Goal: Task Accomplishment & Management: Complete application form

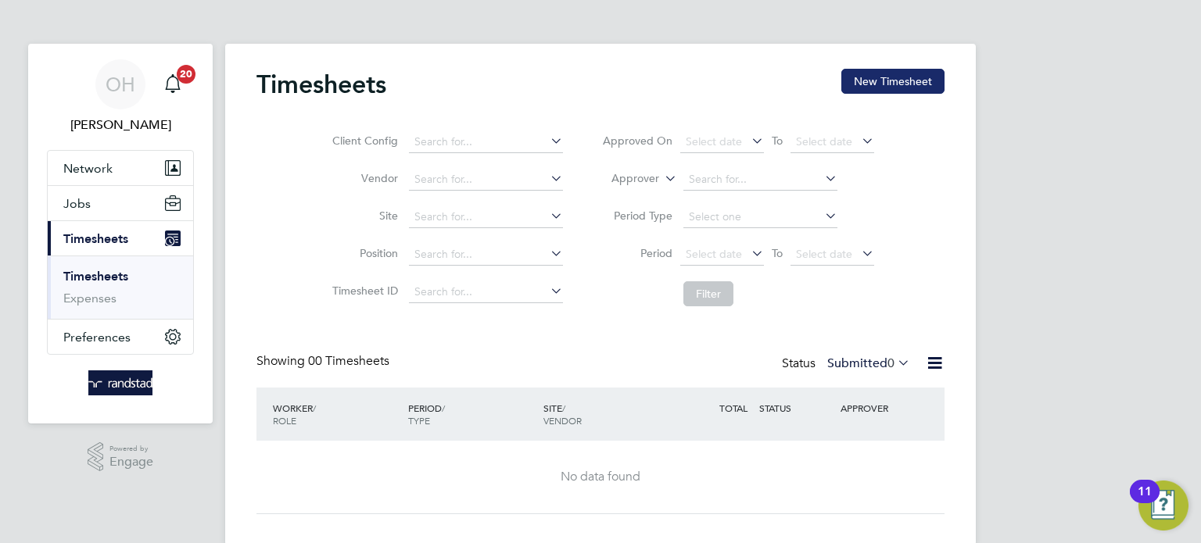
click at [888, 84] on button "New Timesheet" at bounding box center [892, 81] width 103 height 25
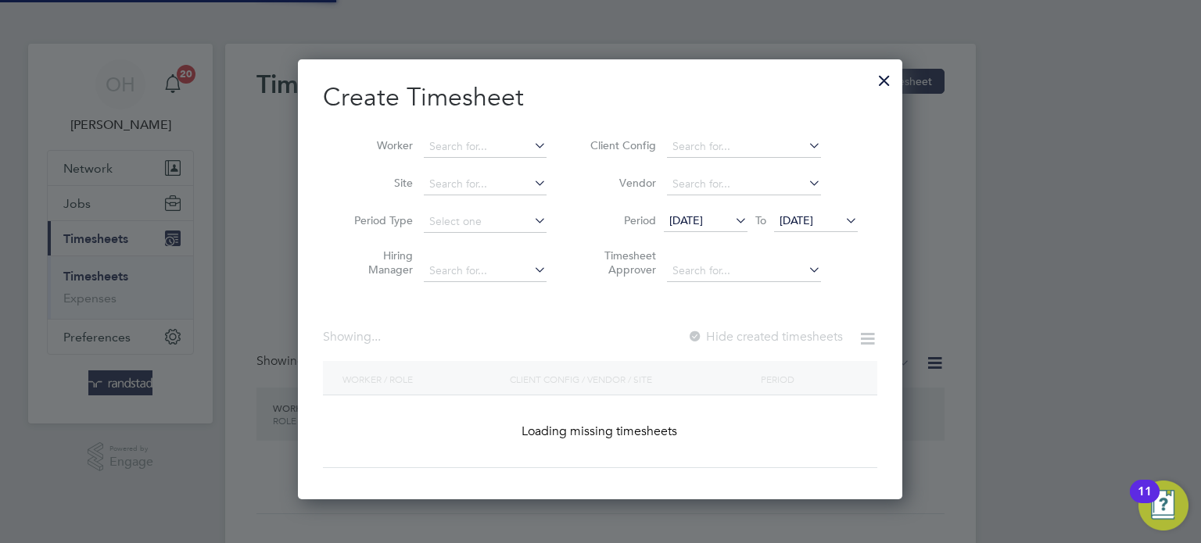
scroll to position [440, 605]
click at [886, 84] on div at bounding box center [884, 77] width 28 height 28
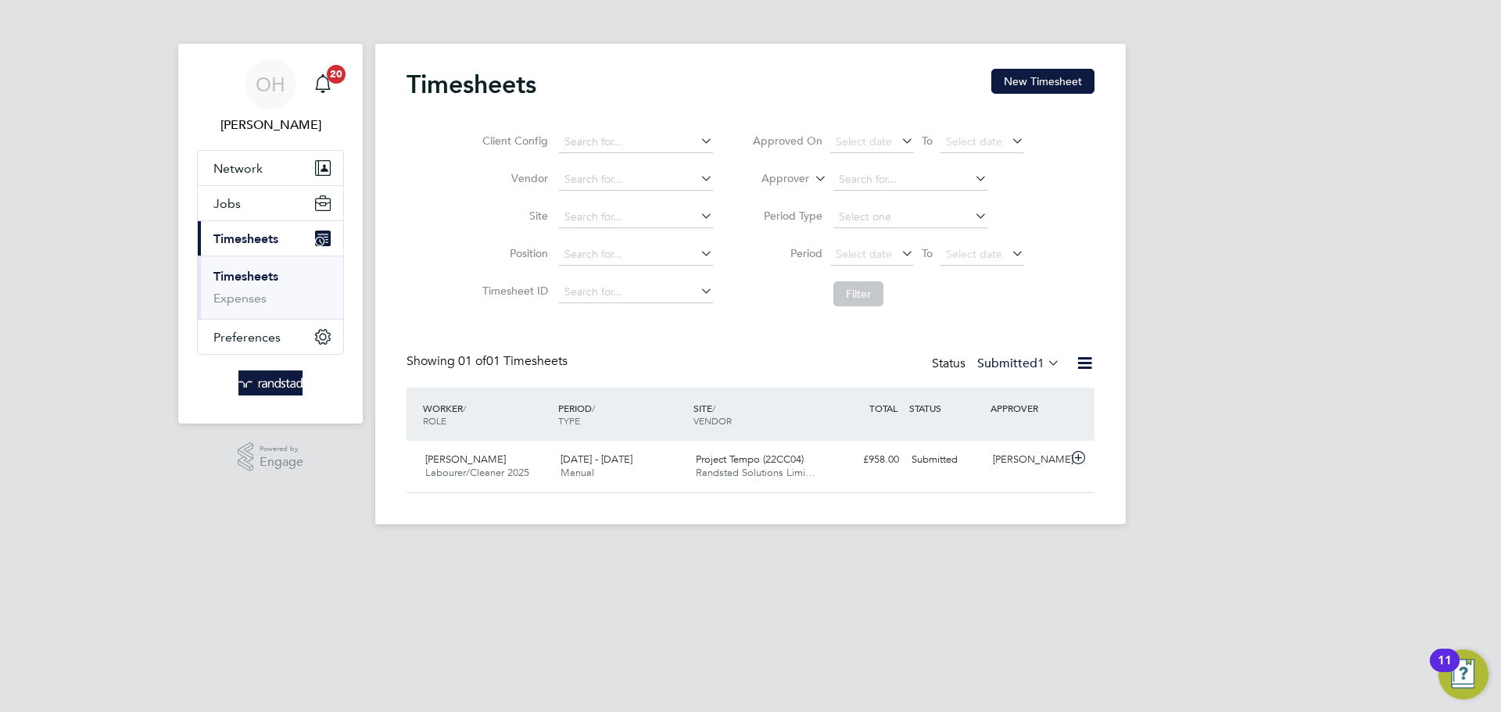
scroll to position [40, 136]
click at [1026, 87] on button "New Timesheet" at bounding box center [1042, 81] width 103 height 25
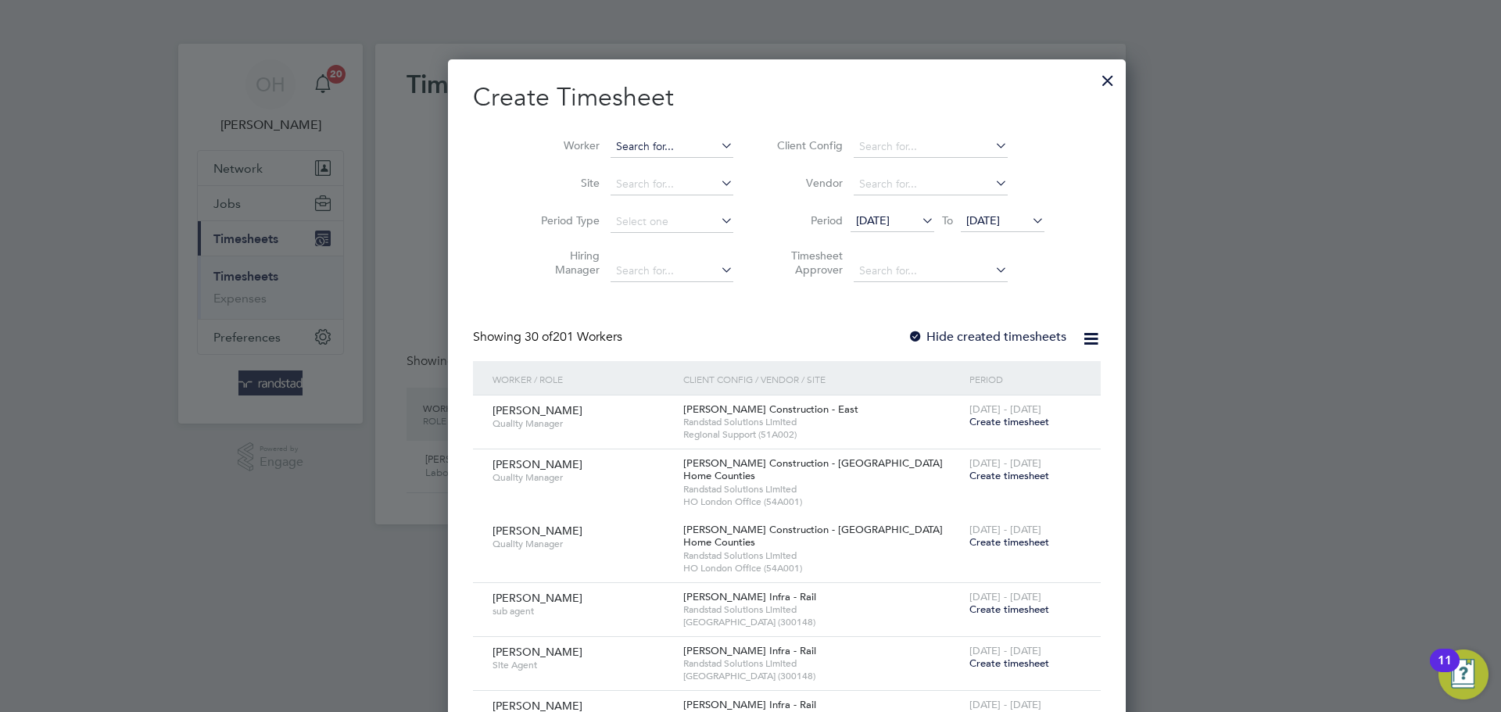
scroll to position [8, 8]
click at [651, 141] on input at bounding box center [671, 147] width 123 height 22
type input "j"
type input "[PERSON_NAME]"
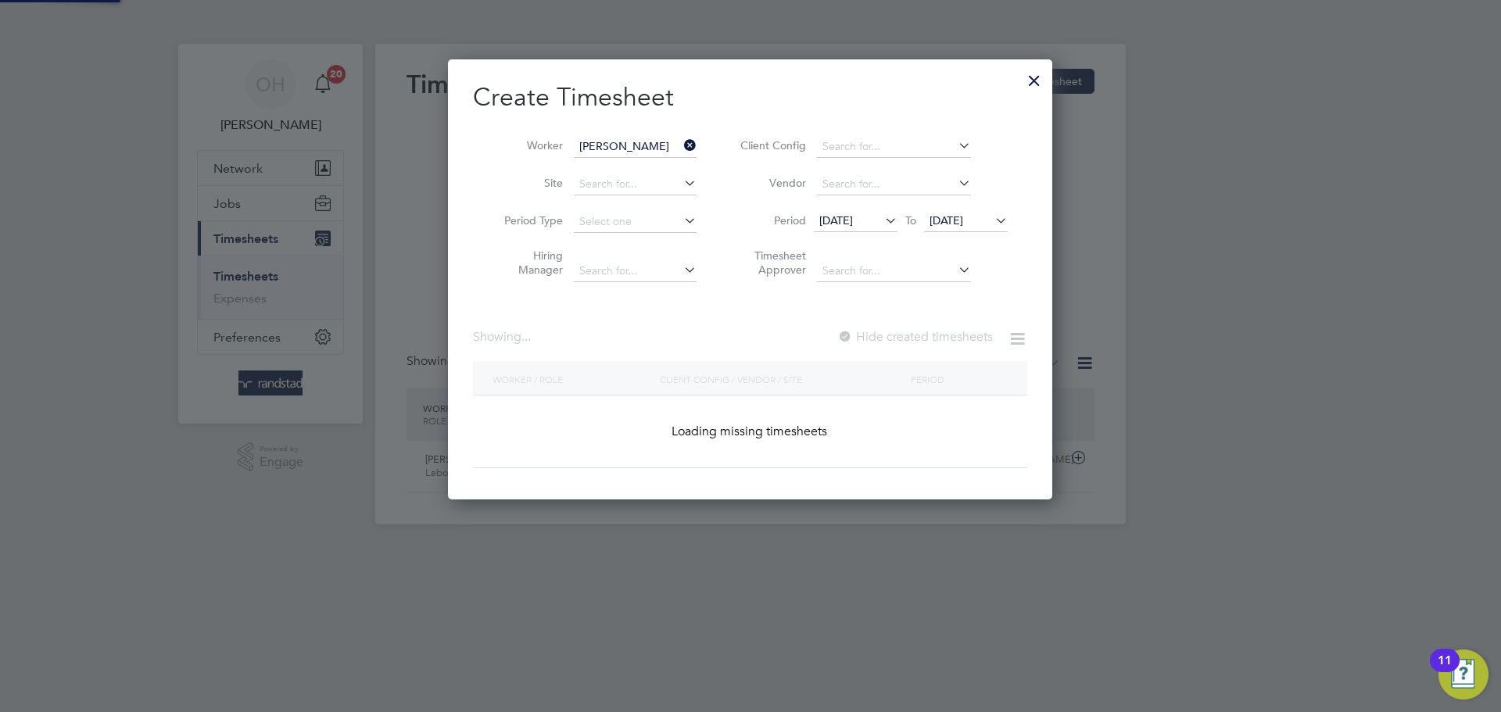
scroll to position [421, 605]
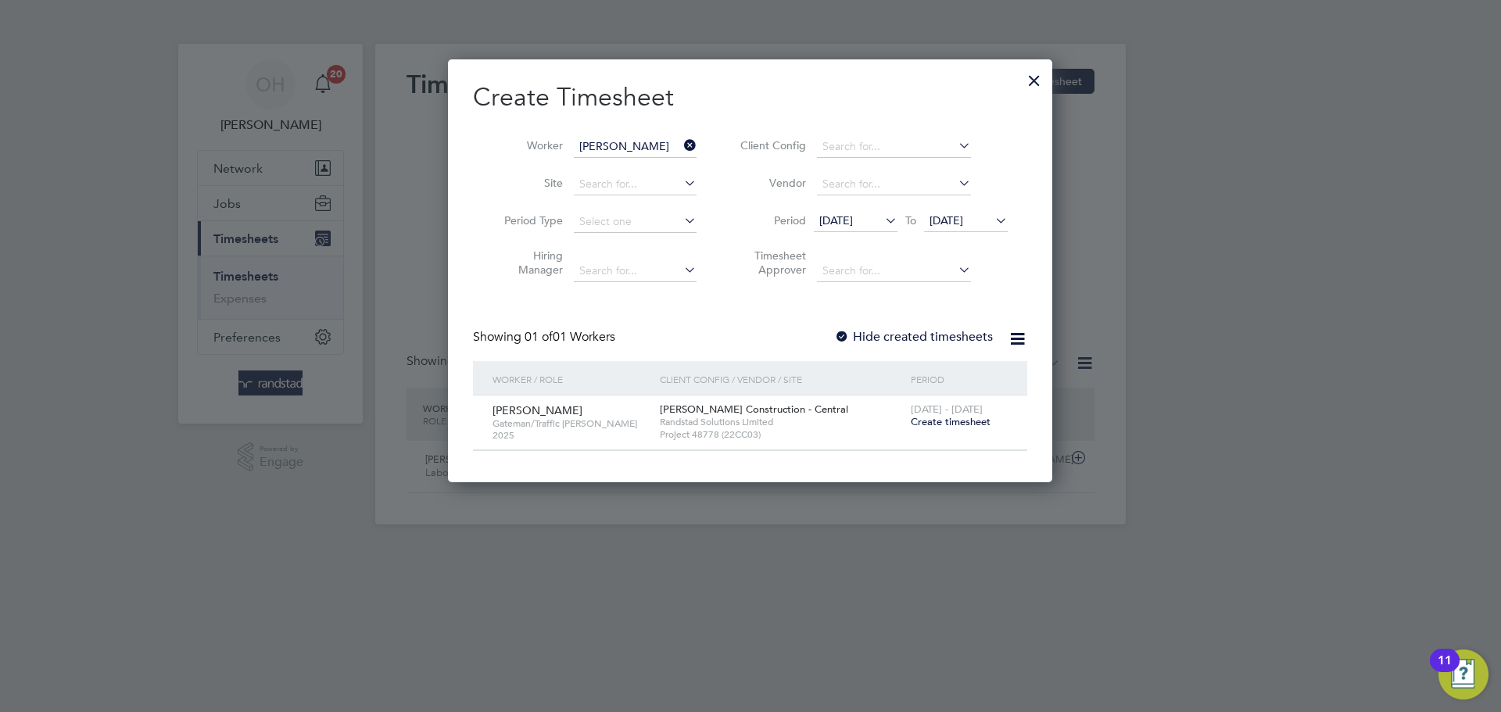
click at [959, 430] on div "[DATE] - [DATE] Create timesheet" at bounding box center [959, 417] width 105 height 42
click at [956, 423] on span "Create timesheet" at bounding box center [951, 421] width 80 height 13
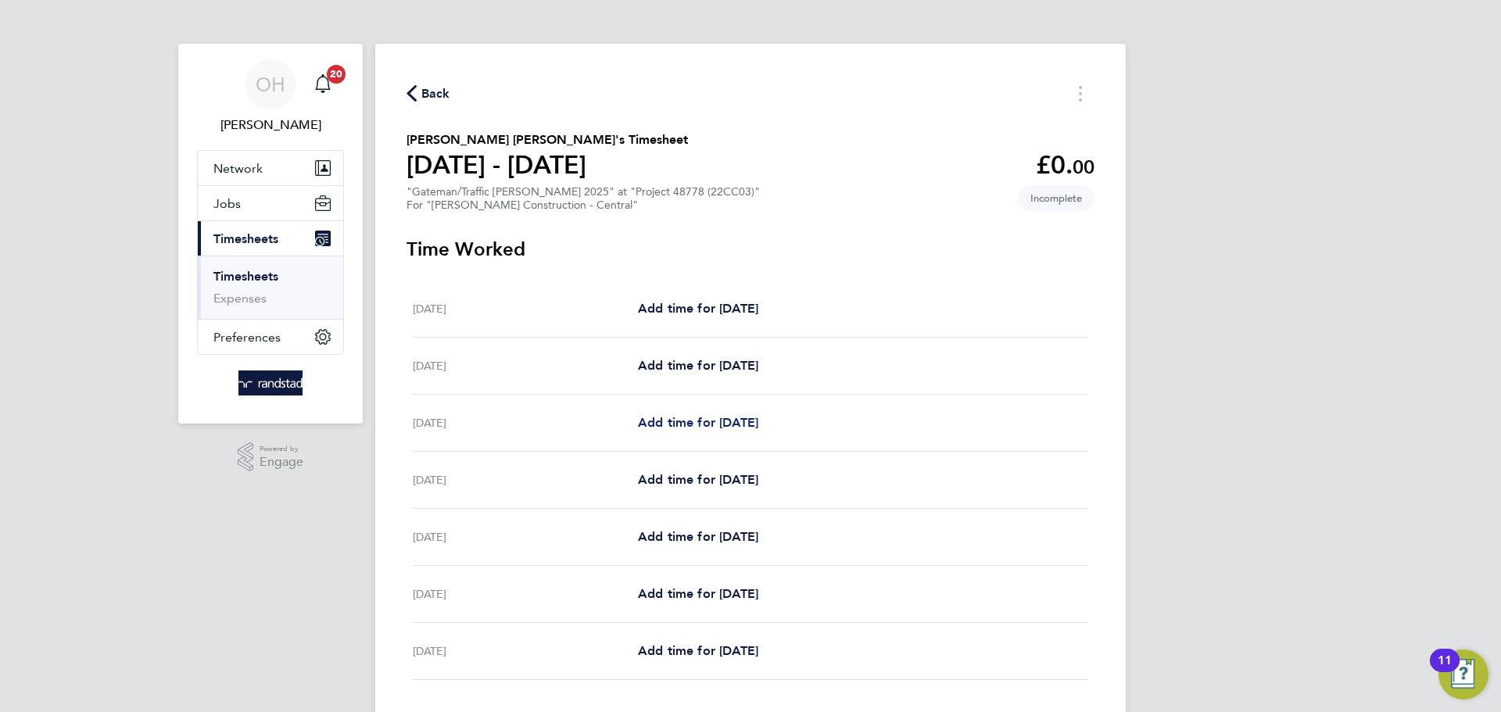
click at [674, 424] on span "Add time for [DATE]" at bounding box center [698, 422] width 120 height 15
select select "30"
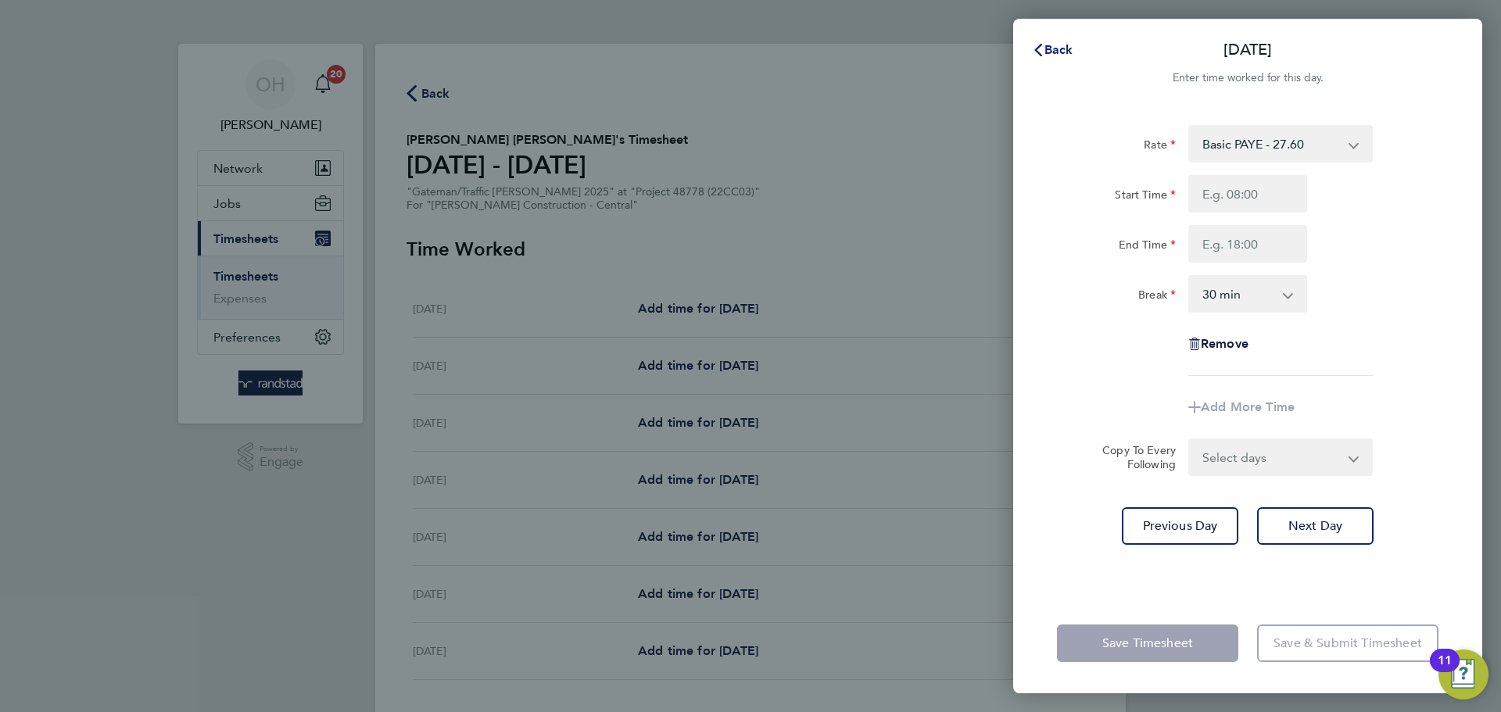
click at [1051, 47] on span "Back" at bounding box center [1058, 49] width 29 height 15
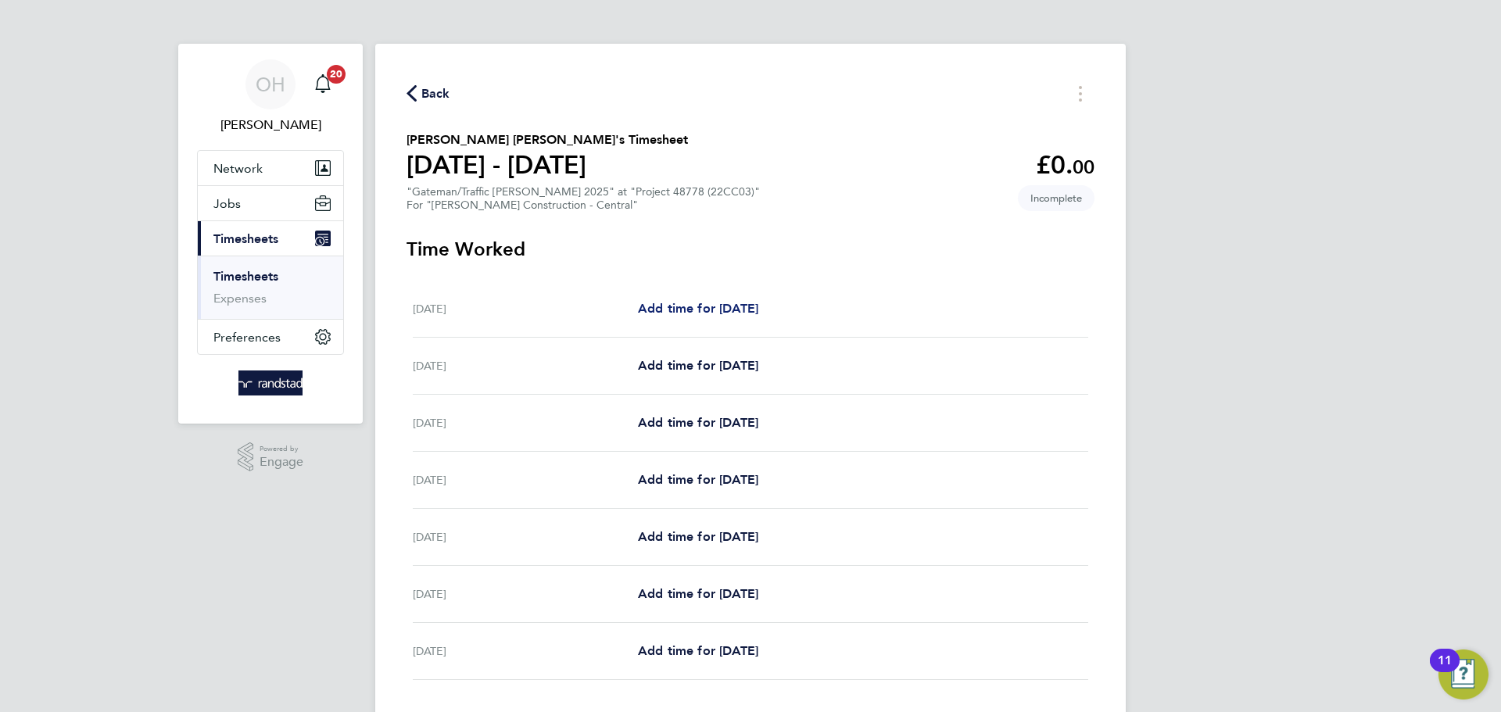
click at [711, 313] on span "Add time for [DATE]" at bounding box center [698, 308] width 120 height 15
select select "30"
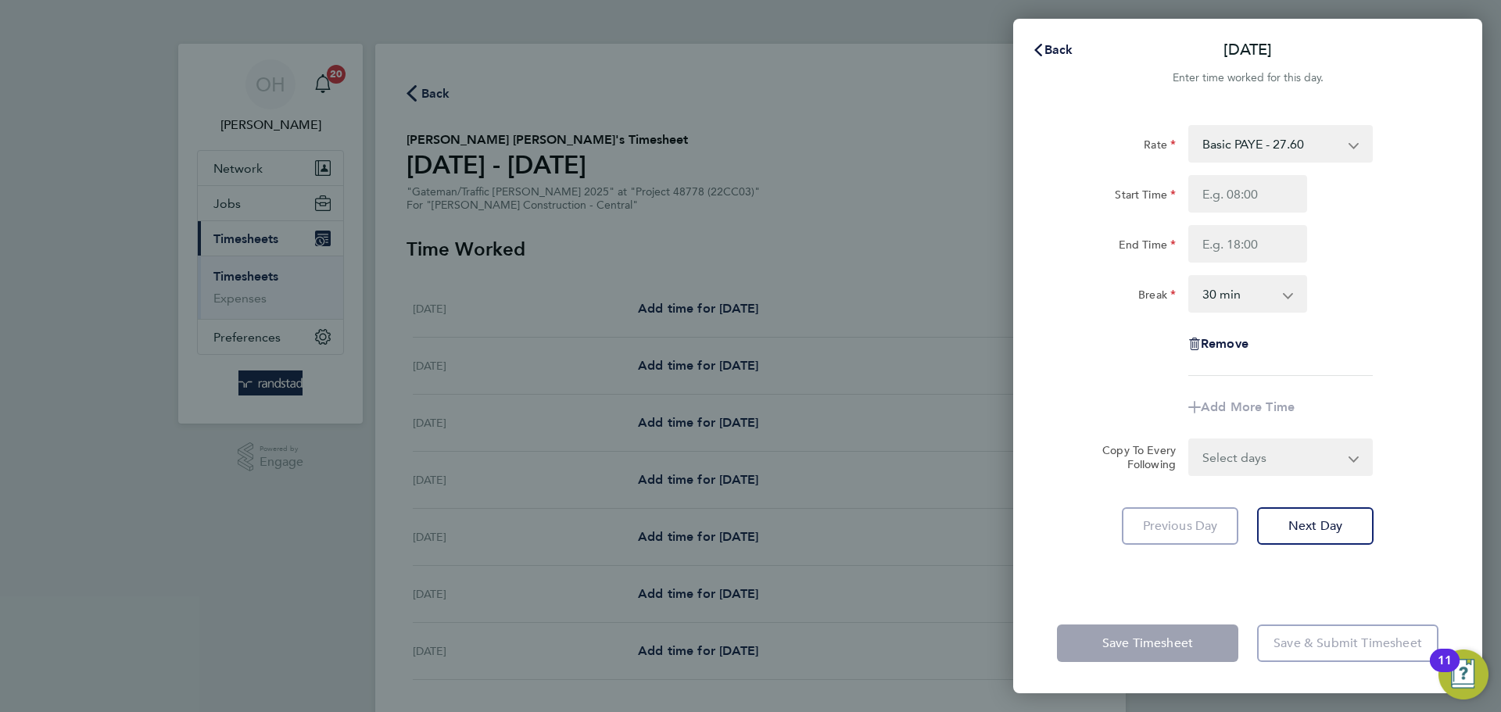
click at [1200, 136] on select "Basic PAYE - 27.60 Overtime - 40.09" at bounding box center [1271, 144] width 163 height 34
select select "30"
click at [1200, 197] on input "Start Time" at bounding box center [1247, 194] width 119 height 38
type input "07:30"
type input "18:00"
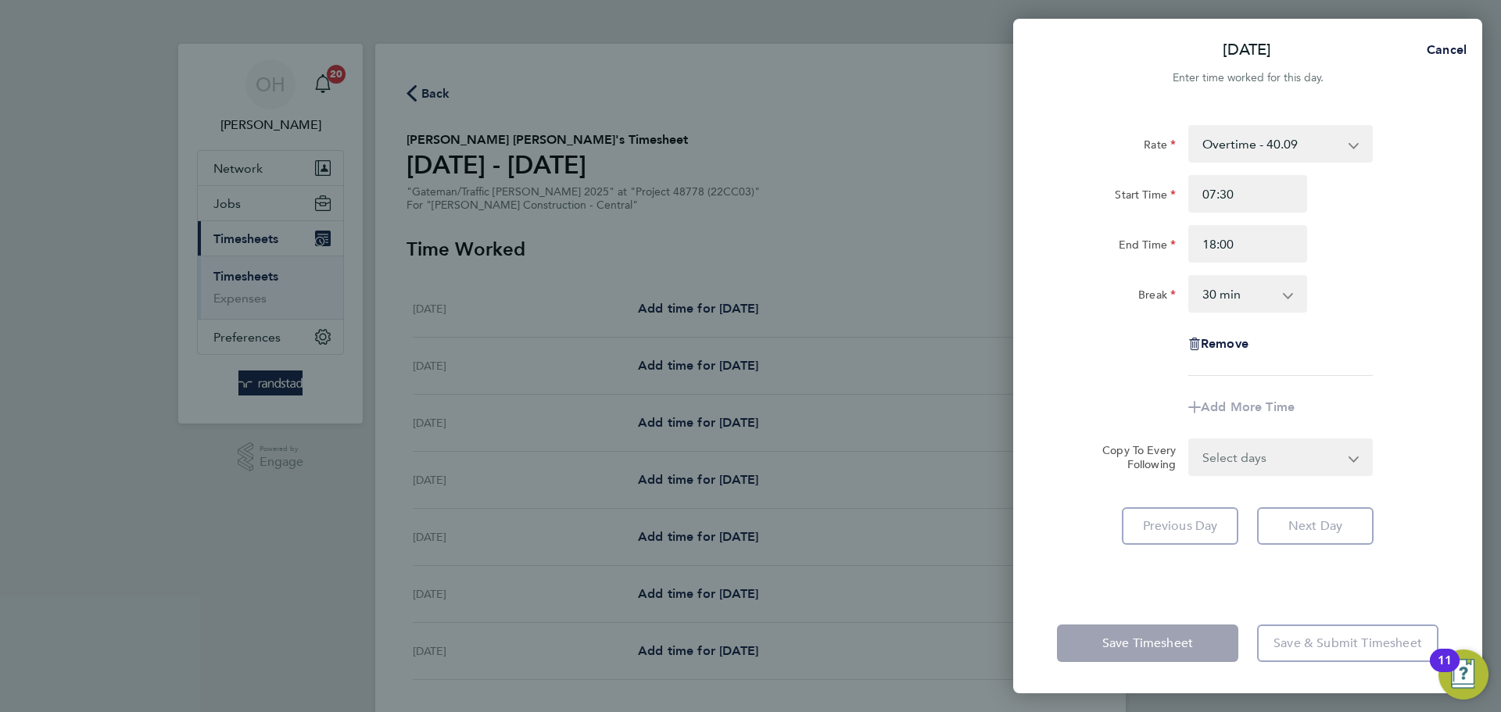
click at [1200, 207] on div "Rate Overtime - 40.09 Basic PAYE - 27.60 Start Time 07:30 End Time 18:00 Break …" at bounding box center [1247, 349] width 469 height 487
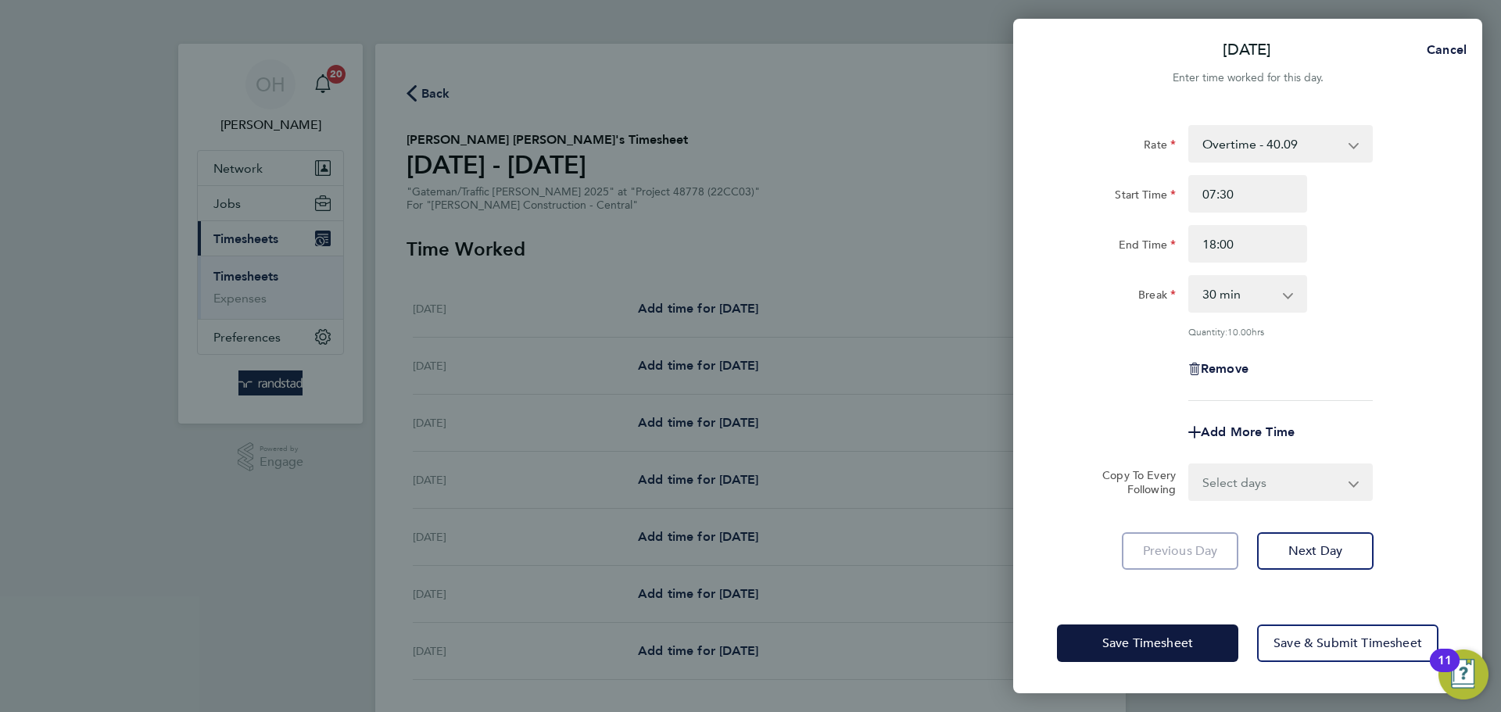
click at [1200, 395] on div "Rate Overtime - 40.09 Basic PAYE - 27.60 Start Time 07:30 End Time 18:00 Break …" at bounding box center [1247, 263] width 381 height 276
click at [1103, 542] on button "Save Timesheet" at bounding box center [1147, 644] width 181 height 38
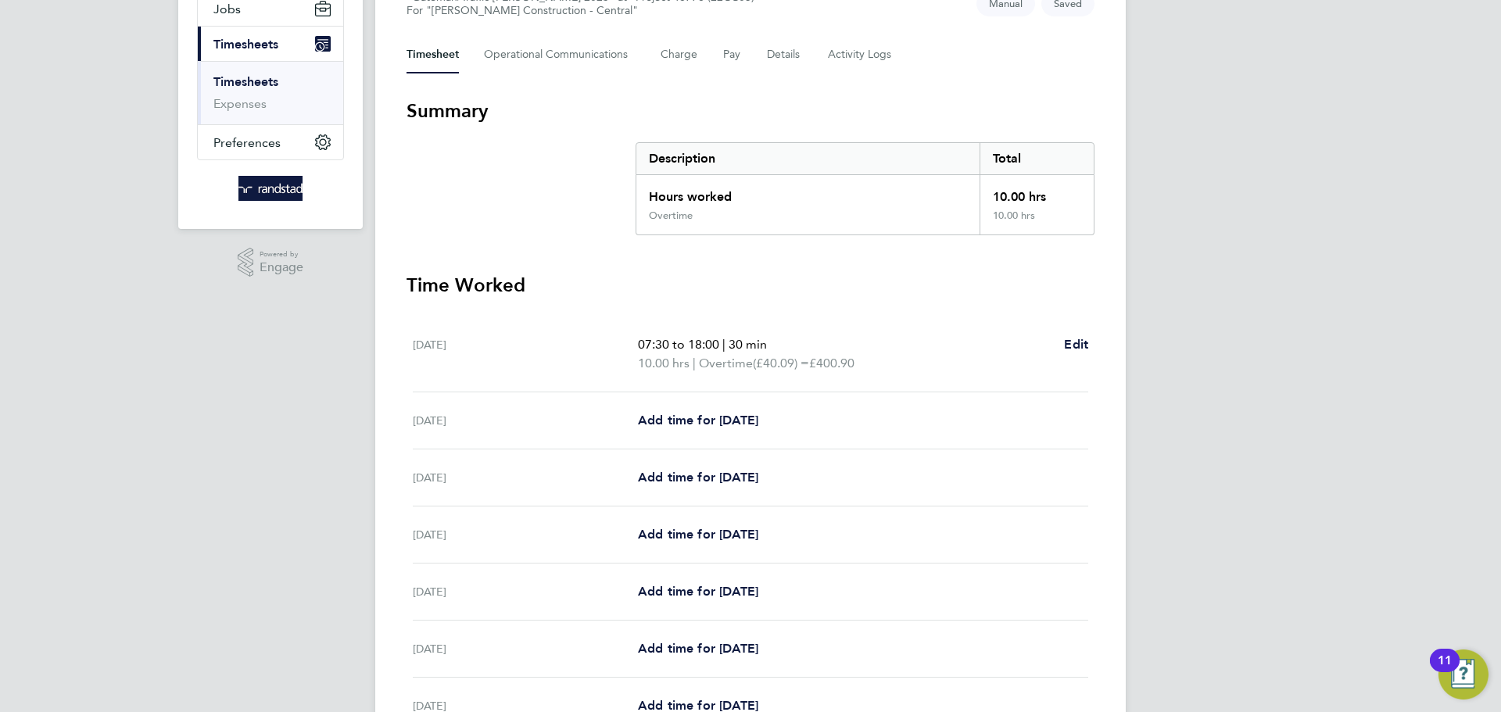
scroll to position [231, 0]
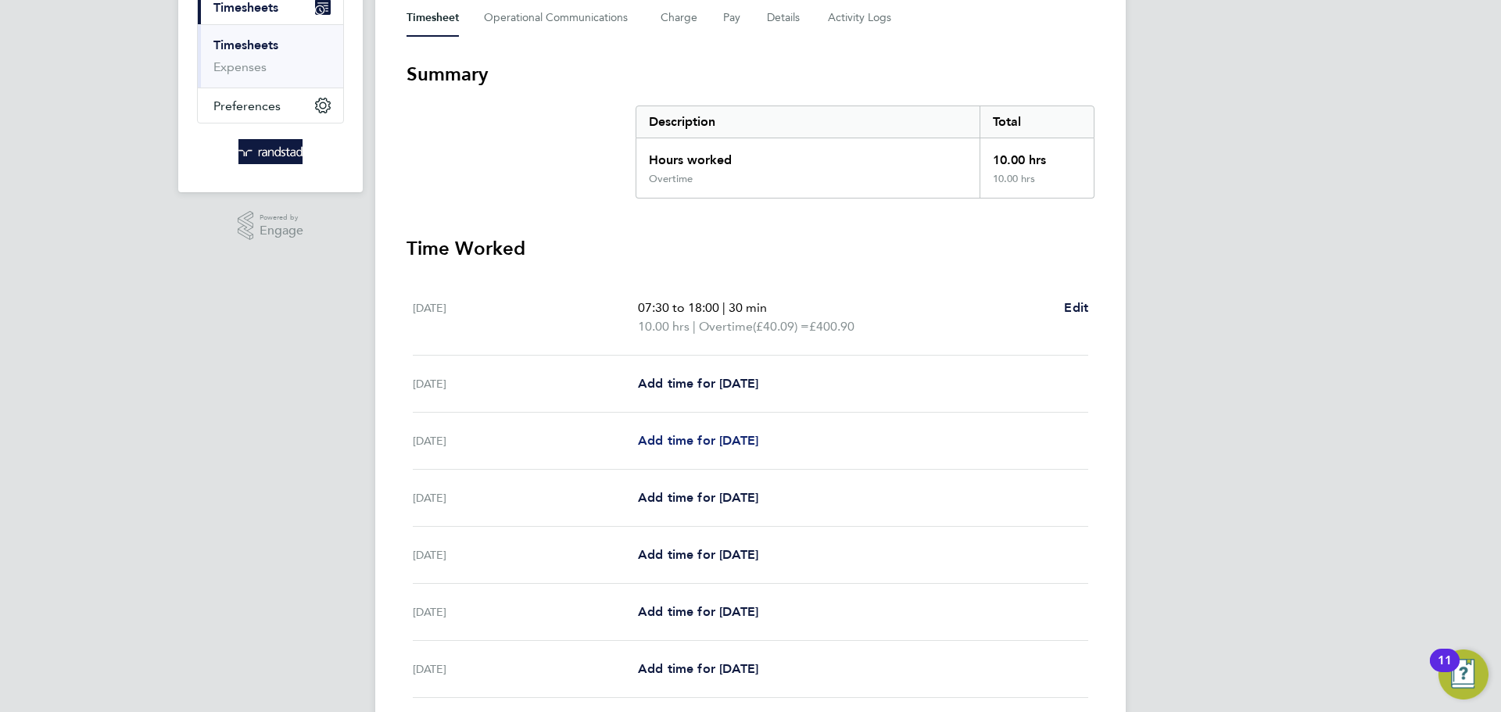
click at [720, 446] on span "Add time for [DATE]" at bounding box center [698, 440] width 120 height 15
select select "30"
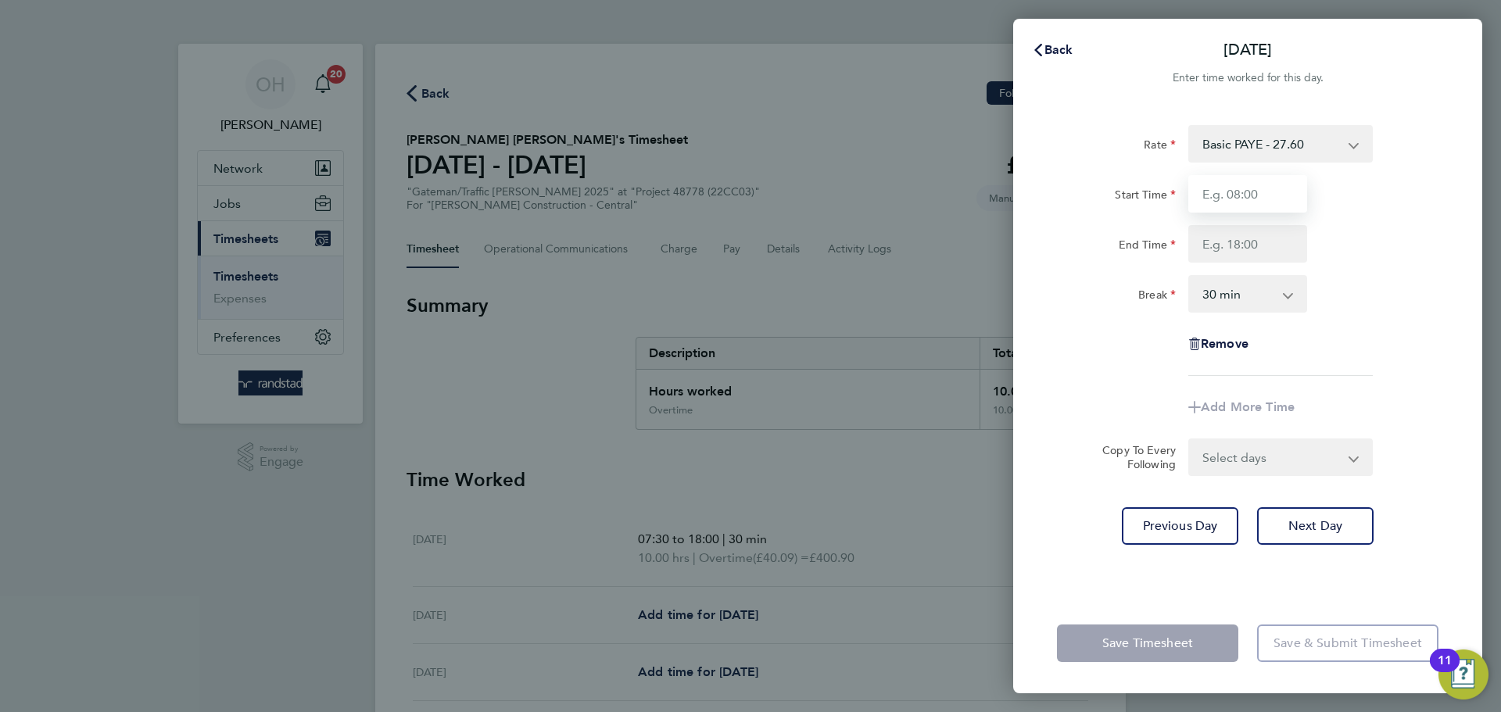
click at [1200, 203] on input "Start Time" at bounding box center [1247, 194] width 119 height 38
type input "07:30"
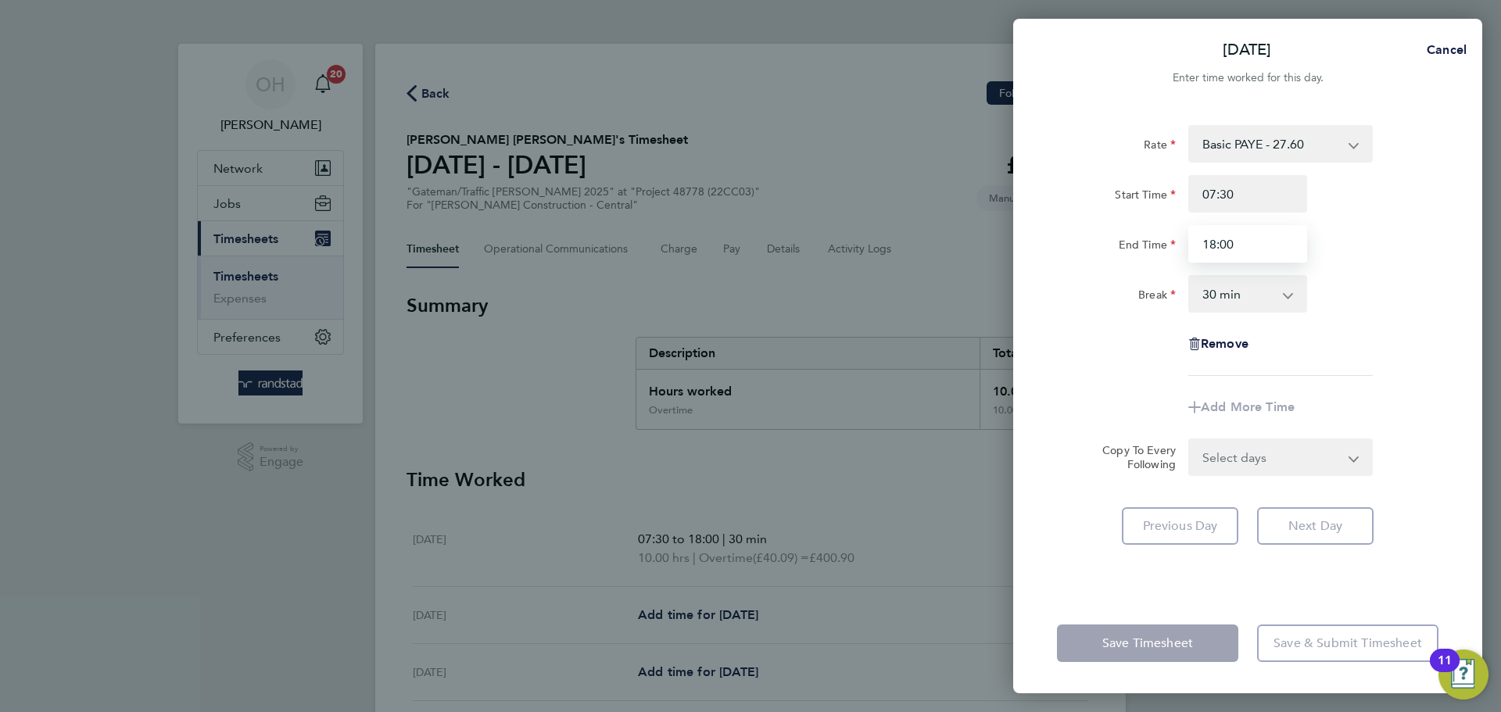
type input "18:00"
click at [1200, 256] on div "End Time 18:00" at bounding box center [1248, 244] width 394 height 38
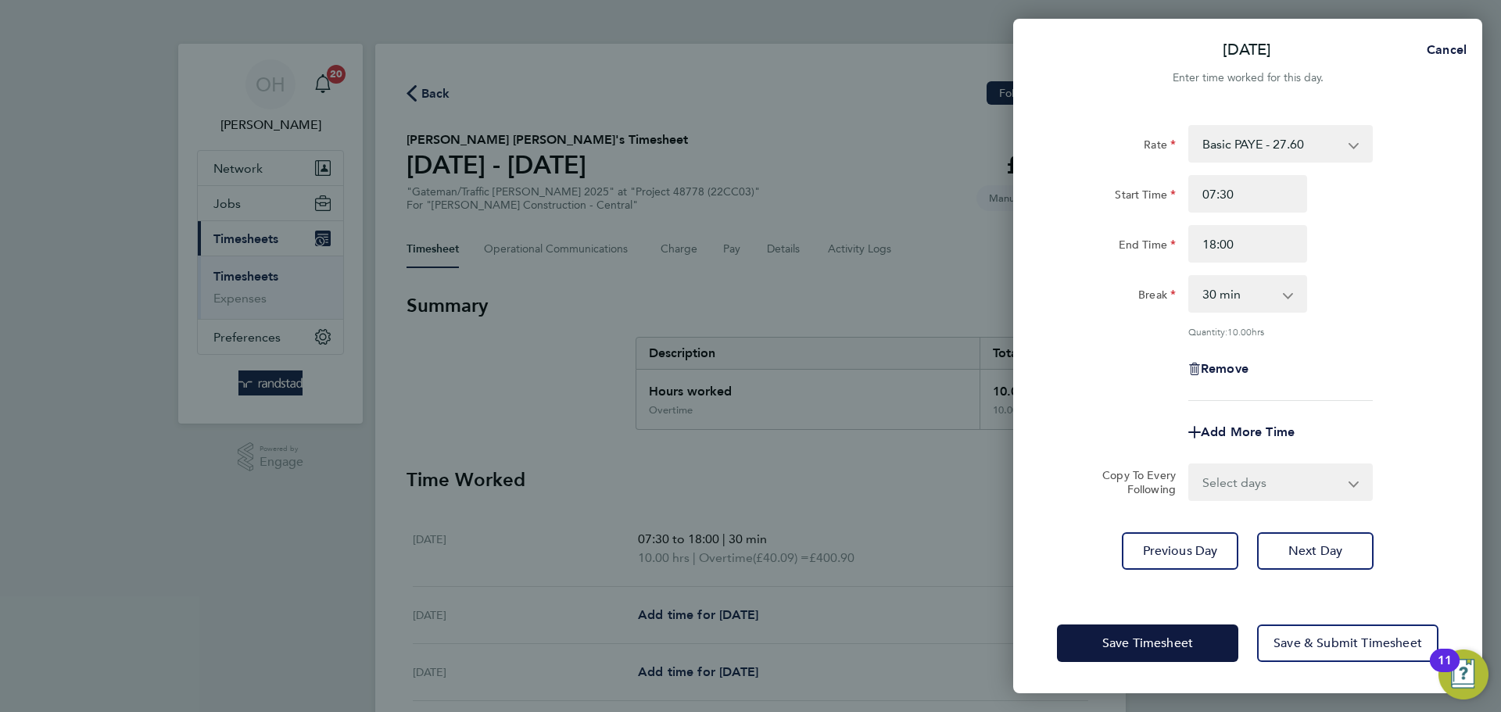
click at [1200, 473] on select "Select days Day [DATE] [DATE] [DATE] [DATE]" at bounding box center [1272, 482] width 164 height 34
select select "DAY"
click at [1190, 465] on select "Select days Day [DATE] [DATE] [DATE] [DATE]" at bounding box center [1272, 482] width 164 height 34
select select "[DATE]"
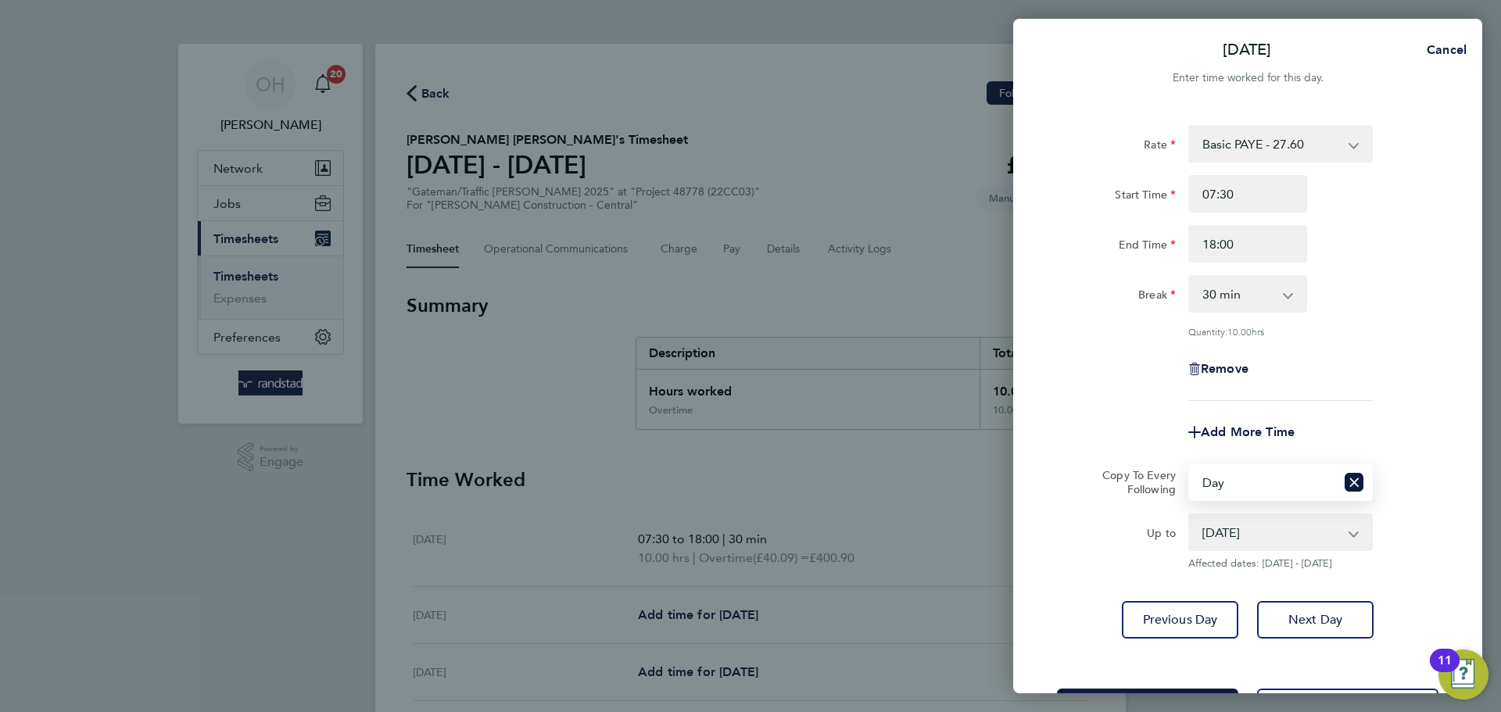
scroll to position [63, 0]
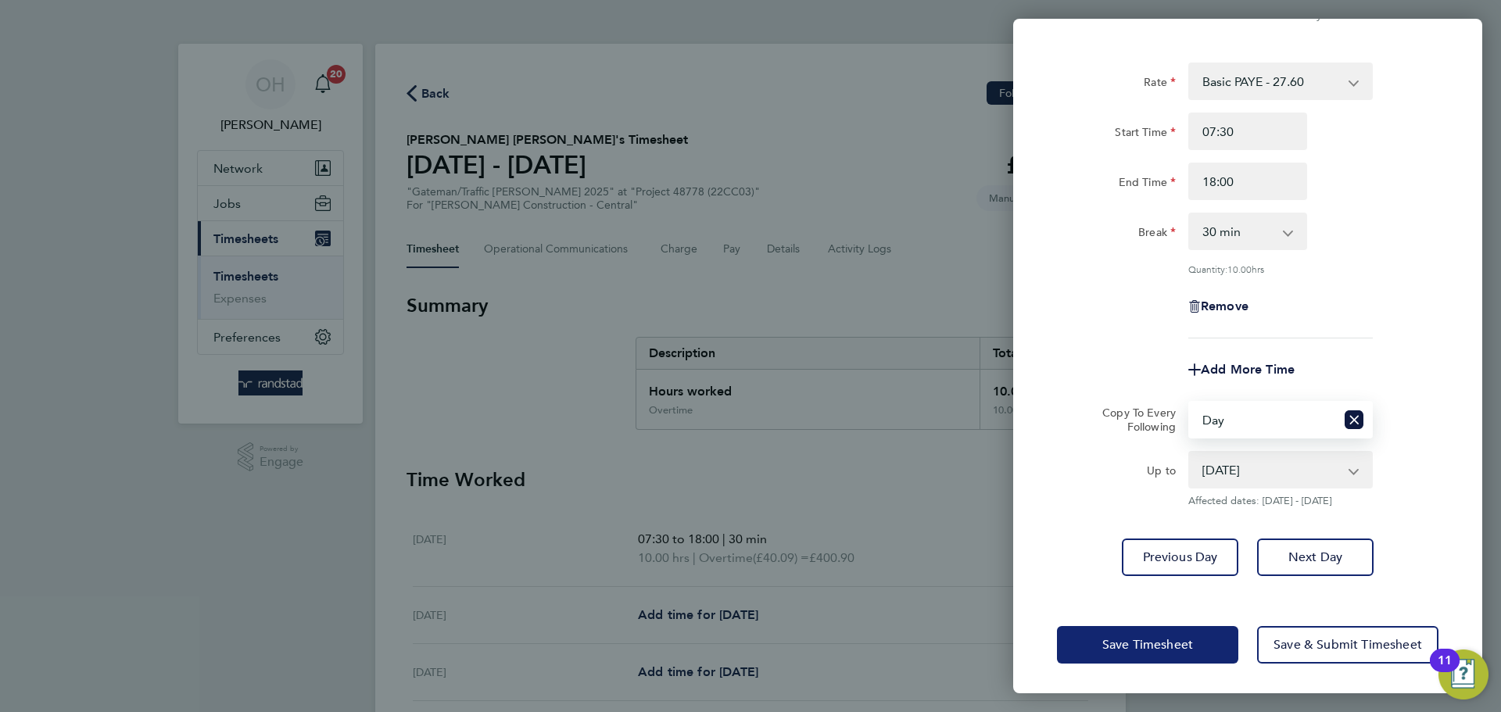
click at [1192, 542] on span "Save Timesheet" at bounding box center [1147, 645] width 91 height 16
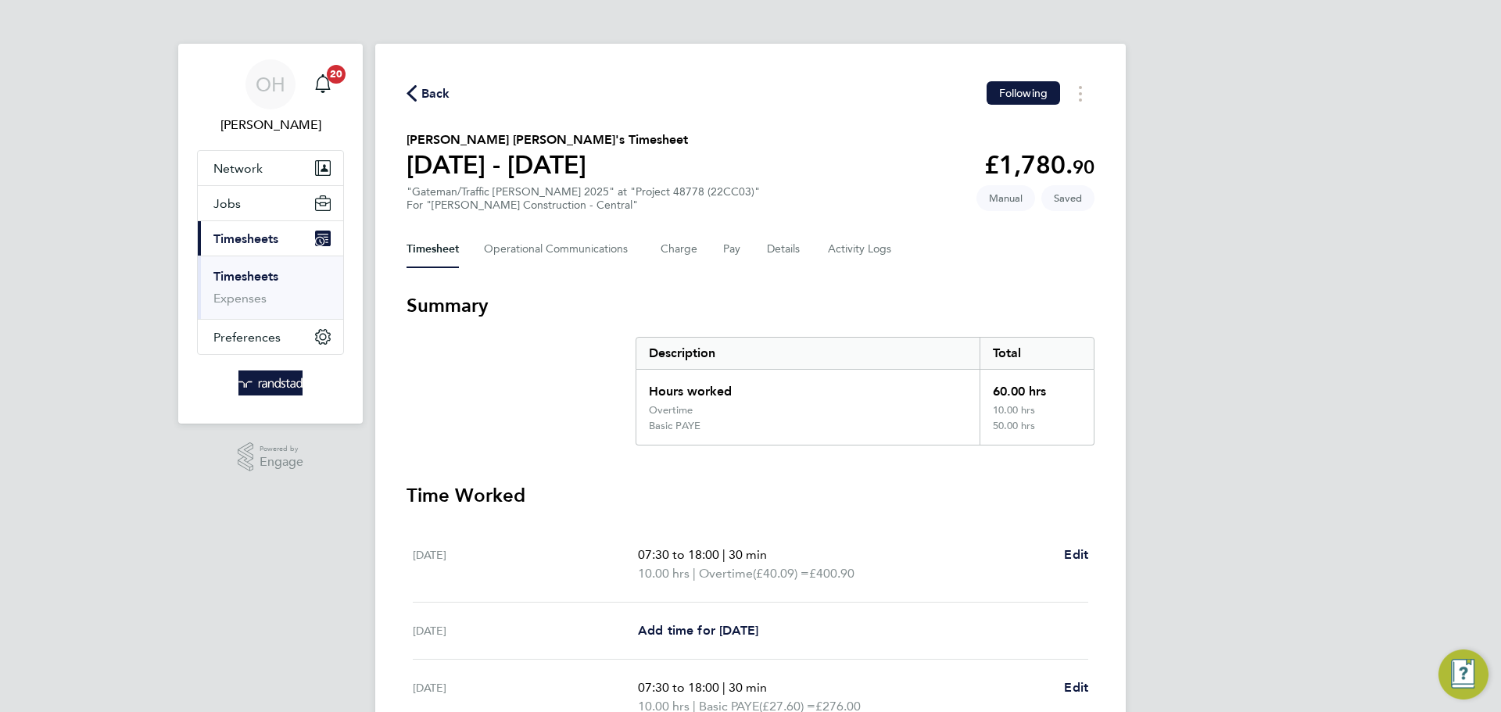
scroll to position [464, 0]
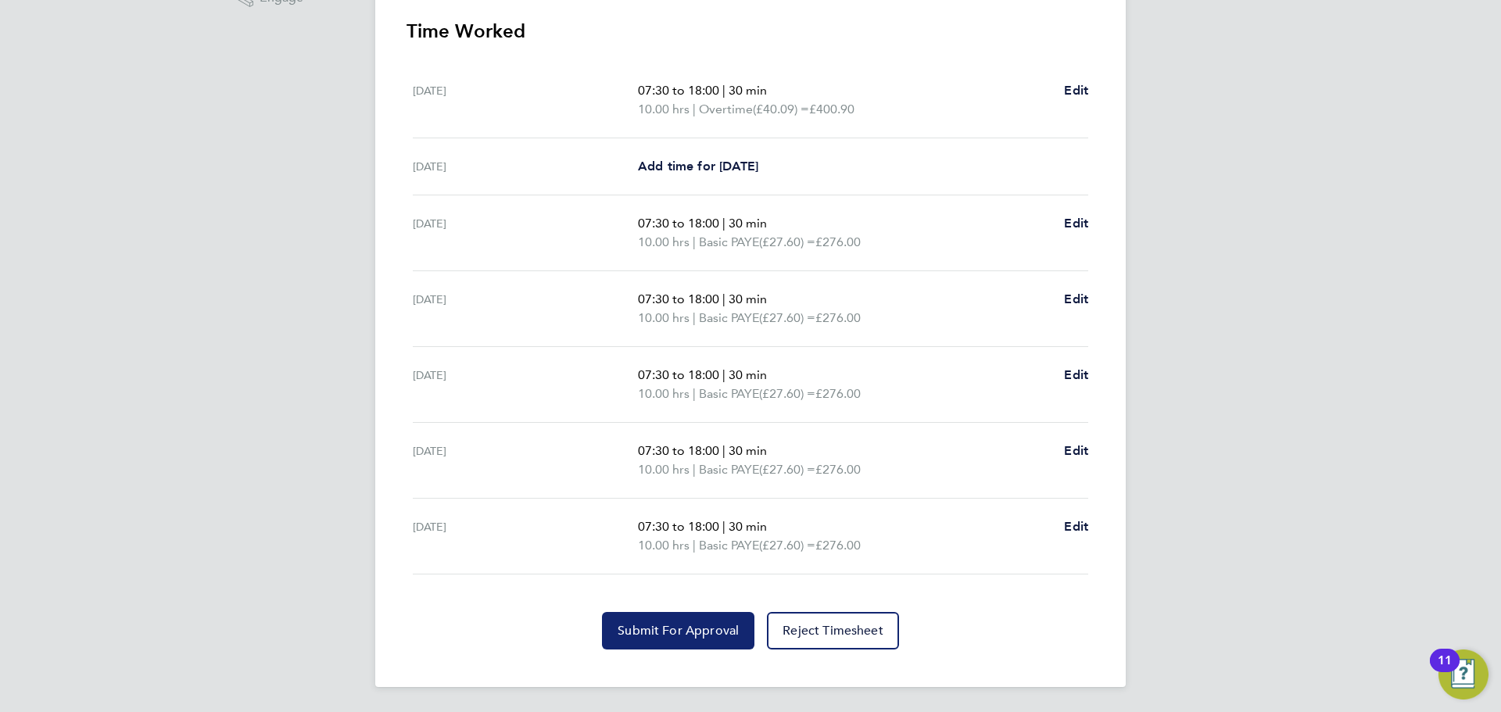
click at [717, 542] on span "Submit For Approval" at bounding box center [678, 631] width 121 height 16
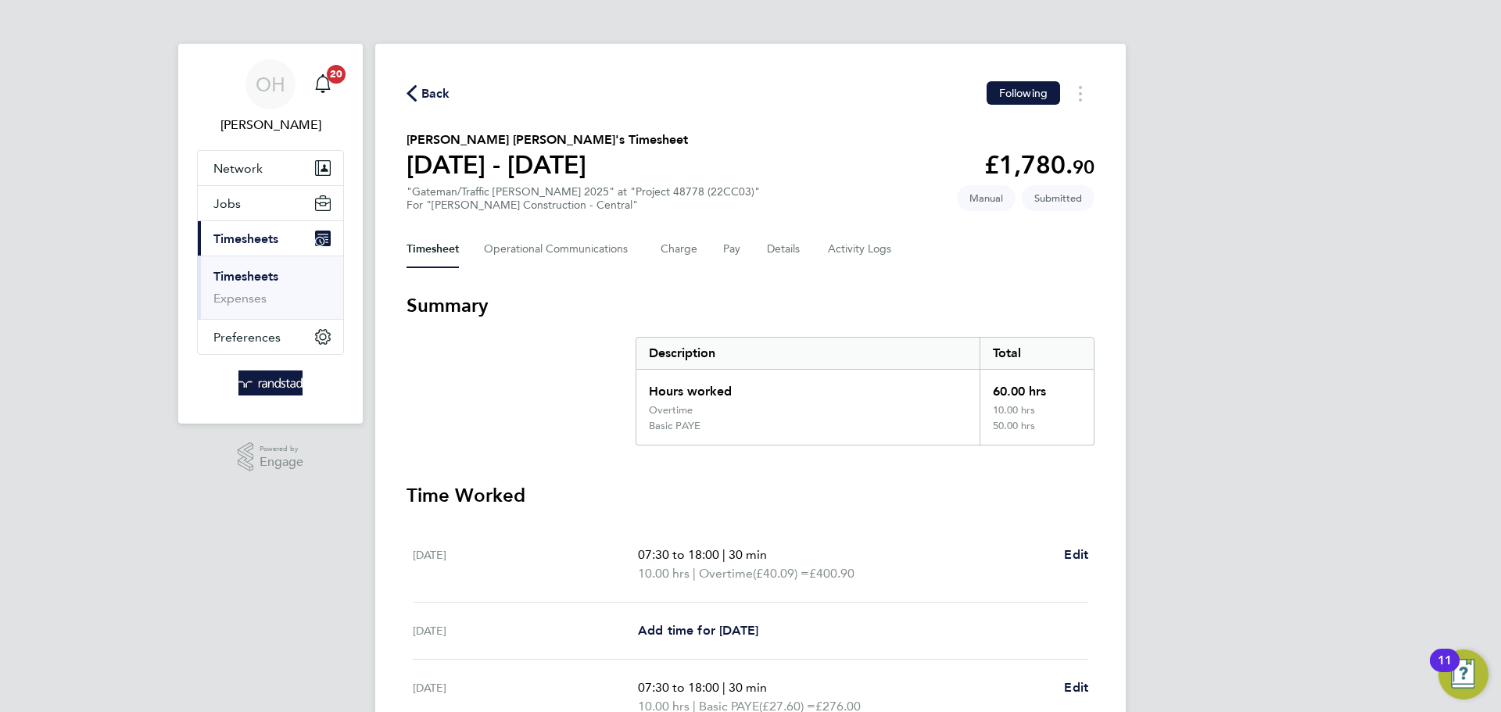
click at [425, 93] on span "Back" at bounding box center [435, 93] width 29 height 19
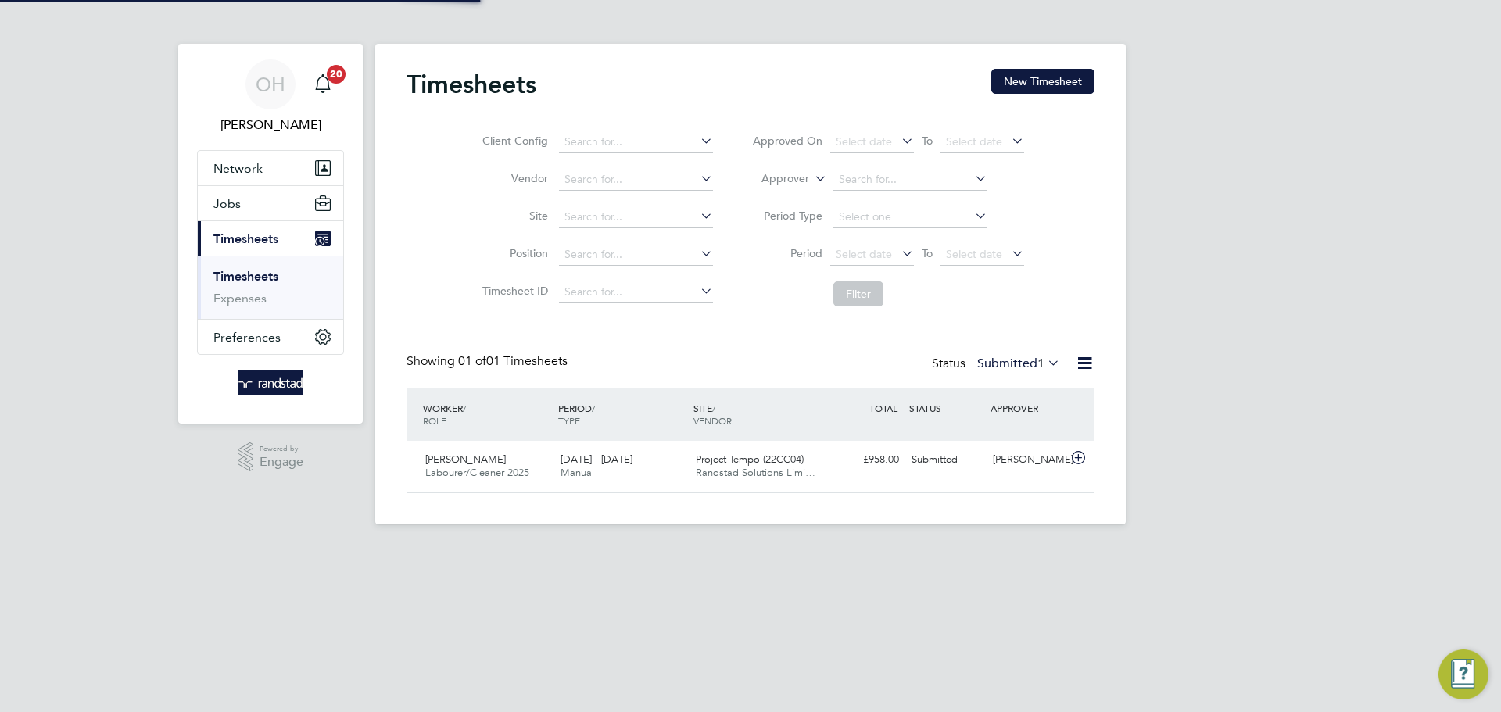
scroll to position [40, 136]
click at [1058, 74] on button "New Timesheet" at bounding box center [1042, 81] width 103 height 25
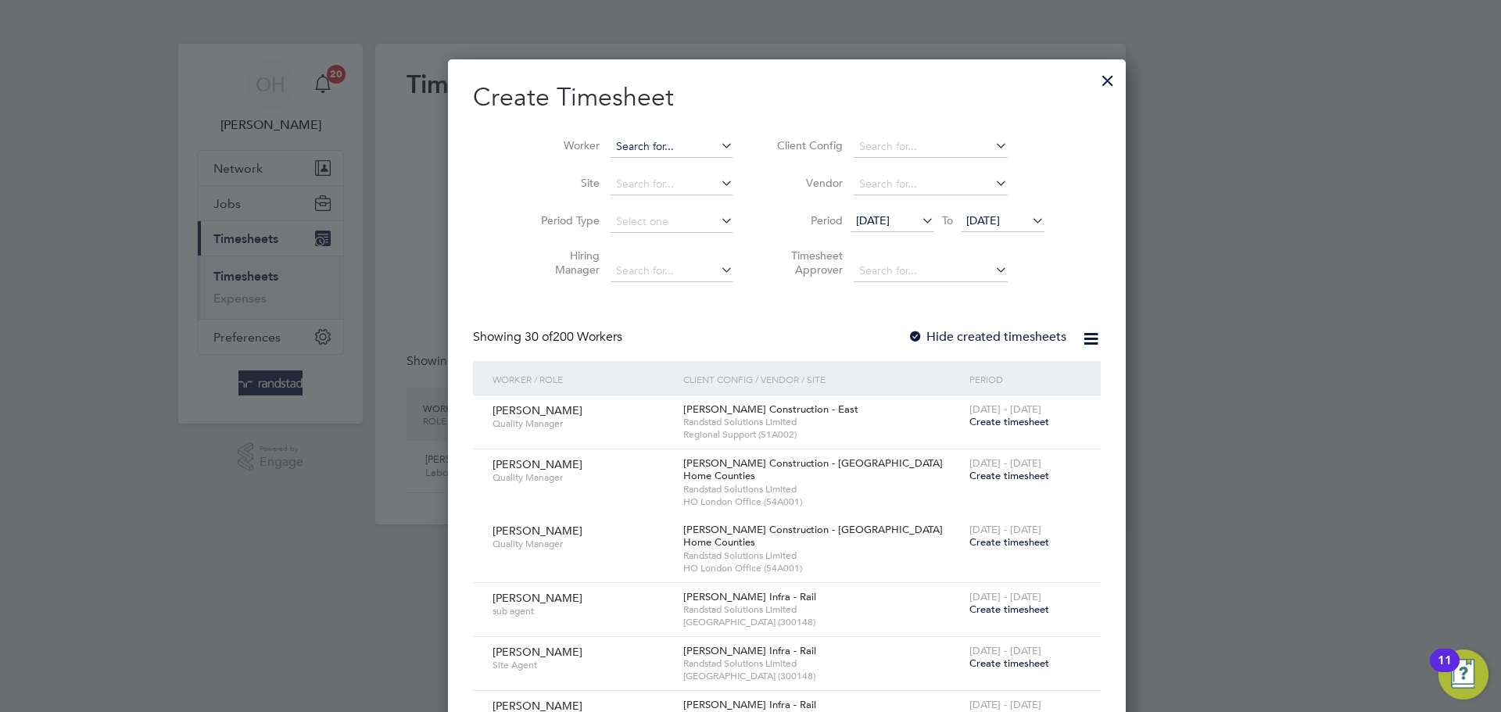
scroll to position [8, 8]
click at [624, 147] on input at bounding box center [671, 147] width 123 height 22
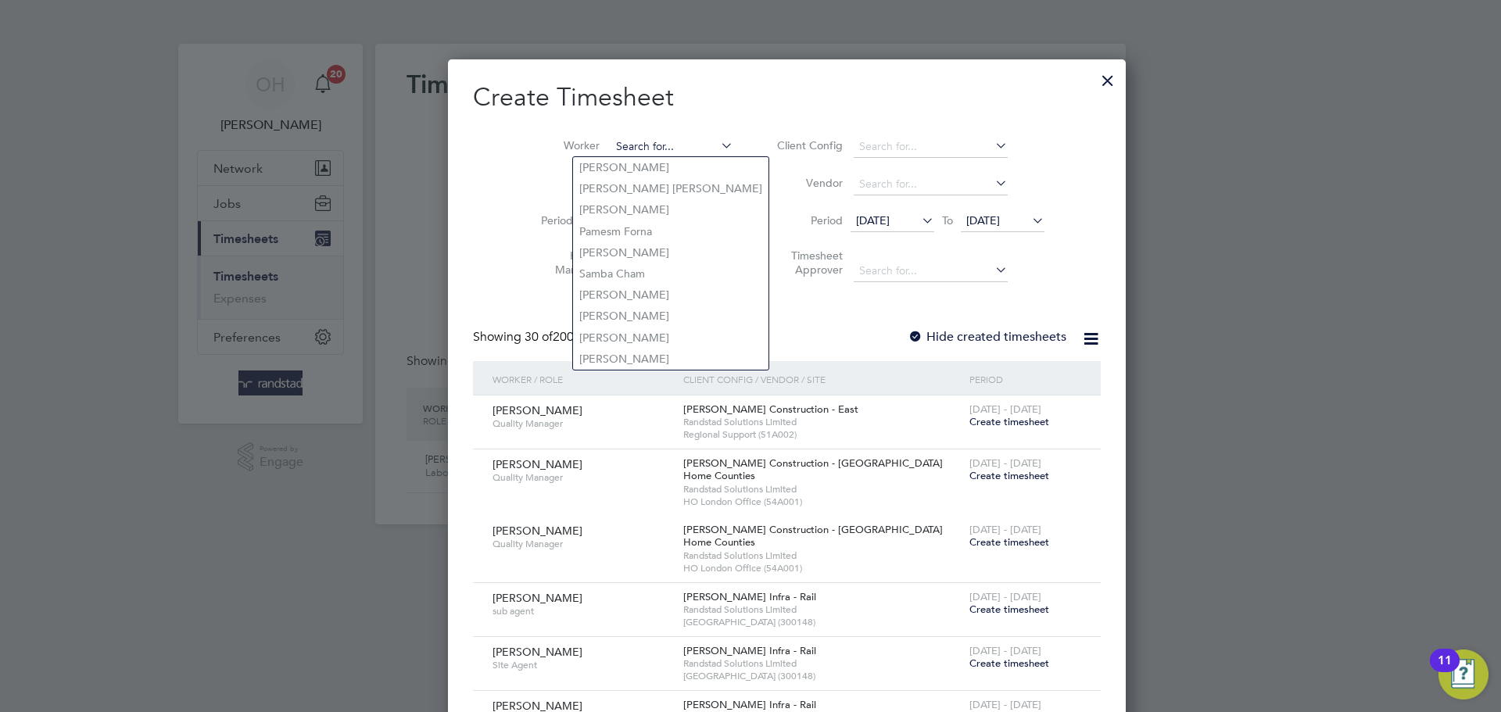
scroll to position [3203, 605]
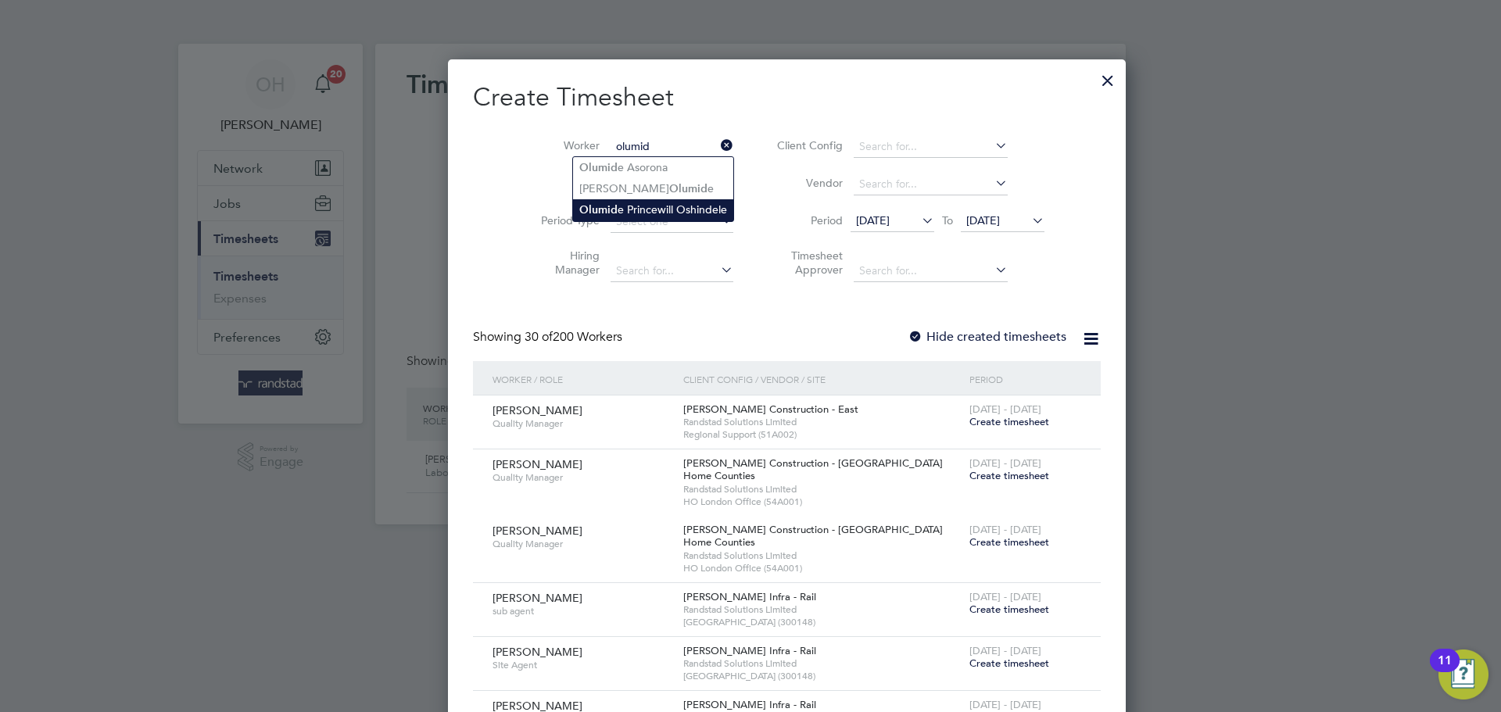
type input "[PERSON_NAME] Oshindele"
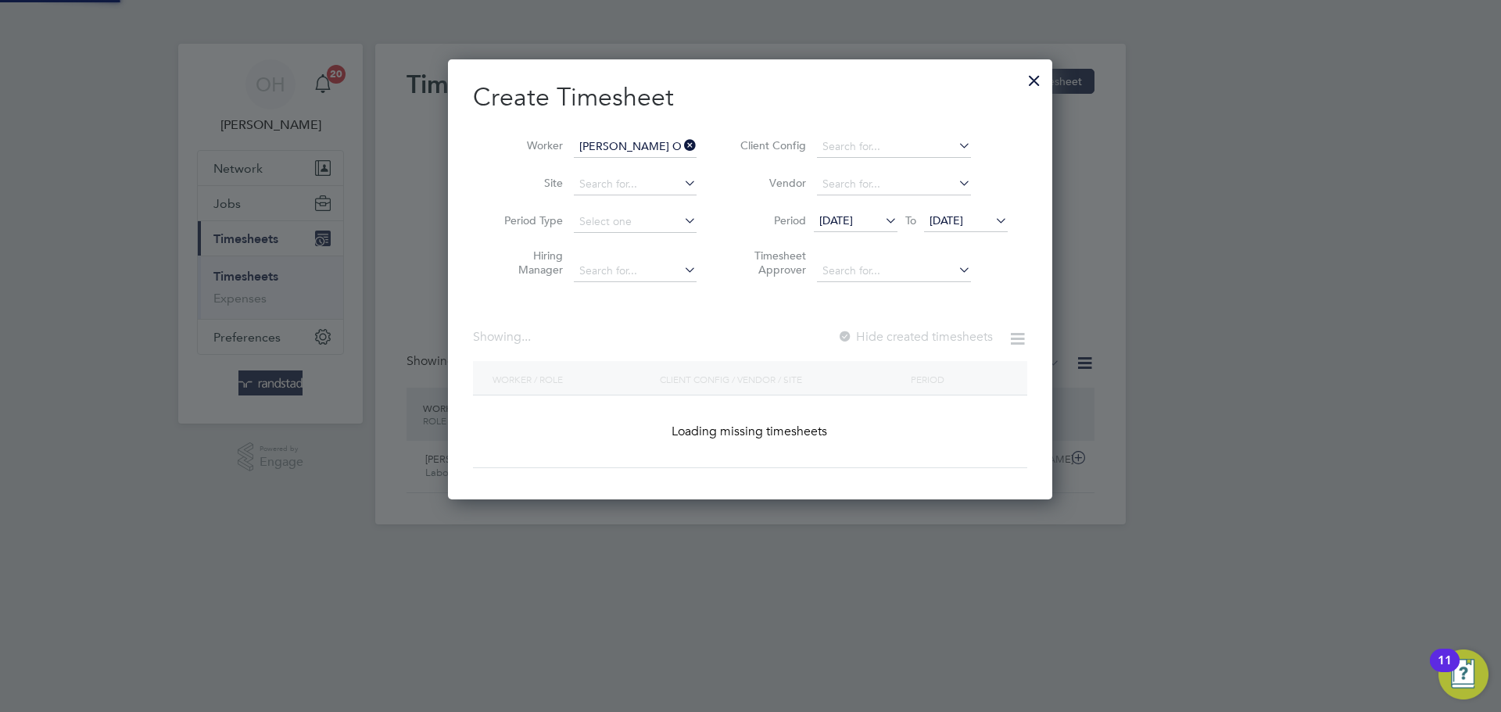
scroll to position [421, 605]
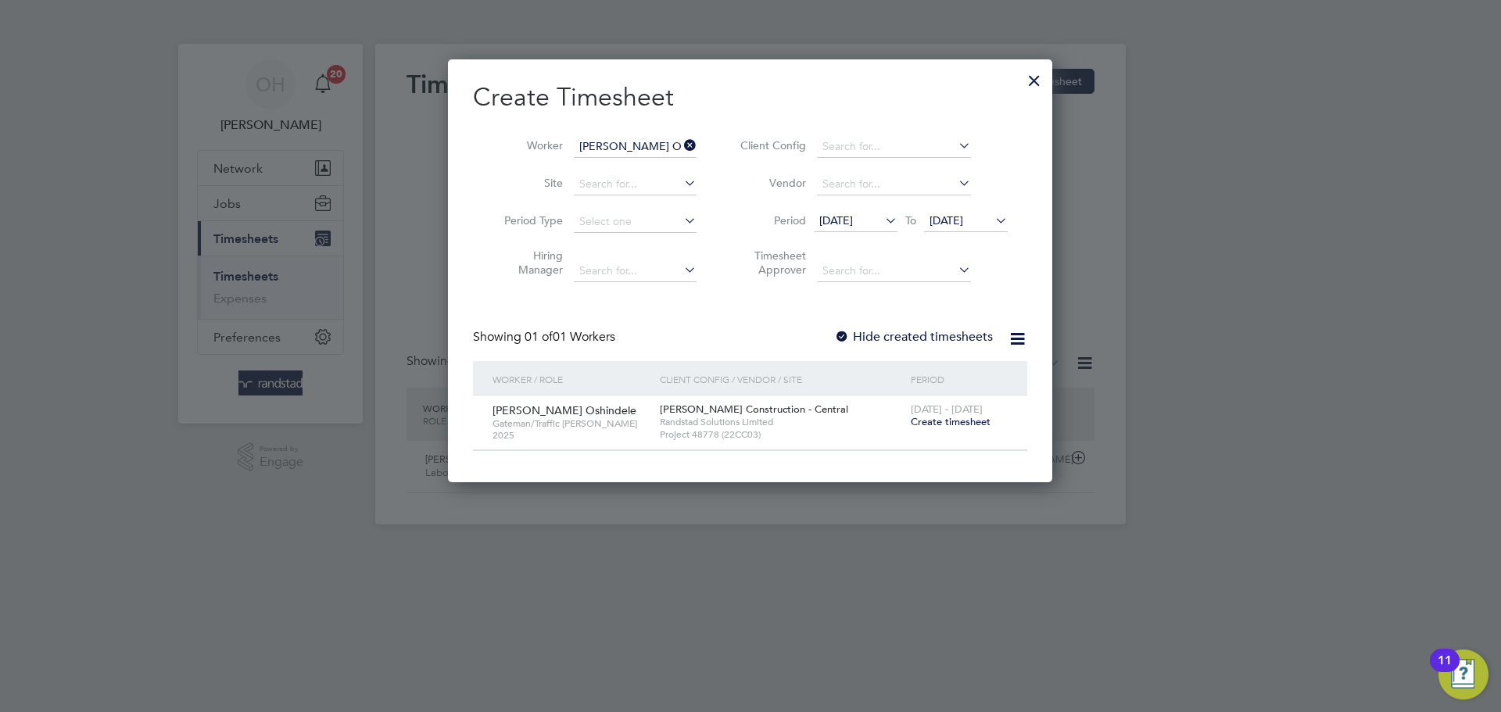
click at [940, 421] on span "Create timesheet" at bounding box center [951, 421] width 80 height 13
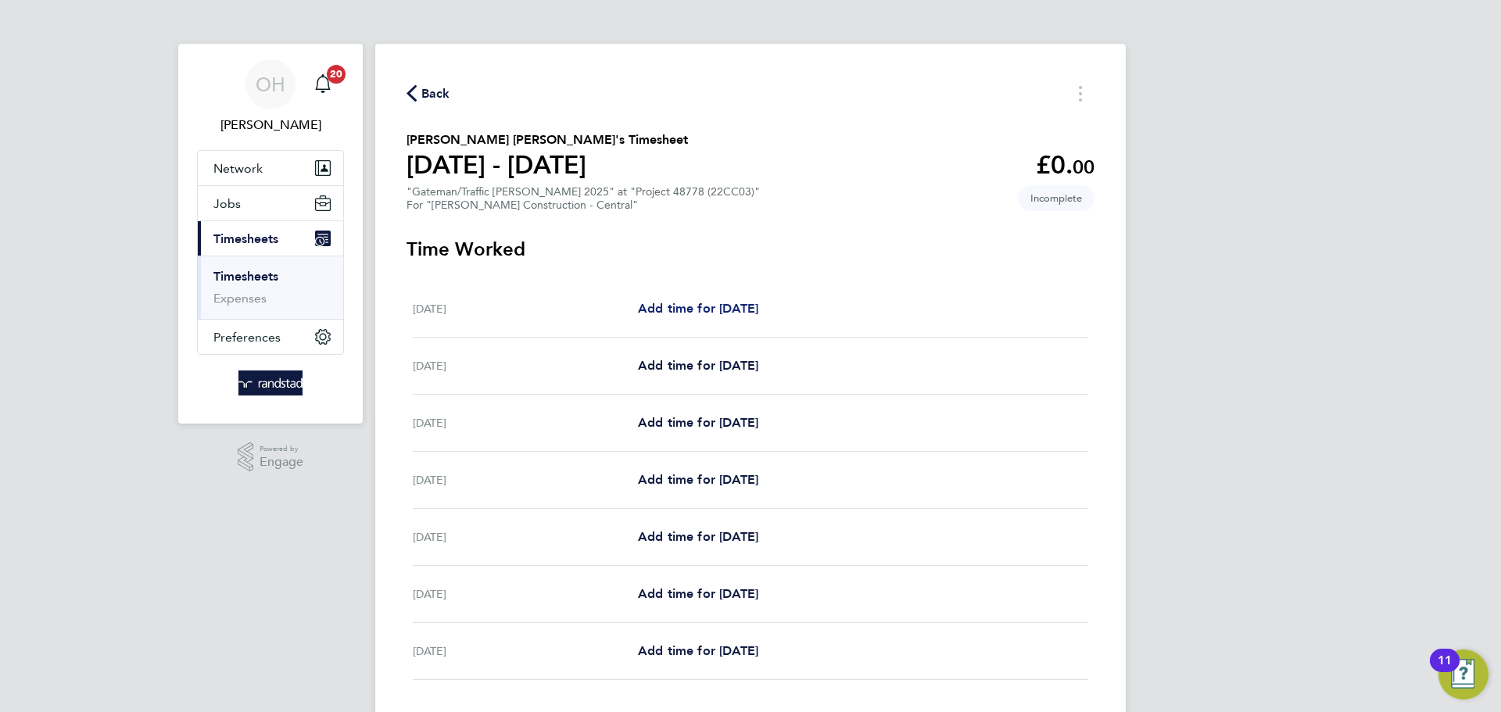
click at [718, 316] on link "Add time for [DATE]" at bounding box center [698, 308] width 120 height 19
select select "30"
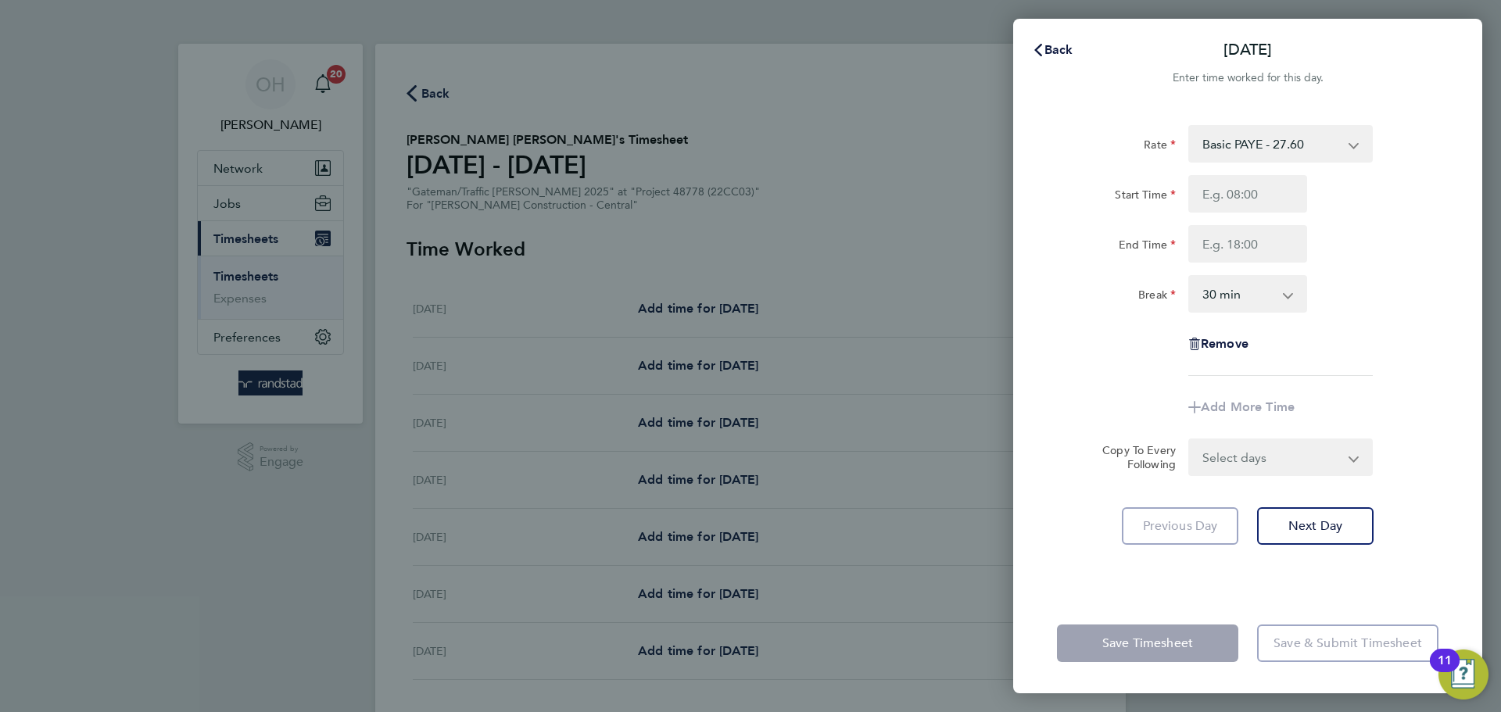
click at [1200, 146] on select "Basic PAYE - 27.60 Overtime - 40.90" at bounding box center [1271, 144] width 163 height 34
select select "30"
click at [1200, 196] on input "Start Time" at bounding box center [1247, 194] width 119 height 38
type input "07:30"
type input "2"
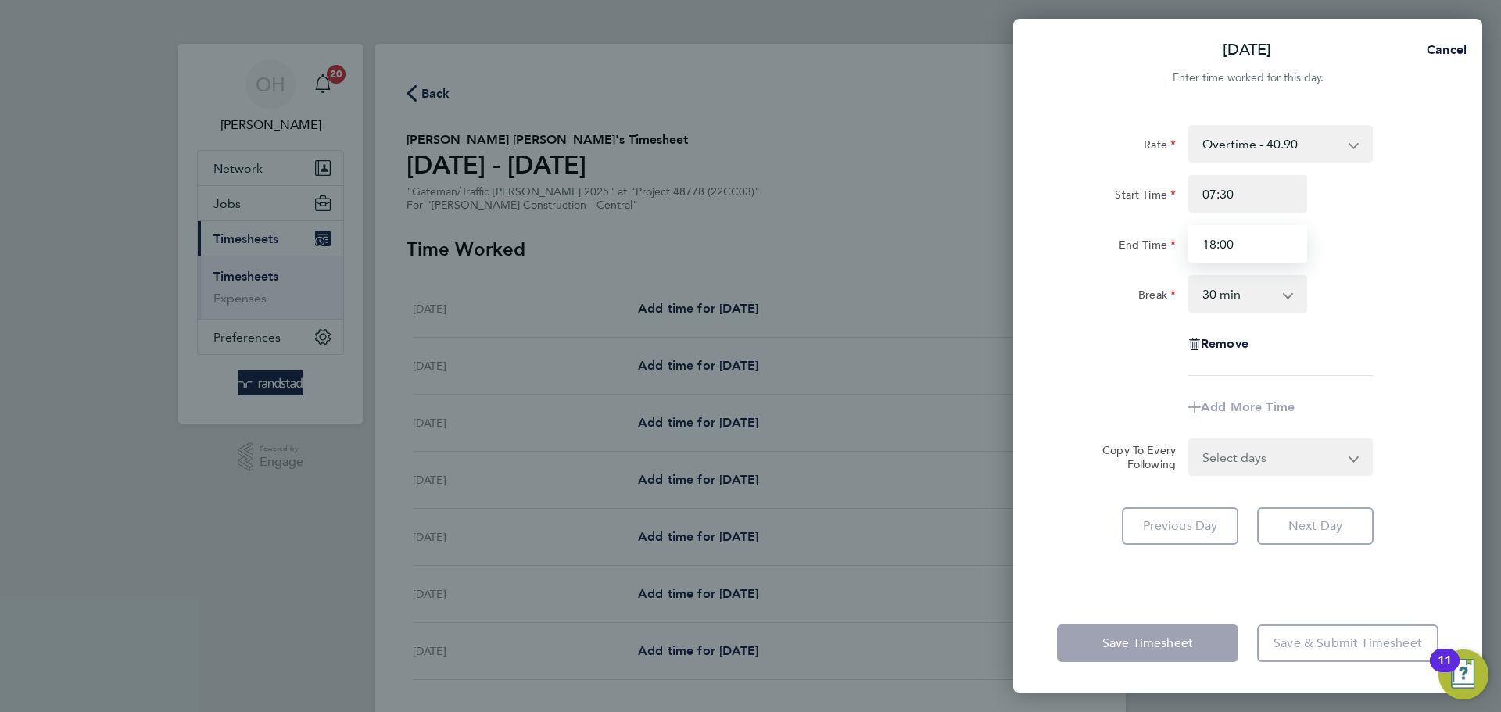
type input "18:00"
click at [1200, 288] on div "Break 0 min 15 min 30 min 45 min 60 min 75 min 90 min" at bounding box center [1248, 294] width 394 height 38
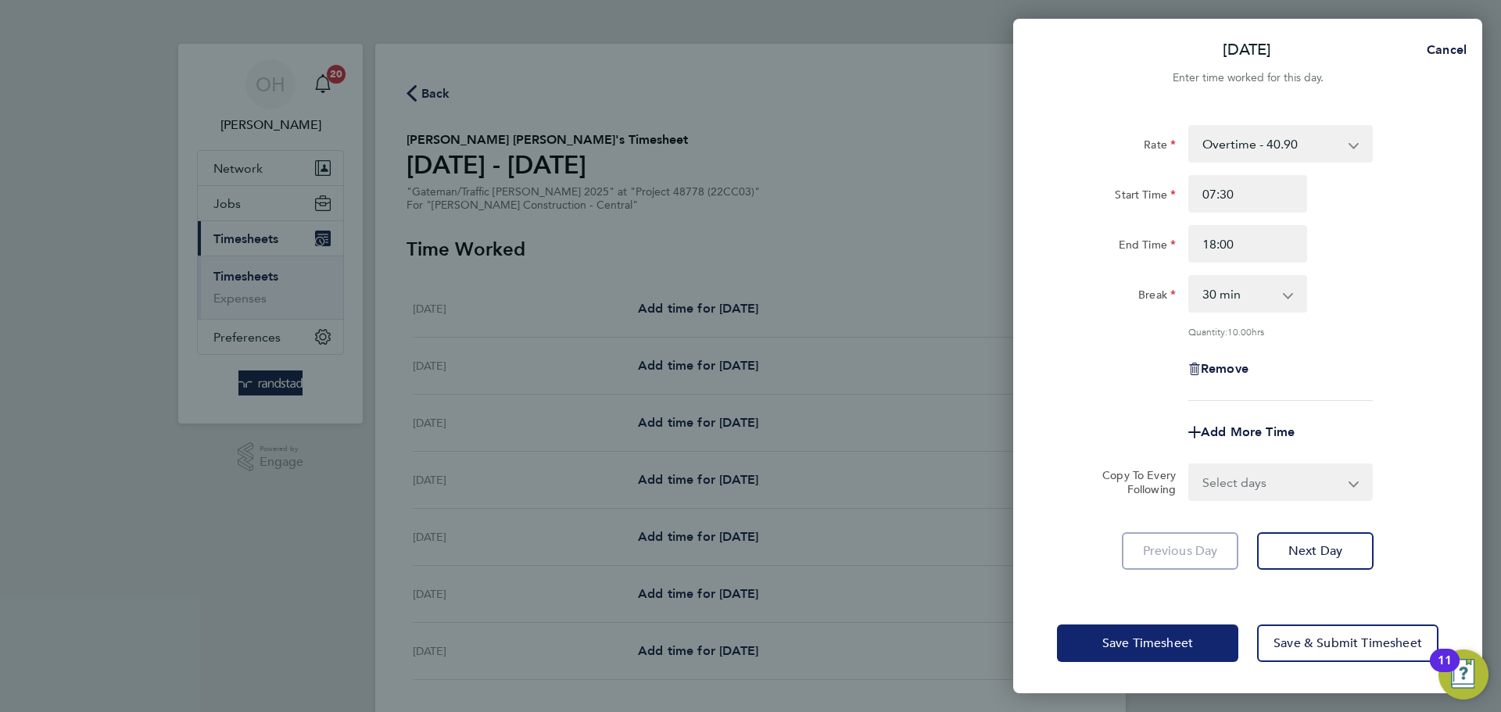
click at [1171, 542] on span "Save Timesheet" at bounding box center [1147, 644] width 91 height 16
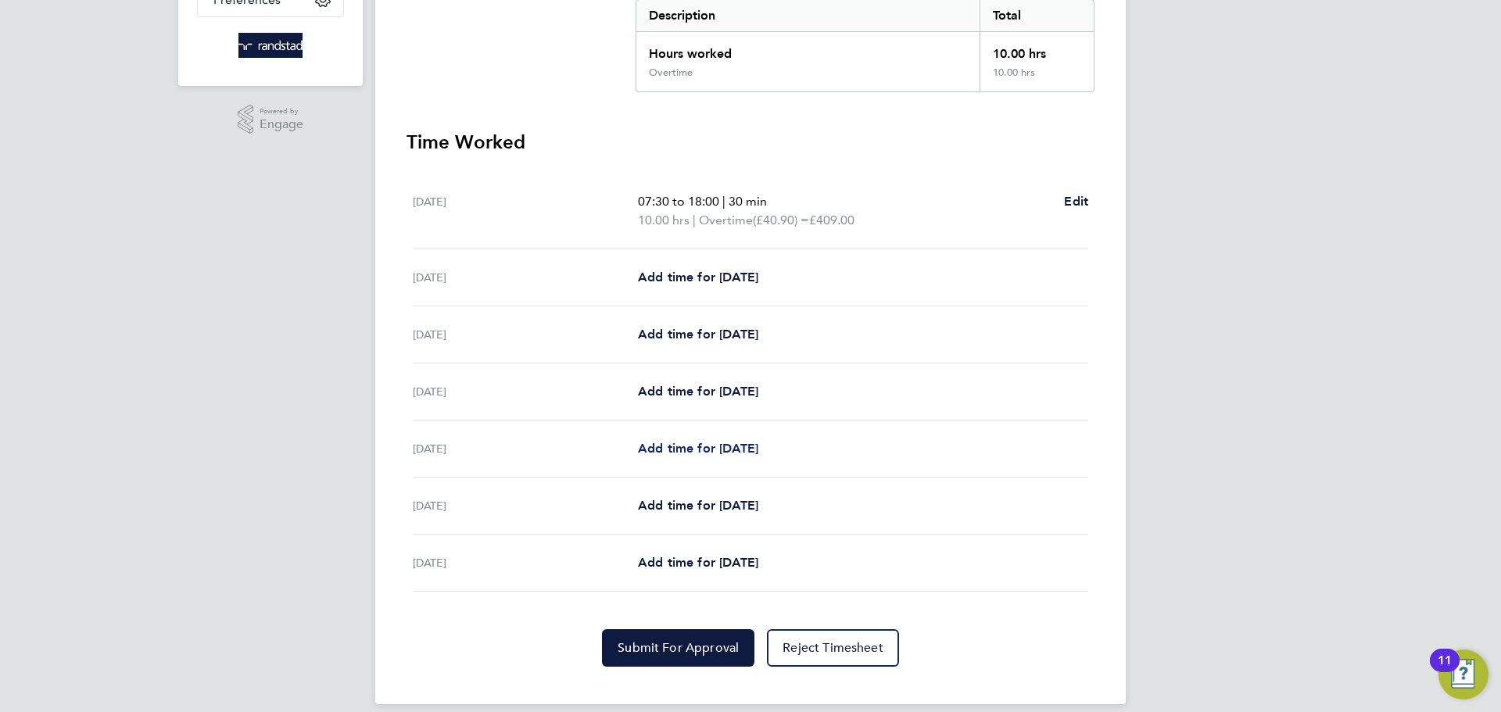
scroll to position [355, 0]
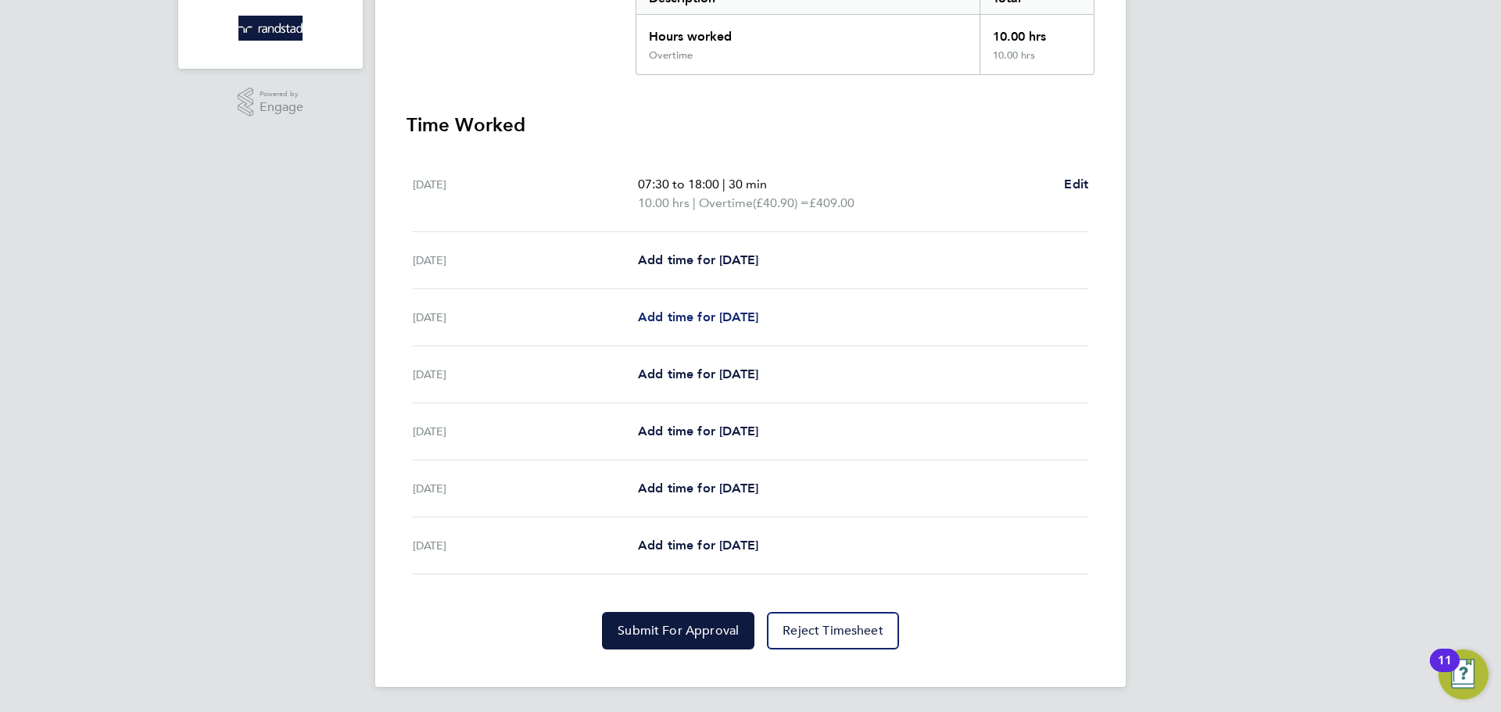
click at [653, 313] on span "Add time for [DATE]" at bounding box center [698, 317] width 120 height 15
select select "30"
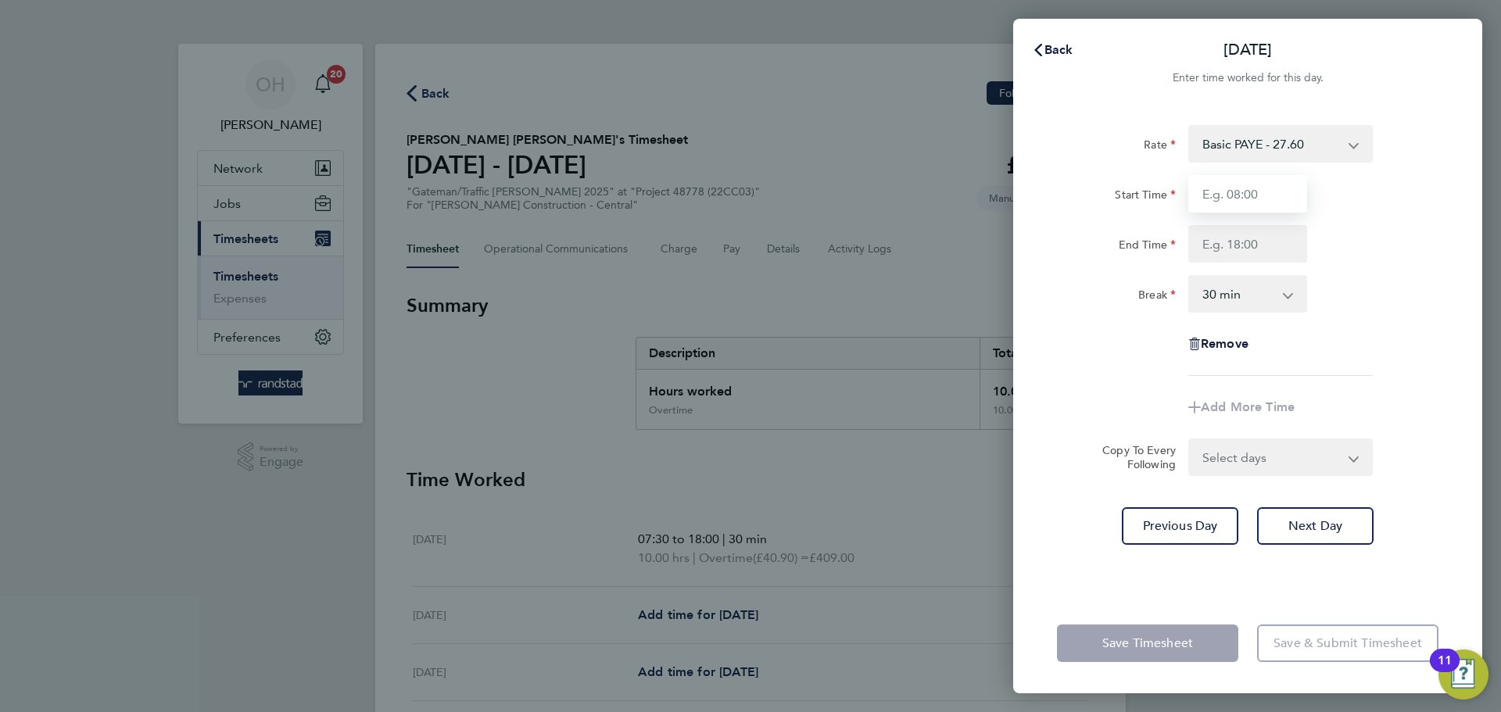
click at [1200, 190] on input "Start Time" at bounding box center [1247, 194] width 119 height 38
type input "07:30"
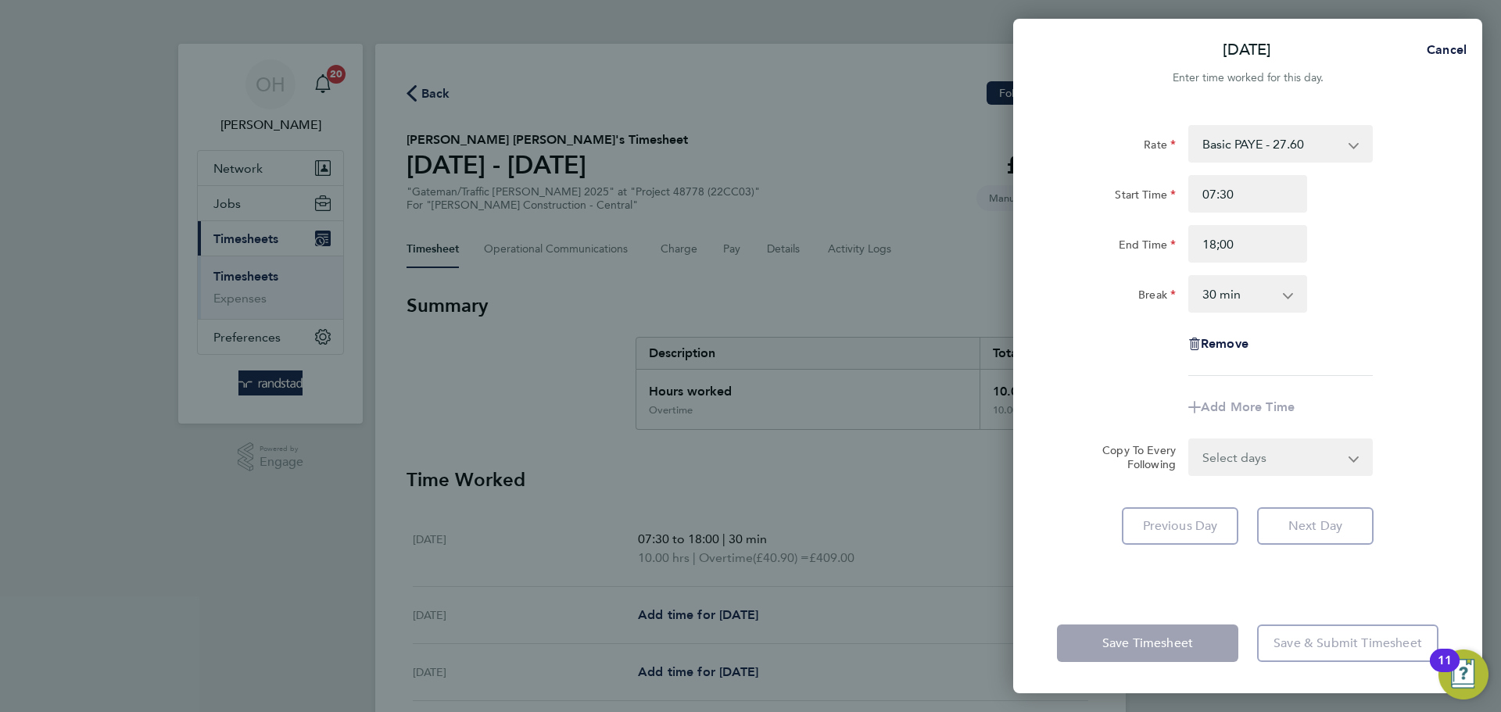
click at [1200, 252] on div "End Time 18;00" at bounding box center [1248, 244] width 394 height 38
type input "18:00"
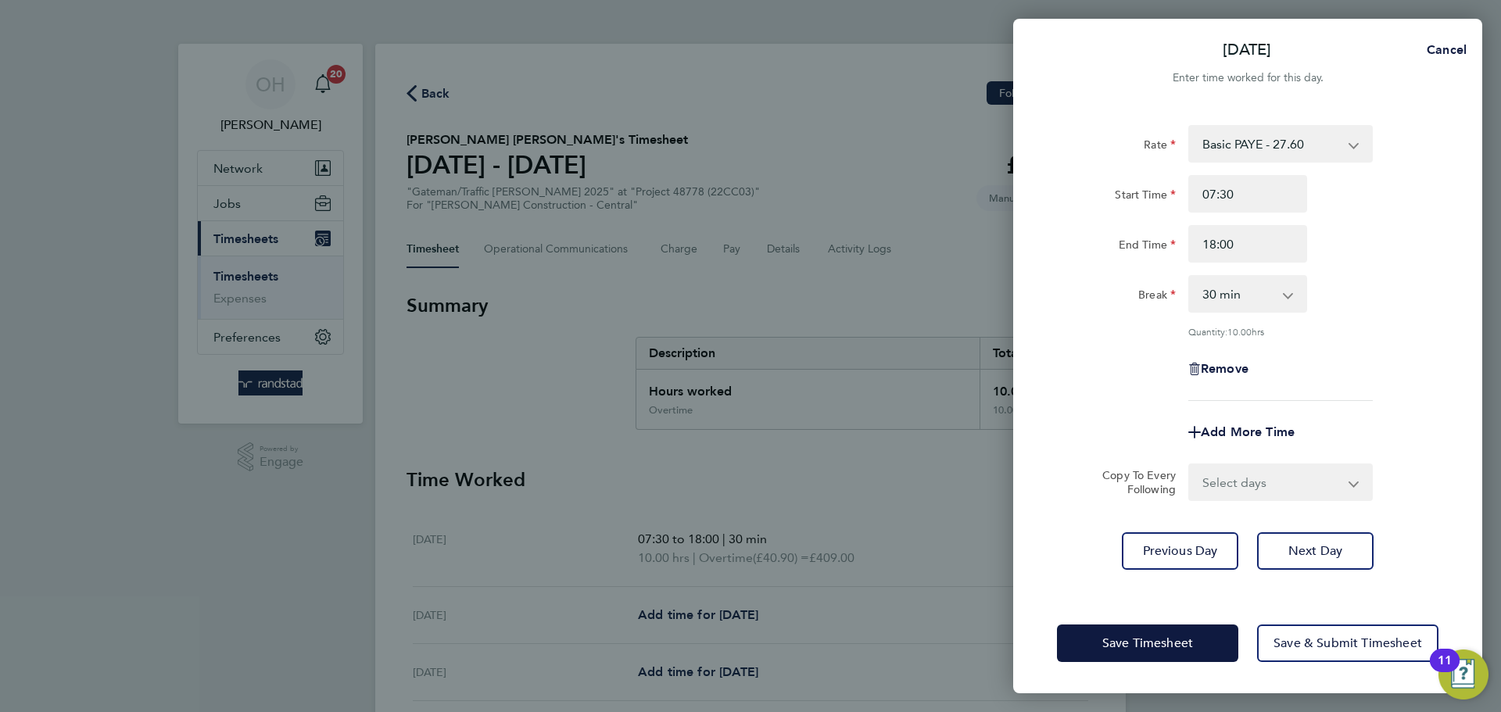
click at [1200, 478] on select "Select days Day [DATE] [DATE] [DATE] [DATE]" at bounding box center [1272, 482] width 164 height 34
select select "DAY"
click at [1190, 465] on select "Select days Day [DATE] [DATE] [DATE] [DATE]" at bounding box center [1272, 482] width 164 height 34
select select "[DATE]"
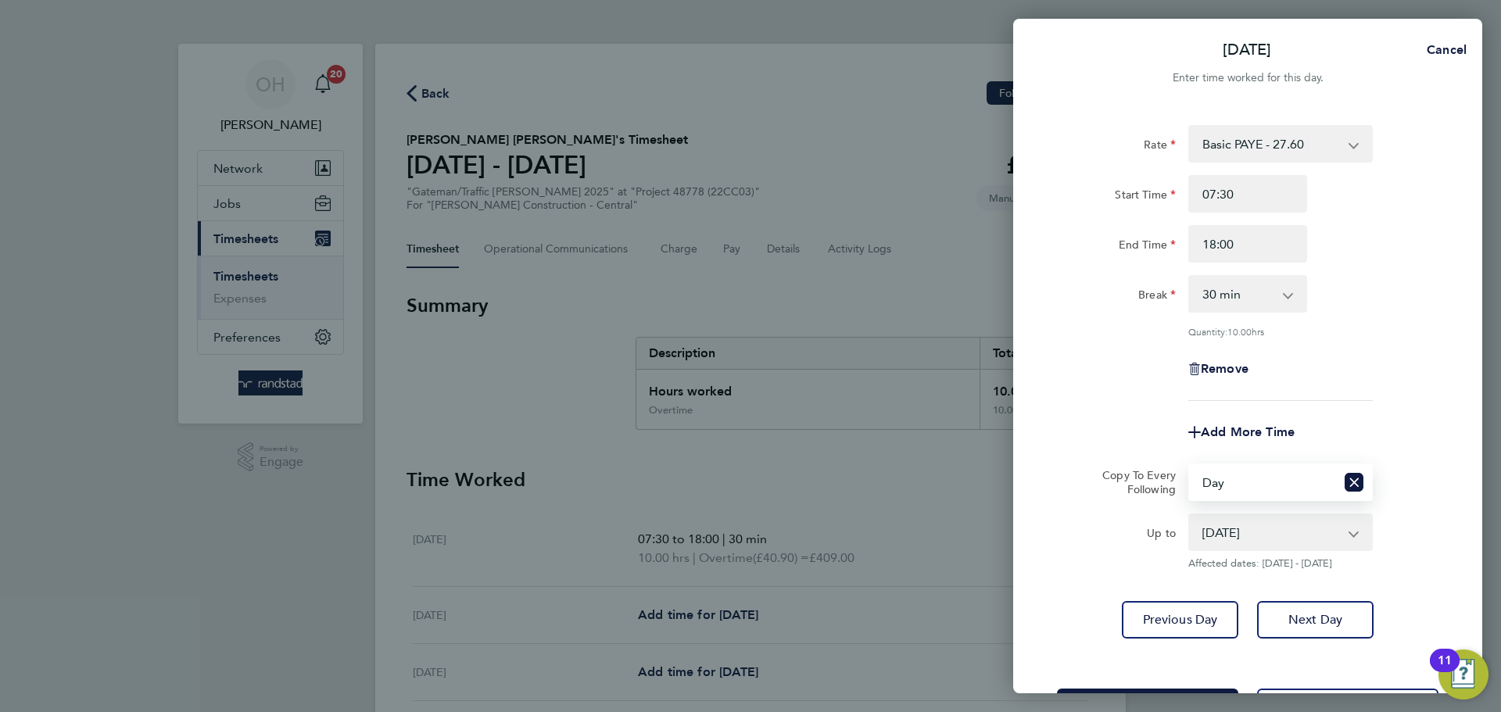
scroll to position [63, 0]
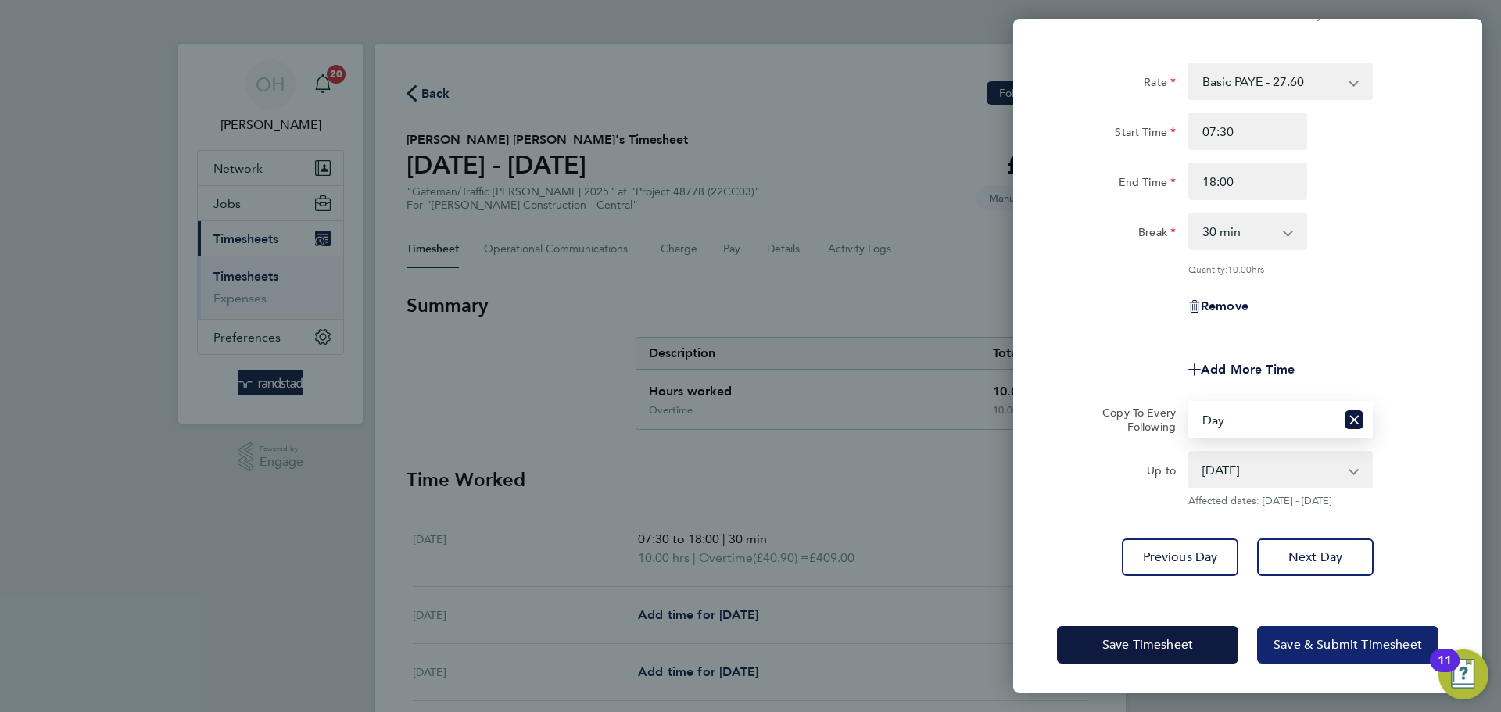
click at [1200, 542] on span "Save & Submit Timesheet" at bounding box center [1347, 645] width 149 height 16
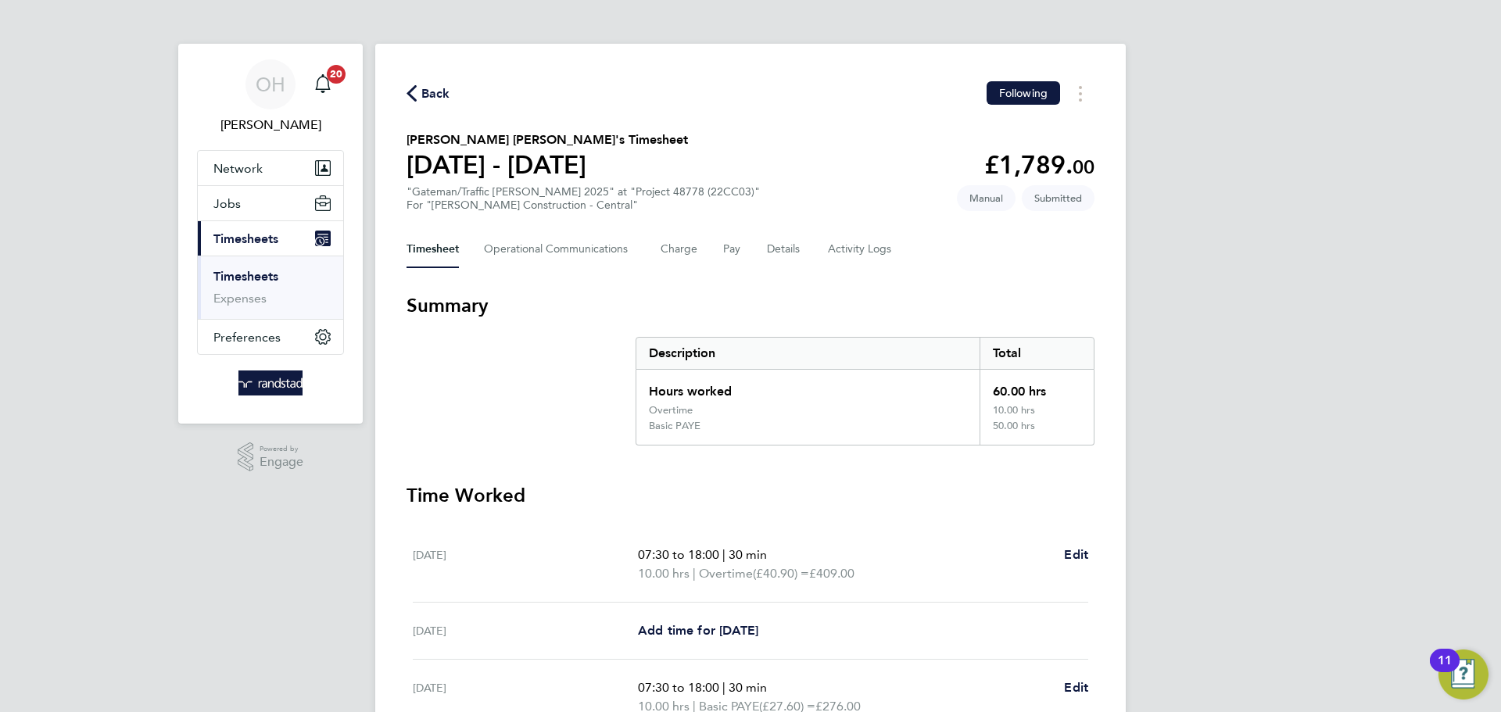
click at [448, 95] on span "Back" at bounding box center [435, 93] width 29 height 19
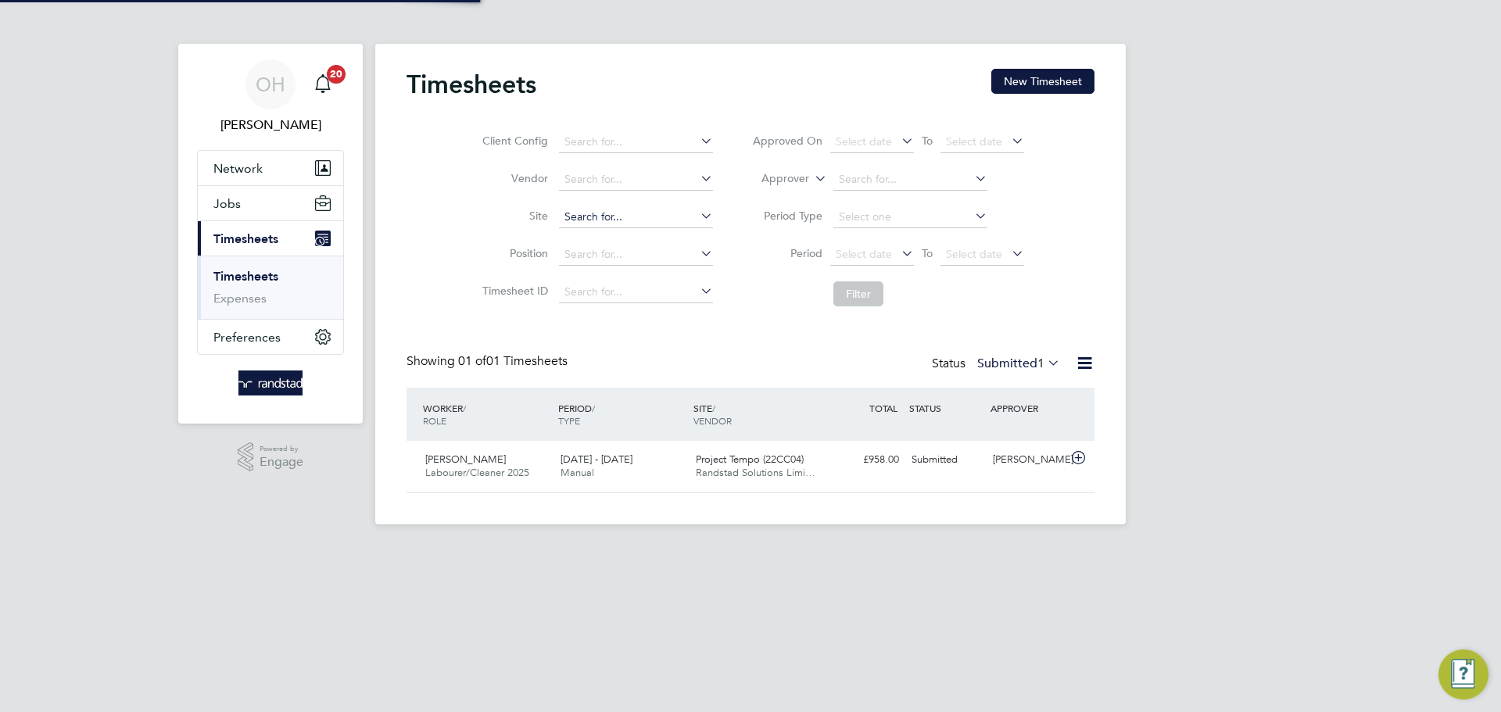
scroll to position [40, 136]
click at [1047, 81] on button "New Timesheet" at bounding box center [1042, 81] width 103 height 25
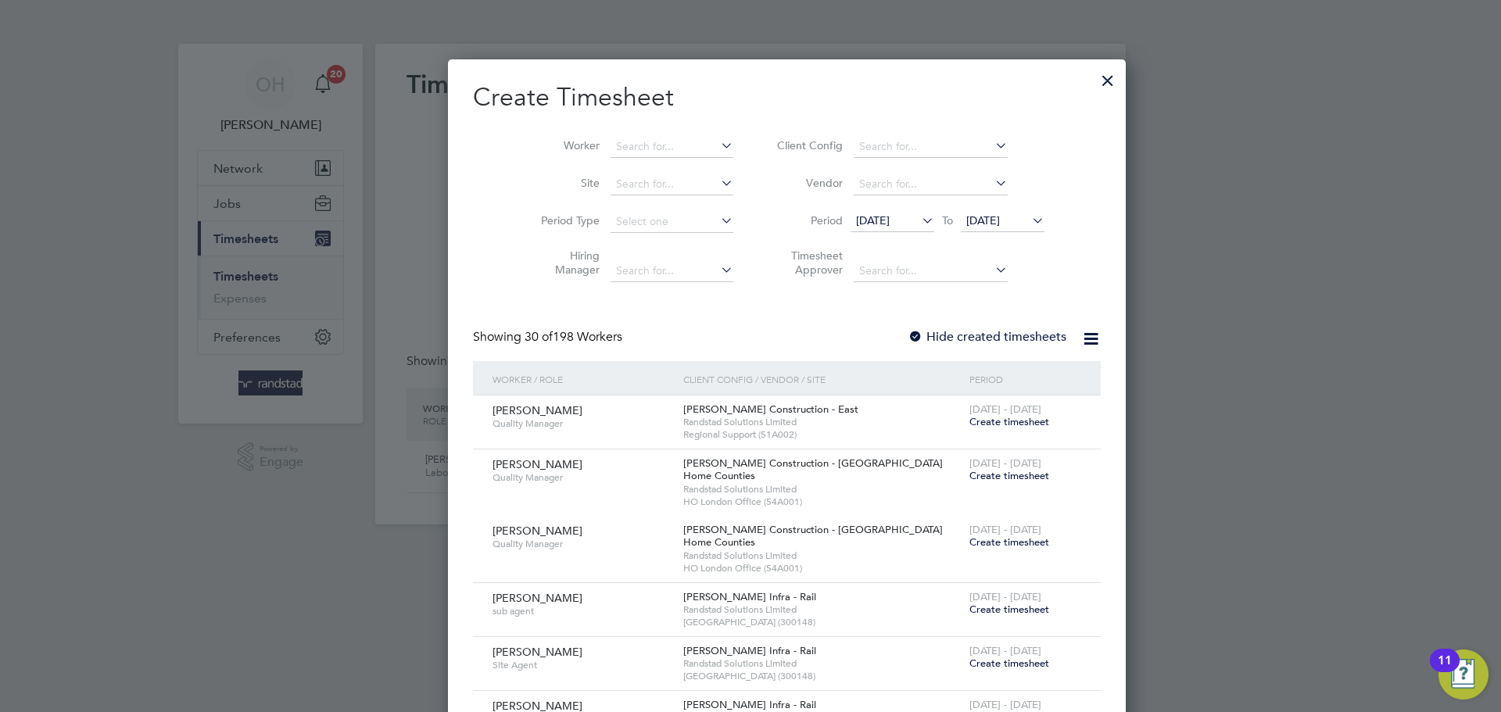
scroll to position [3203, 605]
click at [637, 144] on input at bounding box center [671, 147] width 123 height 22
click at [673, 163] on b "Chubb" at bounding box center [690, 167] width 34 height 13
type input "[PERSON_NAME]"
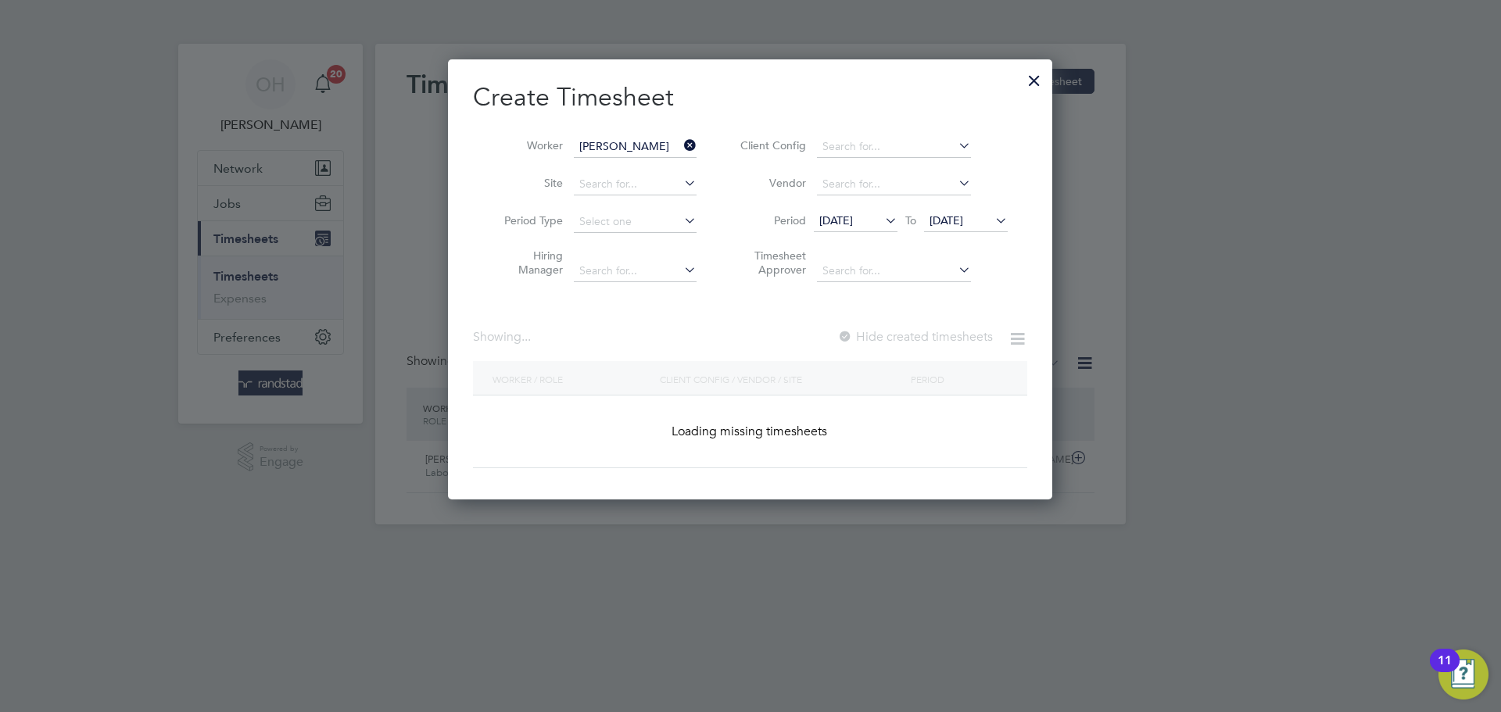
scroll to position [421, 605]
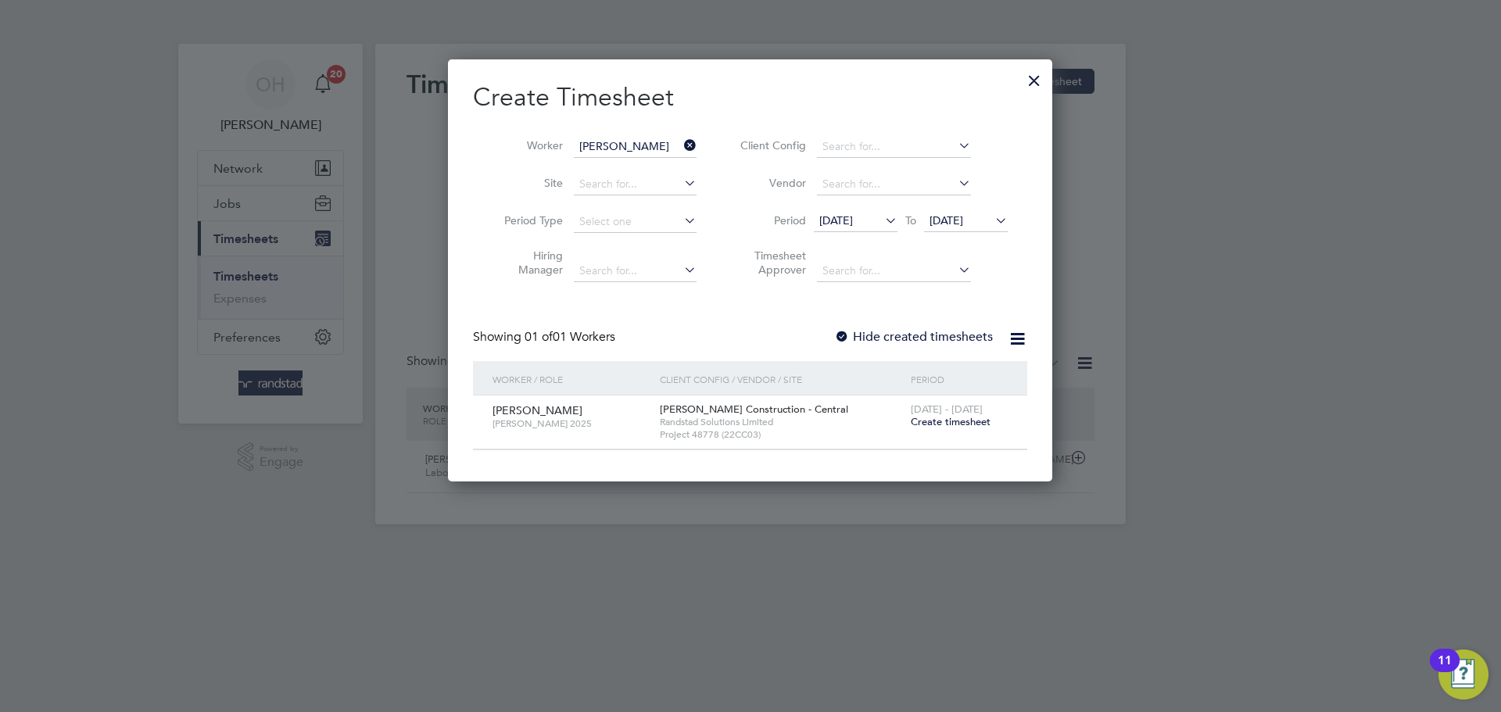
click at [936, 423] on span "Create timesheet" at bounding box center [951, 421] width 80 height 13
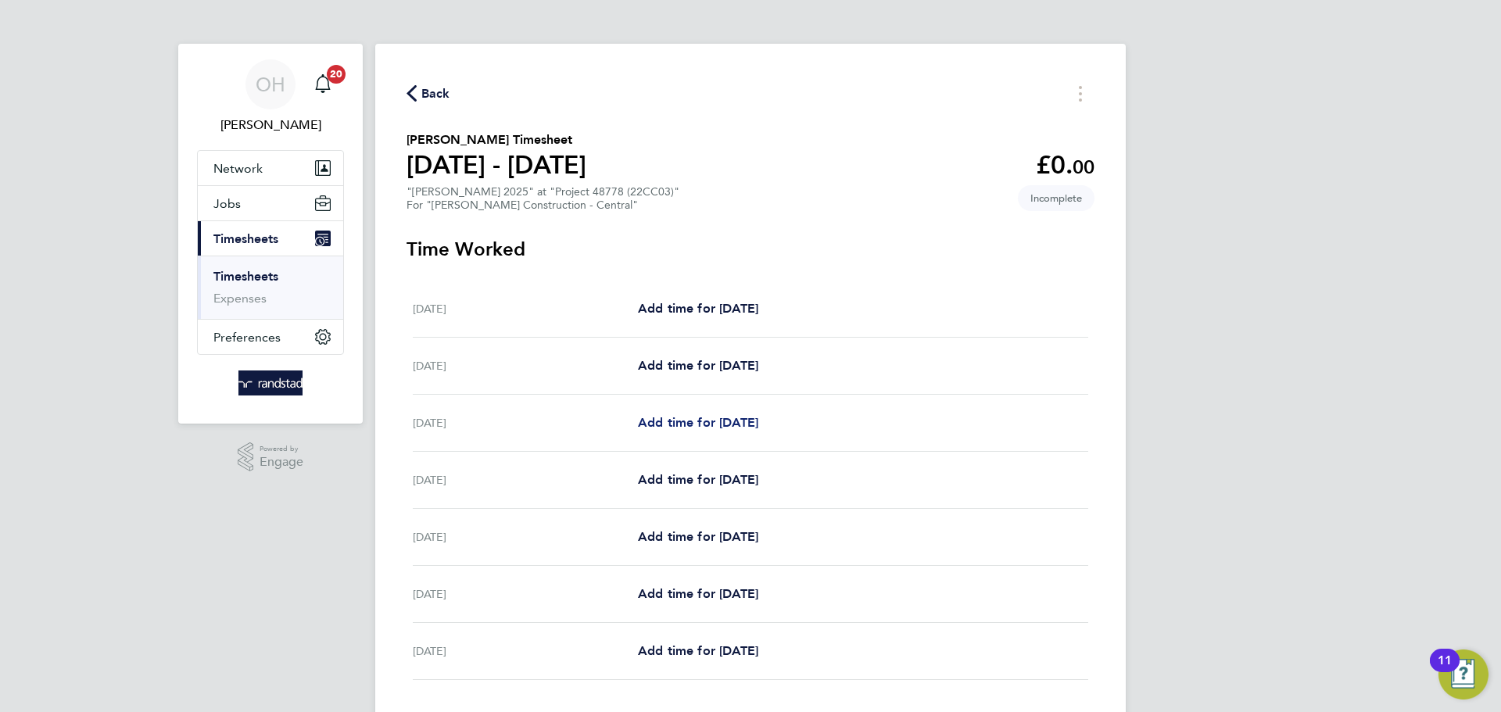
click at [729, 420] on span "Add time for [DATE]" at bounding box center [698, 422] width 120 height 15
select select "30"
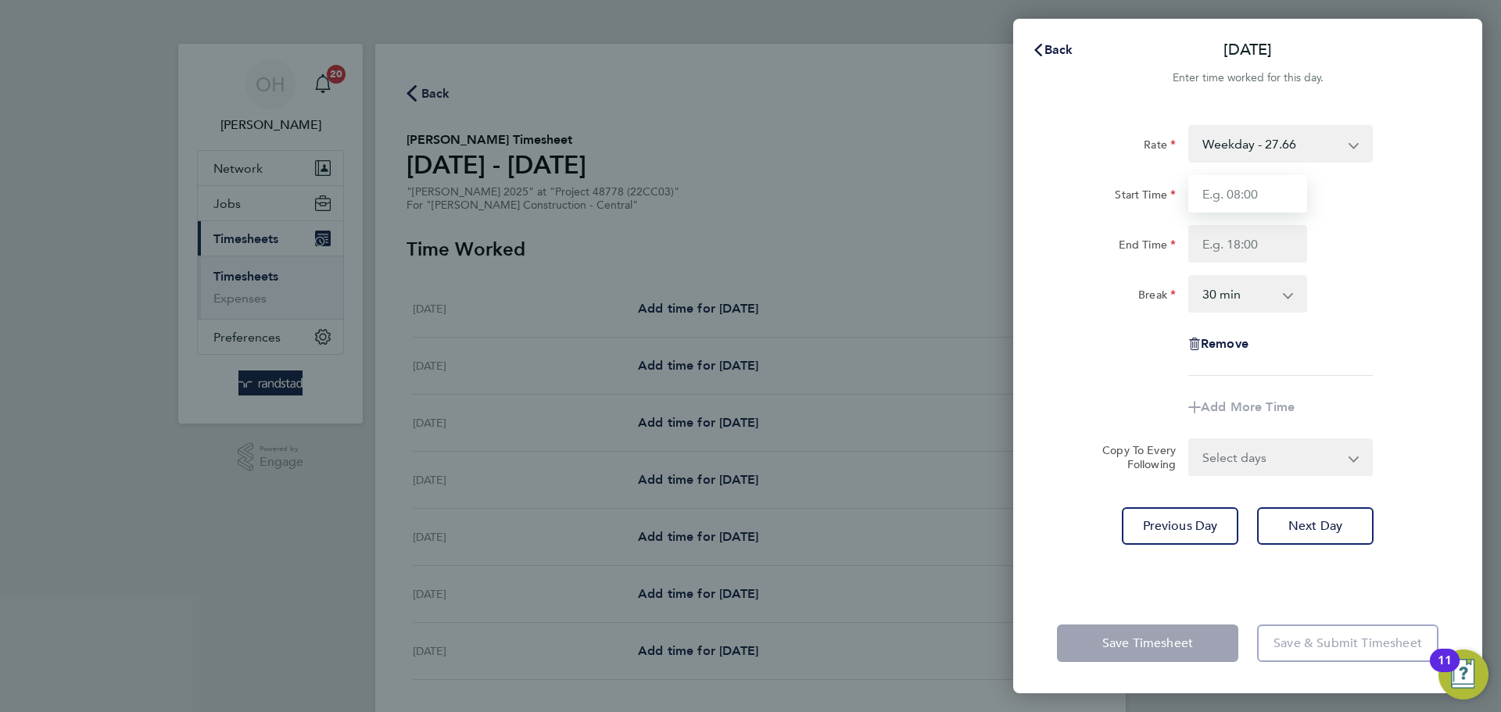
click at [1200, 202] on input "Start Time" at bounding box center [1247, 194] width 119 height 38
type input "07:30"
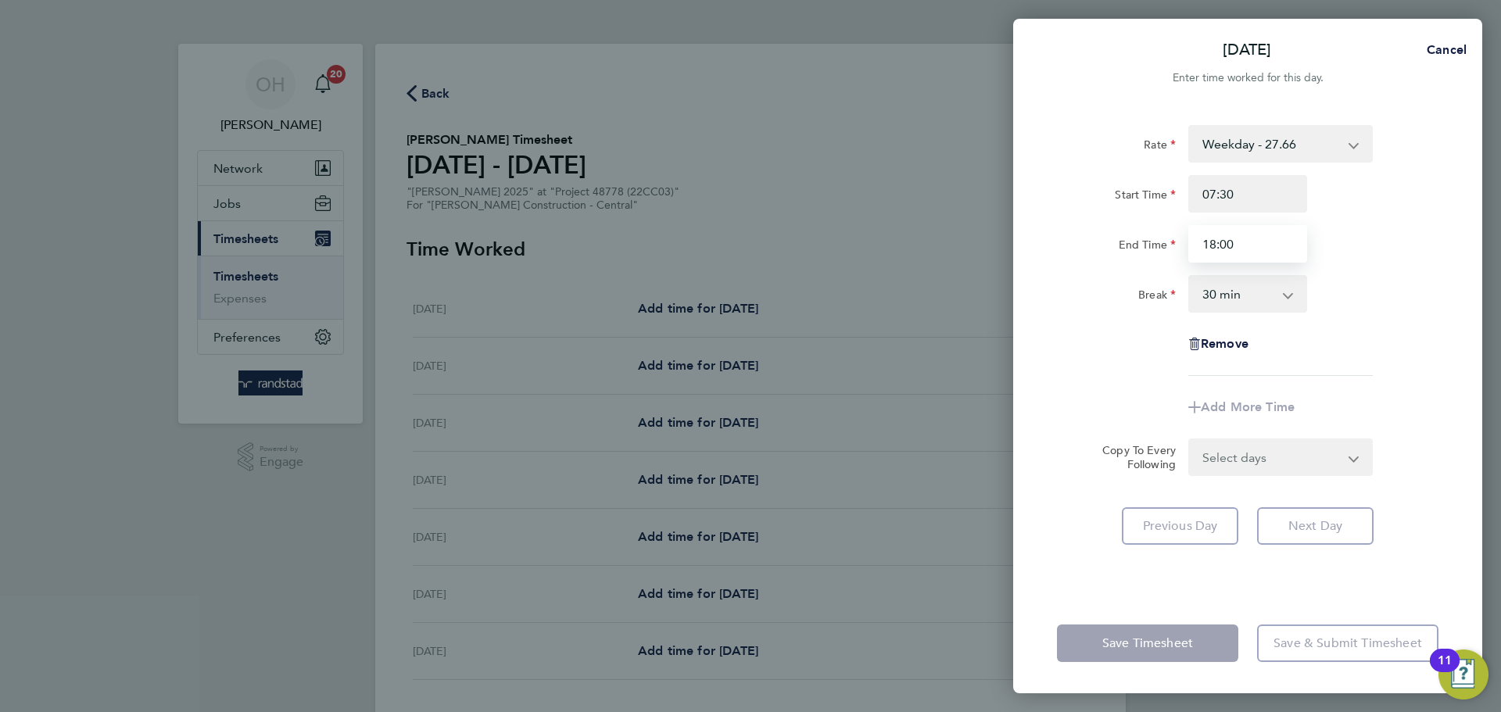
type input "18:00"
click at [1200, 261] on div "End Time 18:00" at bounding box center [1248, 244] width 394 height 38
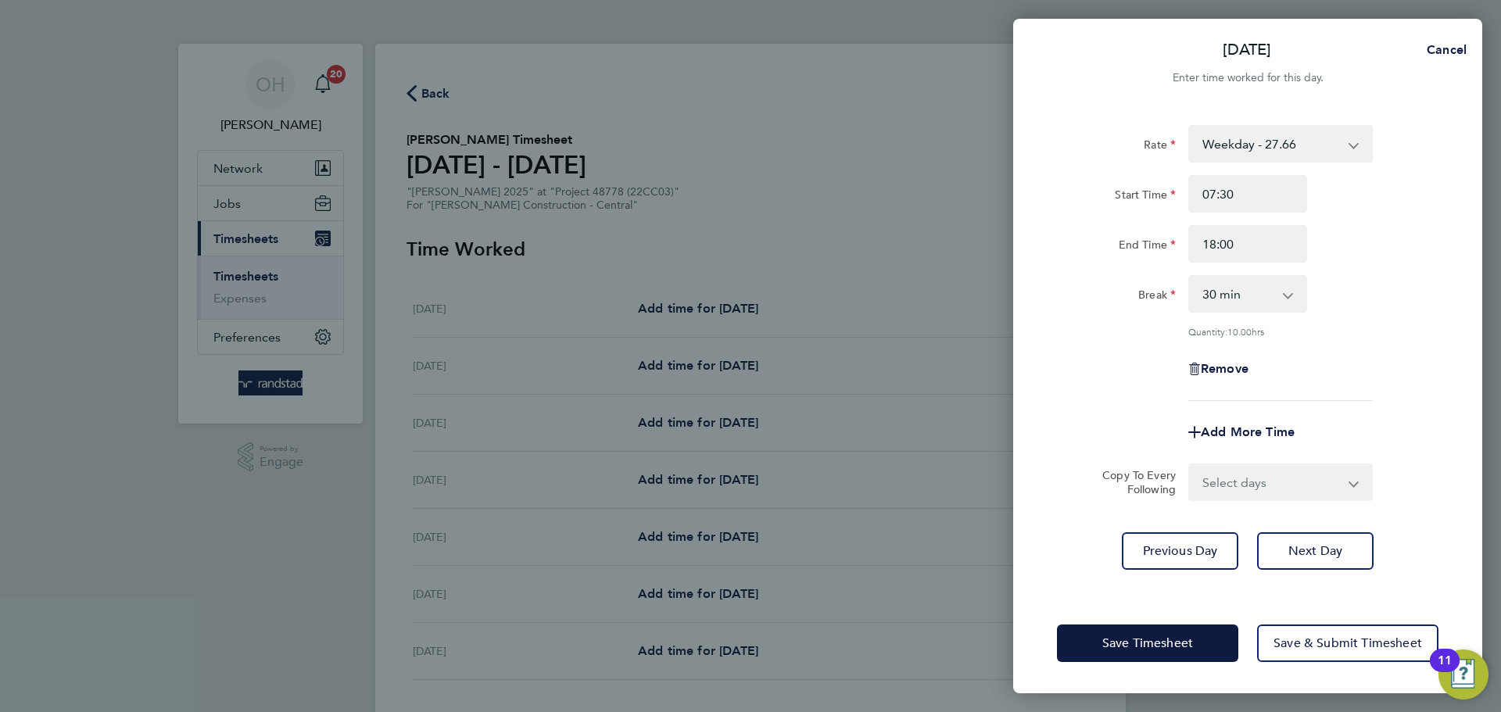
click at [1200, 482] on select "Select days Day [DATE] [DATE] [DATE] [DATE]" at bounding box center [1272, 482] width 164 height 34
select select "DAY"
click at [1190, 465] on select "Select days Day [DATE] [DATE] [DATE] [DATE]" at bounding box center [1272, 482] width 164 height 34
select select "[DATE]"
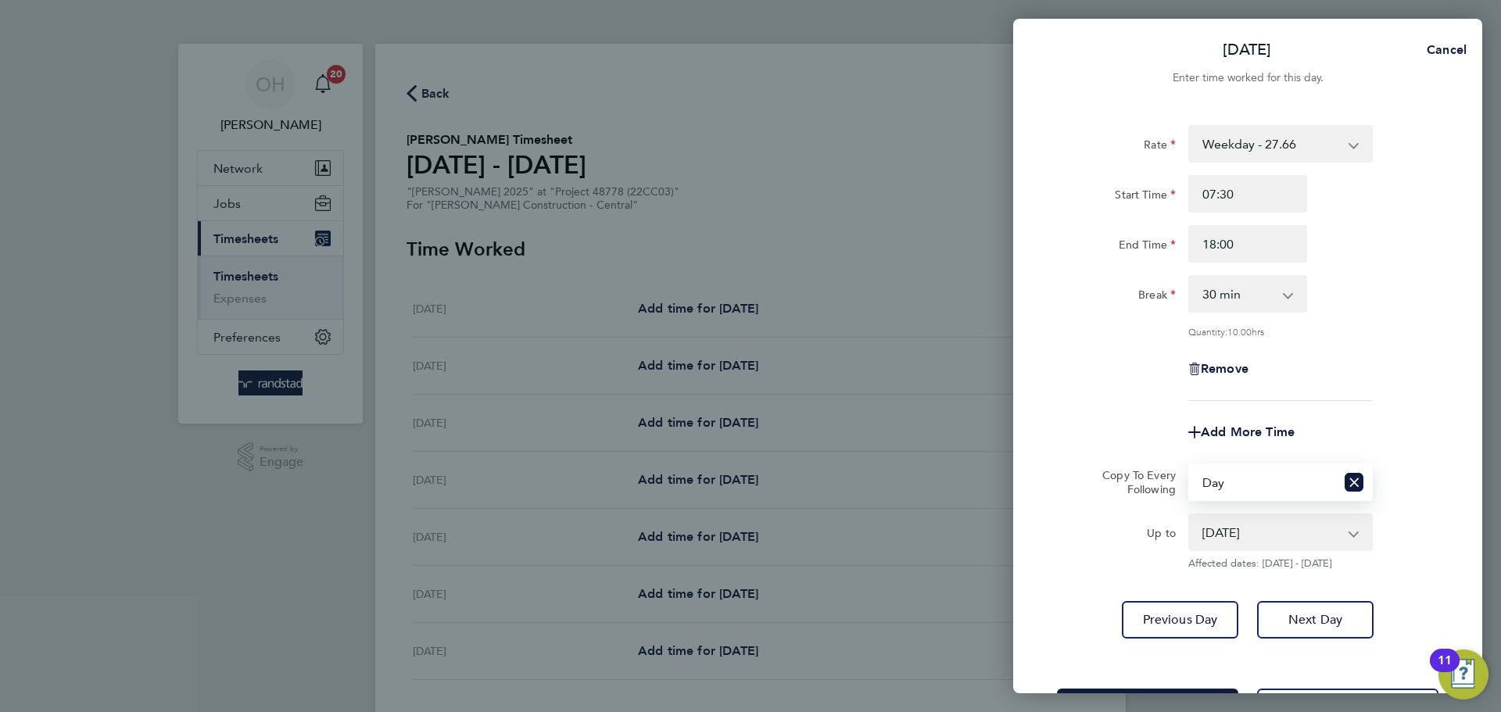
scroll to position [63, 0]
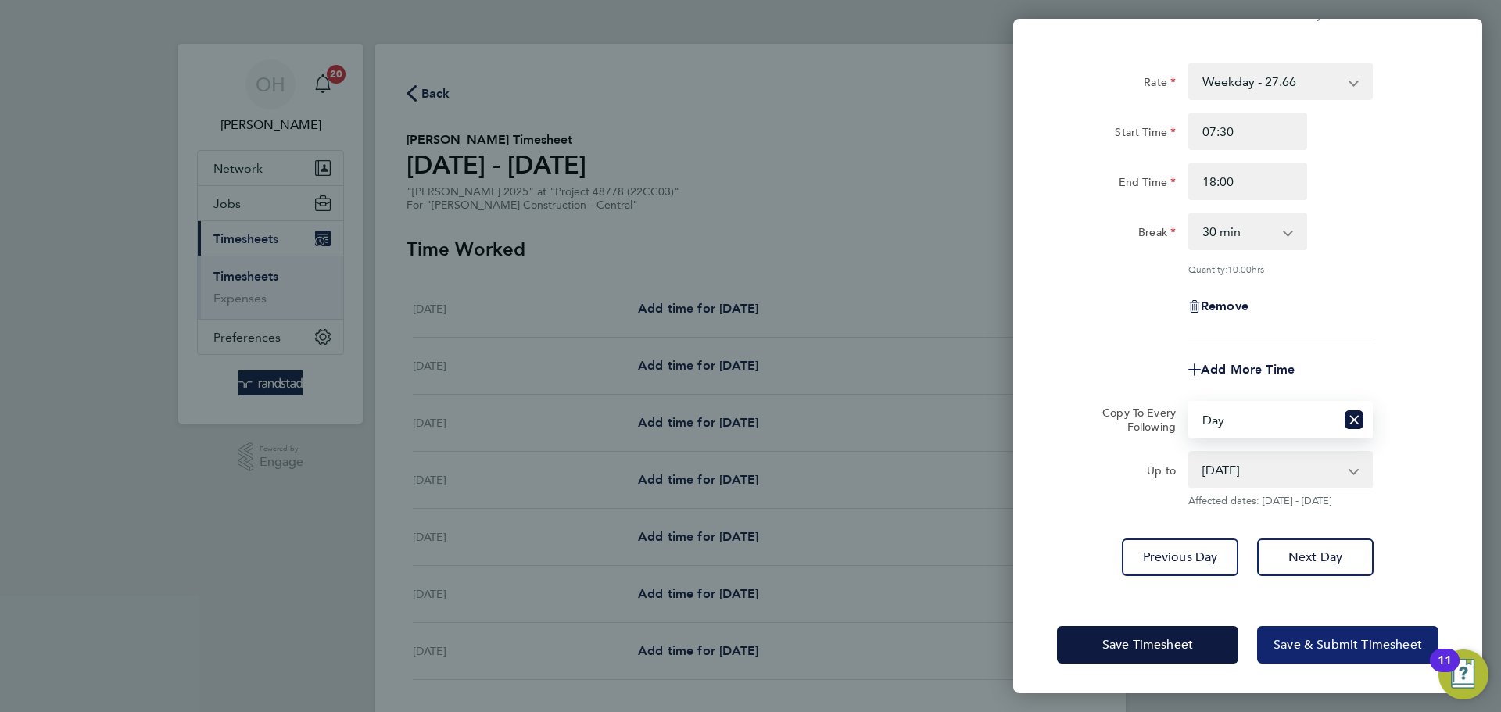
click at [1200, 542] on button "Save & Submit Timesheet" at bounding box center [1347, 645] width 181 height 38
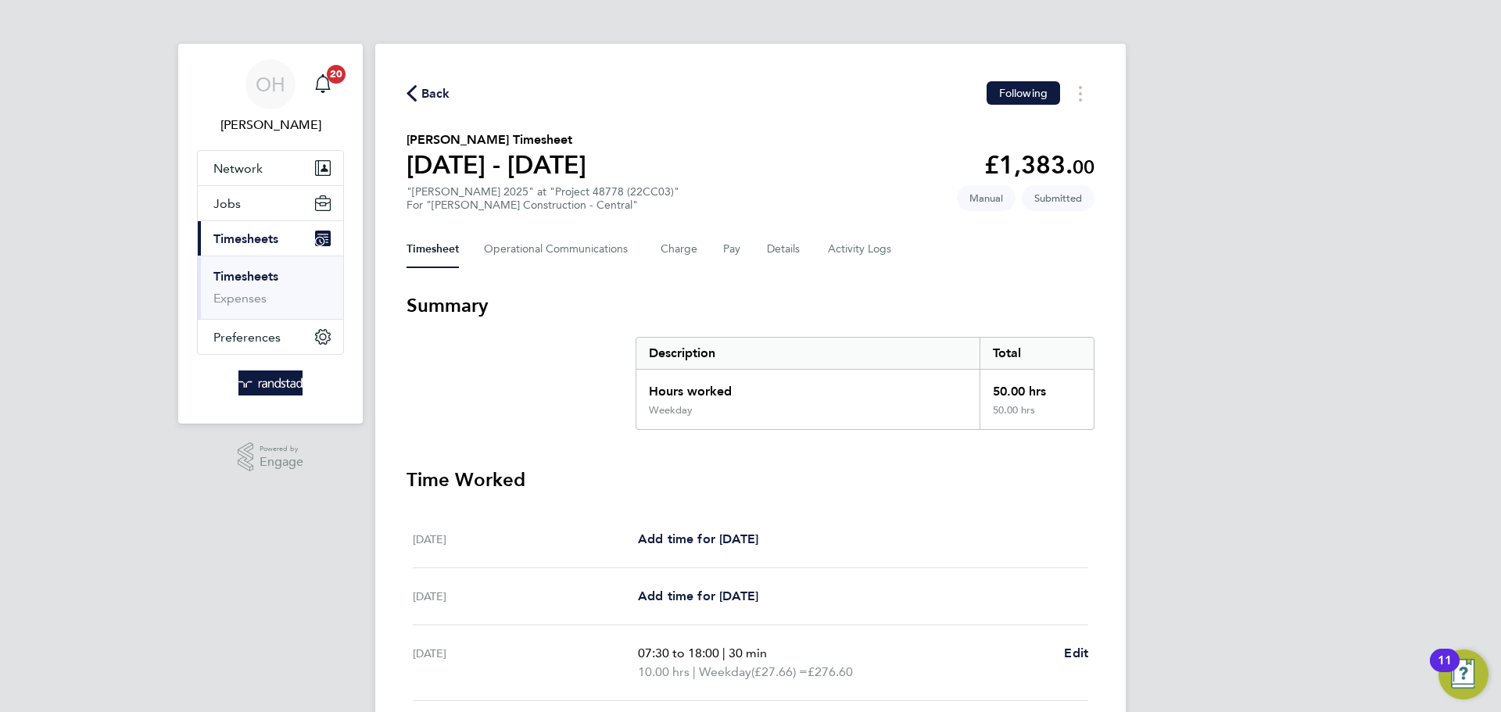
click at [418, 96] on span "Back" at bounding box center [428, 92] width 44 height 15
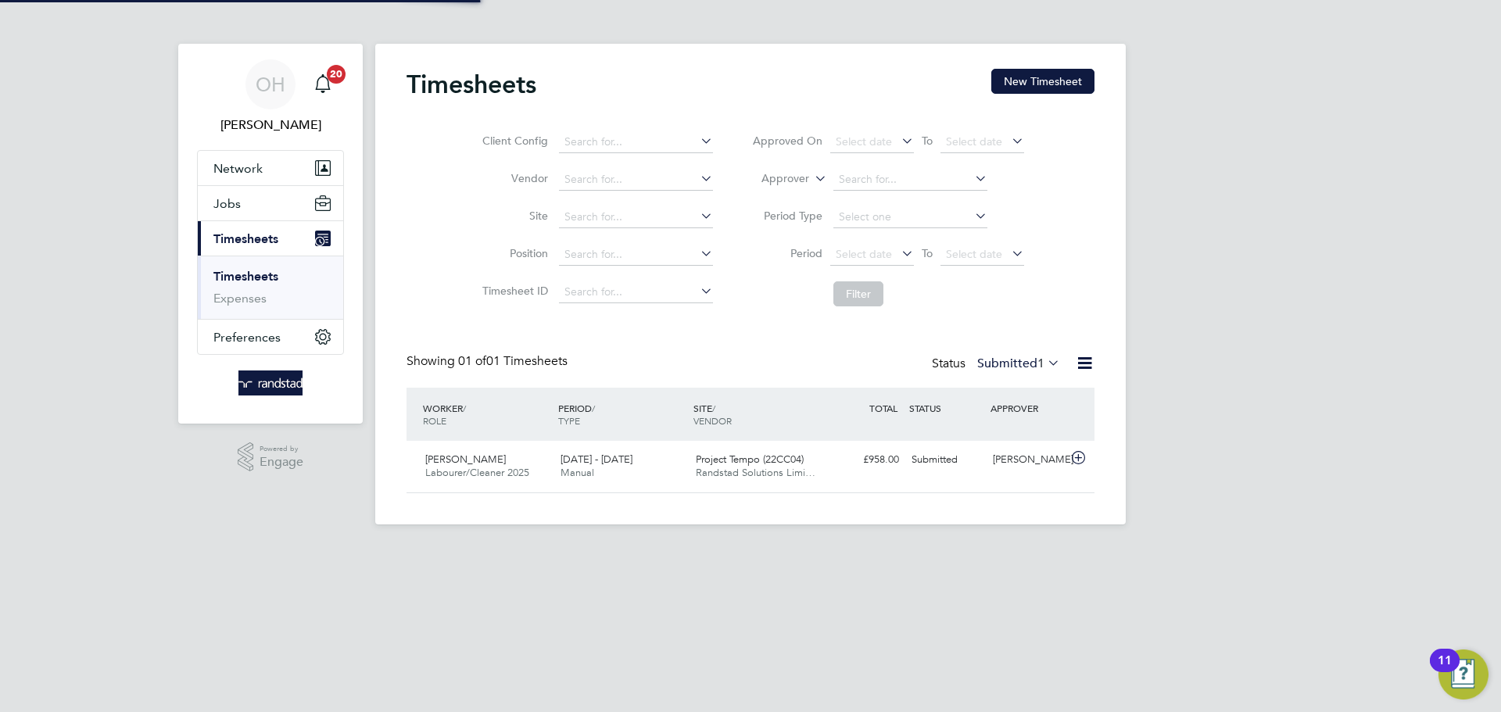
scroll to position [40, 136]
click at [1014, 92] on button "New Timesheet" at bounding box center [1042, 81] width 103 height 25
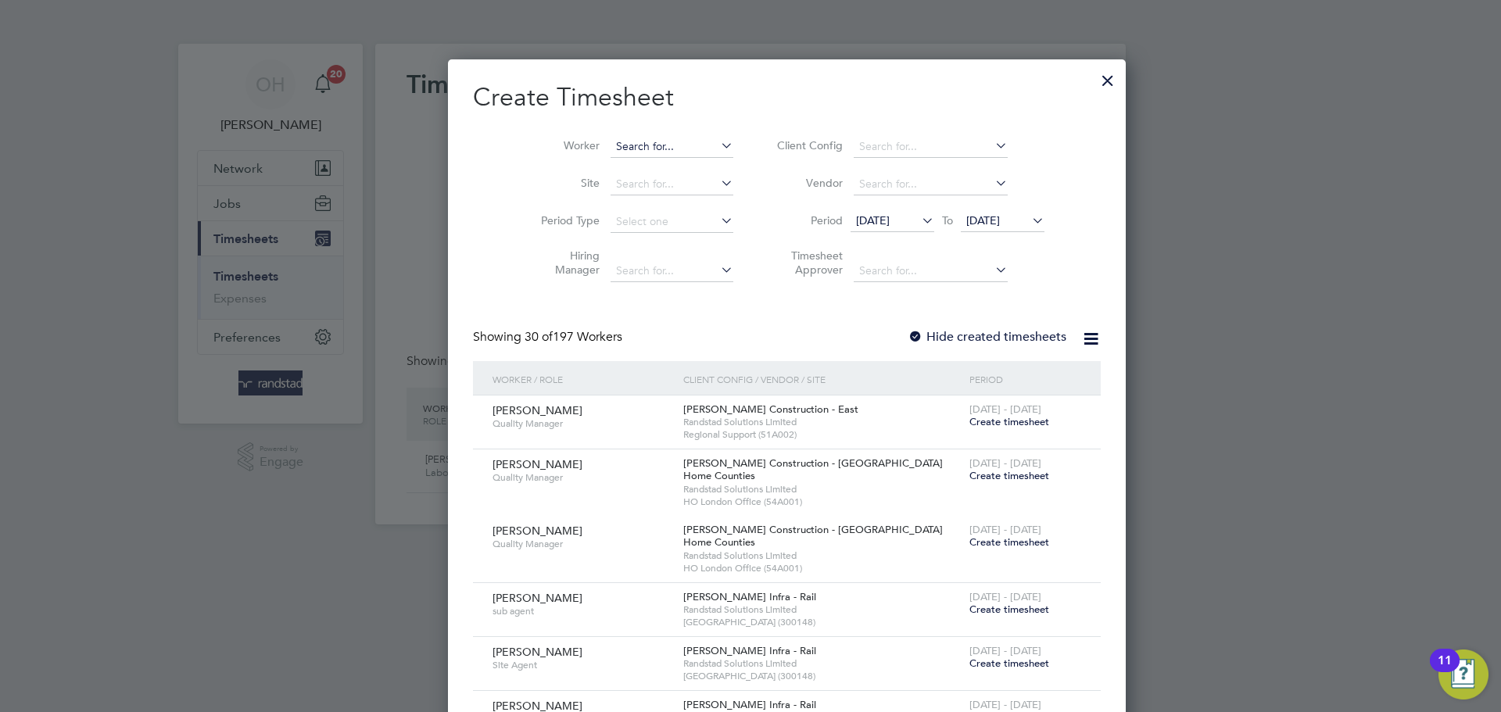
scroll to position [3203, 605]
click at [644, 151] on input at bounding box center [671, 147] width 123 height 22
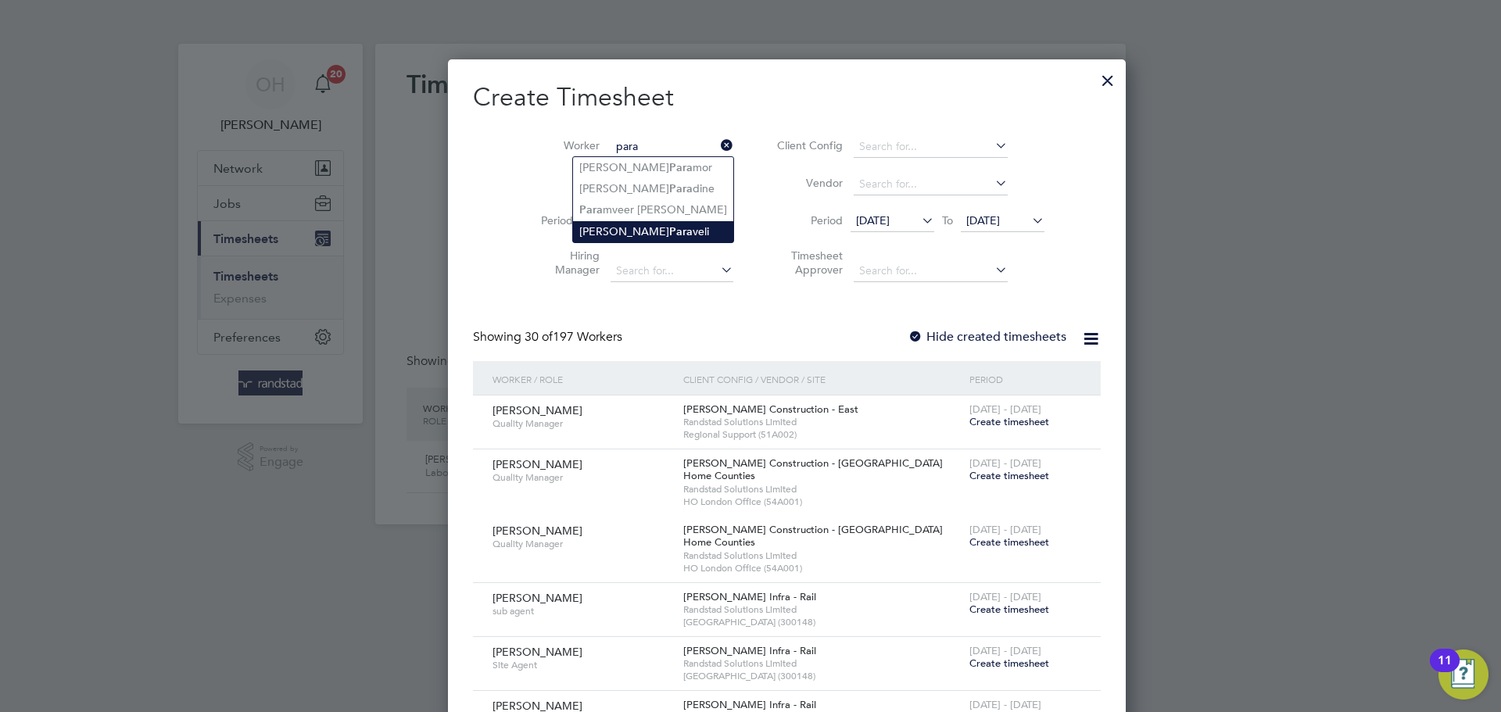
type input "[PERSON_NAME]"
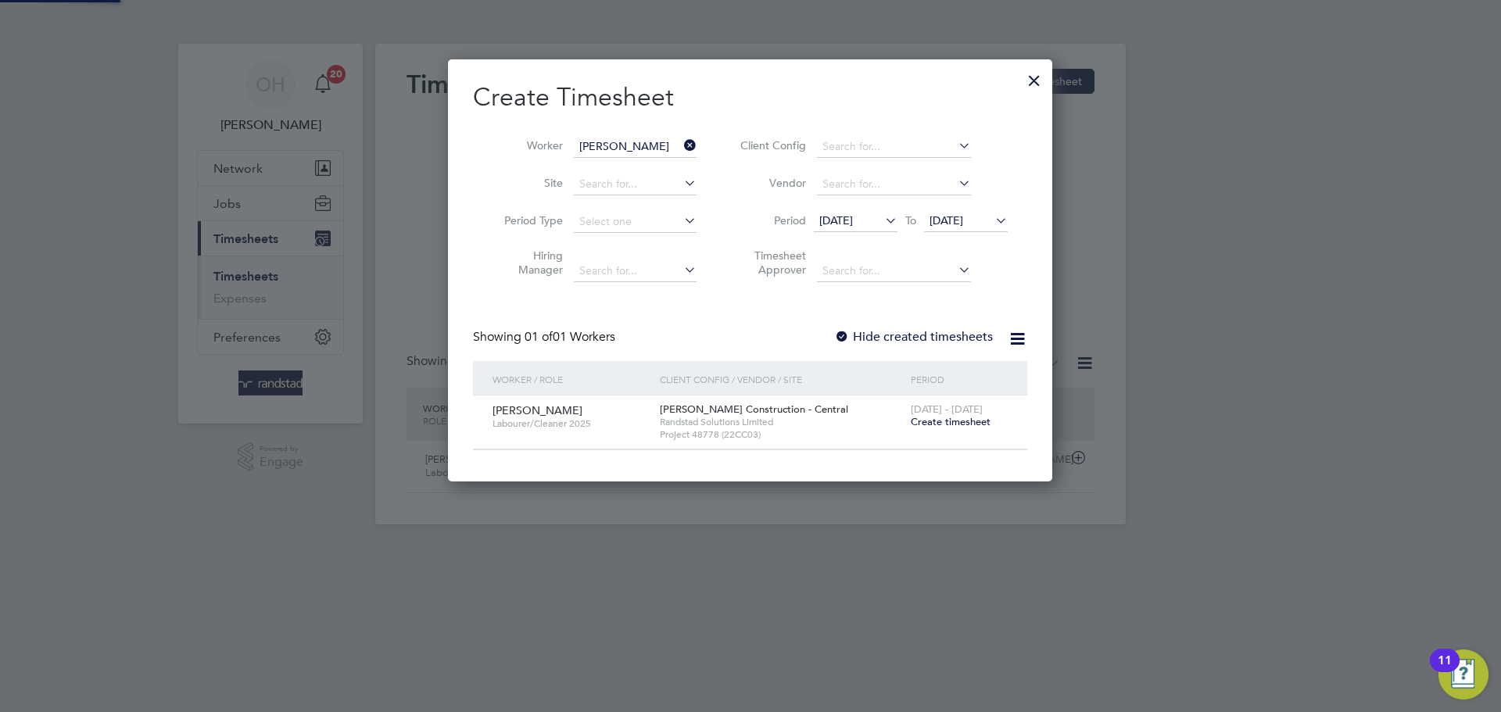
scroll to position [421, 605]
click at [955, 416] on span "Create timesheet" at bounding box center [951, 421] width 80 height 13
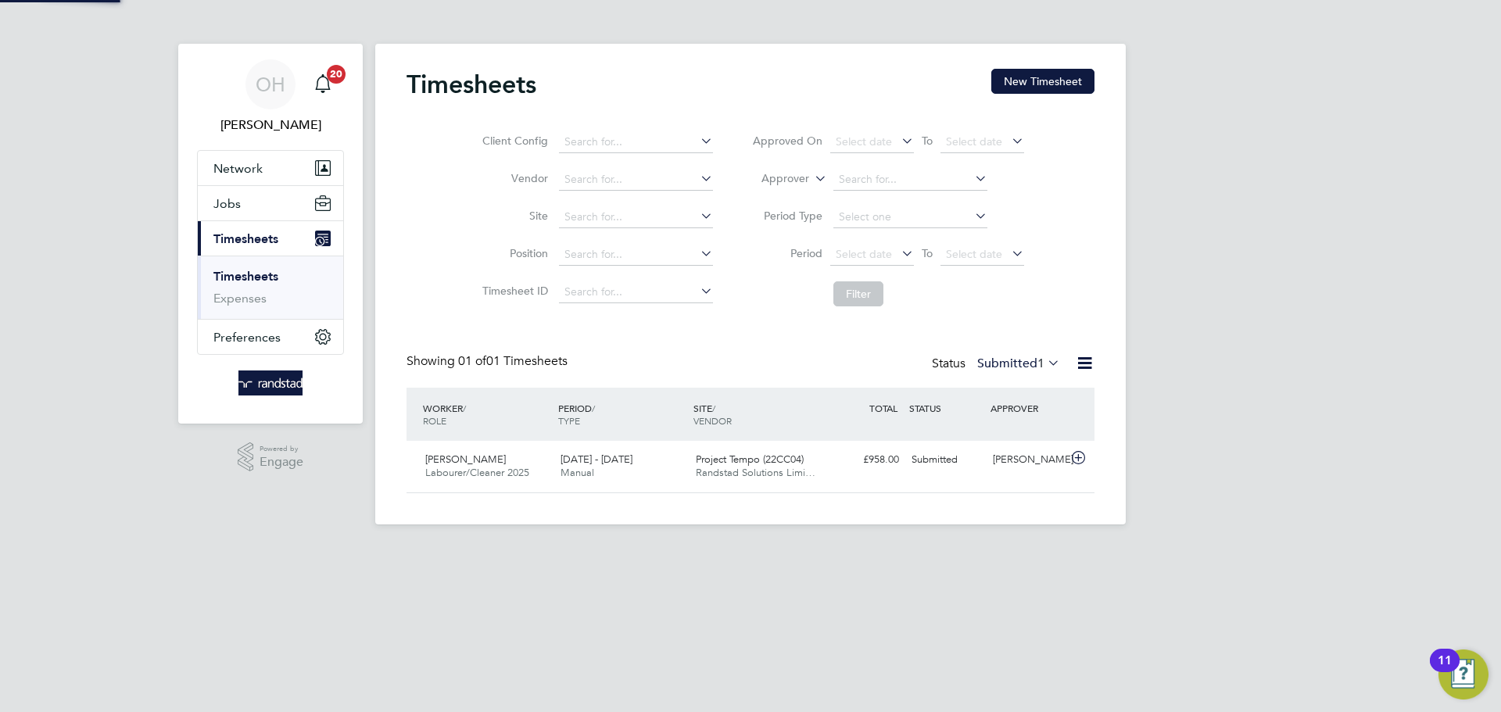
scroll to position [0, 0]
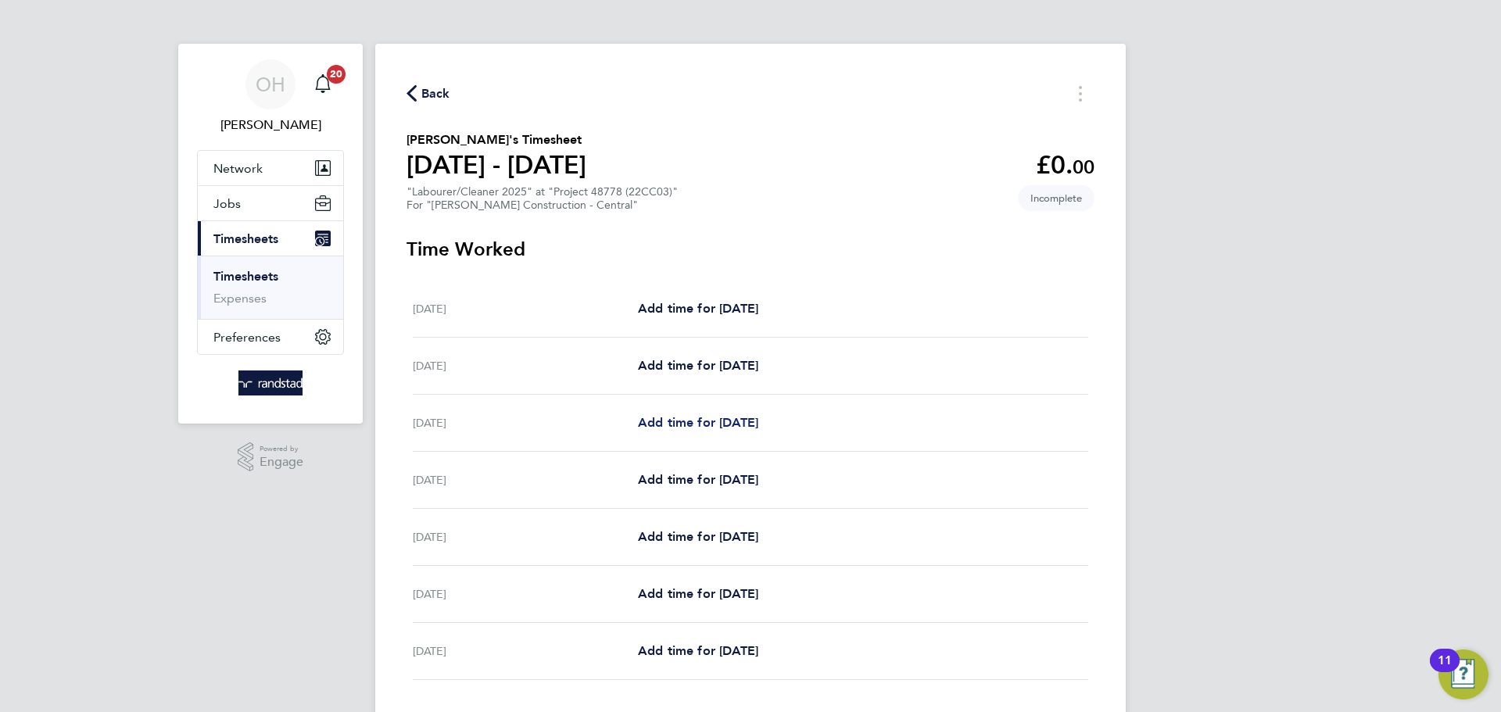
click at [717, 418] on span "Add time for [DATE]" at bounding box center [698, 422] width 120 height 15
select select "30"
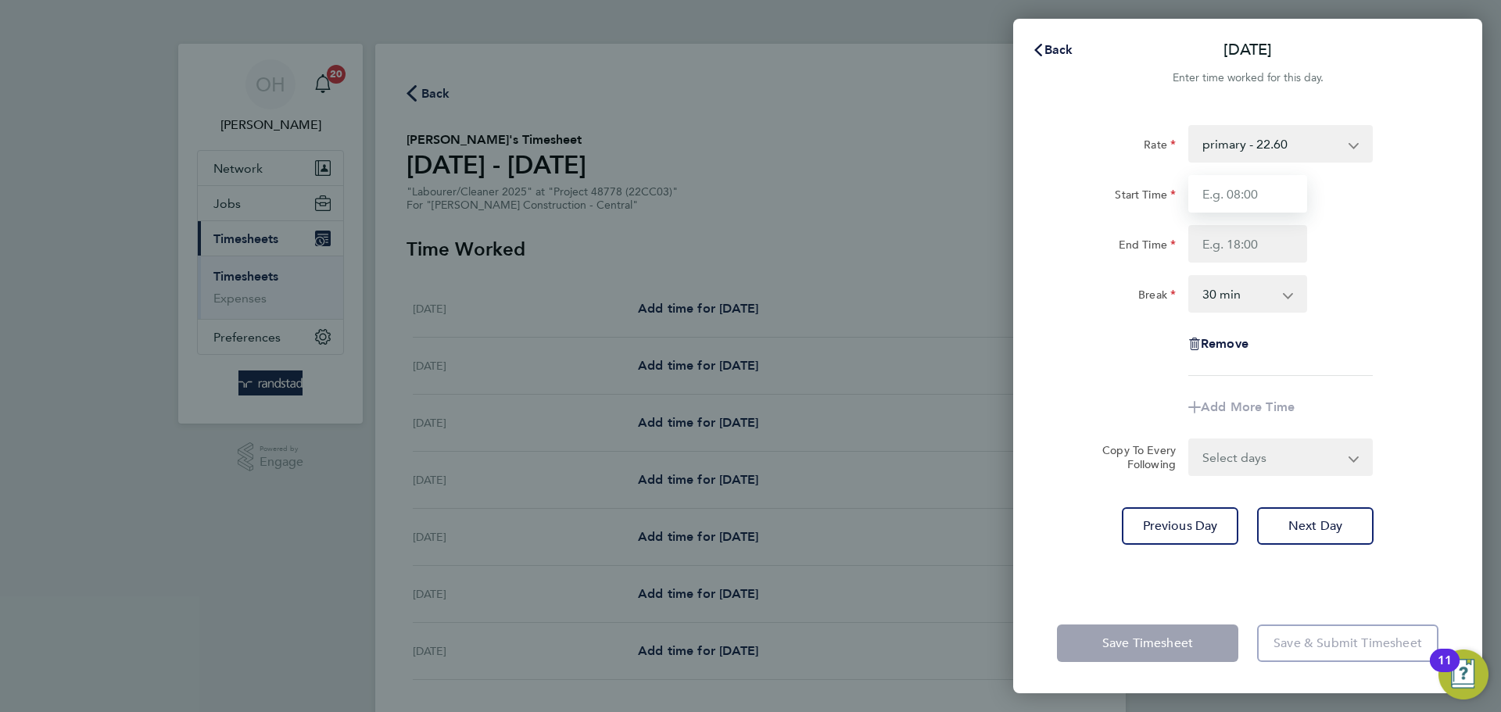
click at [1200, 187] on input "Start Time" at bounding box center [1247, 194] width 119 height 38
type input "o"
type input "07:30"
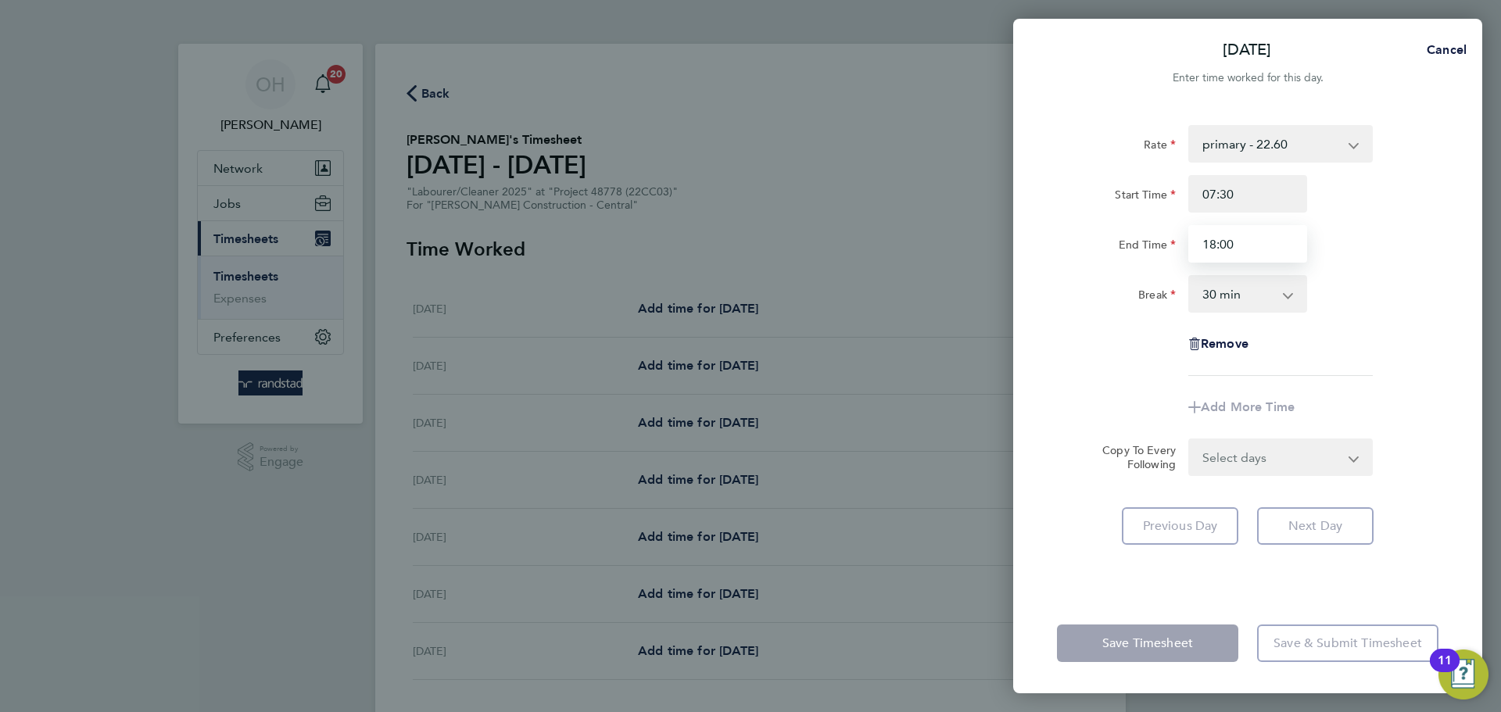
type input "18:00"
click at [1200, 233] on div "End Time 18:00" at bounding box center [1248, 244] width 394 height 38
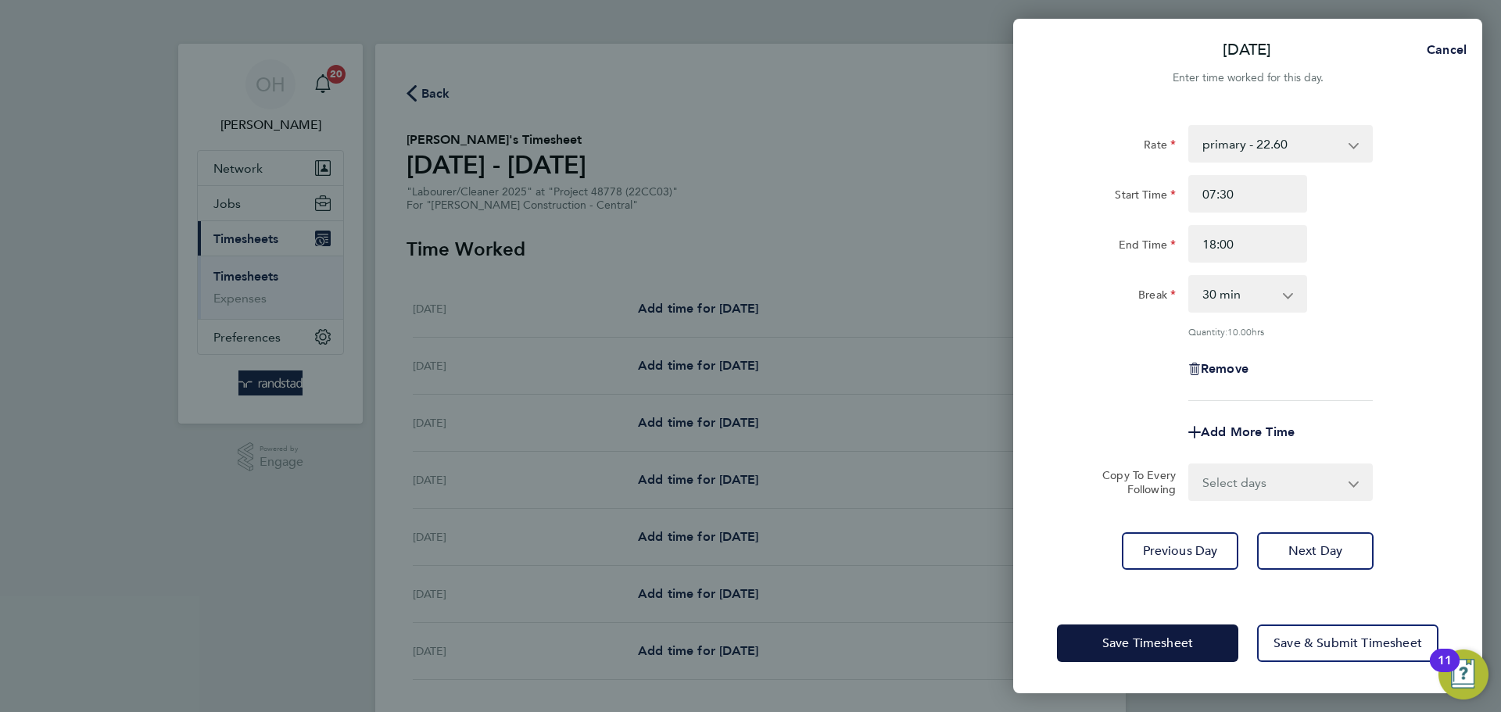
click at [1200, 473] on select "Select days Day [DATE] [DATE] [DATE] [DATE]" at bounding box center [1272, 482] width 164 height 34
select select "DAY"
click at [1190, 465] on select "Select days Day [DATE] [DATE] [DATE] [DATE]" at bounding box center [1272, 482] width 164 height 34
select select "[DATE]"
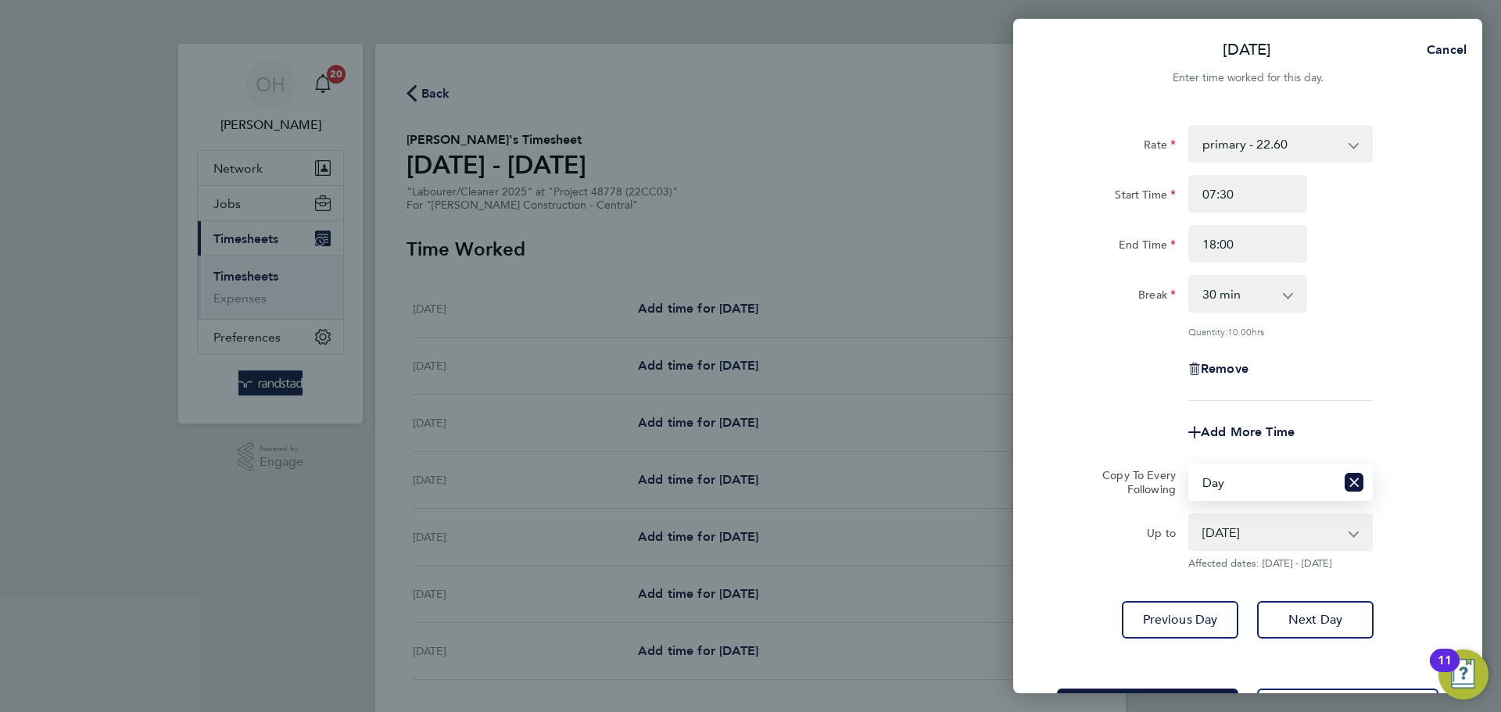
scroll to position [63, 0]
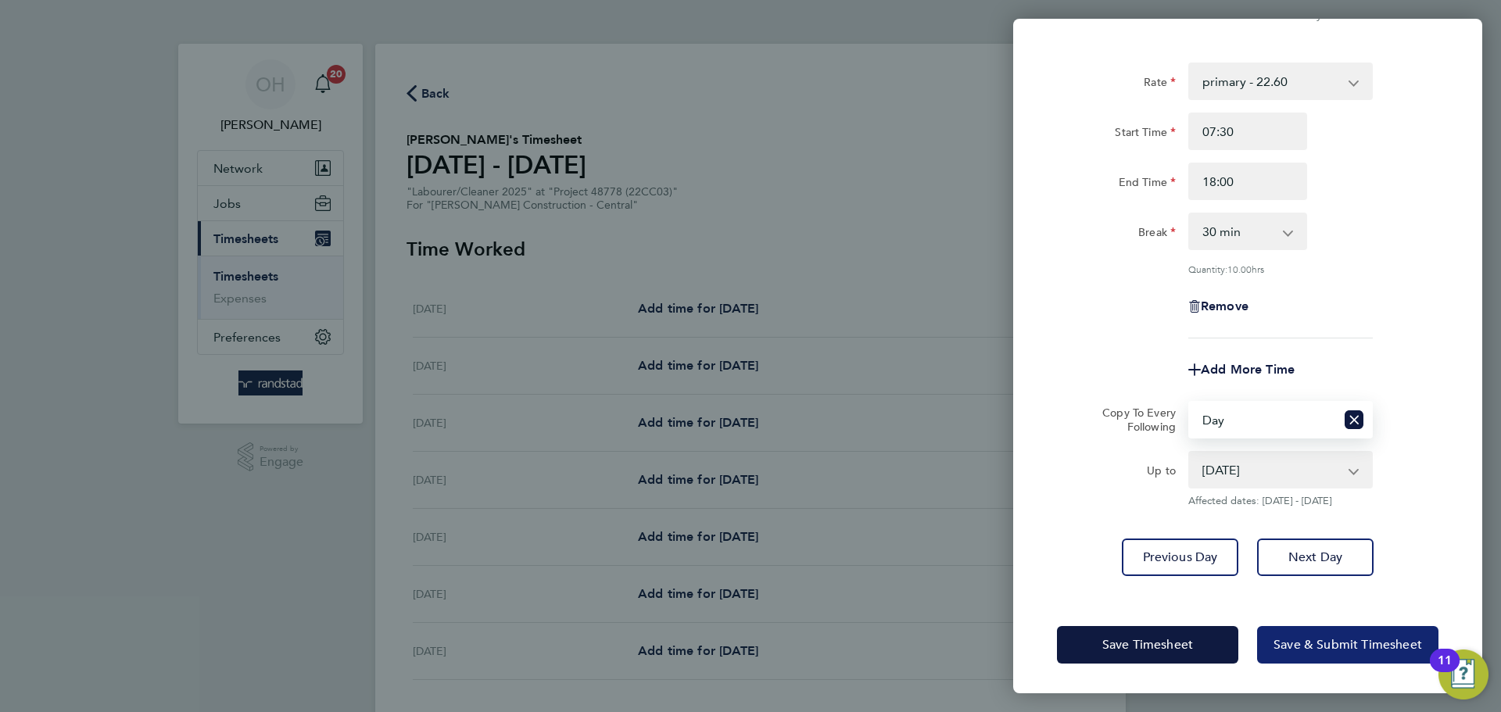
click at [1200, 542] on button "Save & Submit Timesheet" at bounding box center [1347, 645] width 181 height 38
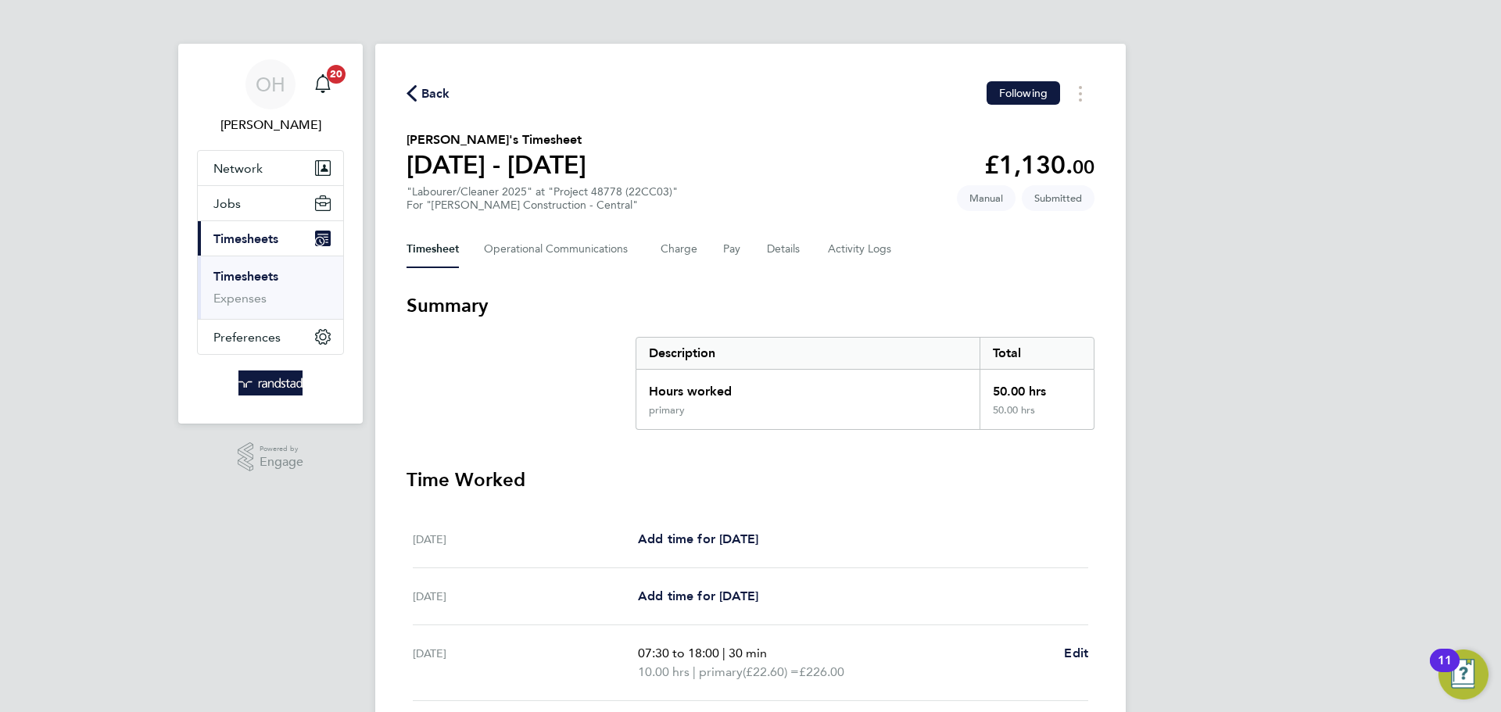
click at [438, 87] on span "Back" at bounding box center [435, 93] width 29 height 19
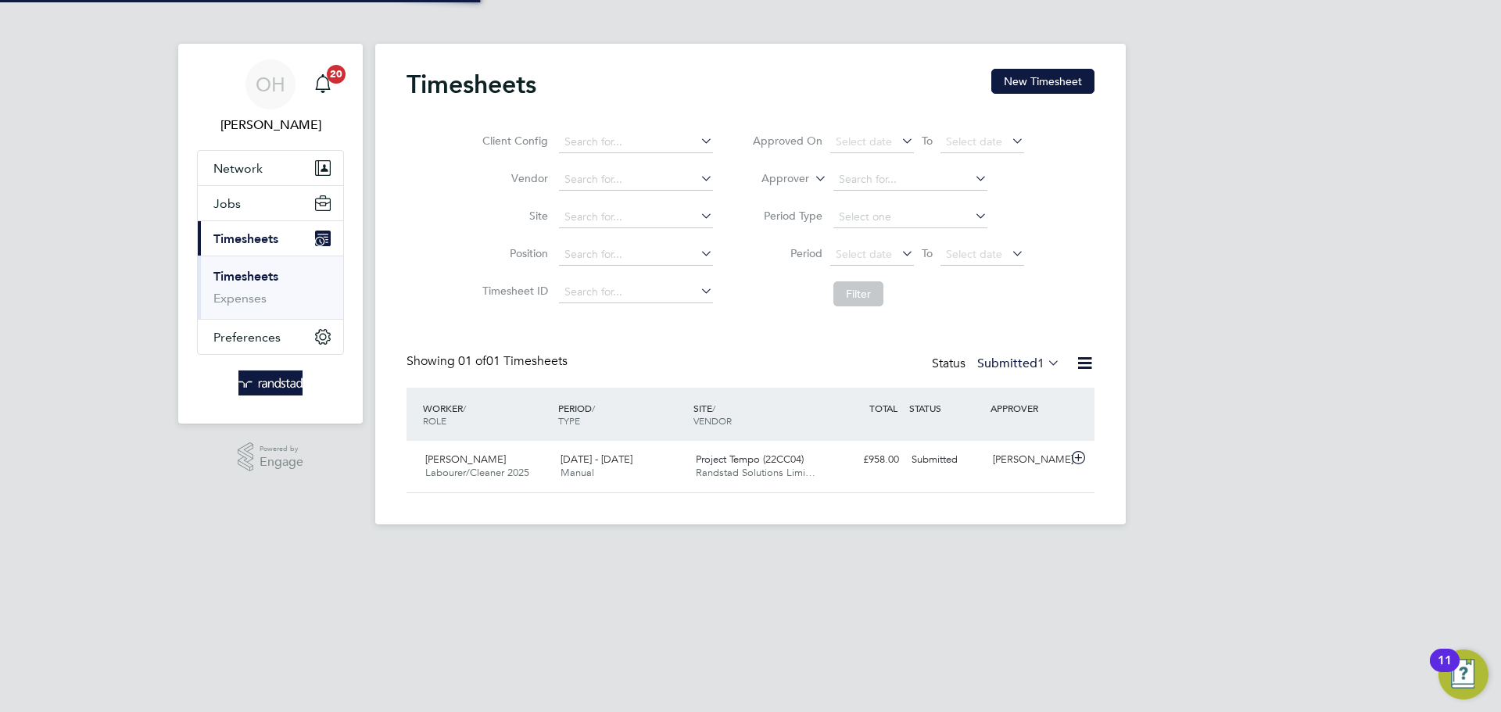
scroll to position [40, 136]
click at [1047, 77] on button "New Timesheet" at bounding box center [1042, 81] width 103 height 25
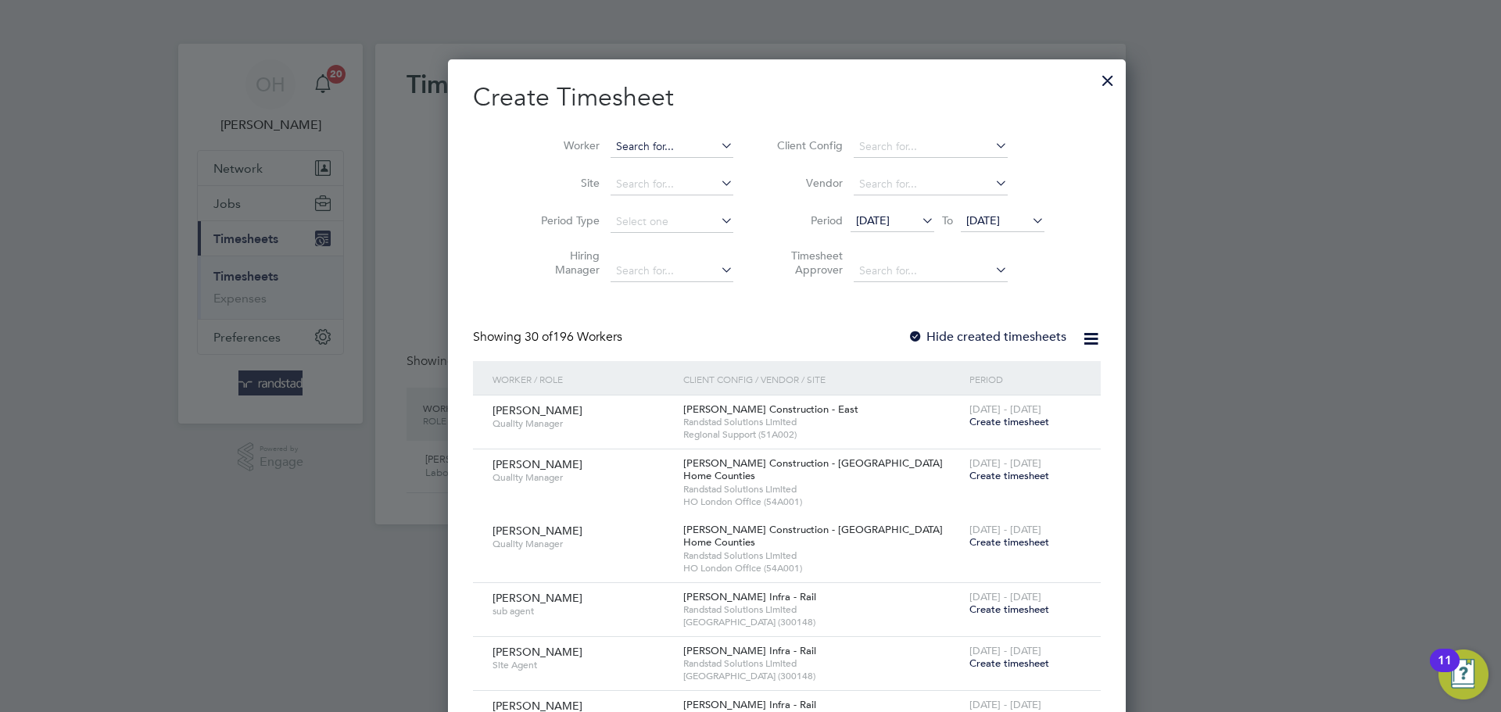
scroll to position [3203, 605]
click at [610, 141] on input at bounding box center [671, 147] width 123 height 22
click at [624, 181] on li "[PERSON_NAME]" at bounding box center [669, 188] width 193 height 21
type input "[PERSON_NAME]"
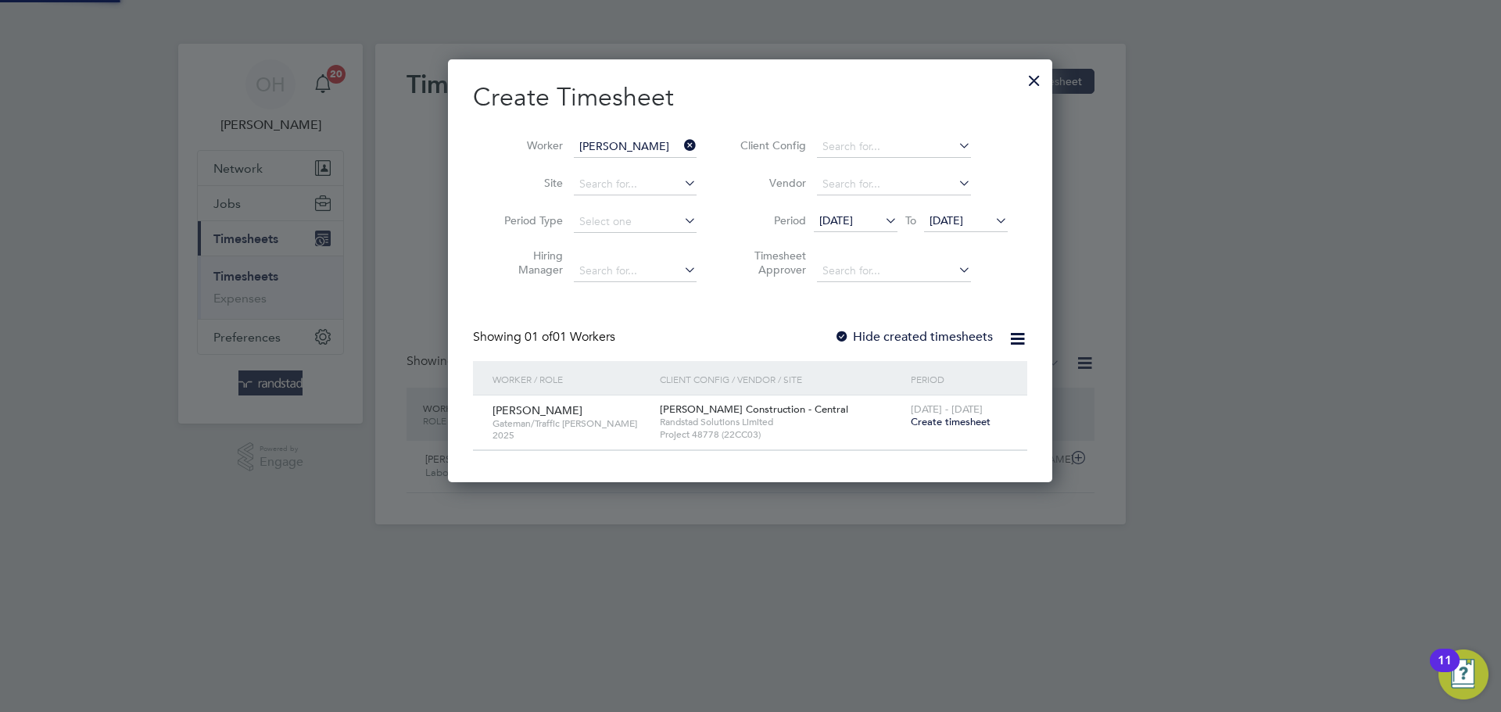
scroll to position [421, 605]
click at [933, 422] on span "Create timesheet" at bounding box center [951, 421] width 80 height 13
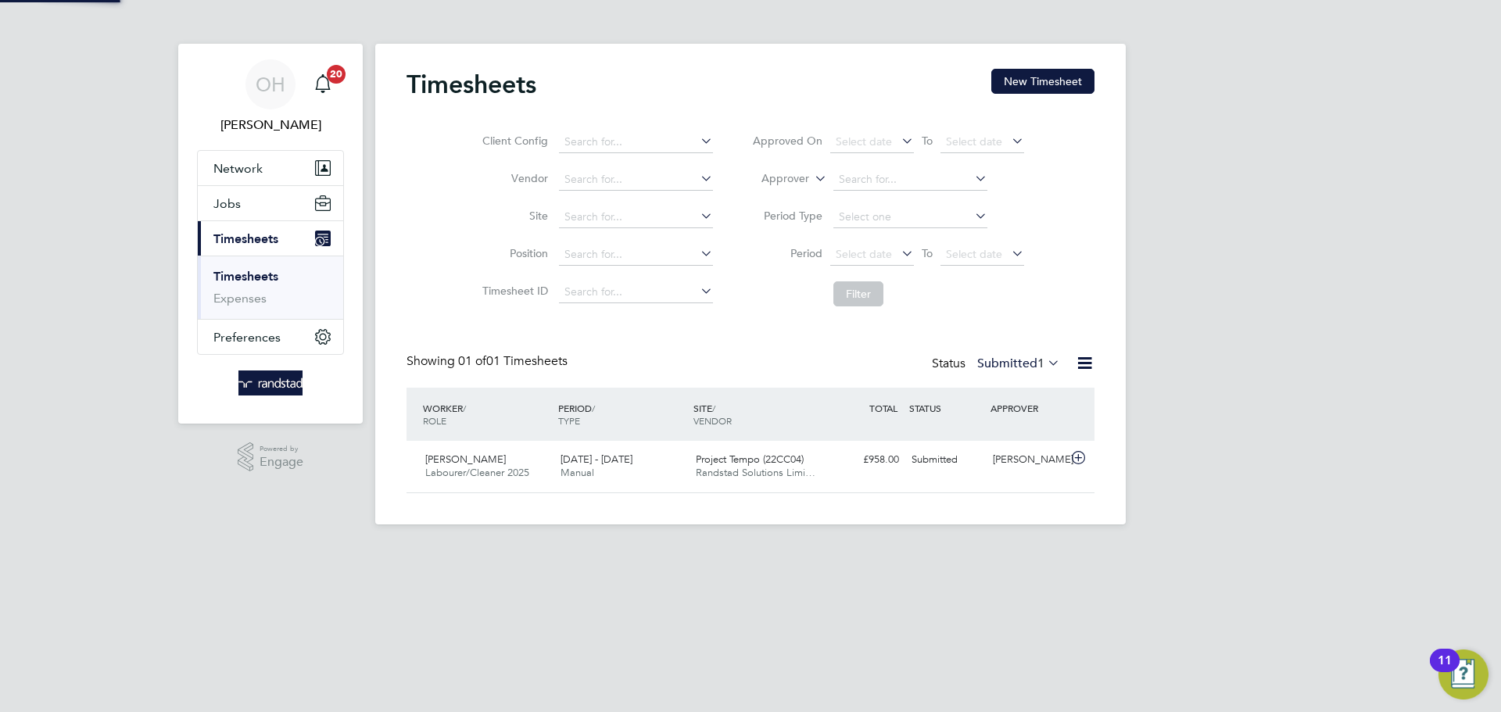
scroll to position [8, 8]
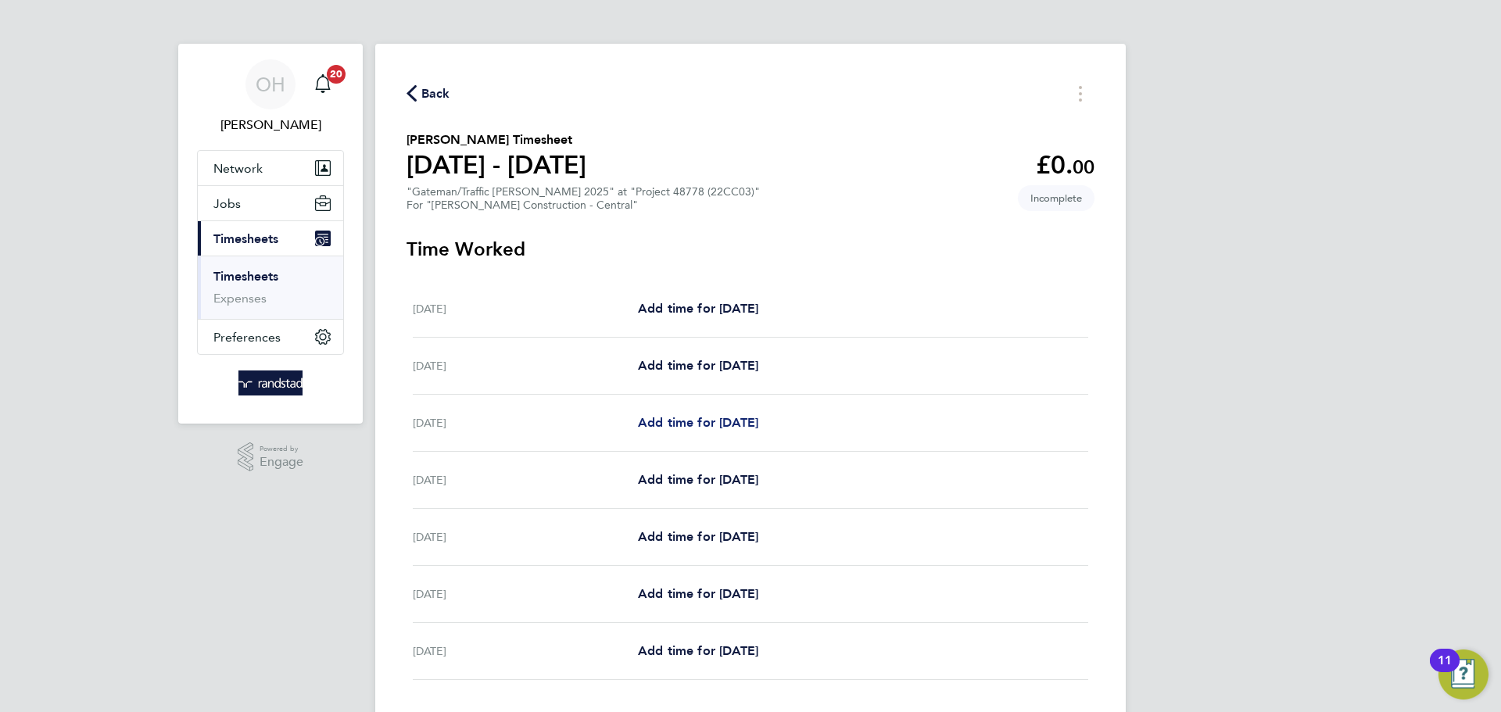
click at [669, 424] on span "Add time for [DATE]" at bounding box center [698, 422] width 120 height 15
select select "30"
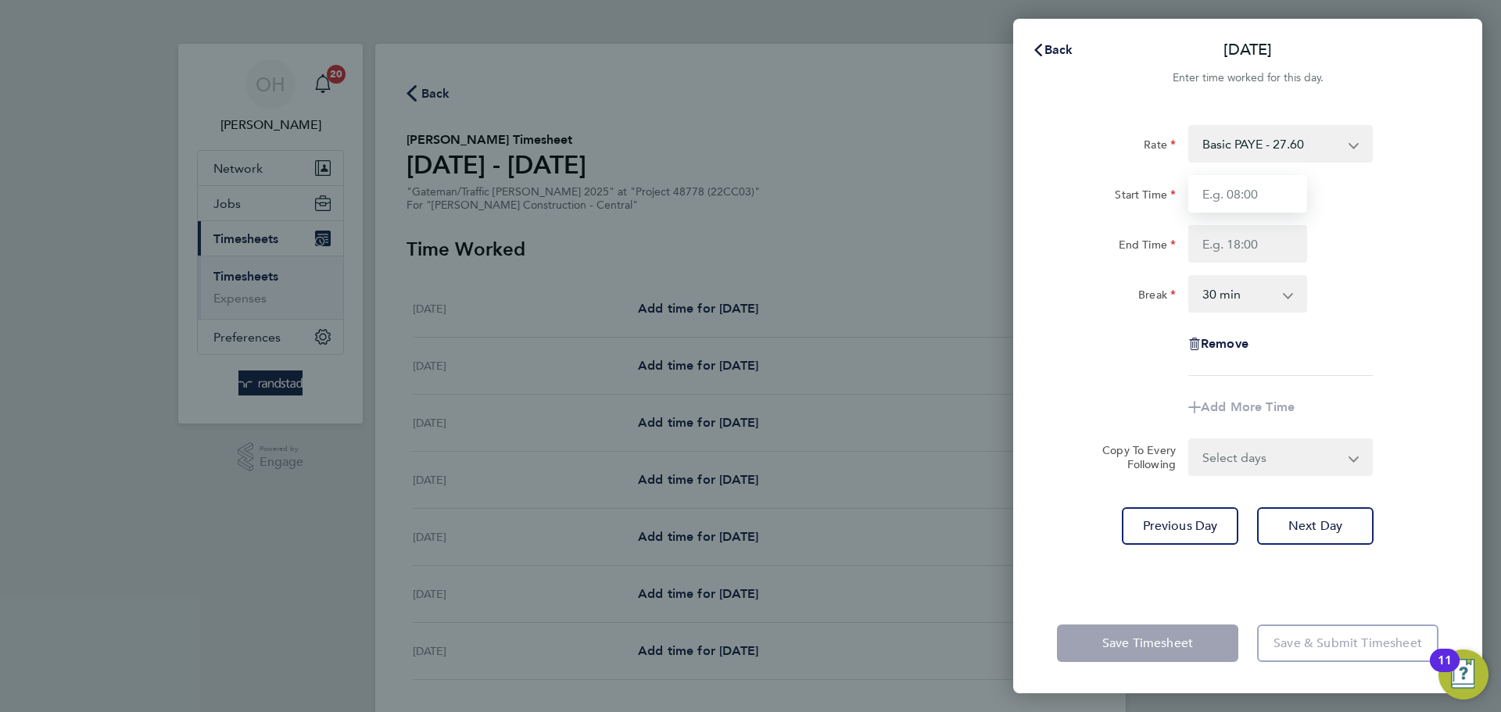
click at [1200, 192] on input "Start Time" at bounding box center [1247, 194] width 119 height 38
type input "07:30"
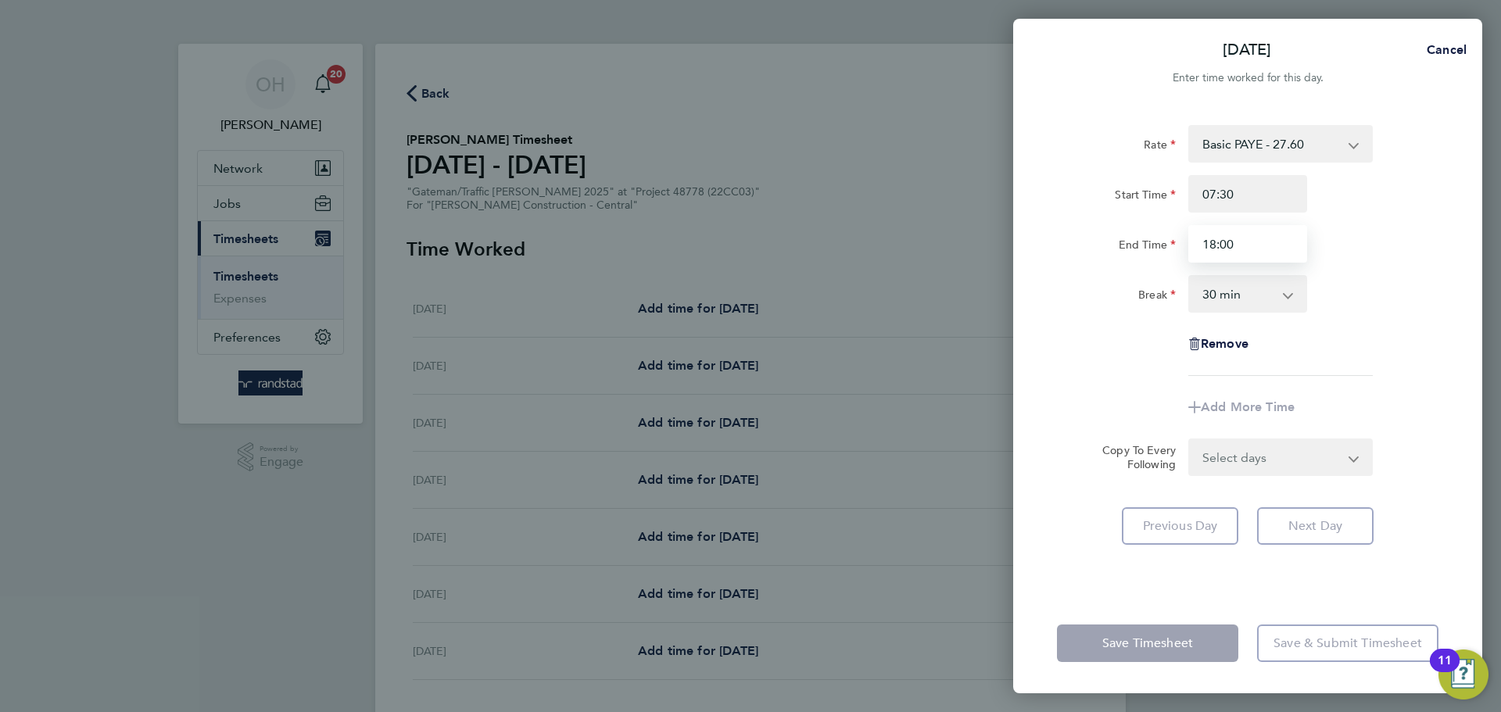
type input "18:00"
click at [1200, 298] on div "Break 0 min 15 min 30 min 45 min 60 min 75 min 90 min" at bounding box center [1248, 294] width 394 height 38
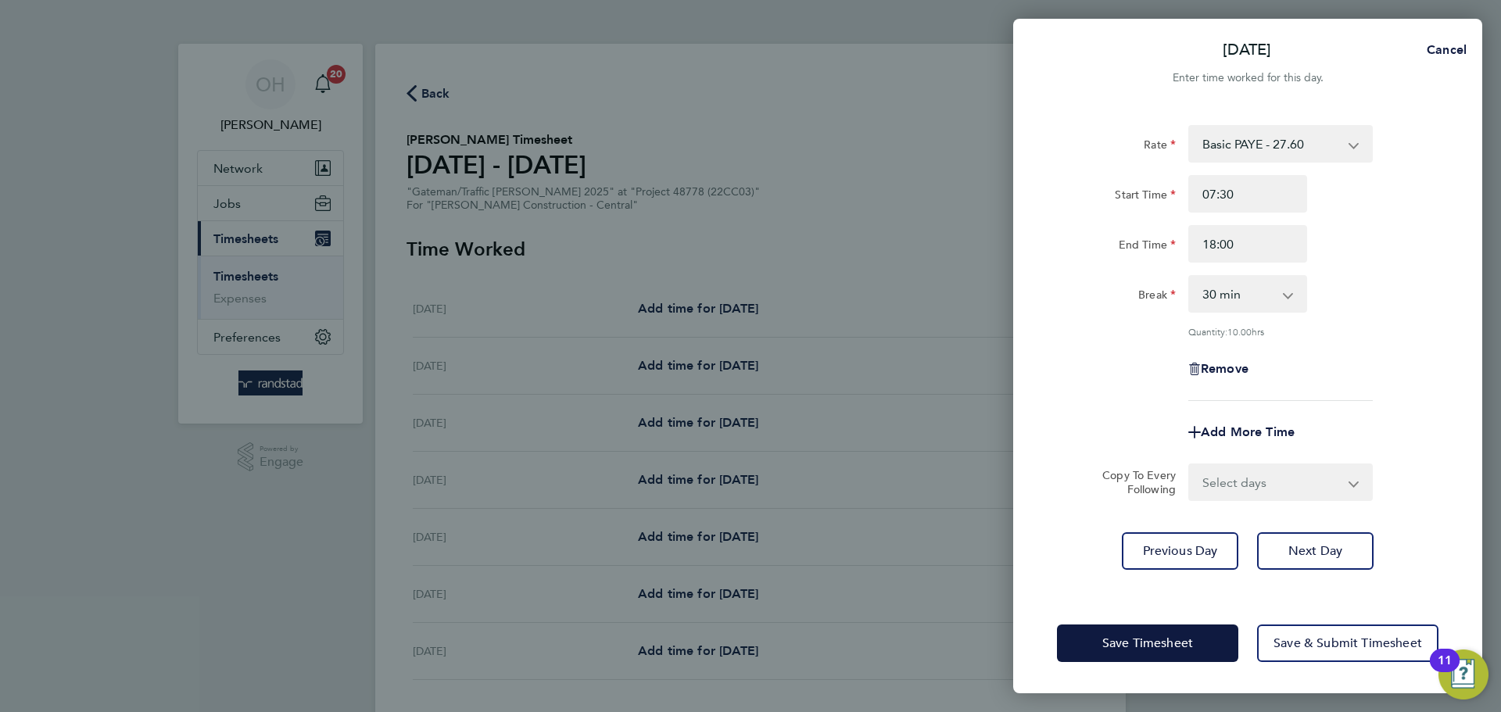
click at [1200, 496] on select "Select days Day [DATE] [DATE] [DATE] [DATE]" at bounding box center [1272, 482] width 164 height 34
select select "DAY"
click at [1190, 465] on select "Select days Day [DATE] [DATE] [DATE] [DATE]" at bounding box center [1272, 482] width 164 height 34
select select "[DATE]"
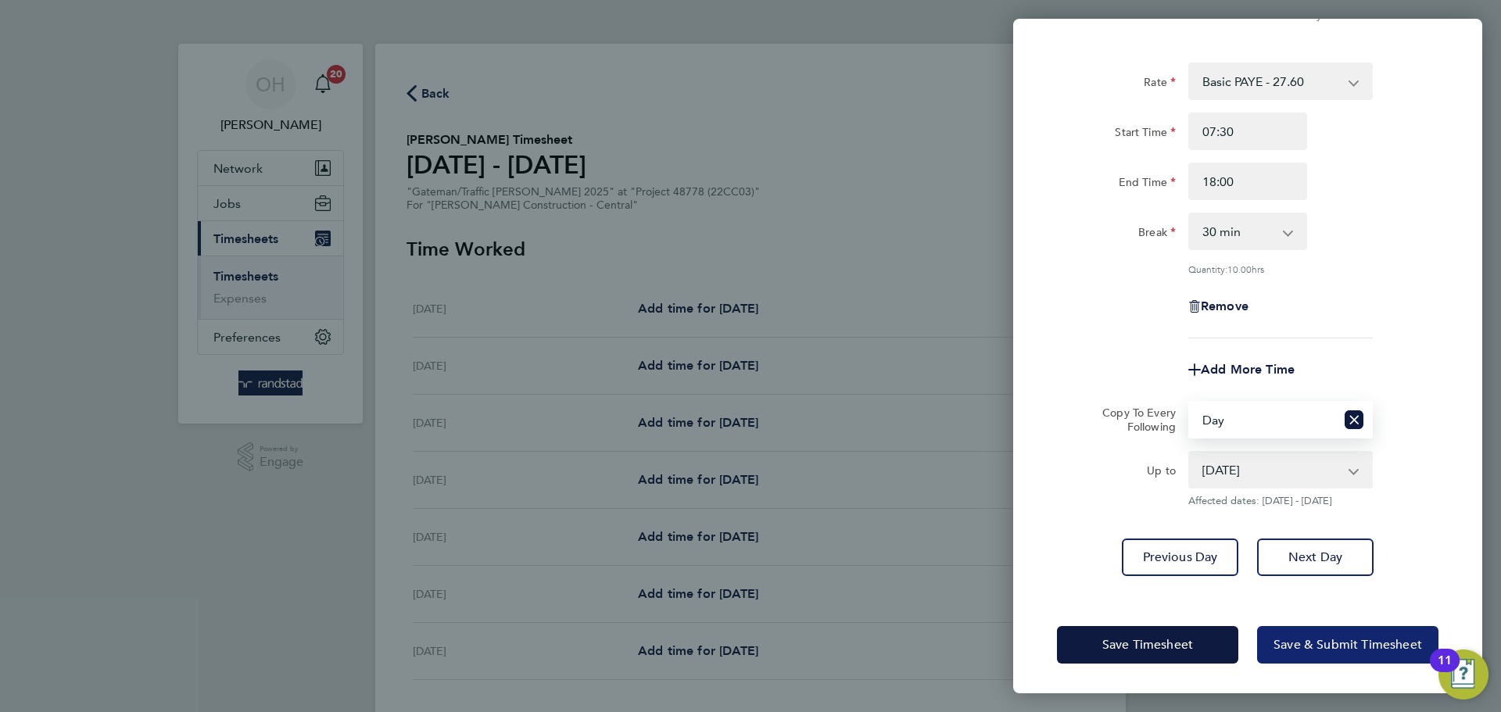
click at [1200, 542] on button "Save & Submit Timesheet" at bounding box center [1347, 645] width 181 height 38
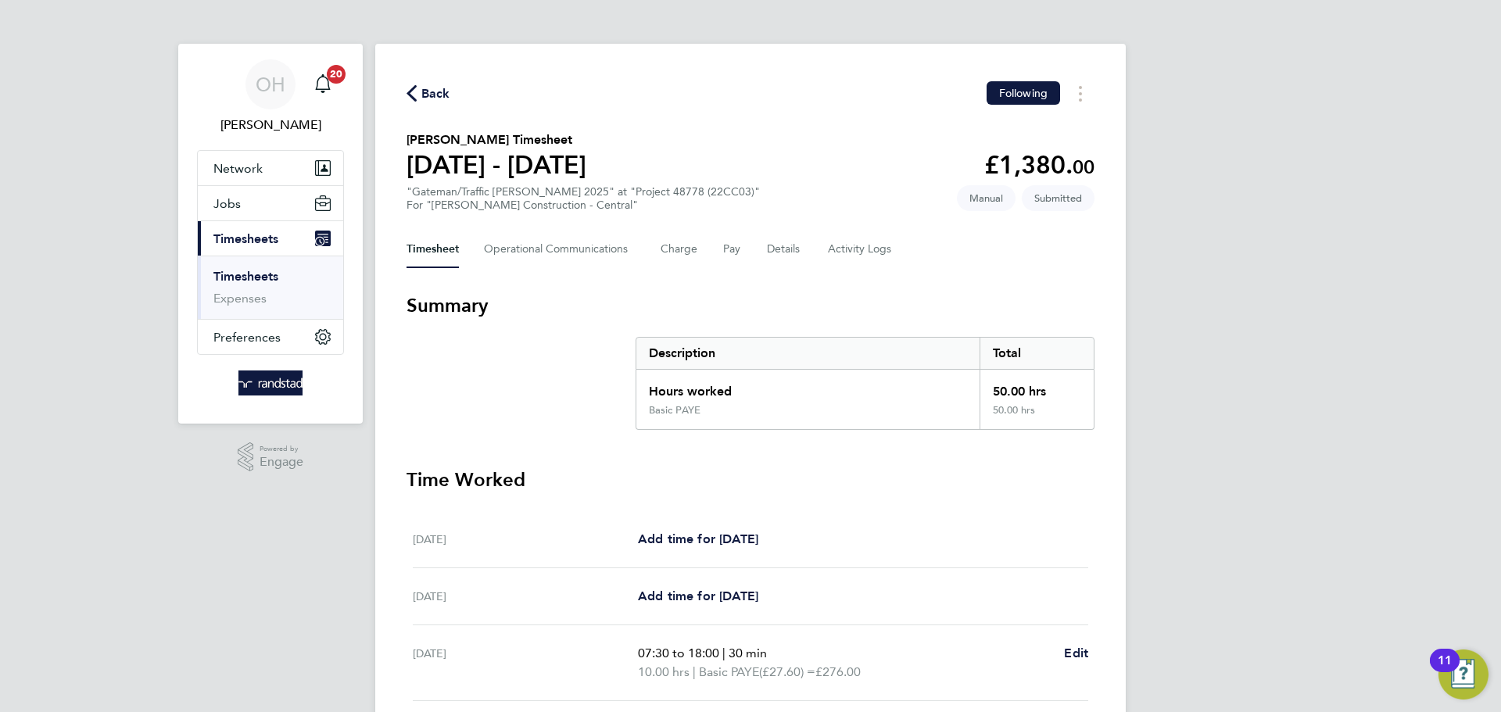
click at [431, 92] on span "Back" at bounding box center [435, 93] width 29 height 19
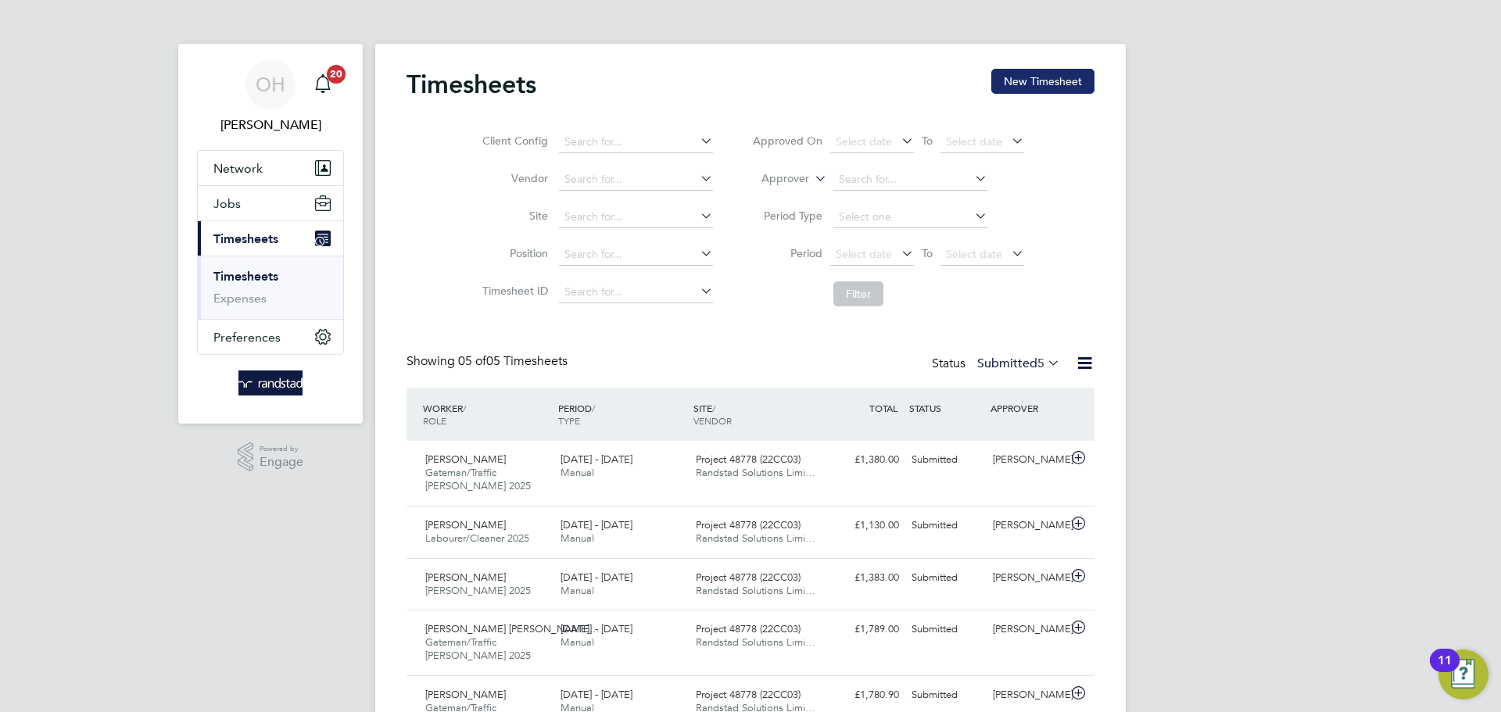
click at [1028, 72] on button "New Timesheet" at bounding box center [1042, 81] width 103 height 25
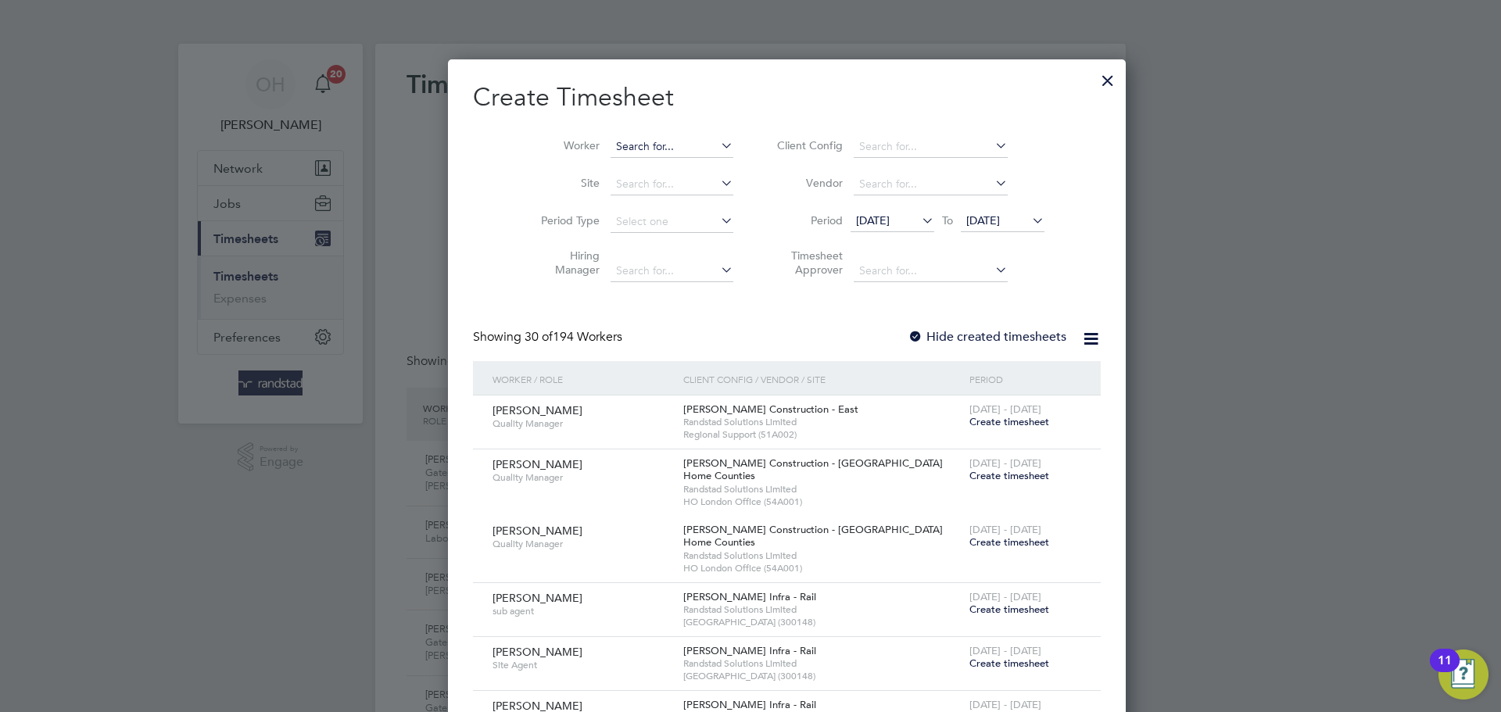
click at [610, 148] on input at bounding box center [671, 147] width 123 height 22
type input "[PERSON_NAME]"
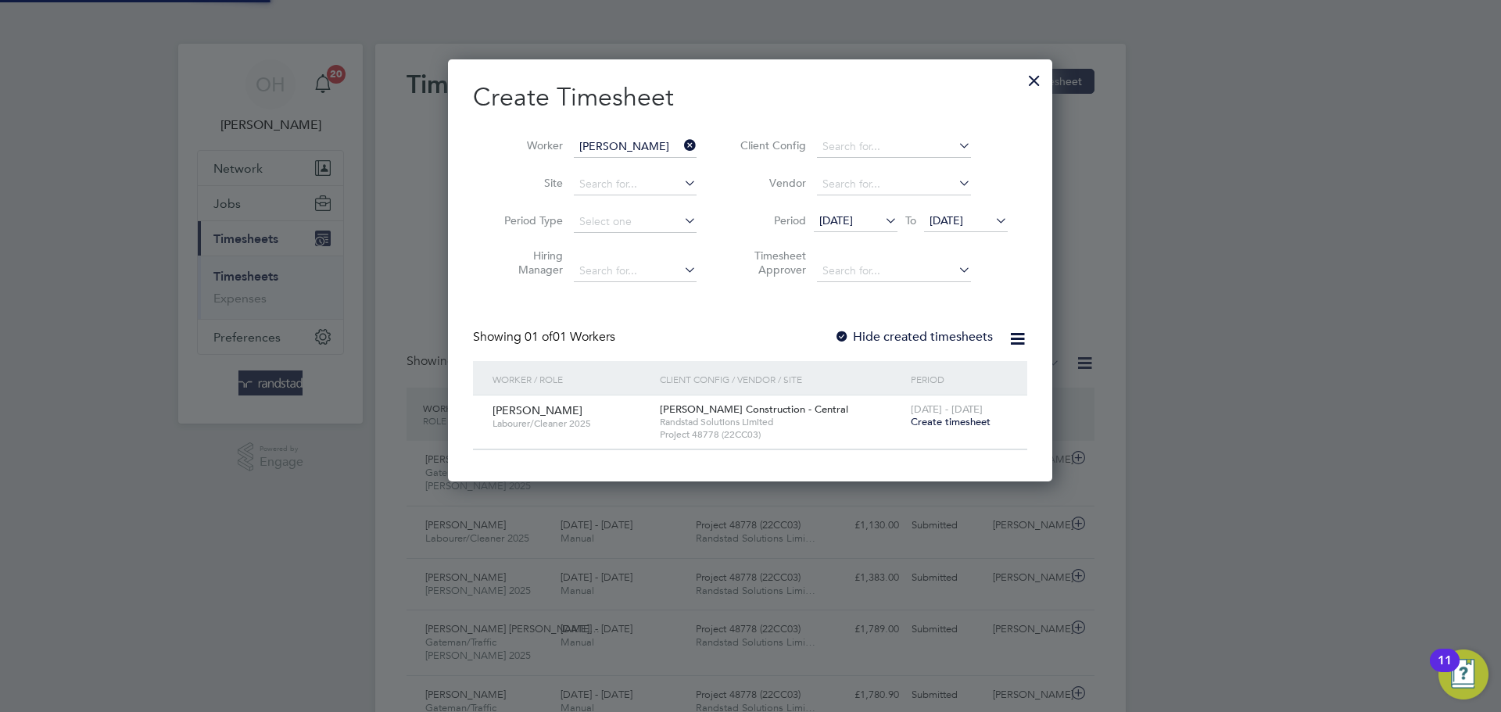
scroll to position [421, 605]
click at [930, 427] on span "Create timesheet" at bounding box center [951, 421] width 80 height 13
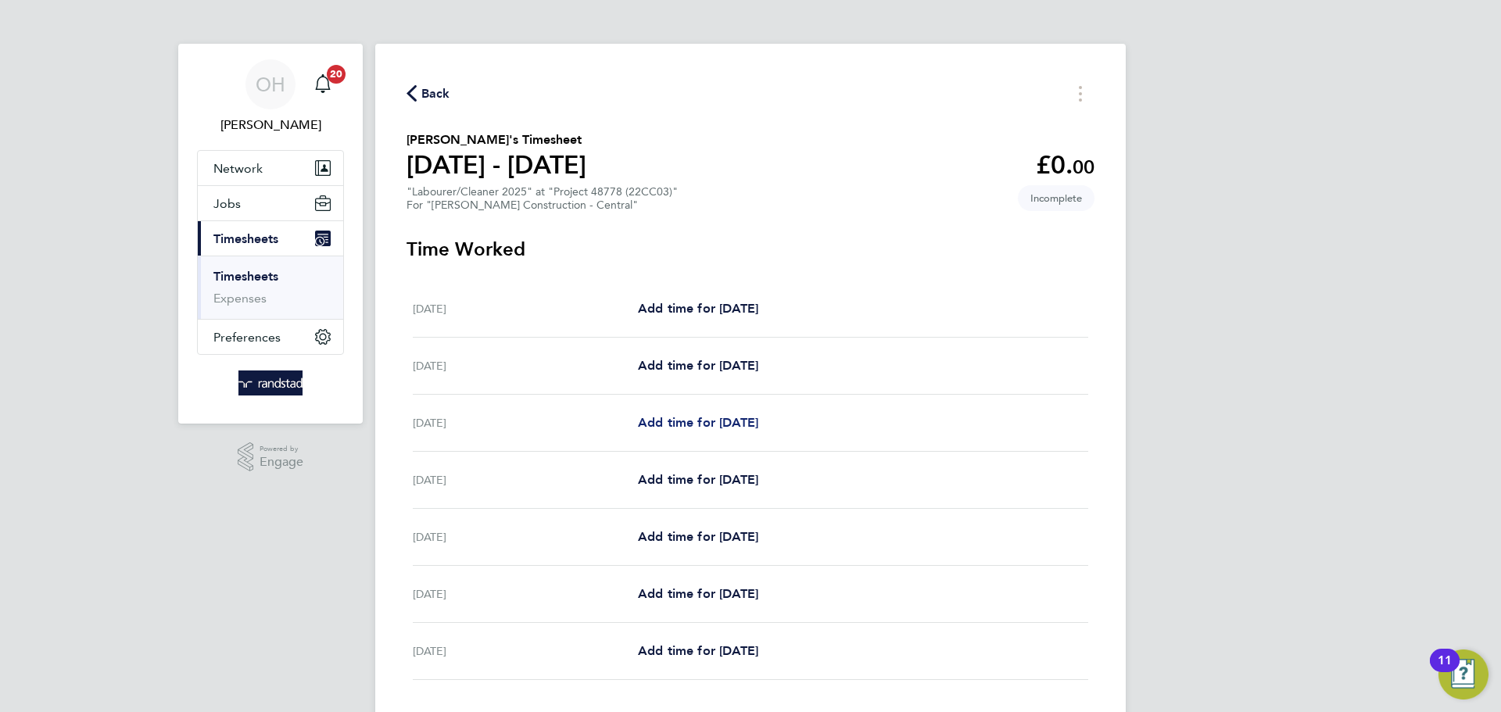
click at [707, 421] on span "Add time for [DATE]" at bounding box center [698, 422] width 120 height 15
select select "30"
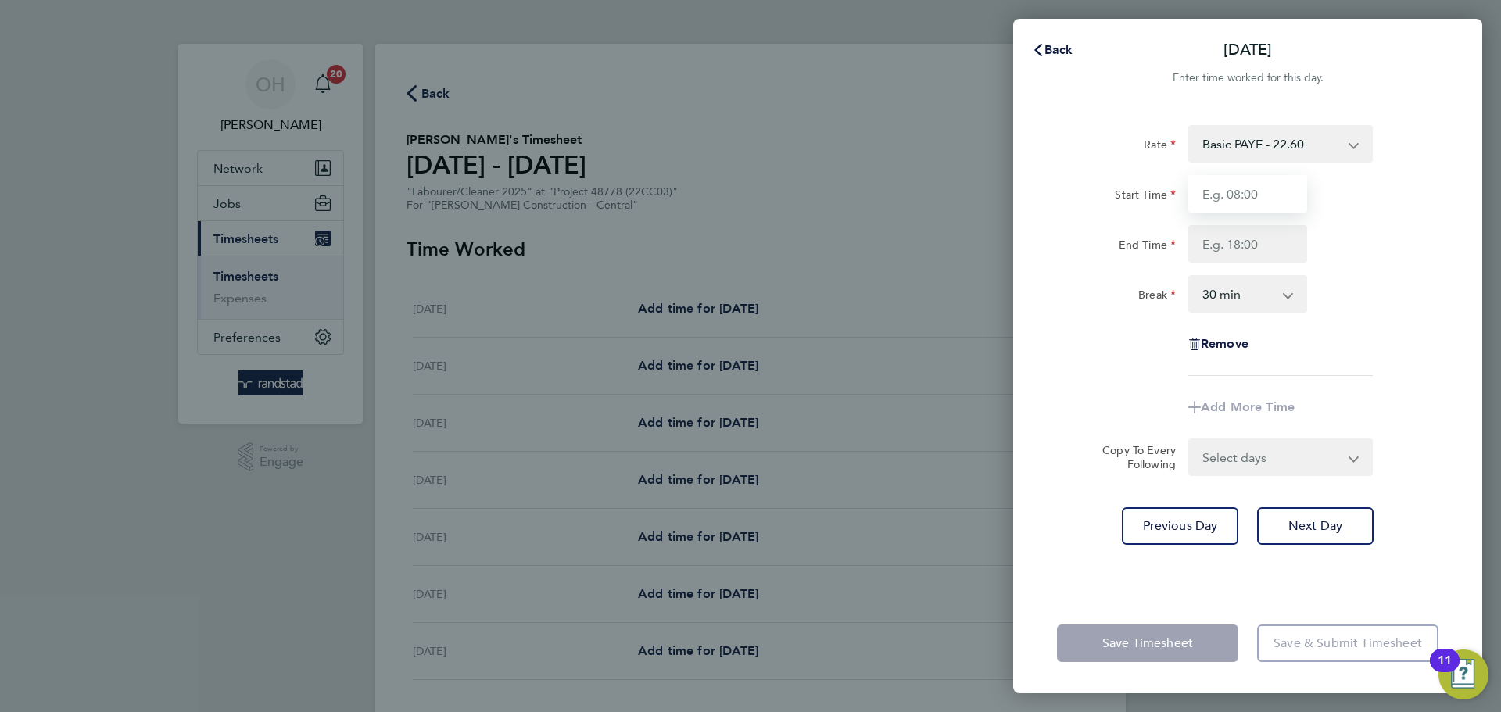
click at [1200, 183] on input "Start Time" at bounding box center [1247, 194] width 119 height 38
type input "07:30"
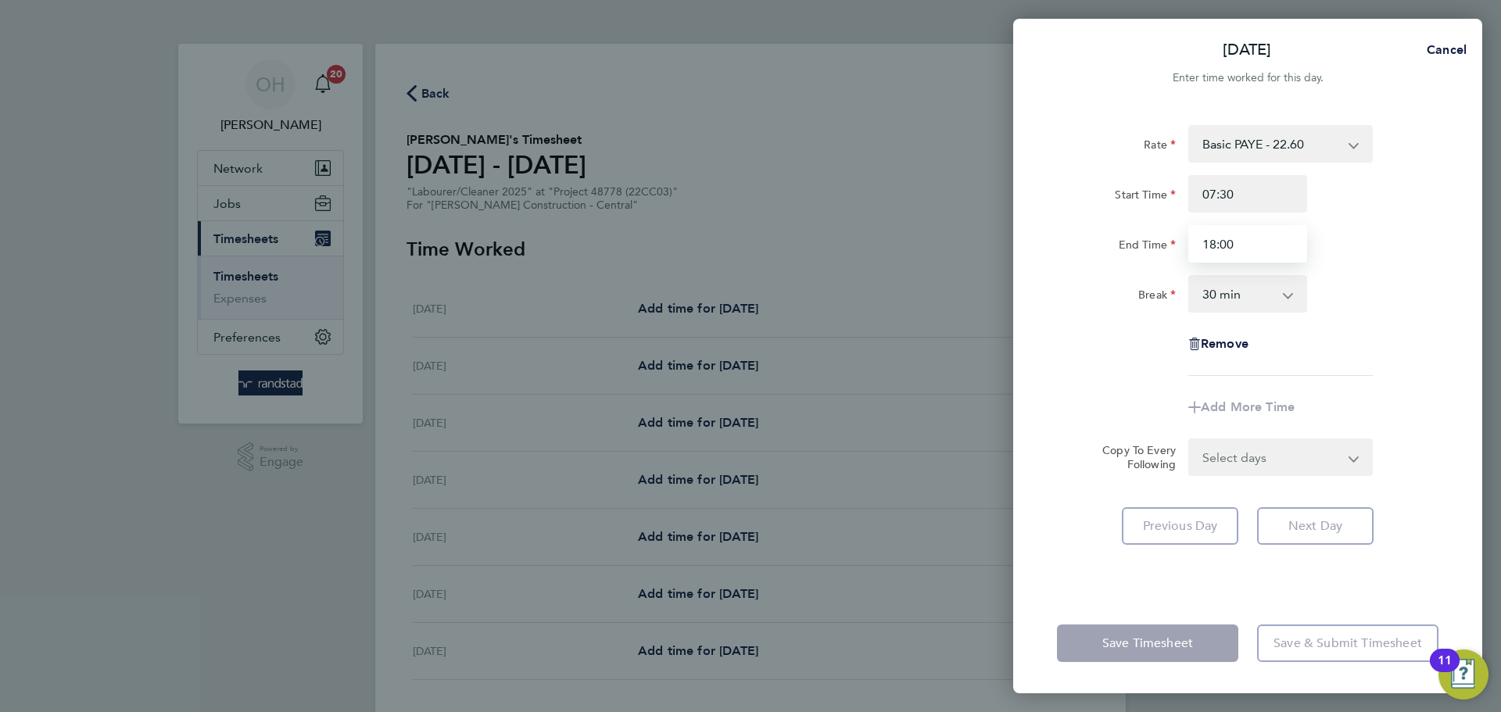
type input "18:00"
click at [1200, 456] on form "Rate Basic PAYE - 22.60 OT PAYE - 27.44 Start Time 07:30 End Time 18:00 Break 0…" at bounding box center [1247, 300] width 381 height 351
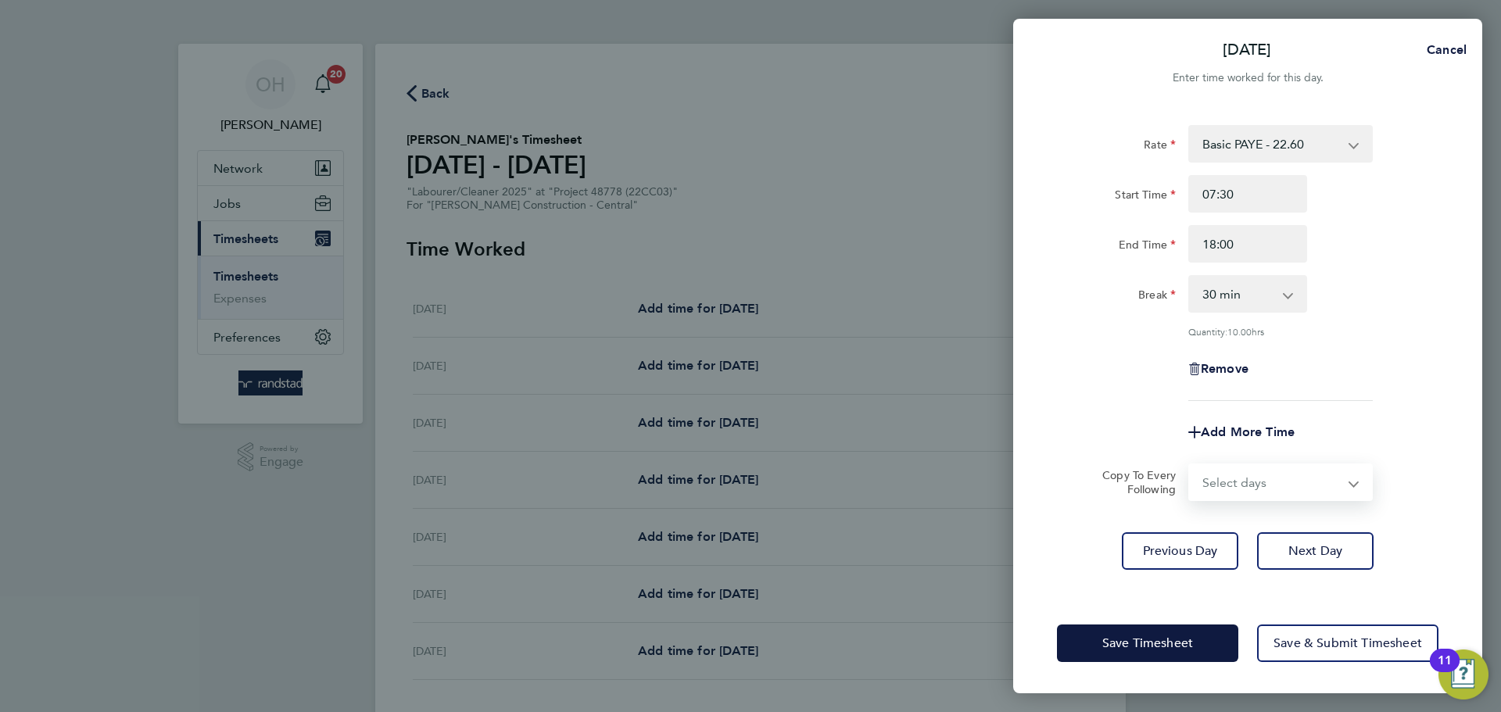
select select "DAY"
click at [1190, 465] on select "Select days Day [DATE] [DATE] [DATE] [DATE]" at bounding box center [1272, 482] width 164 height 34
select select "[DATE]"
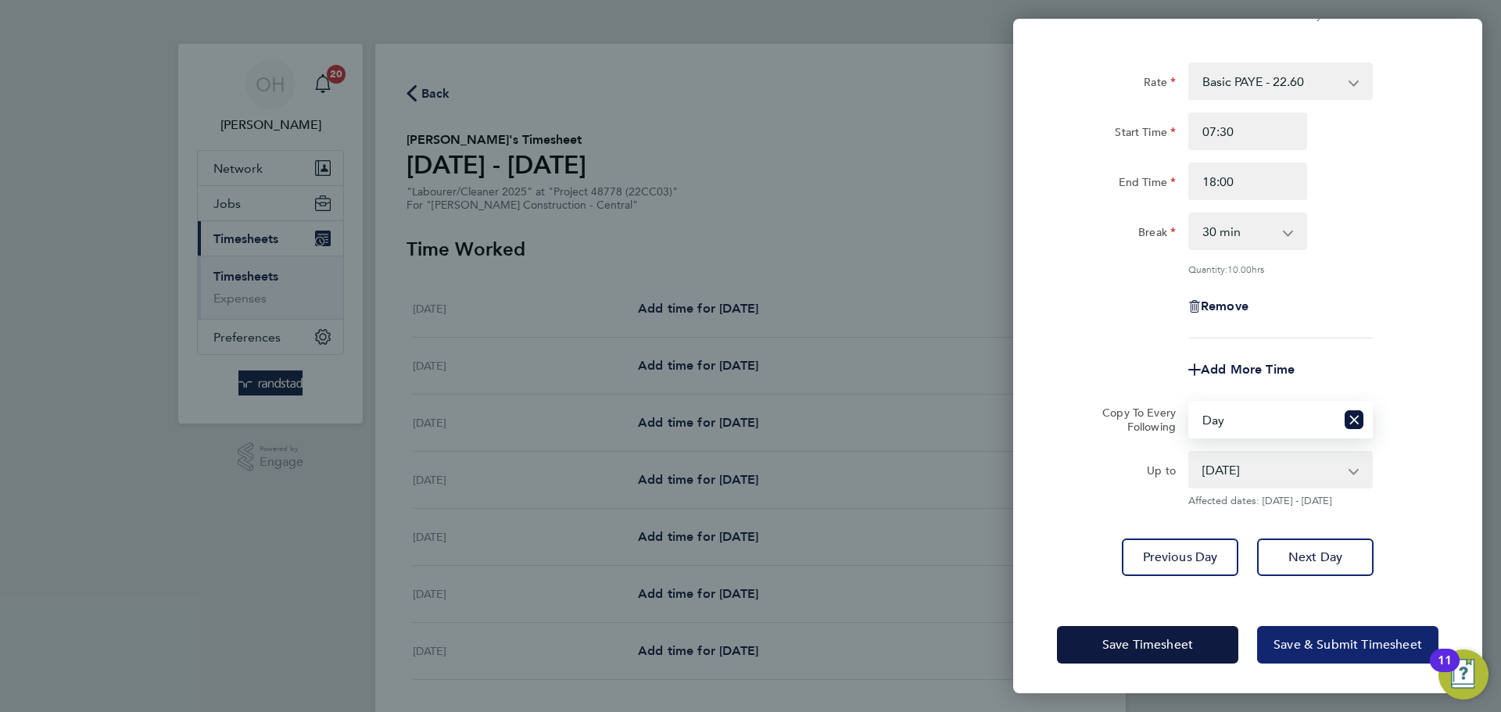
click at [1200, 542] on button "Save & Submit Timesheet" at bounding box center [1347, 645] width 181 height 38
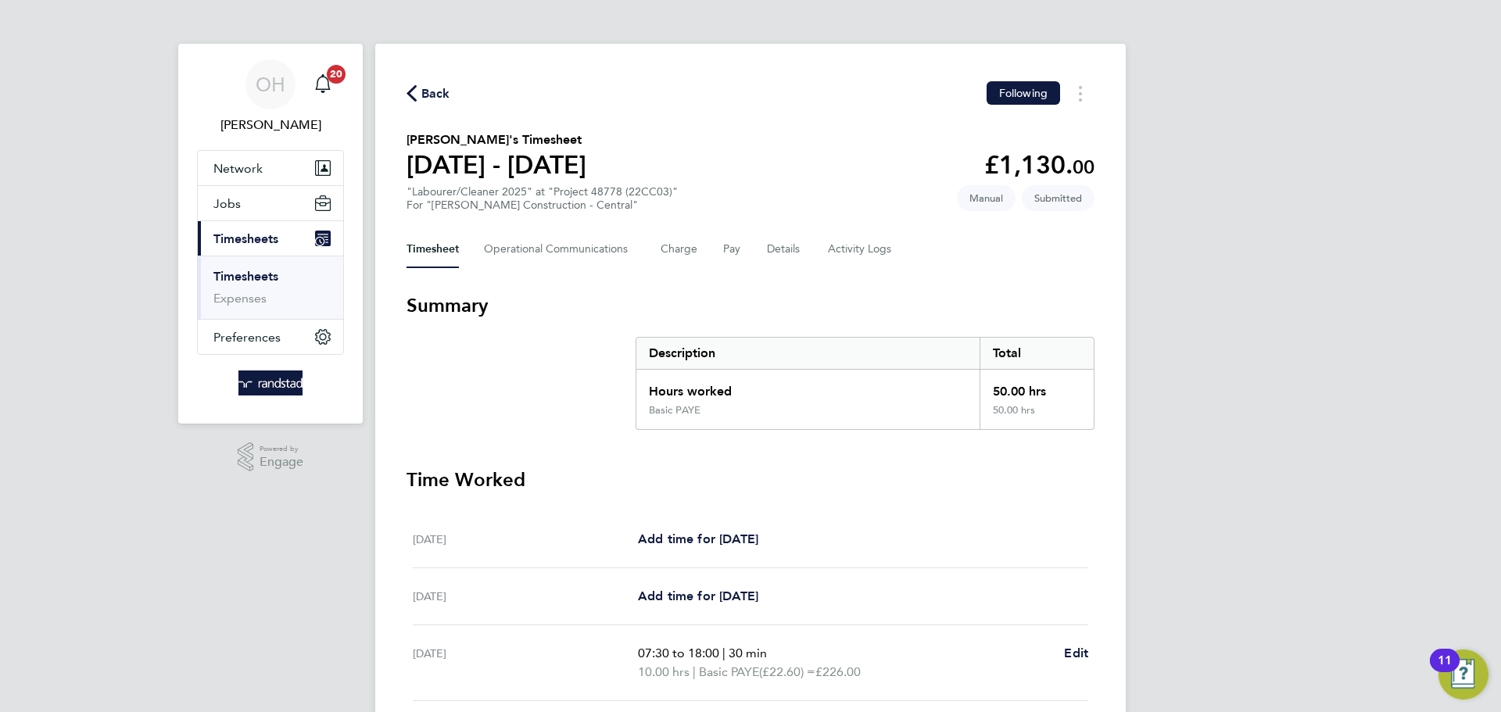
click at [424, 94] on span "Back" at bounding box center [435, 93] width 29 height 19
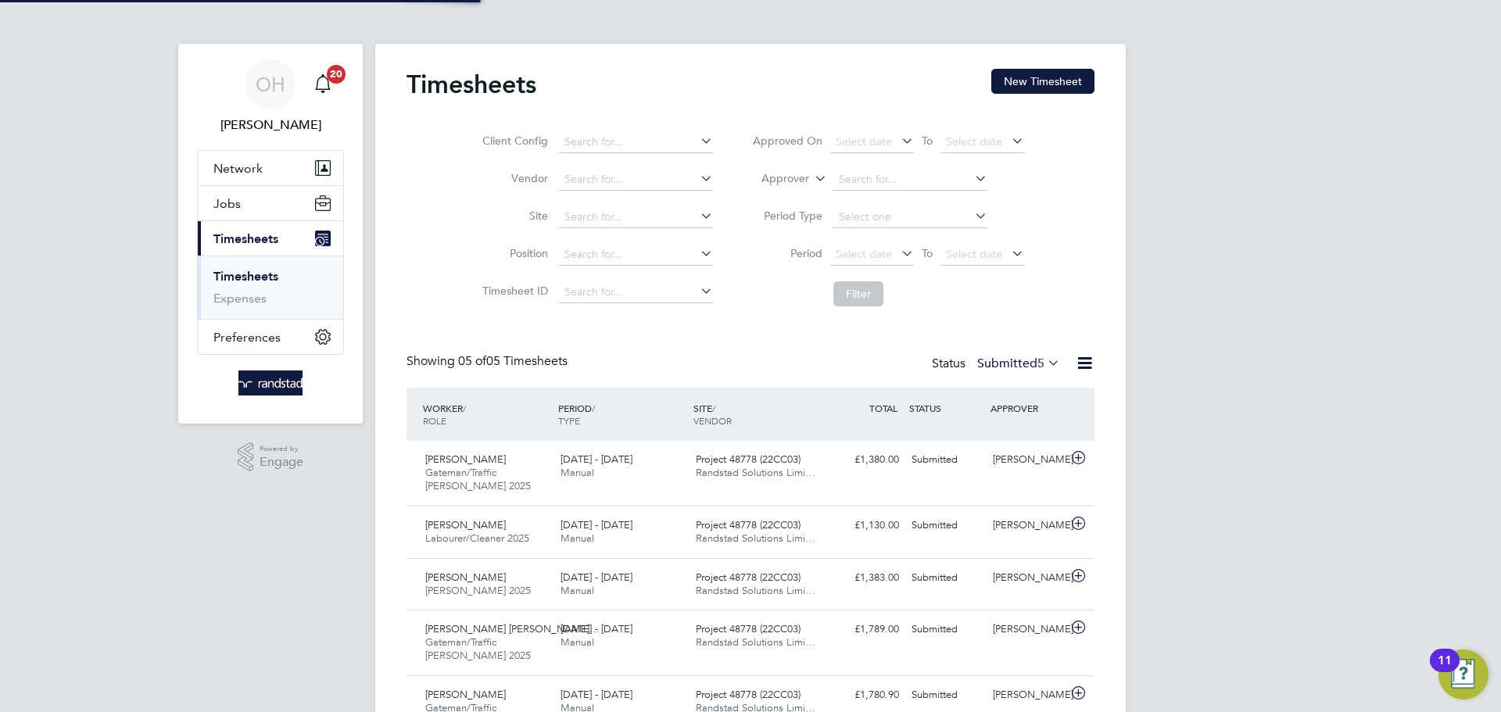
scroll to position [40, 136]
click at [1031, 85] on button "New Timesheet" at bounding box center [1042, 81] width 103 height 25
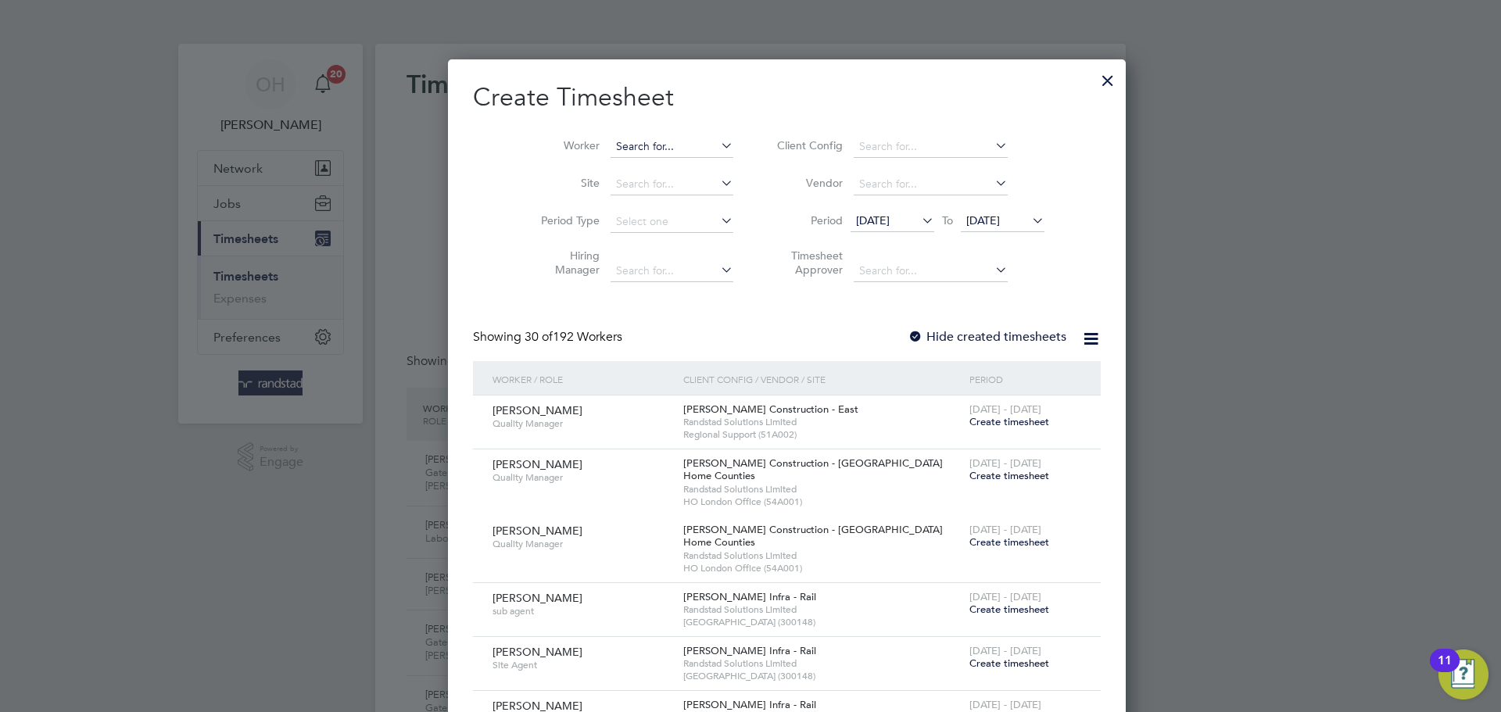
scroll to position [3203, 605]
click at [610, 150] on input at bounding box center [671, 147] width 123 height 22
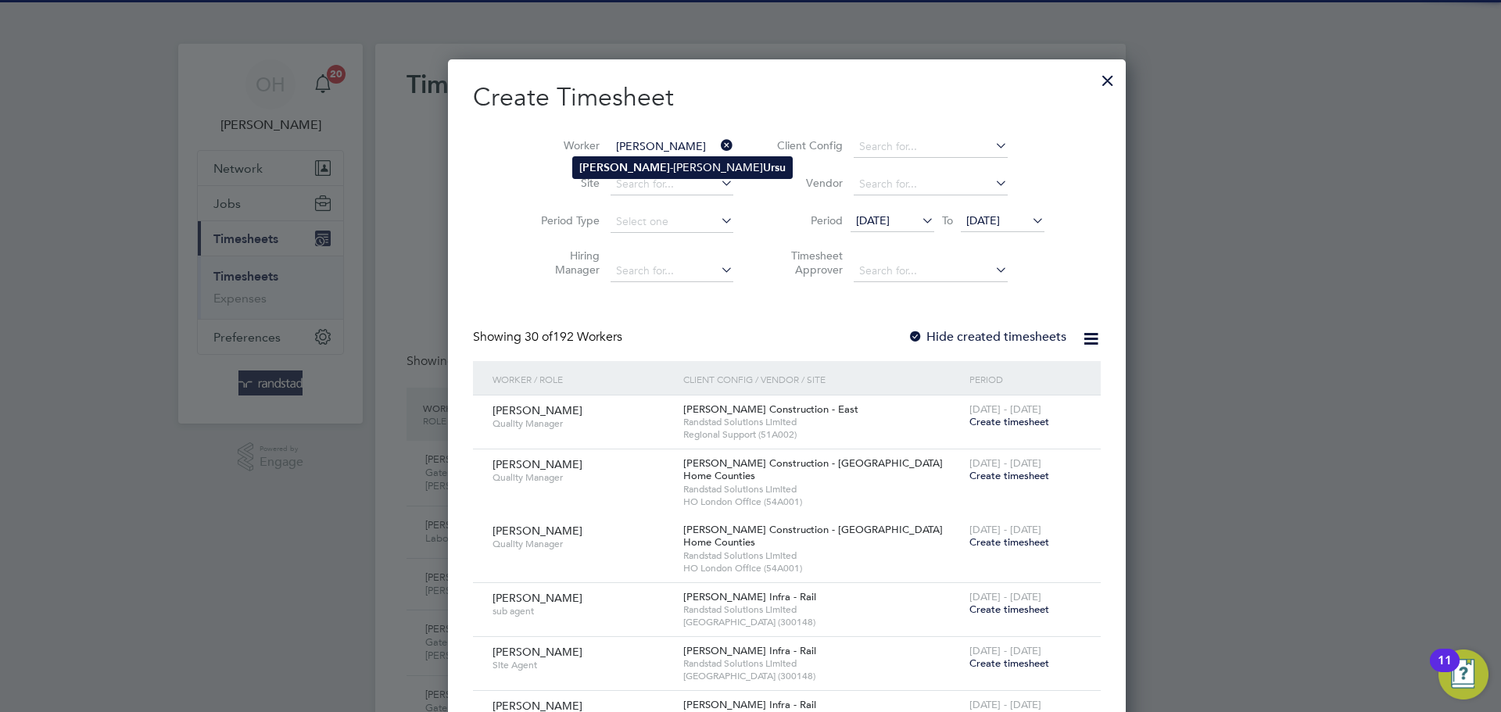
click at [592, 174] on b "[PERSON_NAME]" at bounding box center [624, 167] width 91 height 13
type input "[PERSON_NAME]"
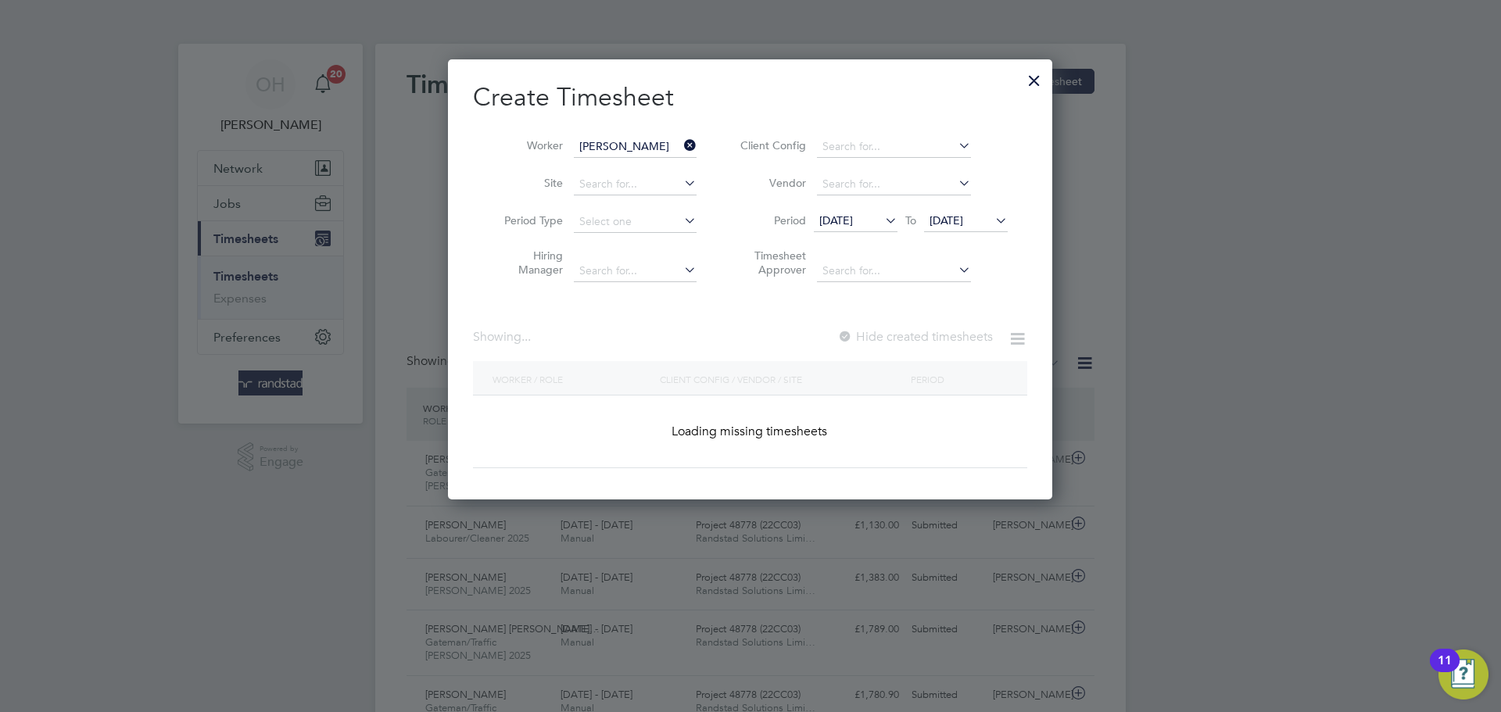
scroll to position [421, 605]
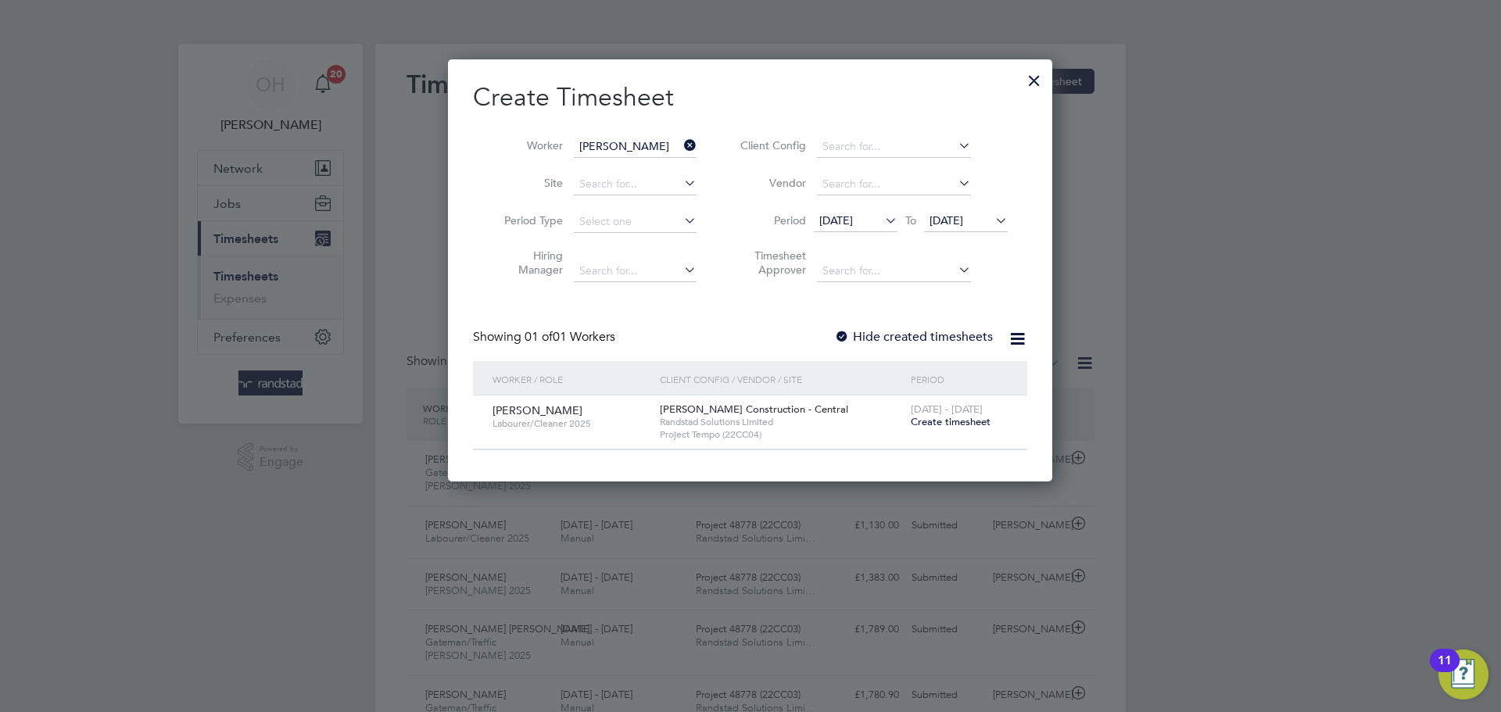
click at [929, 417] on span "Create timesheet" at bounding box center [951, 421] width 80 height 13
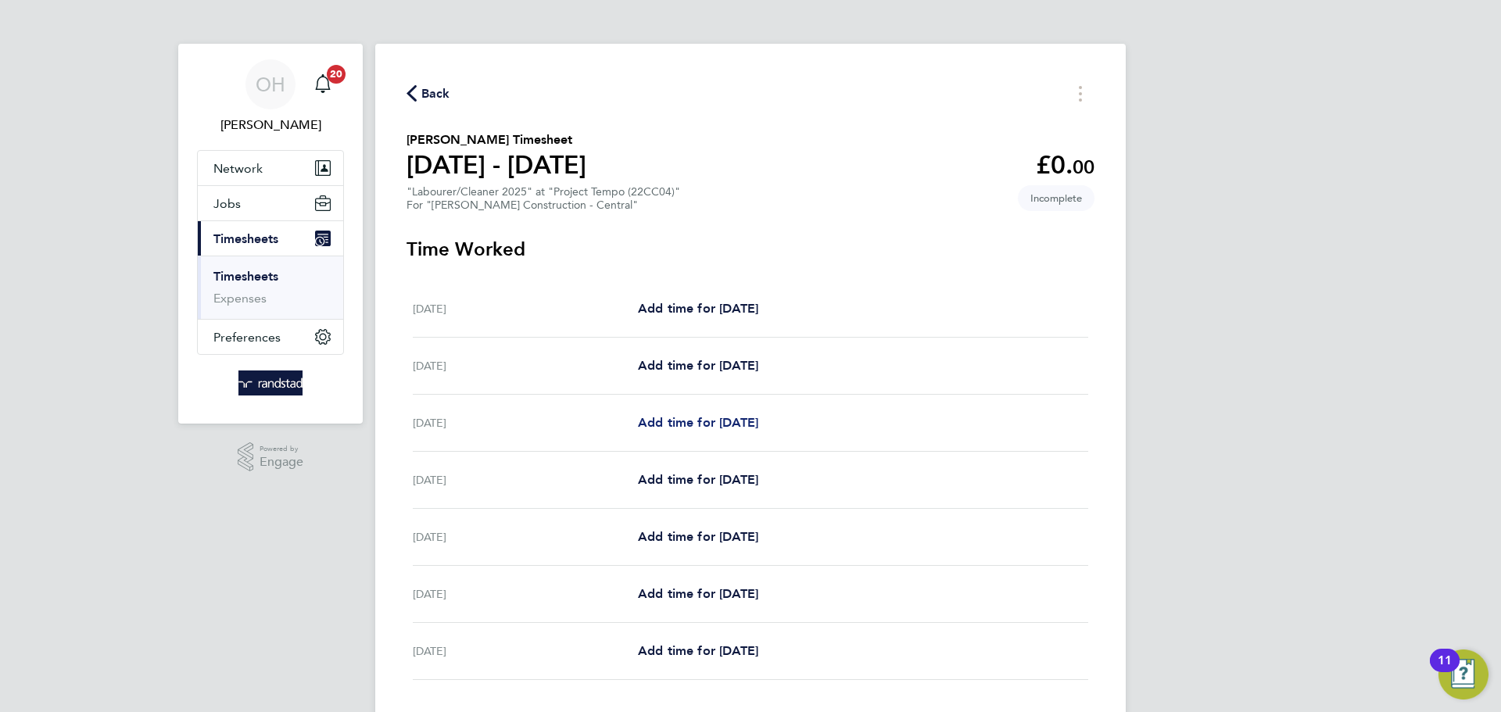
click at [693, 425] on span "Add time for [DATE]" at bounding box center [698, 422] width 120 height 15
select select "30"
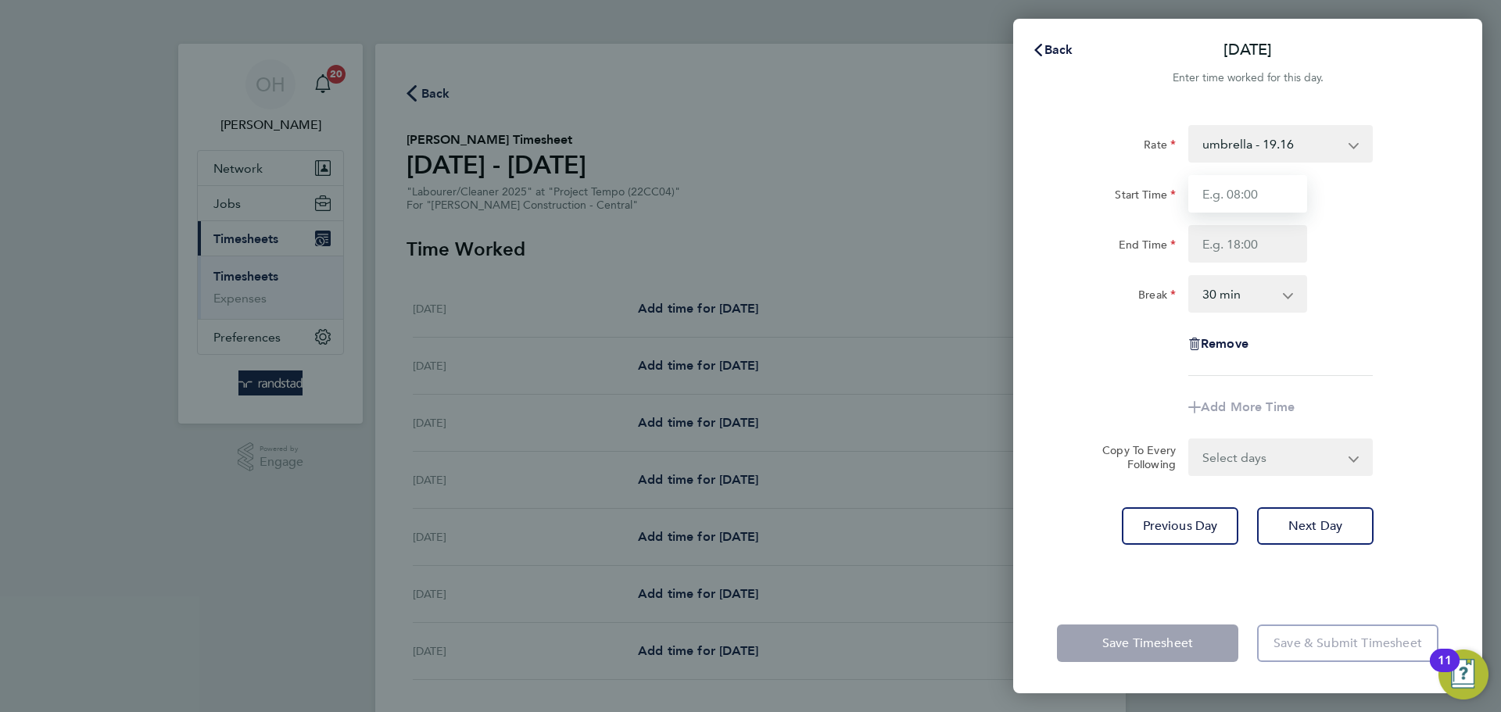
click at [1200, 194] on input "Start Time" at bounding box center [1247, 194] width 119 height 38
type input "07:30"
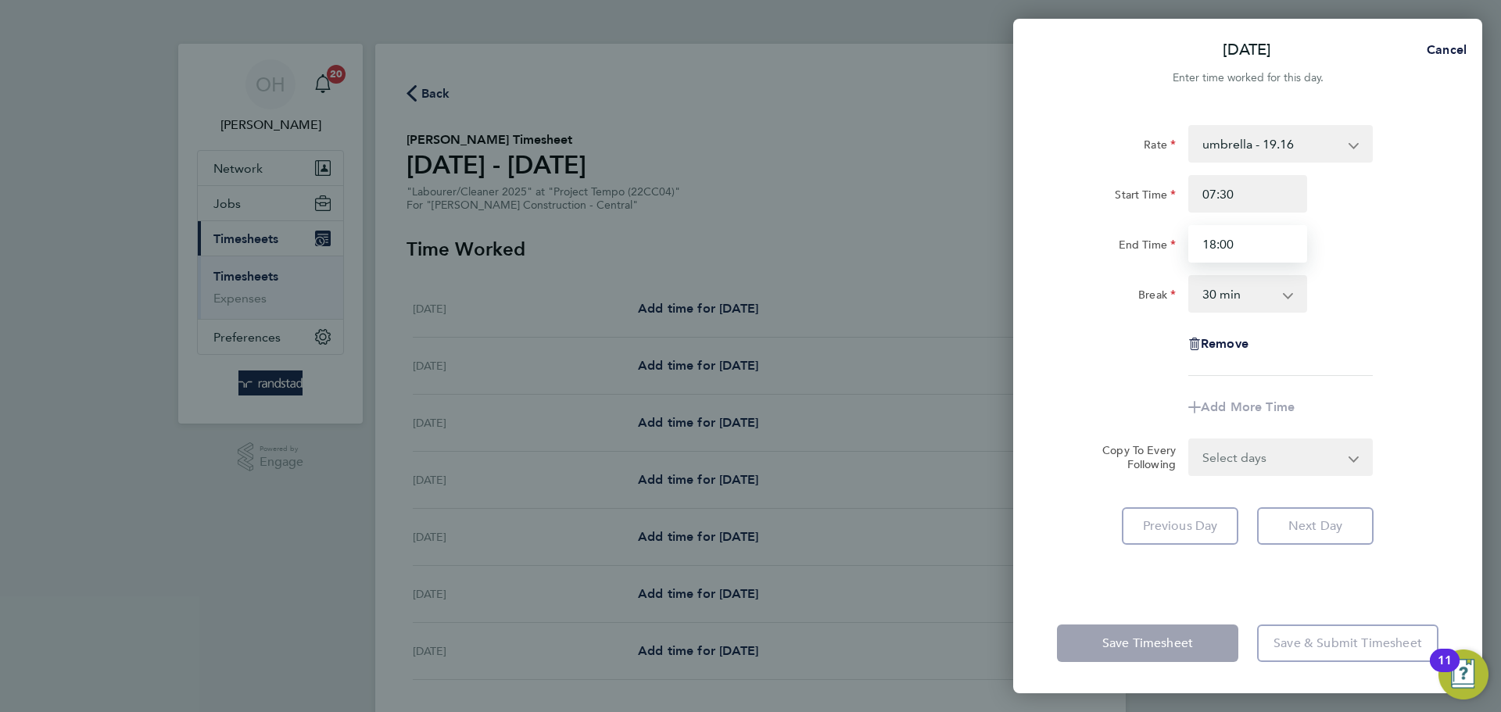
type input "18:00"
click at [1200, 288] on div "Break 0 min 15 min 30 min 45 min 60 min 75 min 90 min" at bounding box center [1248, 294] width 394 height 38
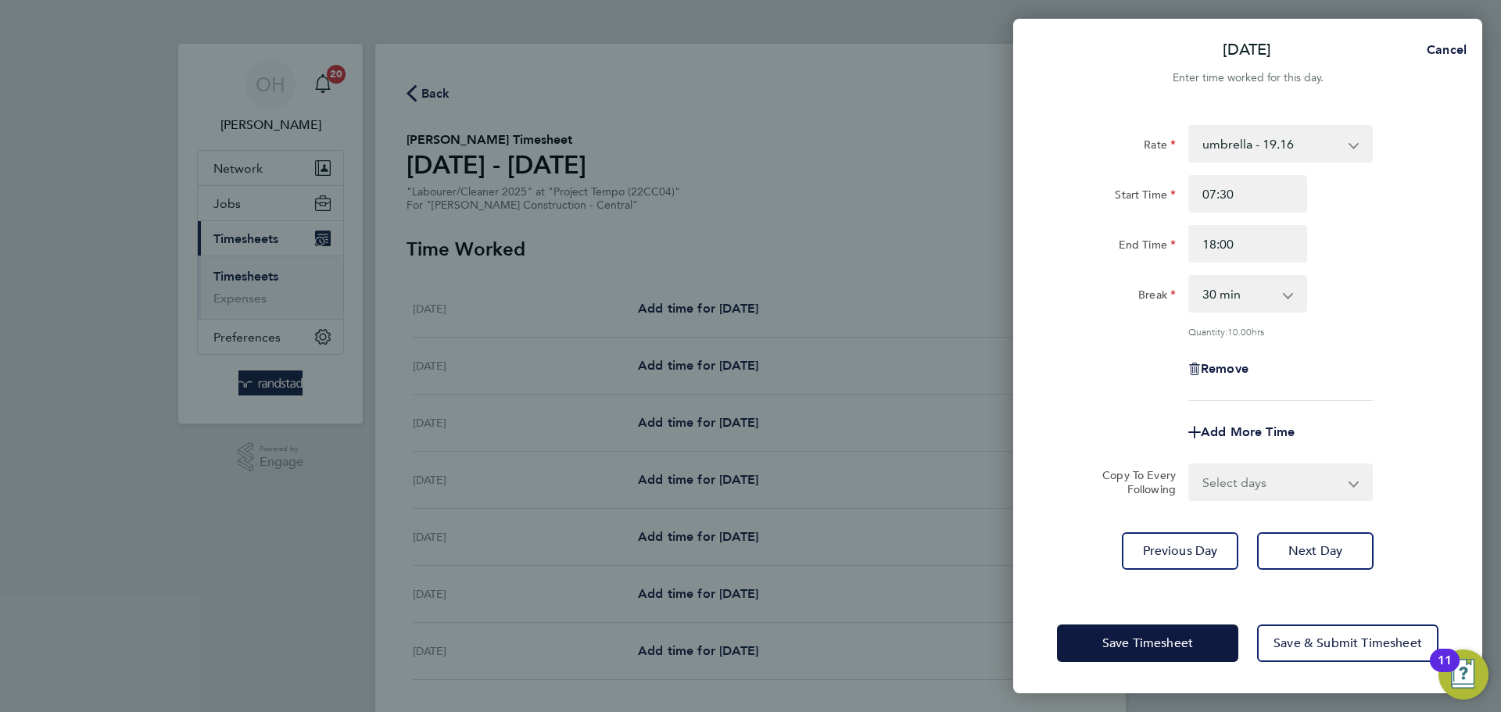
click at [1200, 478] on select "Select days Day [DATE] [DATE] [DATE] [DATE]" at bounding box center [1272, 482] width 164 height 34
select select "DAY"
click at [1190, 465] on select "Select days Day [DATE] [DATE] [DATE] [DATE]" at bounding box center [1272, 482] width 164 height 34
select select "[DATE]"
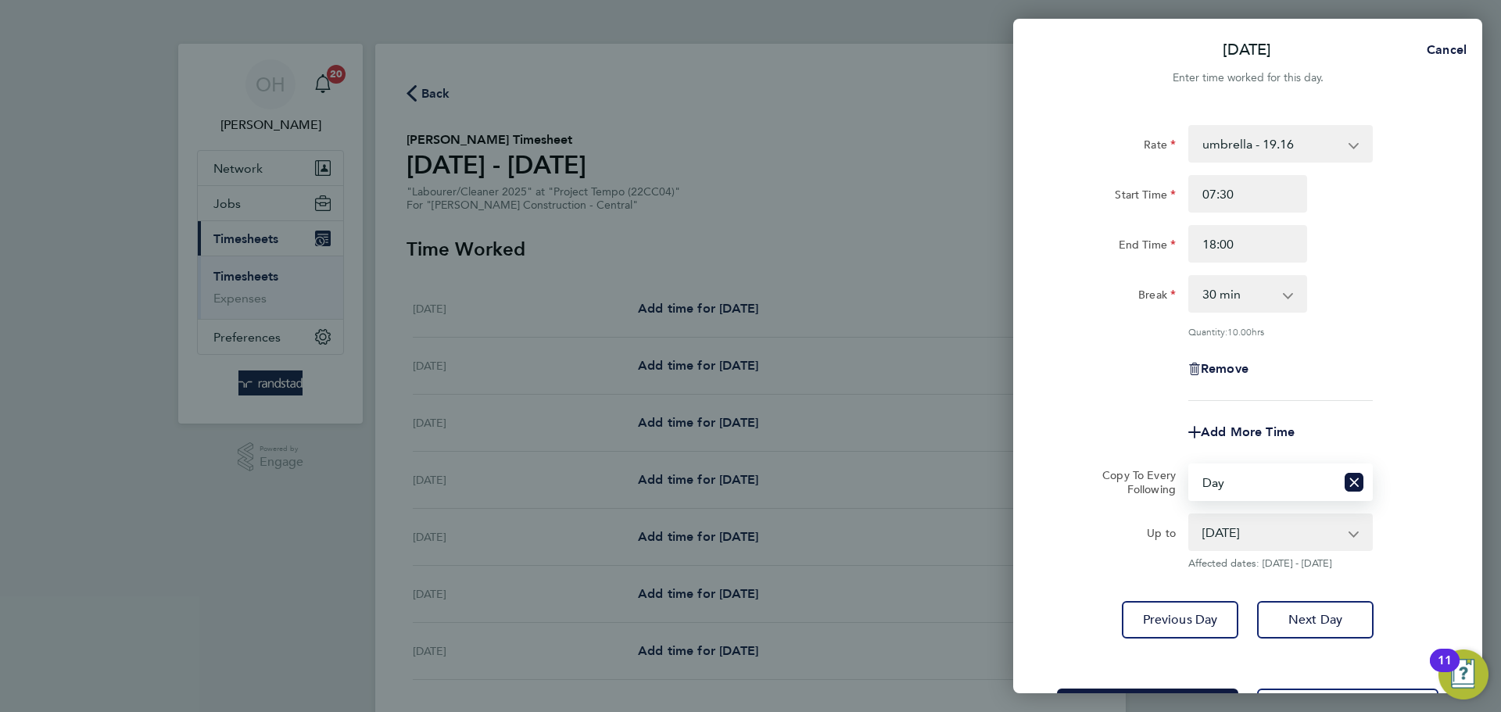
scroll to position [63, 0]
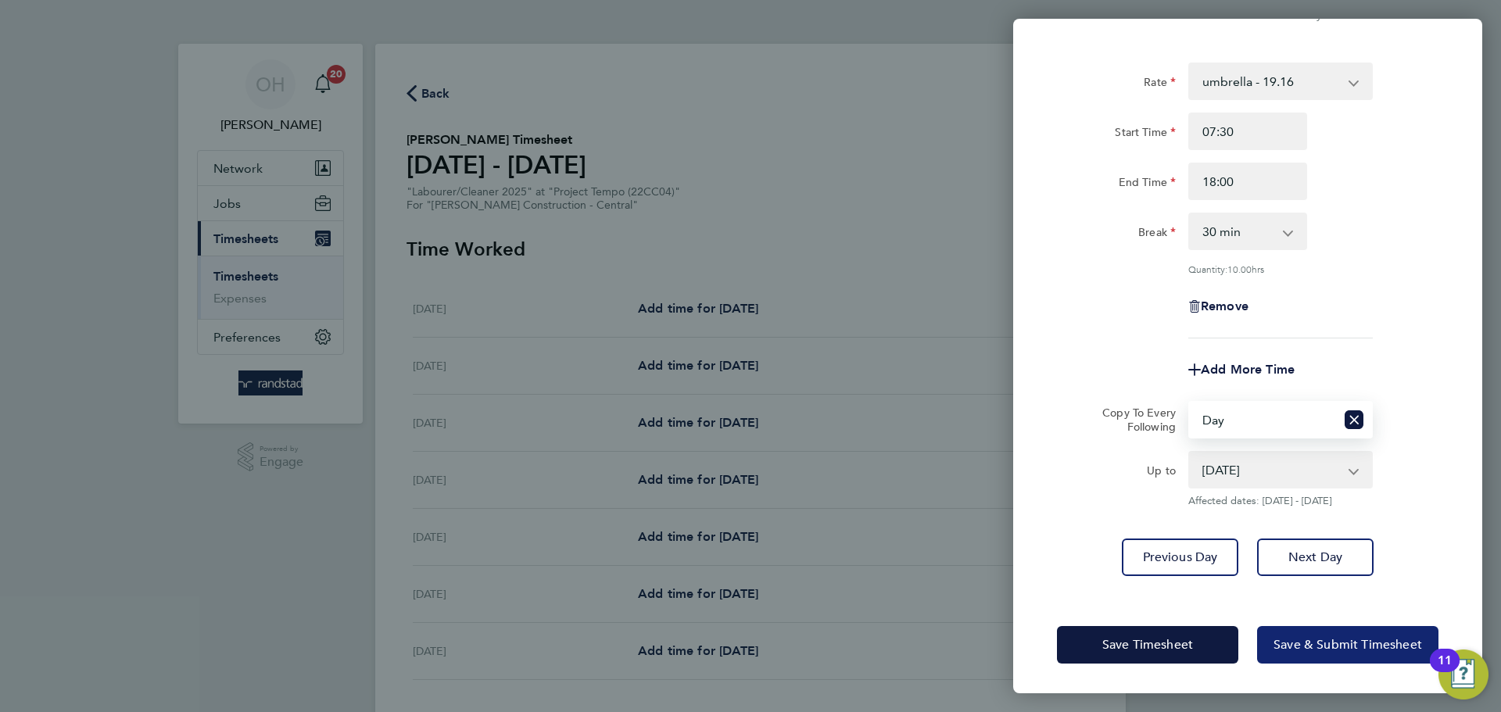
click at [1200, 542] on span "Save & Submit Timesheet" at bounding box center [1347, 645] width 149 height 16
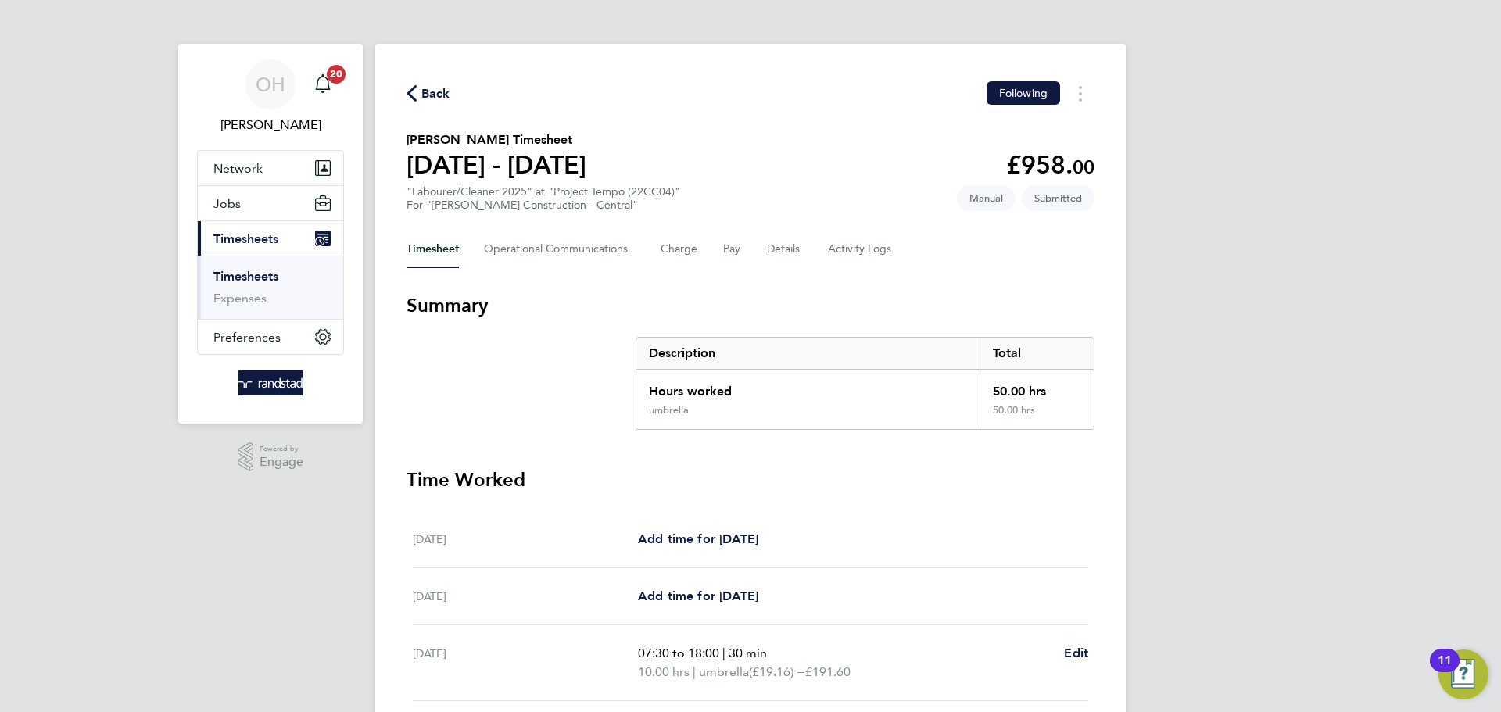
click at [421, 94] on span "Back" at bounding box center [435, 93] width 29 height 19
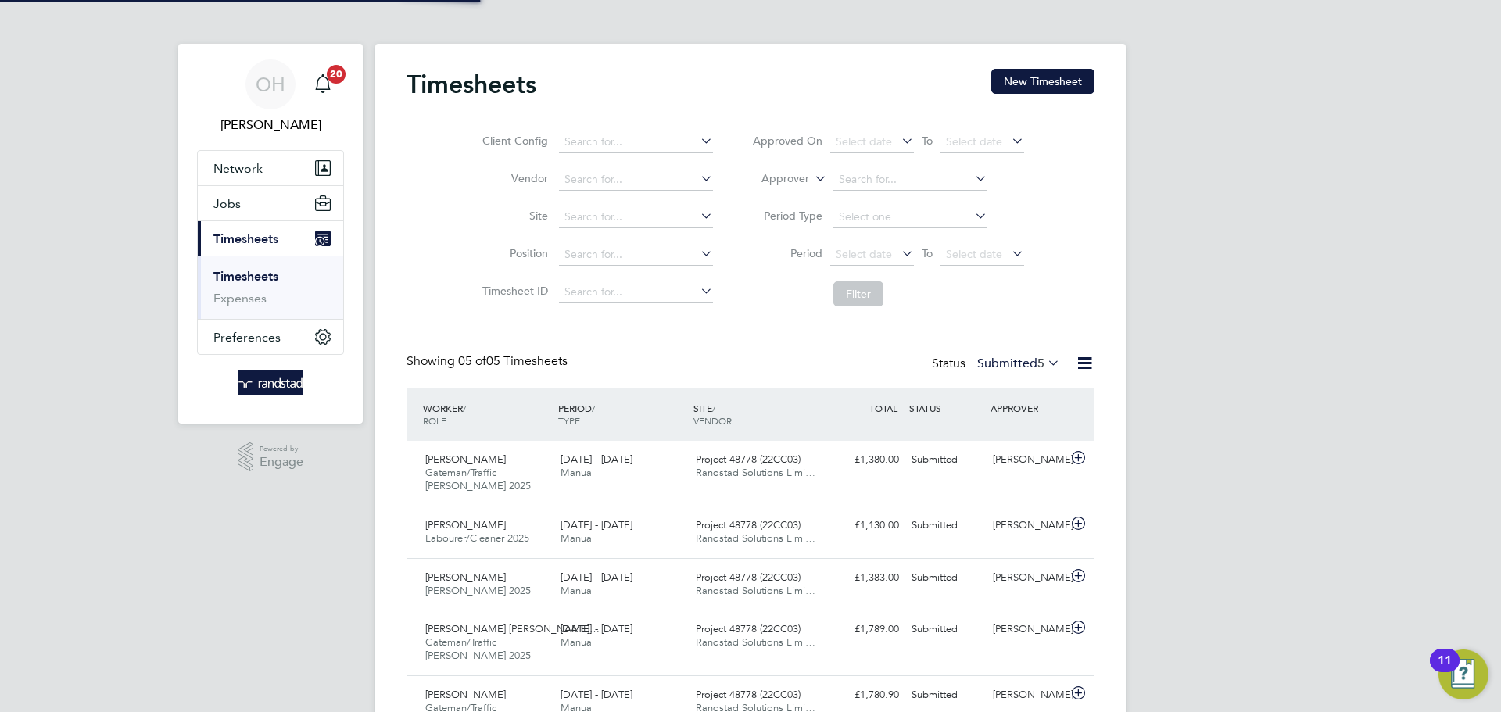
scroll to position [40, 136]
click at [1022, 78] on button "New Timesheet" at bounding box center [1042, 81] width 103 height 25
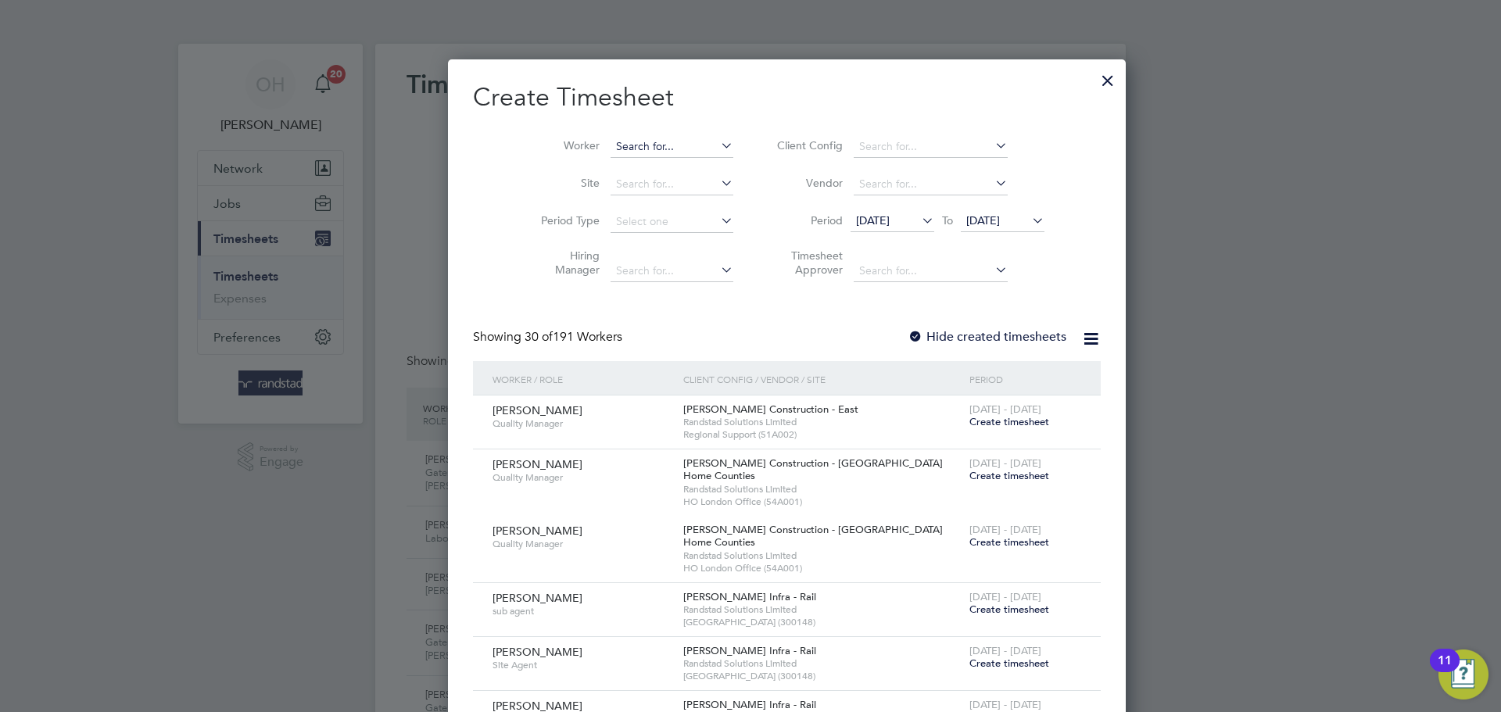
click at [614, 149] on input at bounding box center [671, 147] width 123 height 22
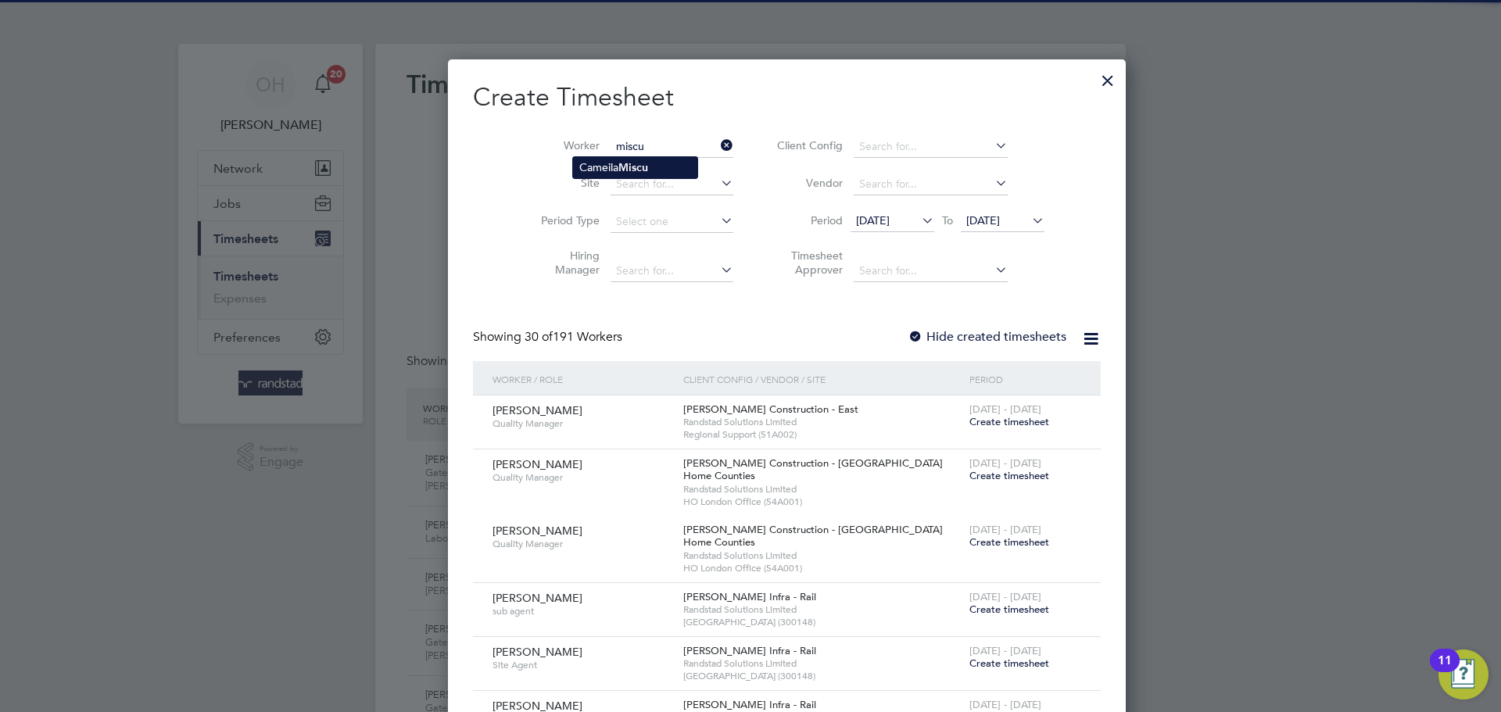
click at [608, 169] on li "[PERSON_NAME]" at bounding box center [635, 167] width 124 height 21
type input "[PERSON_NAME]"
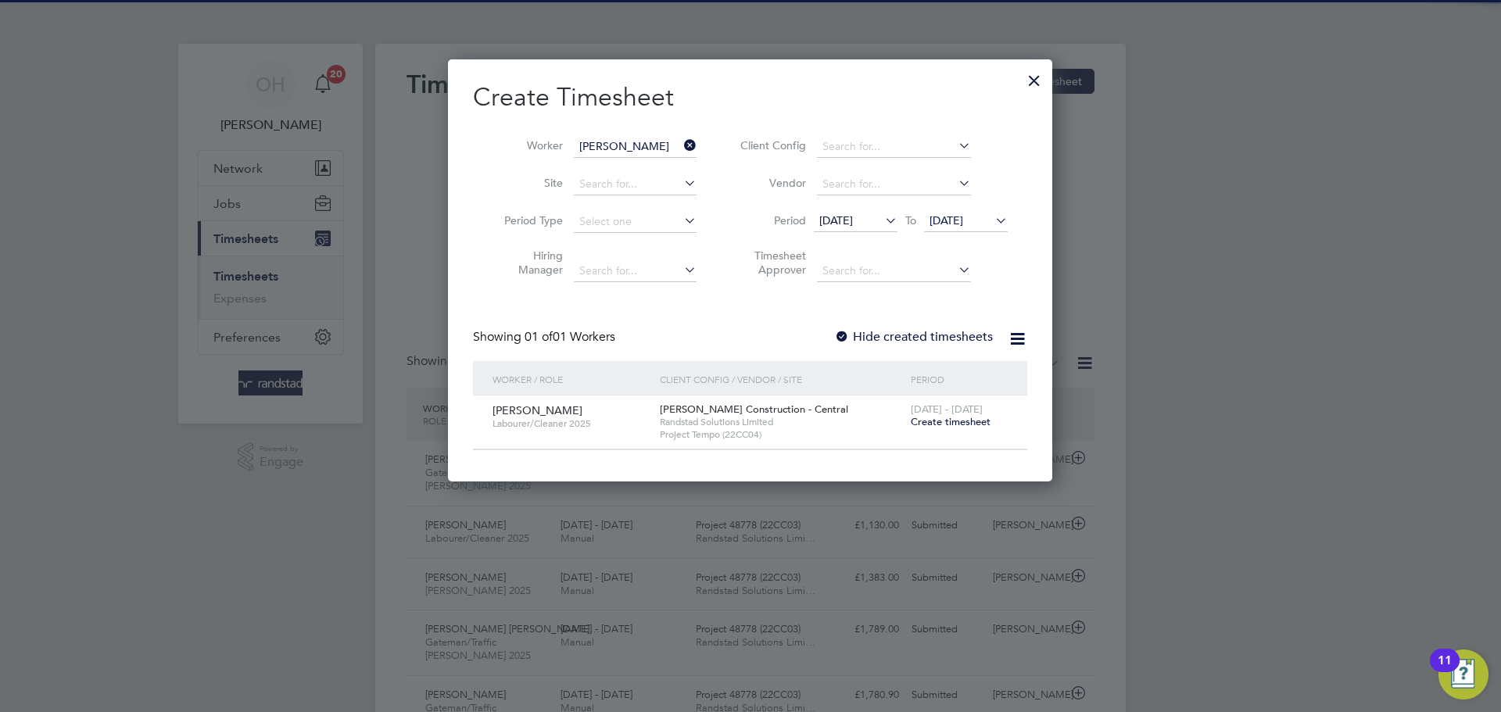
click at [921, 423] on span "Create timesheet" at bounding box center [951, 421] width 80 height 13
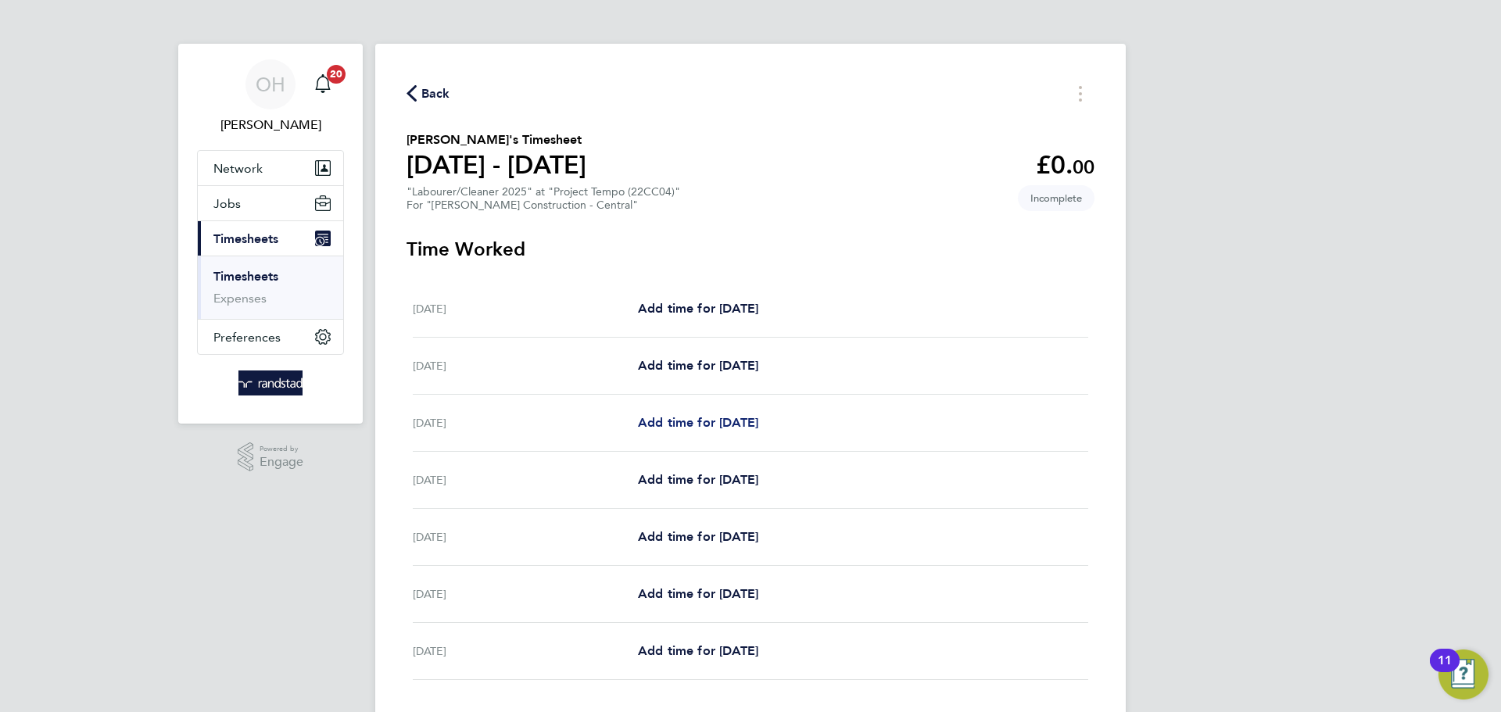
click at [699, 429] on span "Add time for [DATE]" at bounding box center [698, 422] width 120 height 15
select select "30"
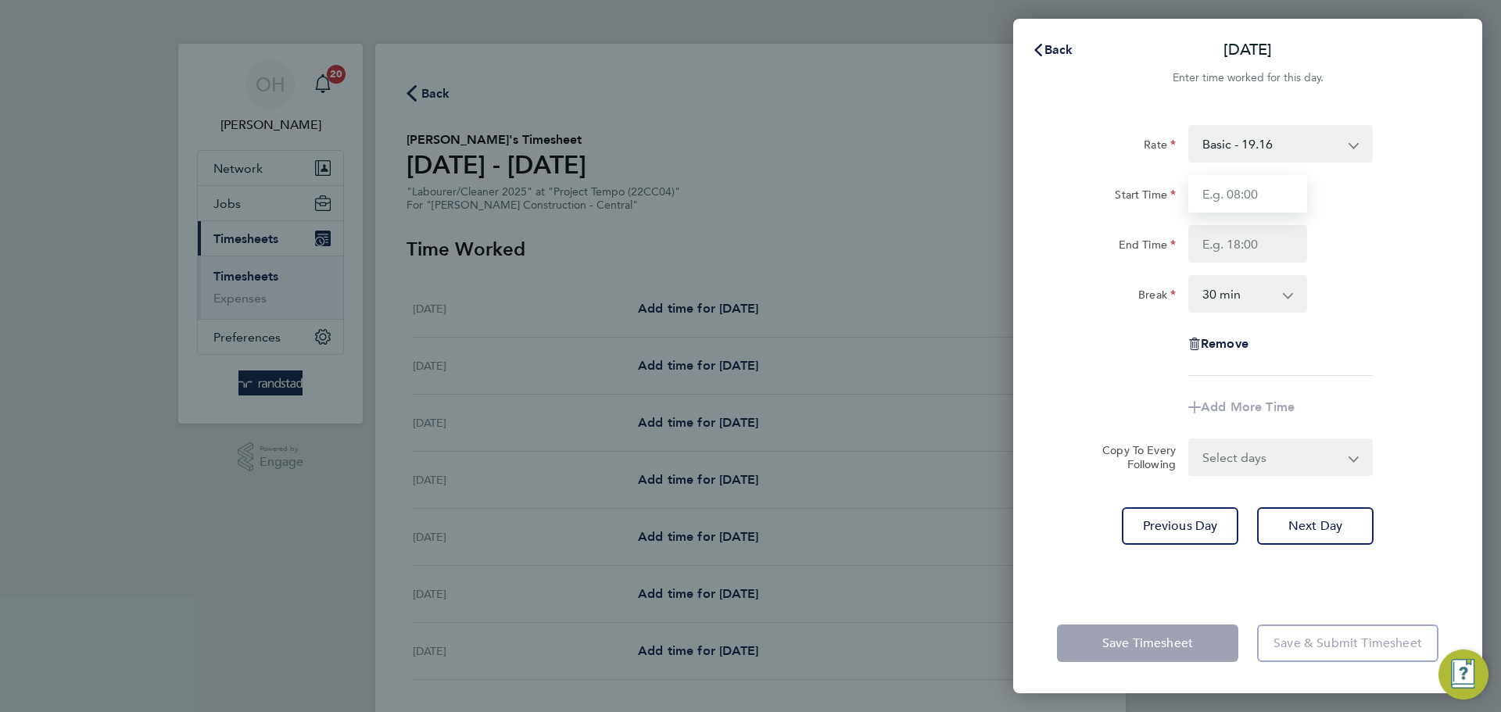
click at [1200, 191] on input "Start Time" at bounding box center [1247, 194] width 119 height 38
type input "07:30"
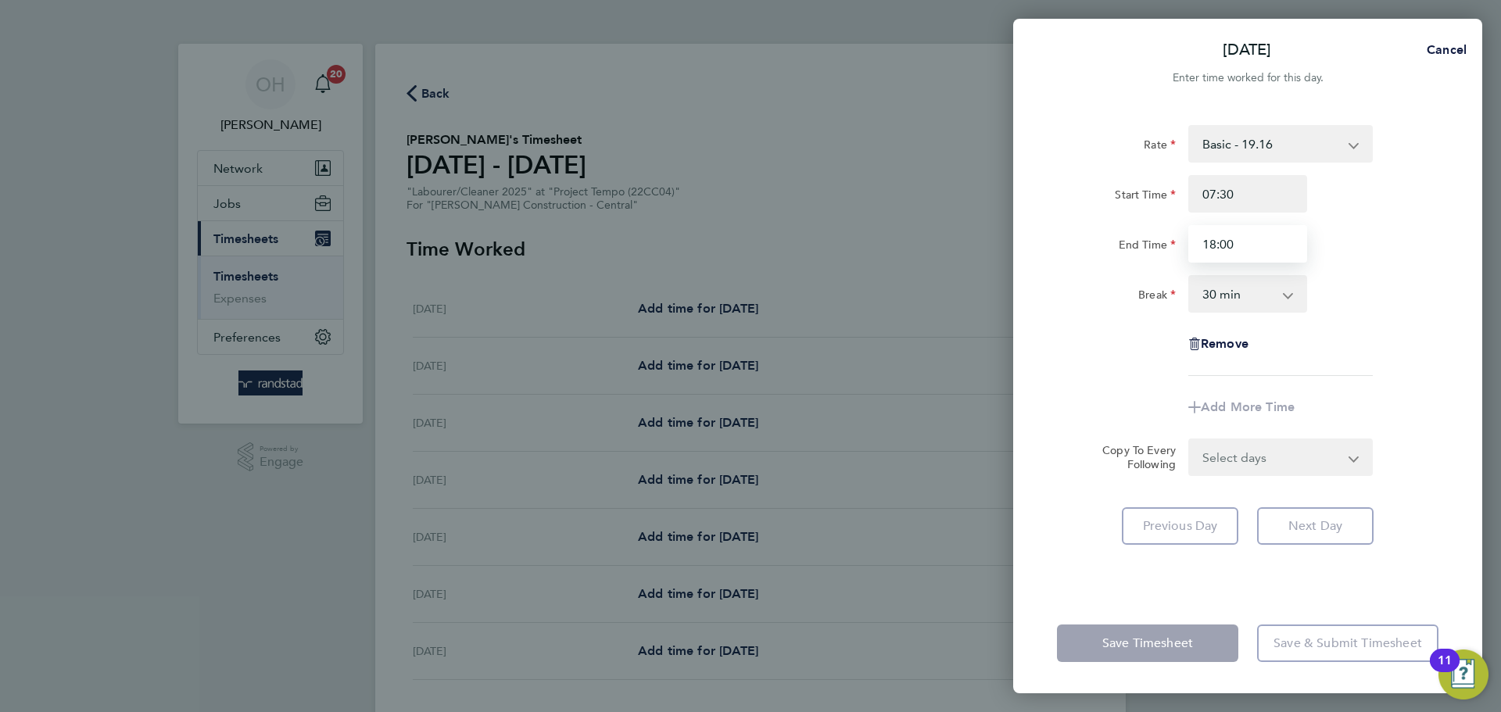
type input "18:00"
click at [1200, 380] on app-timesheet-line-form-group "Rate Basic - 19.16 Overtime - 27.44 Start Time 07:30 End Time 18:00 Break 0 min…" at bounding box center [1247, 275] width 381 height 301
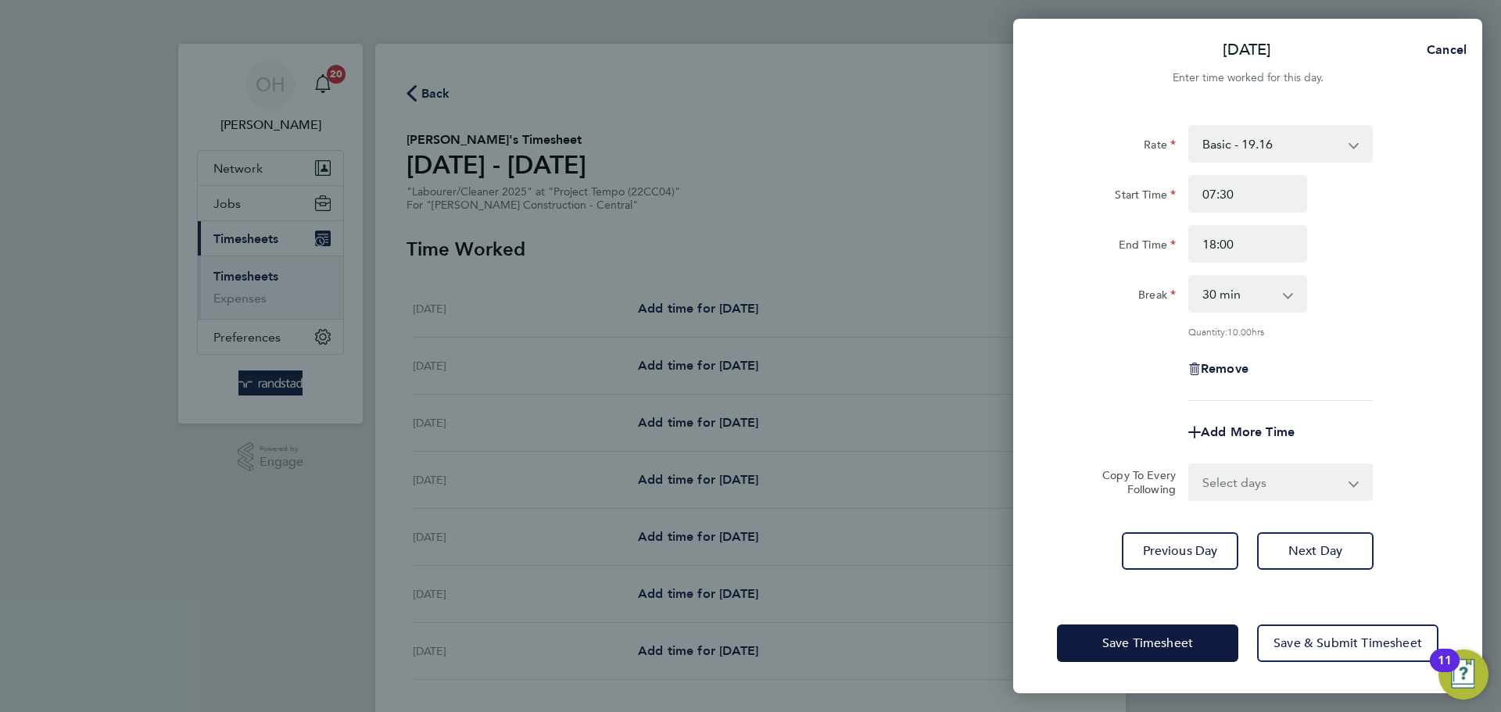
click at [1200, 482] on select "Select days Day [DATE] [DATE] [DATE] [DATE]" at bounding box center [1272, 482] width 164 height 34
select select "DAY"
click at [1190, 465] on select "Select days Day [DATE] [DATE] [DATE] [DATE]" at bounding box center [1272, 482] width 164 height 34
select select "[DATE]"
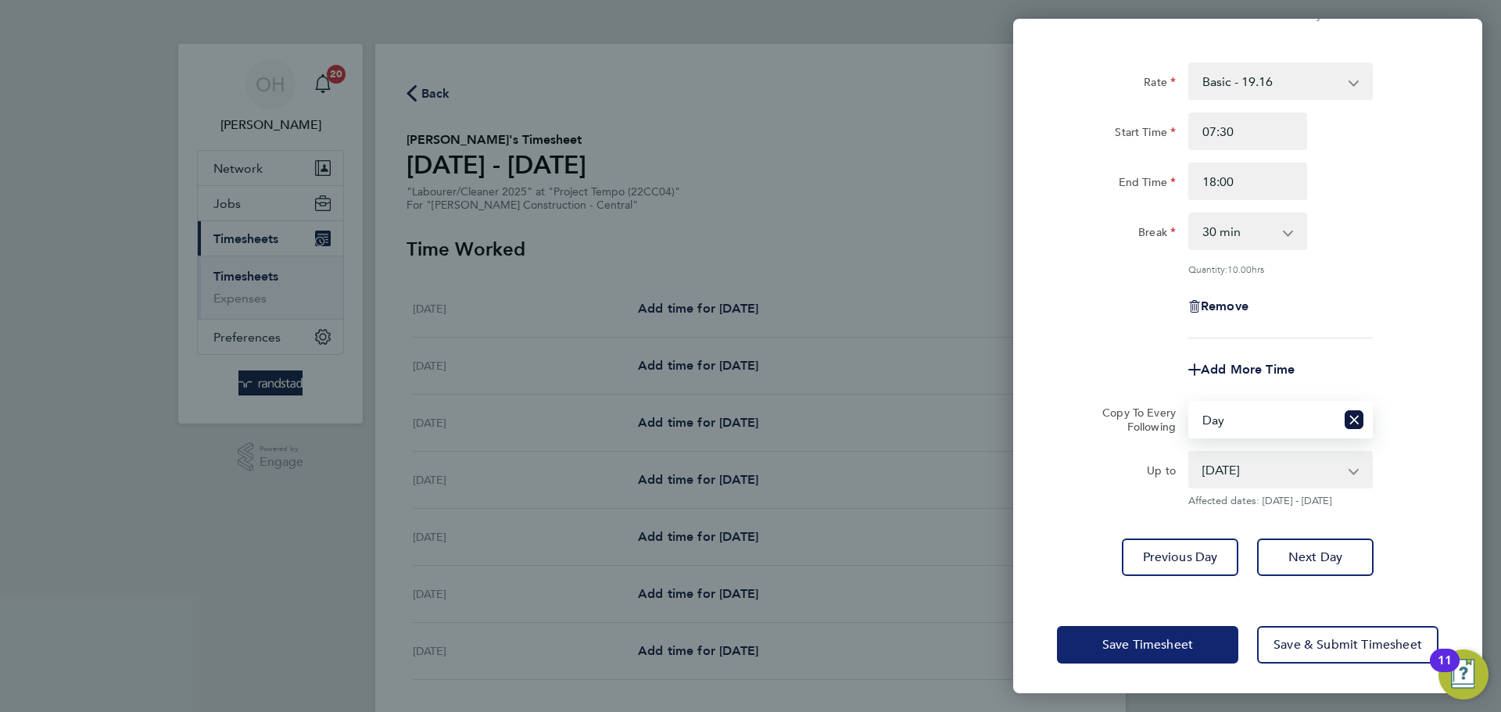
click at [1180, 542] on span "Save Timesheet" at bounding box center [1147, 645] width 91 height 16
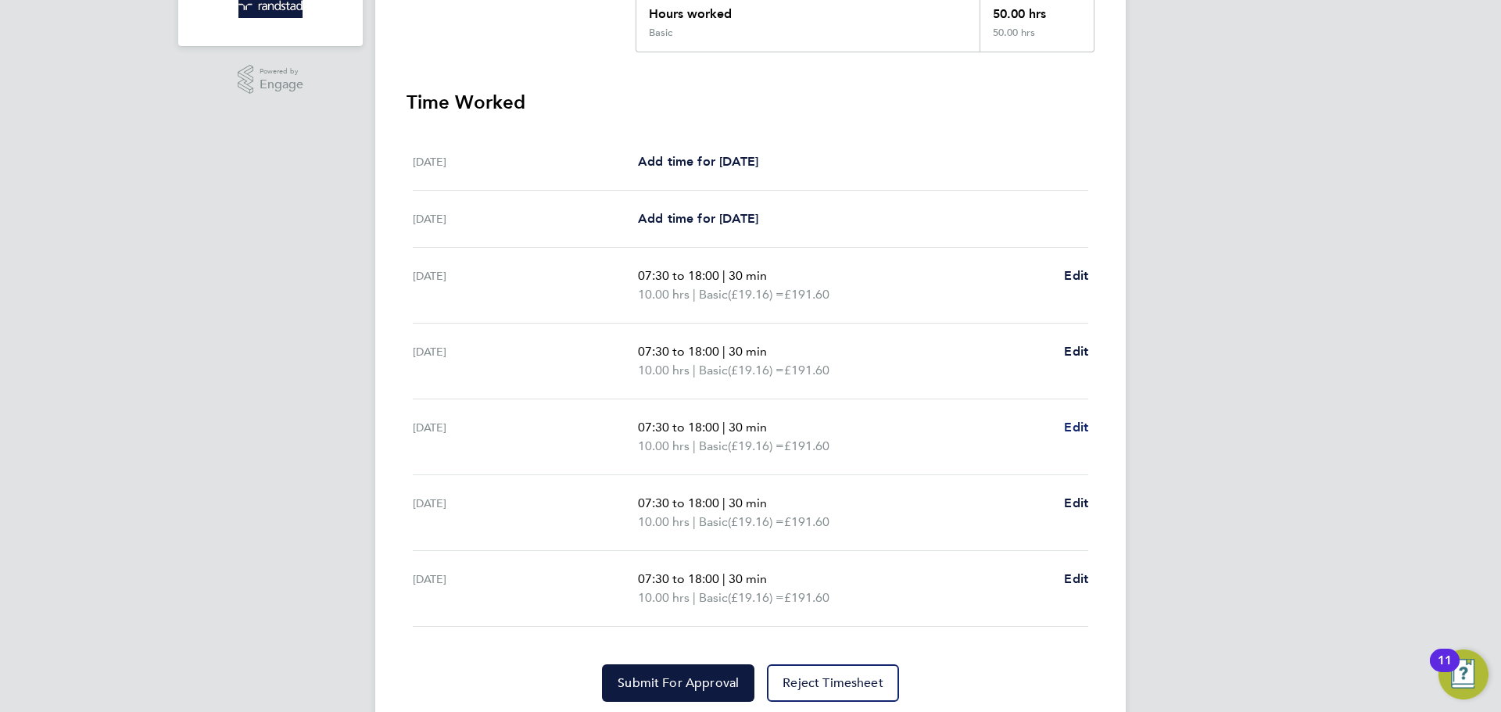
click at [1072, 431] on span "Edit" at bounding box center [1076, 427] width 24 height 15
select select "30"
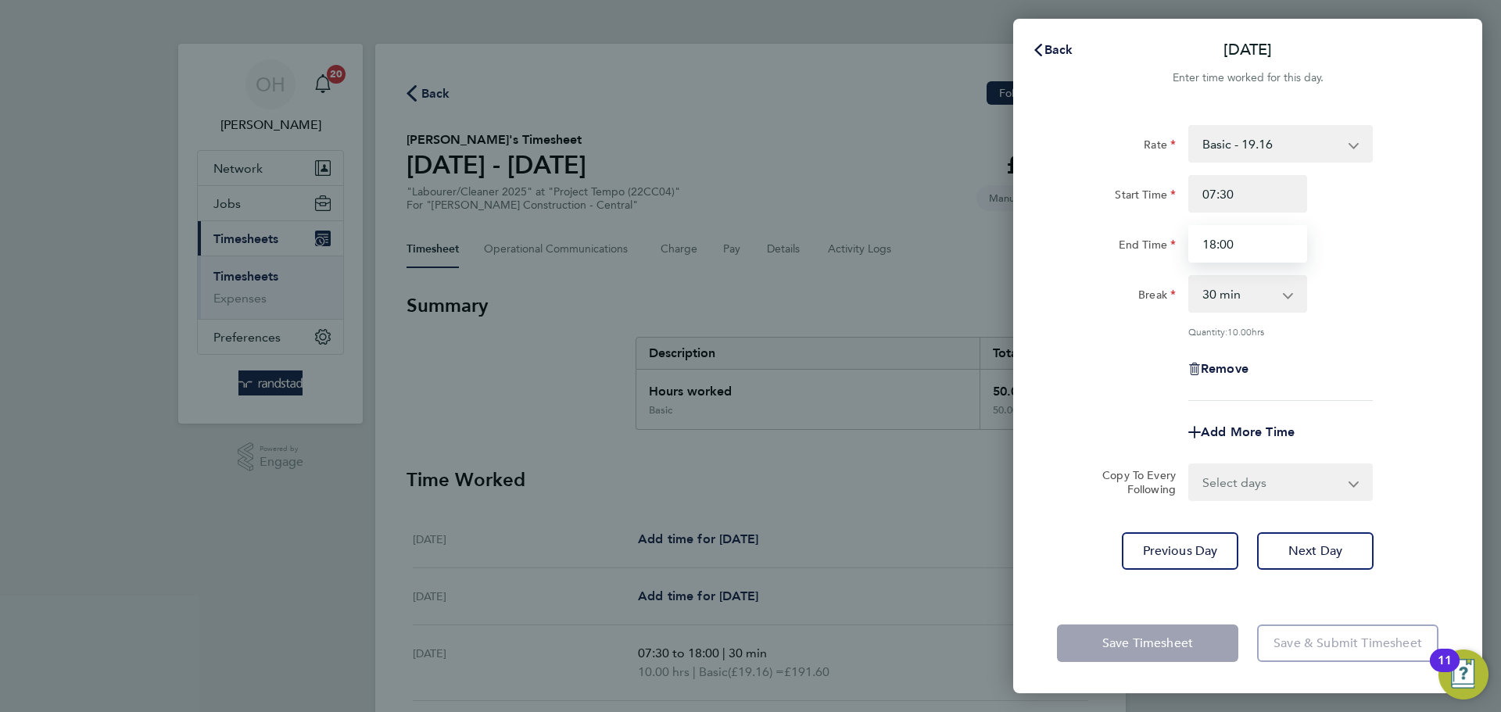
click at [1200, 238] on input "18:00" at bounding box center [1247, 244] width 119 height 38
type input "20:00"
click at [1200, 542] on div "Save Timesheet Save & Submit Timesheet" at bounding box center [1247, 643] width 469 height 100
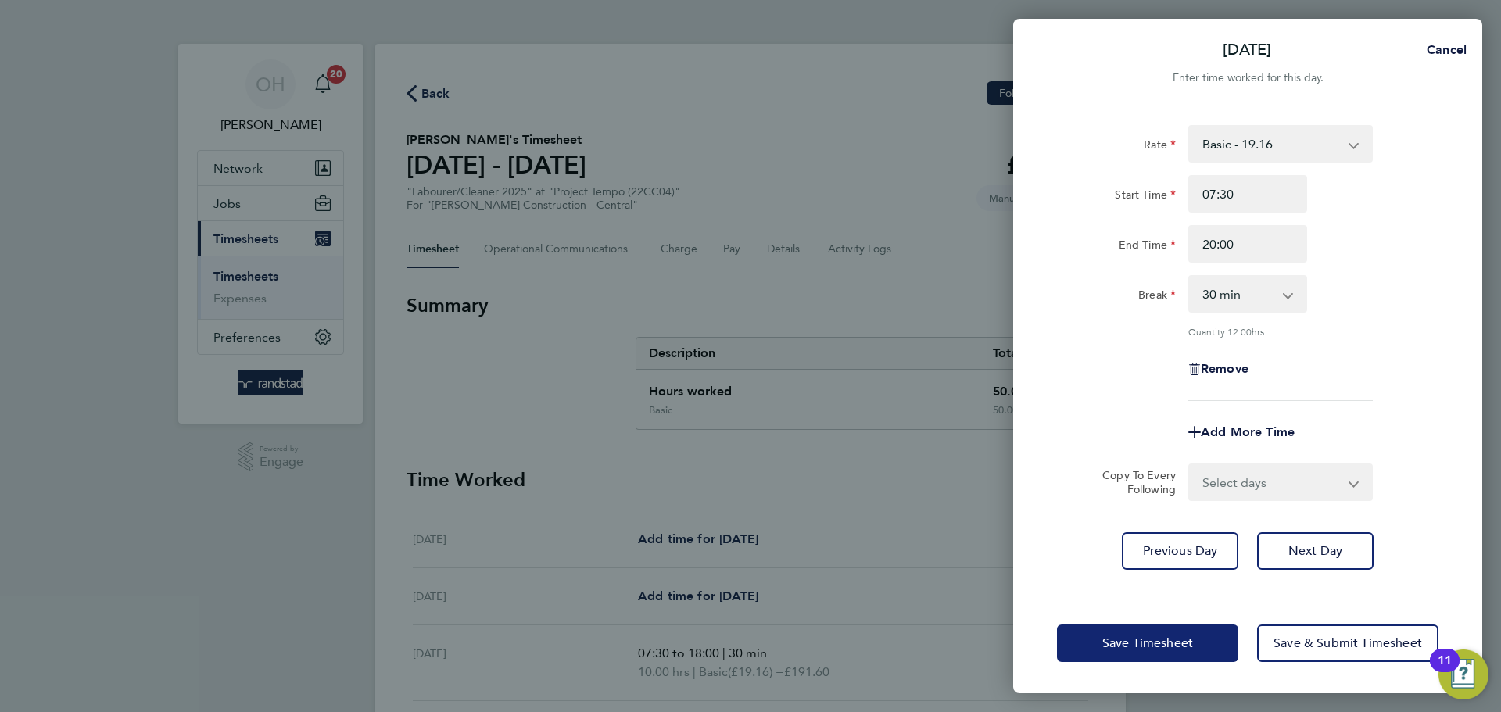
click at [1200, 542] on button "Save Timesheet" at bounding box center [1147, 644] width 181 height 38
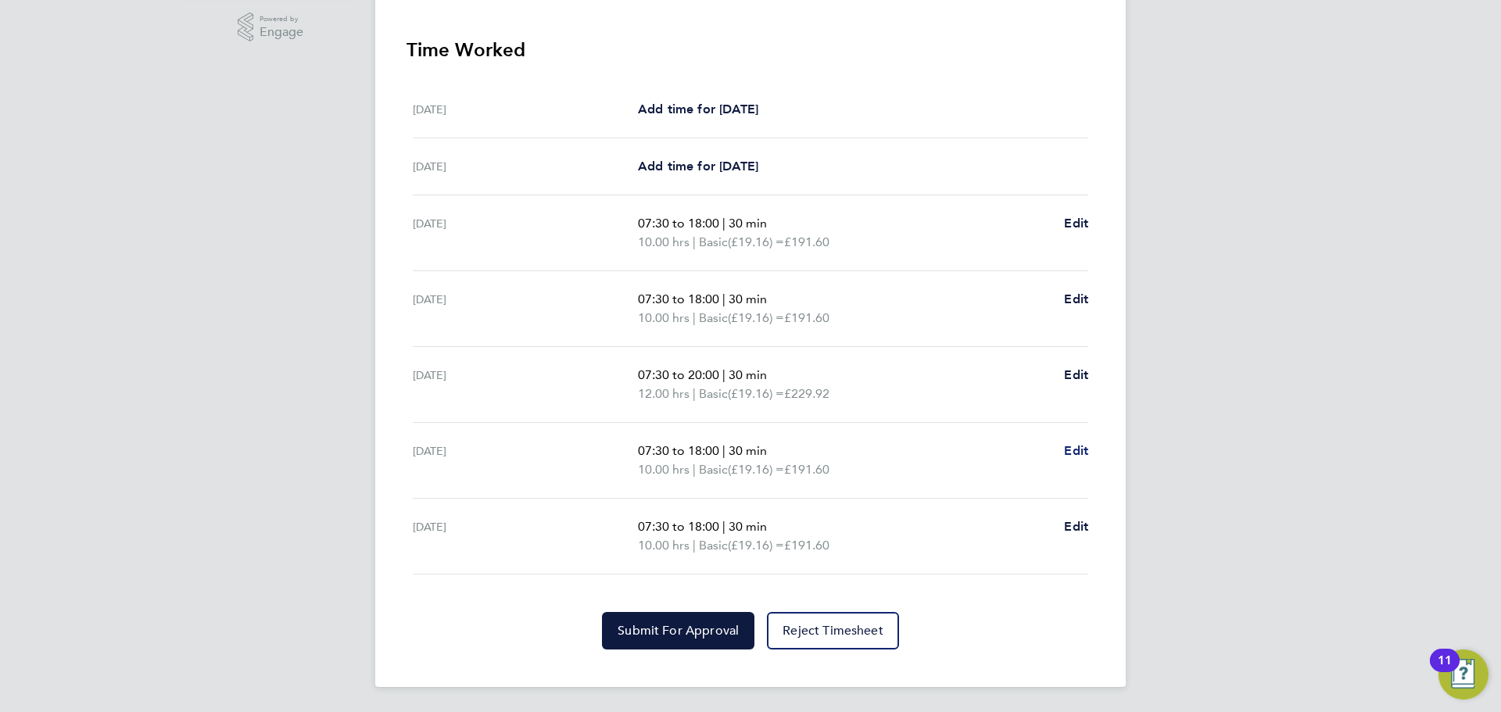
click at [1073, 446] on span "Edit" at bounding box center [1076, 450] width 24 height 15
select select "30"
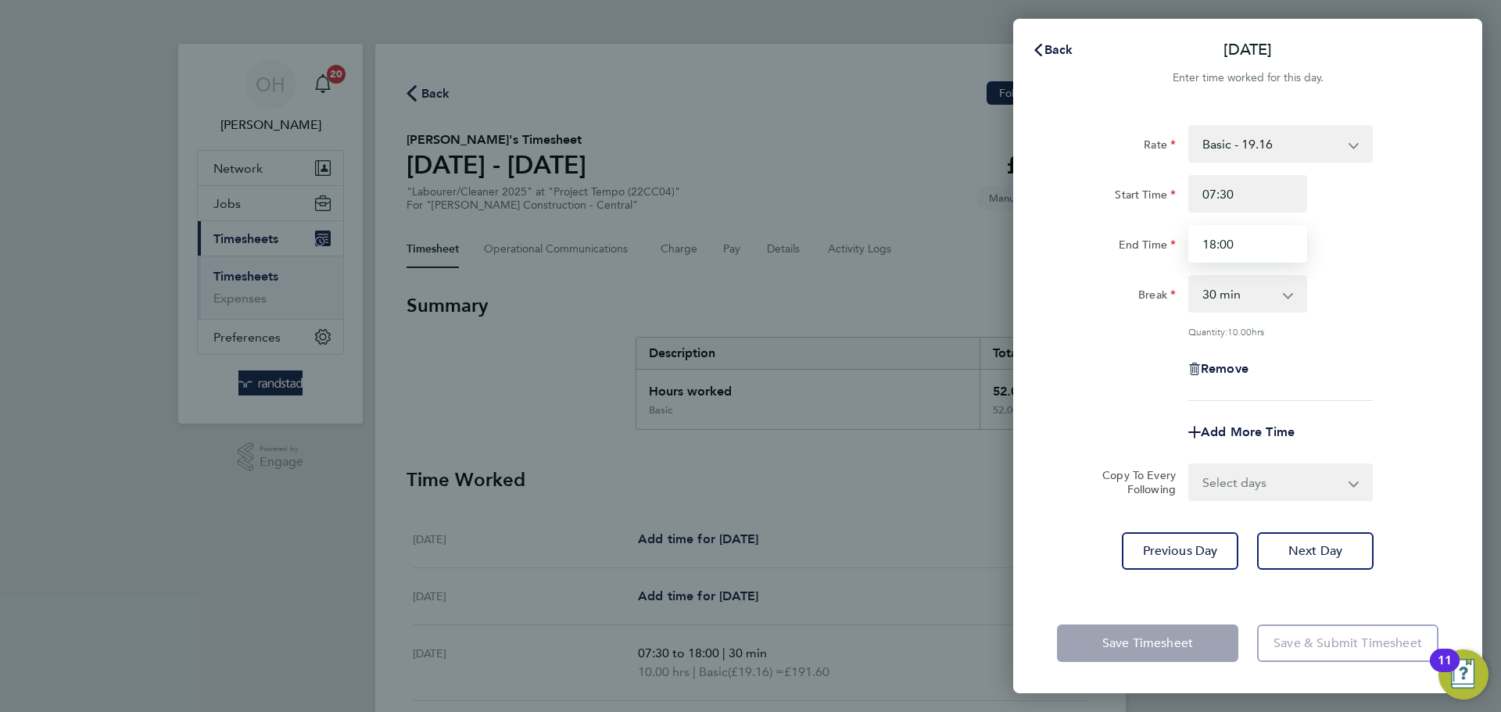
click at [1200, 245] on input "18:00" at bounding box center [1247, 244] width 119 height 38
type input "20:00"
click at [1200, 369] on div "Remove" at bounding box center [1248, 369] width 394 height 38
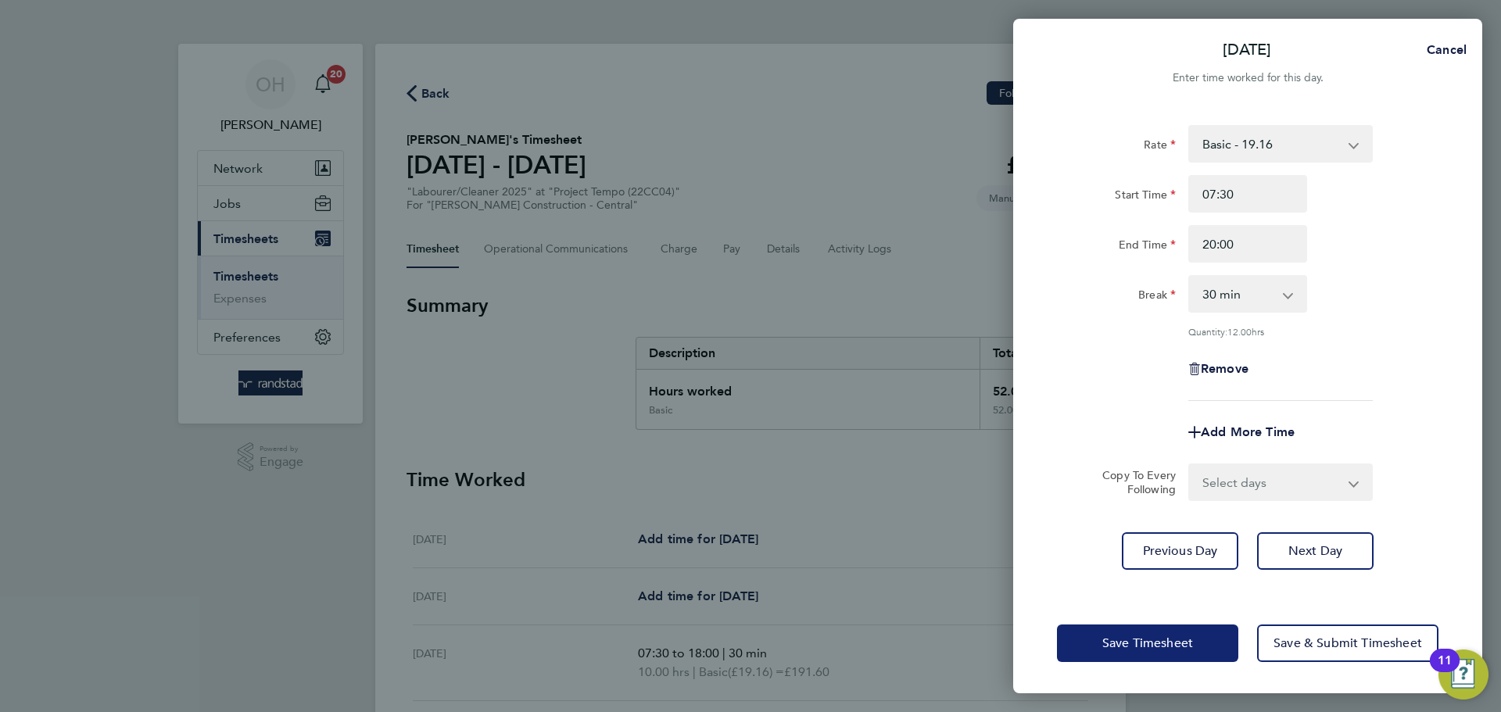
click at [1148, 542] on button "Save Timesheet" at bounding box center [1147, 644] width 181 height 38
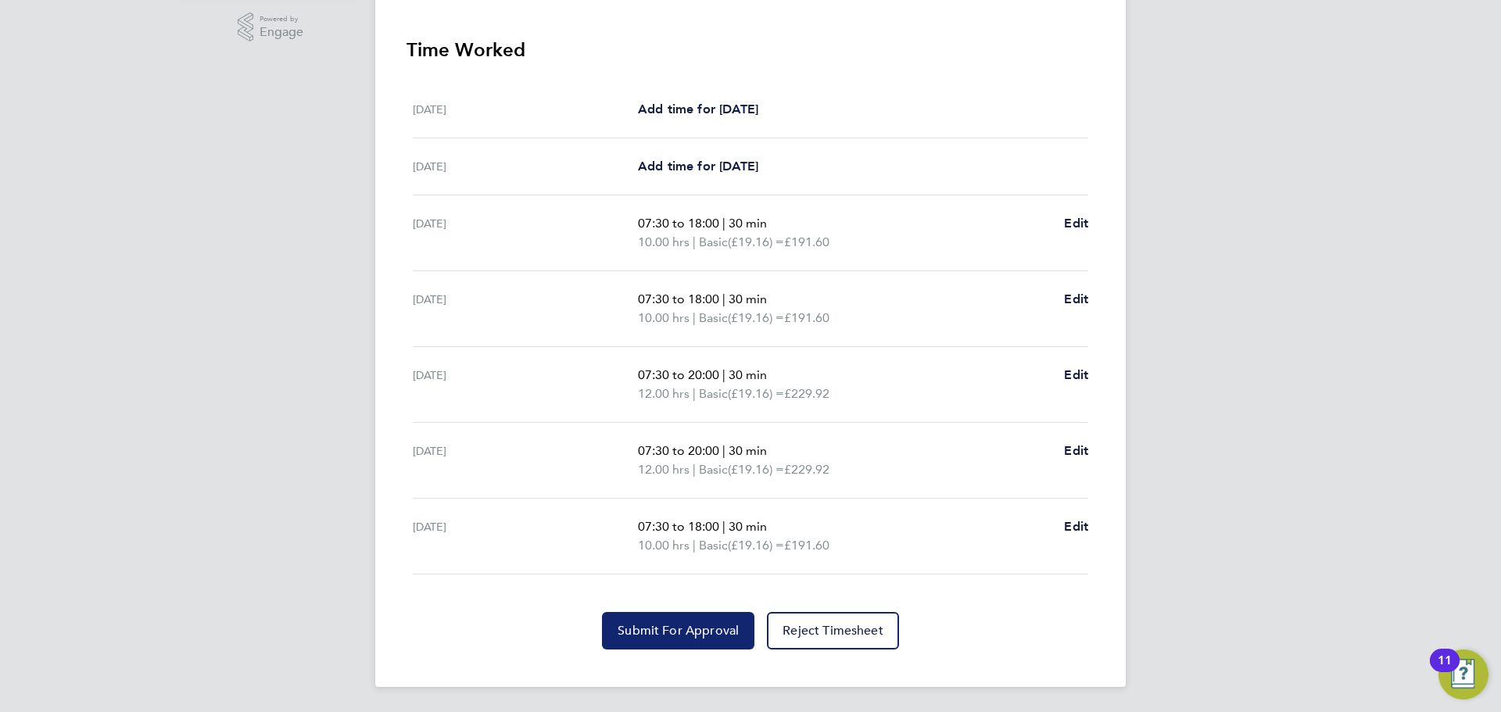
click at [700, 542] on span "Submit For Approval" at bounding box center [678, 631] width 121 height 16
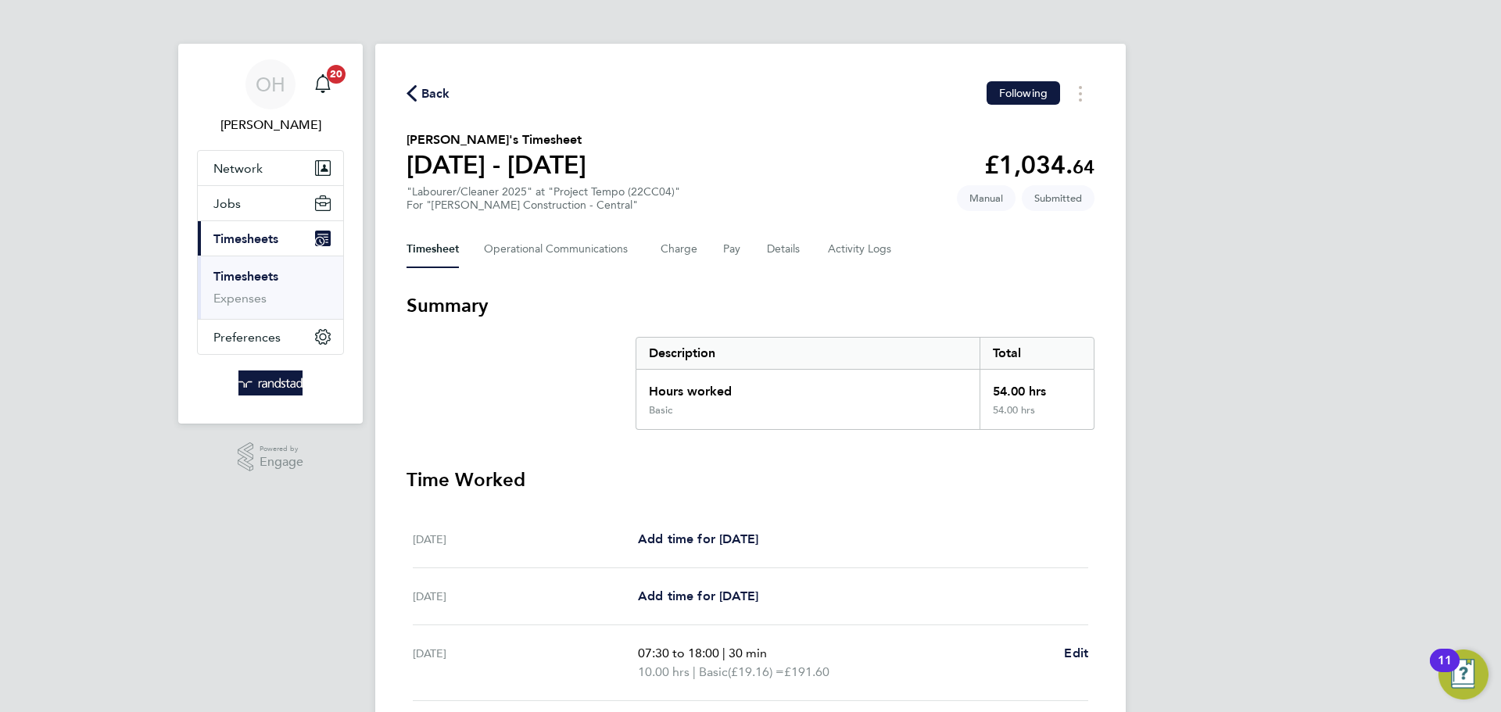
click at [431, 91] on span "Back" at bounding box center [435, 93] width 29 height 19
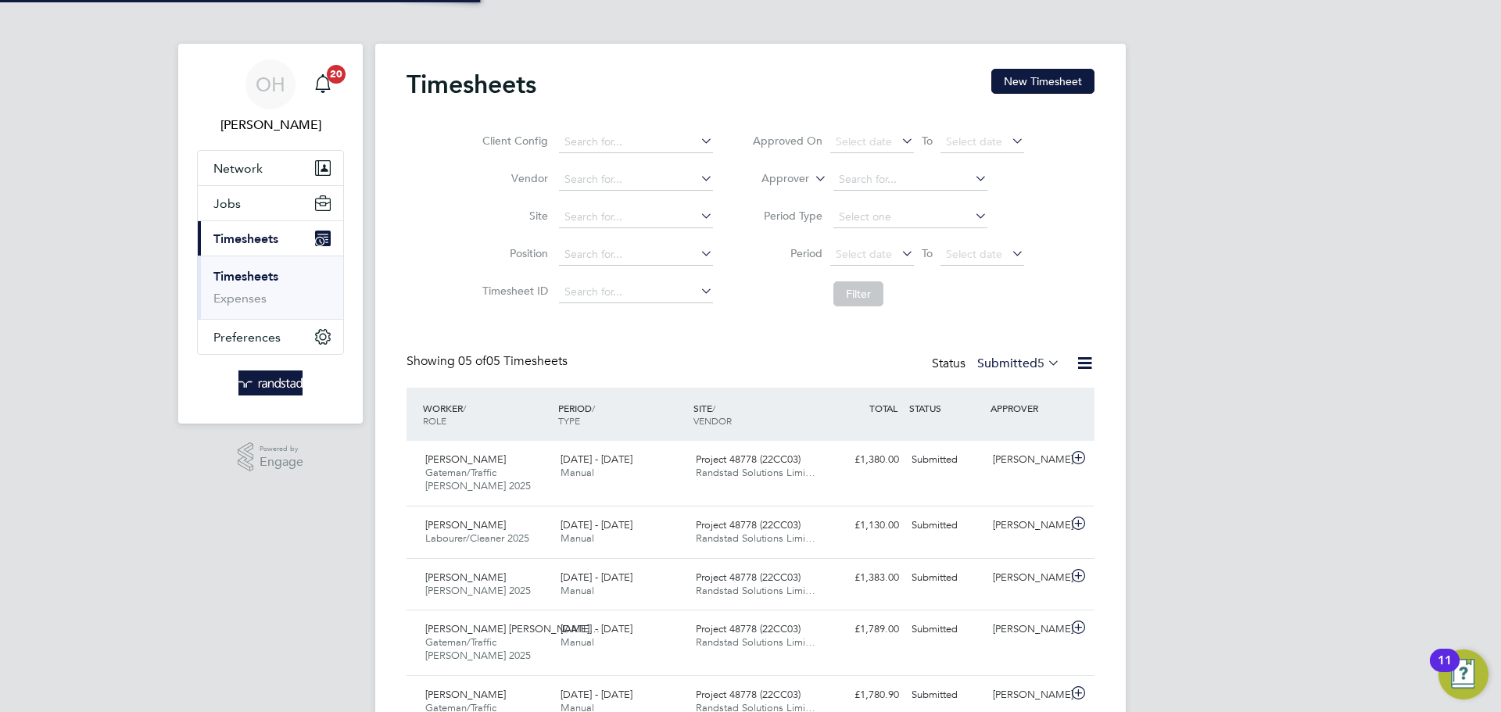
scroll to position [40, 136]
click at [994, 86] on button "New Timesheet" at bounding box center [1042, 81] width 103 height 25
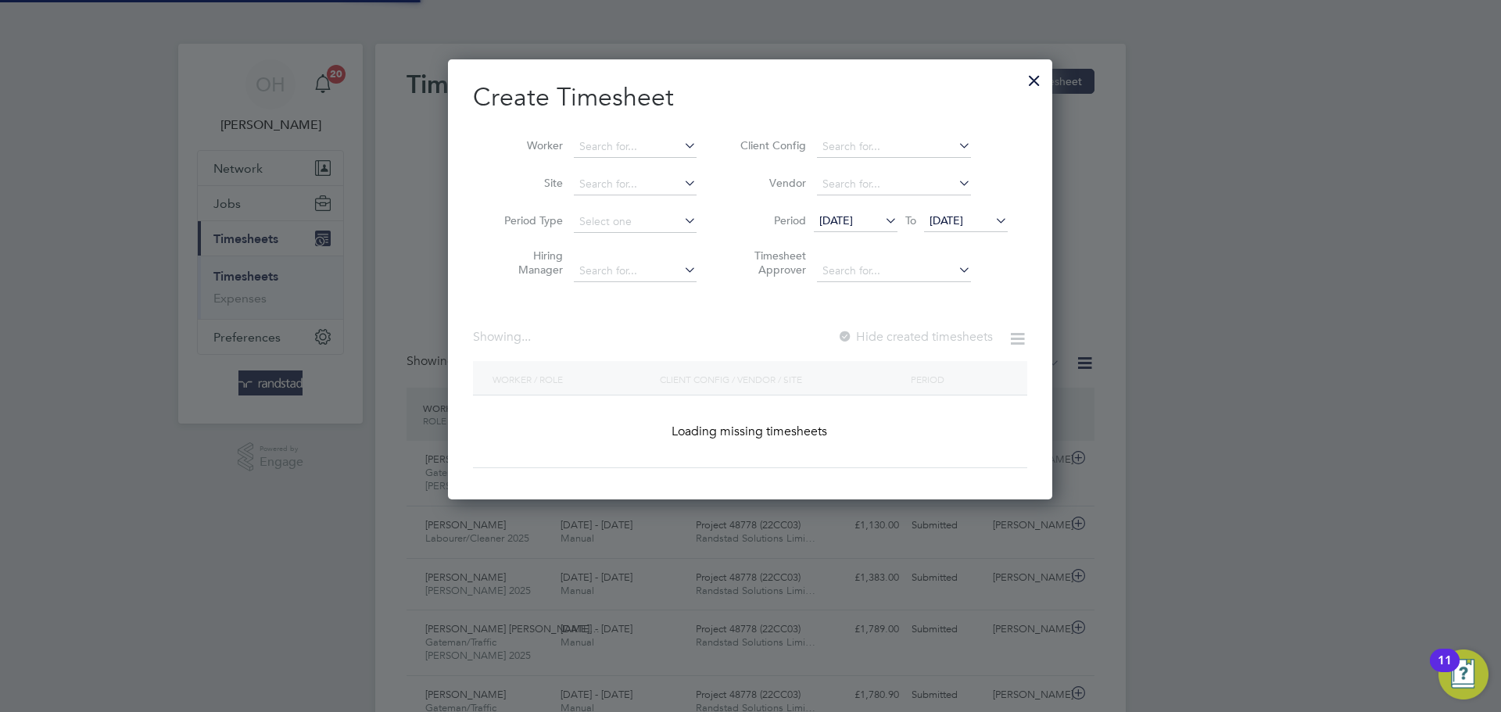
scroll to position [441, 605]
click at [634, 138] on input at bounding box center [635, 147] width 123 height 22
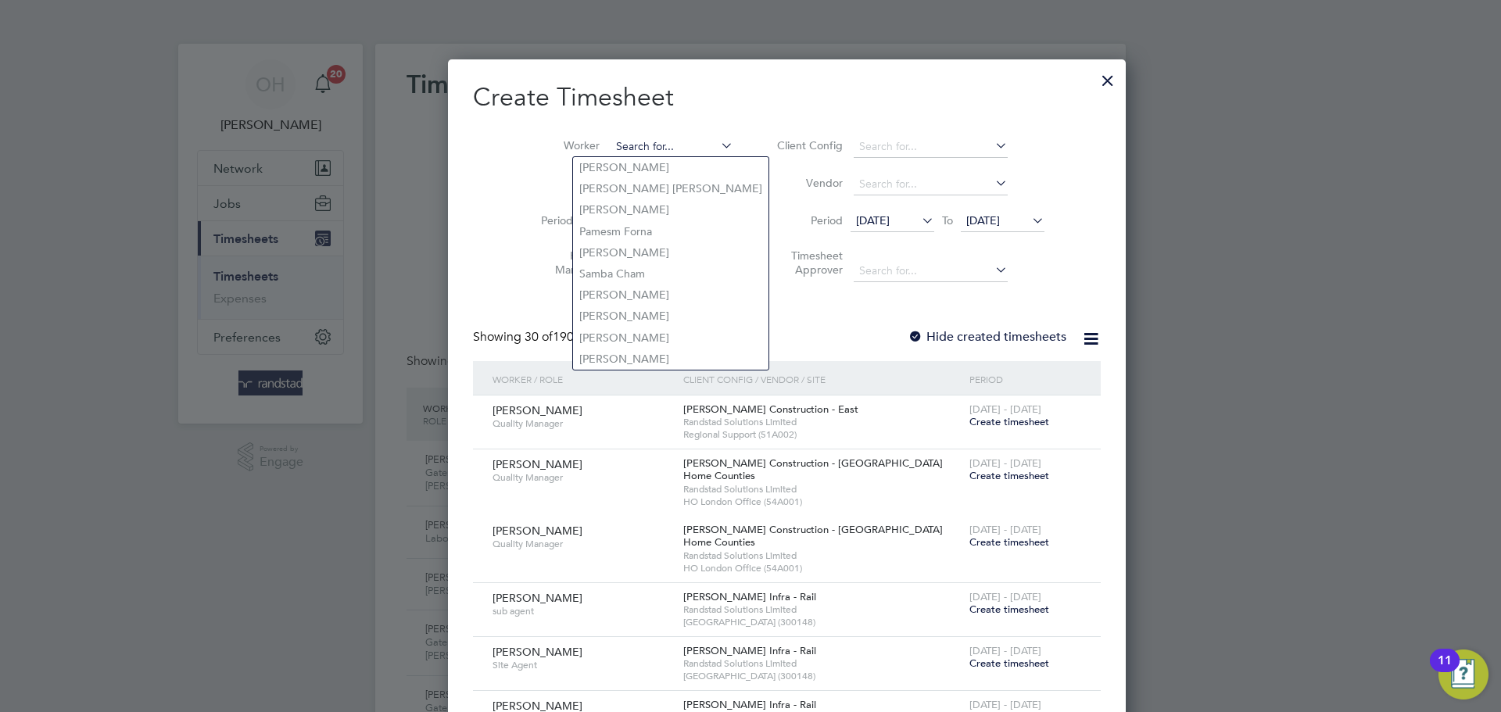
scroll to position [3203, 605]
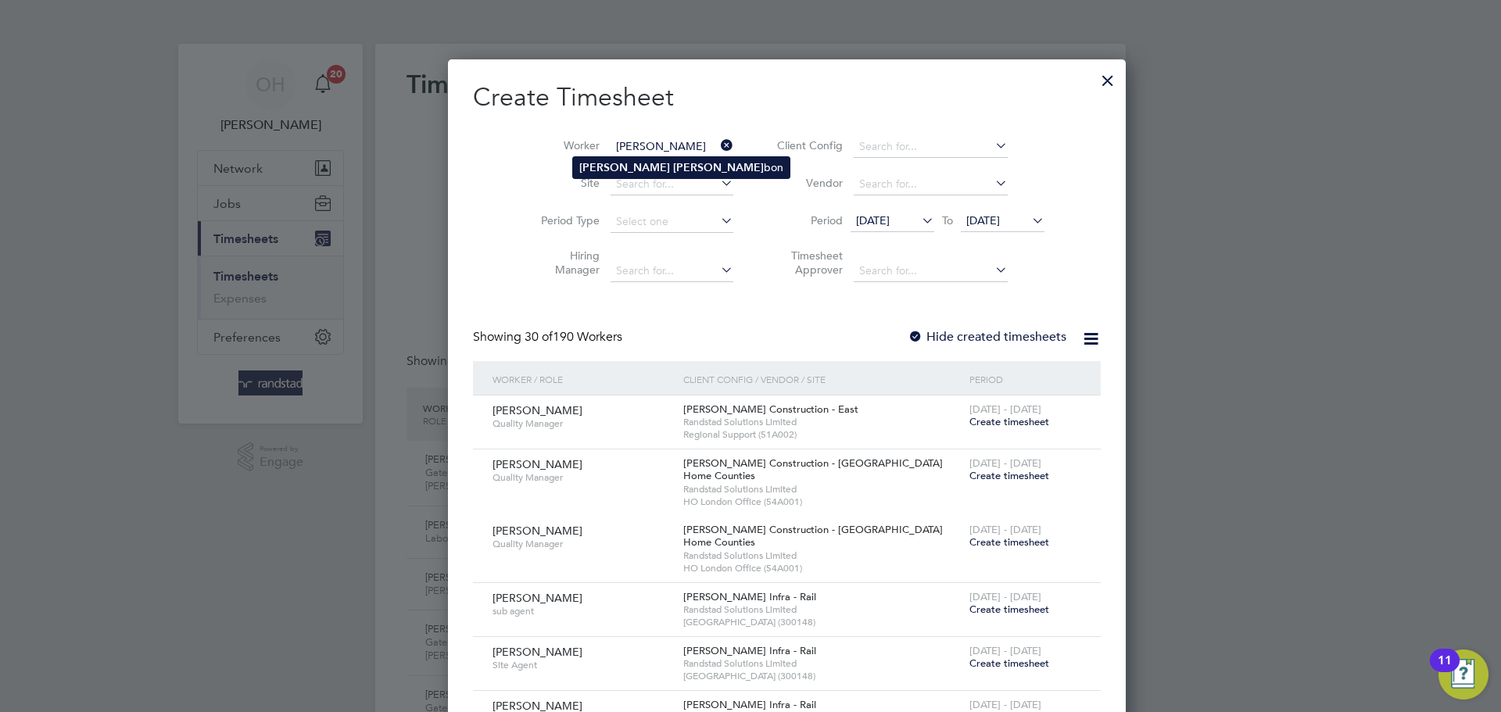
click at [673, 163] on b "[PERSON_NAME]" at bounding box center [718, 167] width 91 height 13
type input "[PERSON_NAME]"
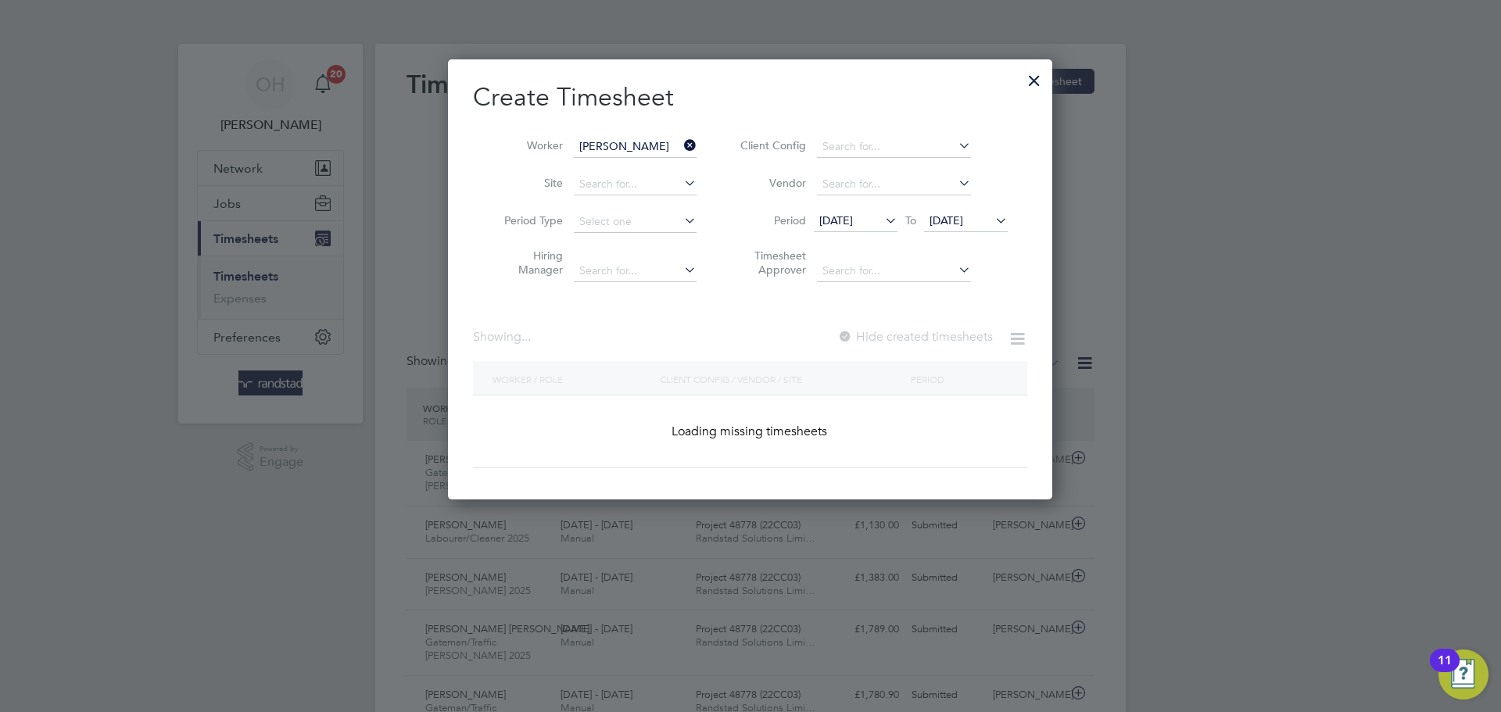
scroll to position [421, 605]
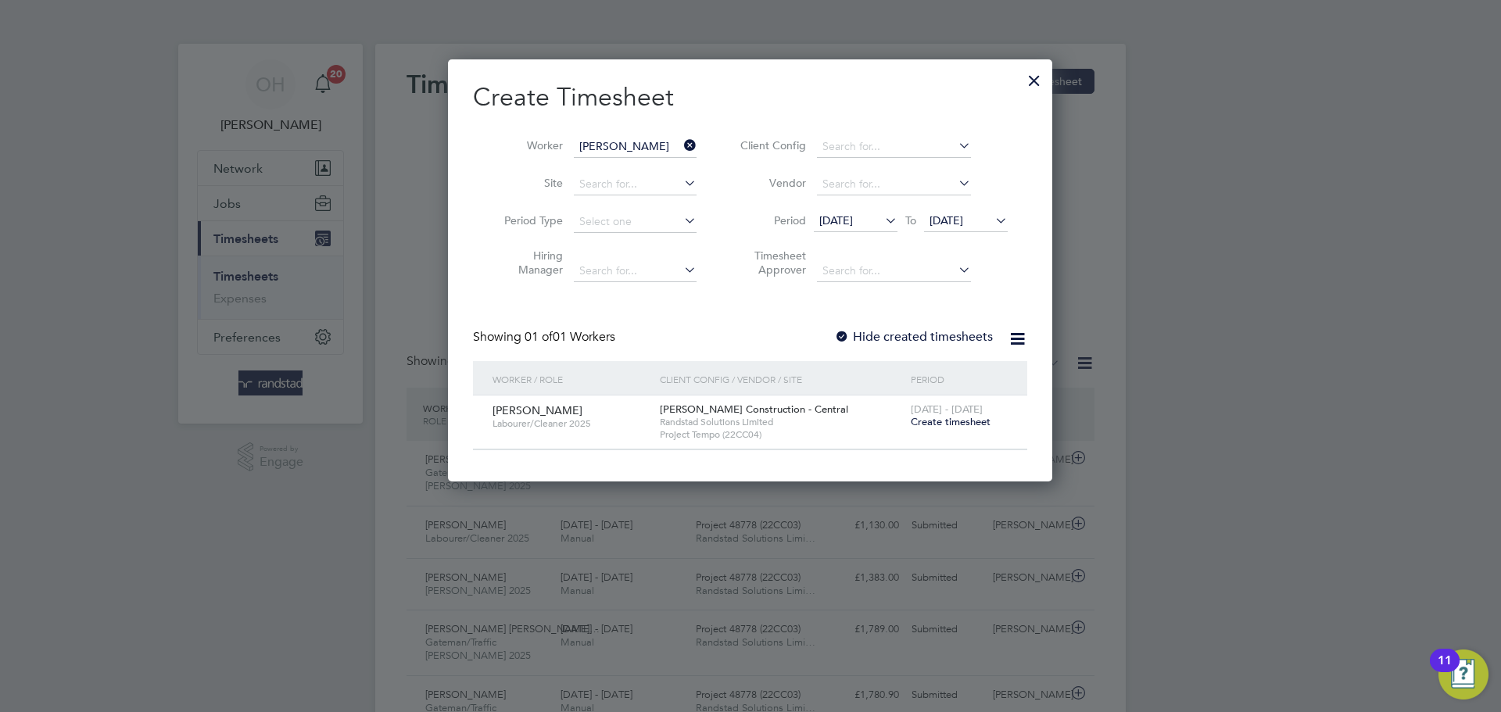
click at [954, 414] on span "[DATE] - [DATE]" at bounding box center [947, 409] width 72 height 13
click at [950, 423] on span "Create timesheet" at bounding box center [951, 421] width 80 height 13
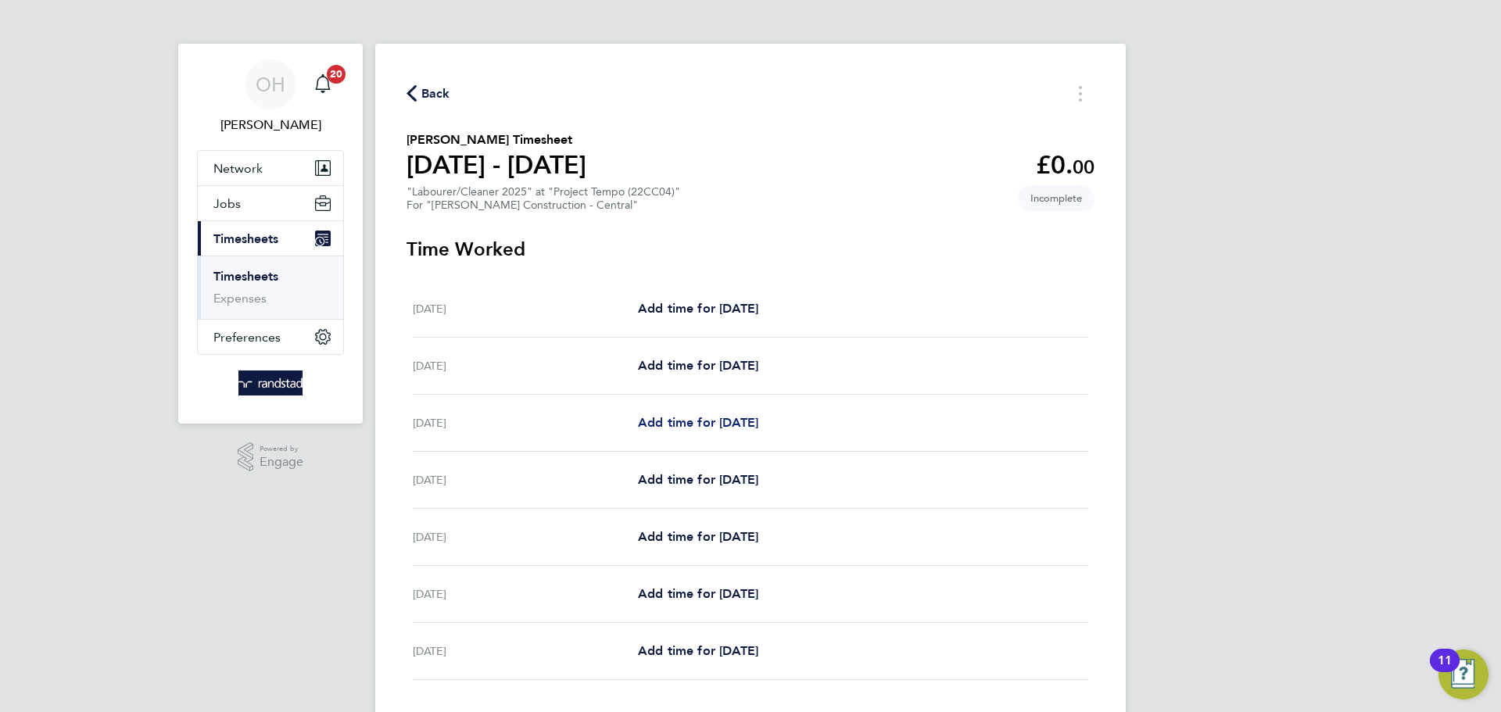
click at [682, 417] on span "Add time for [DATE]" at bounding box center [698, 422] width 120 height 15
select select "30"
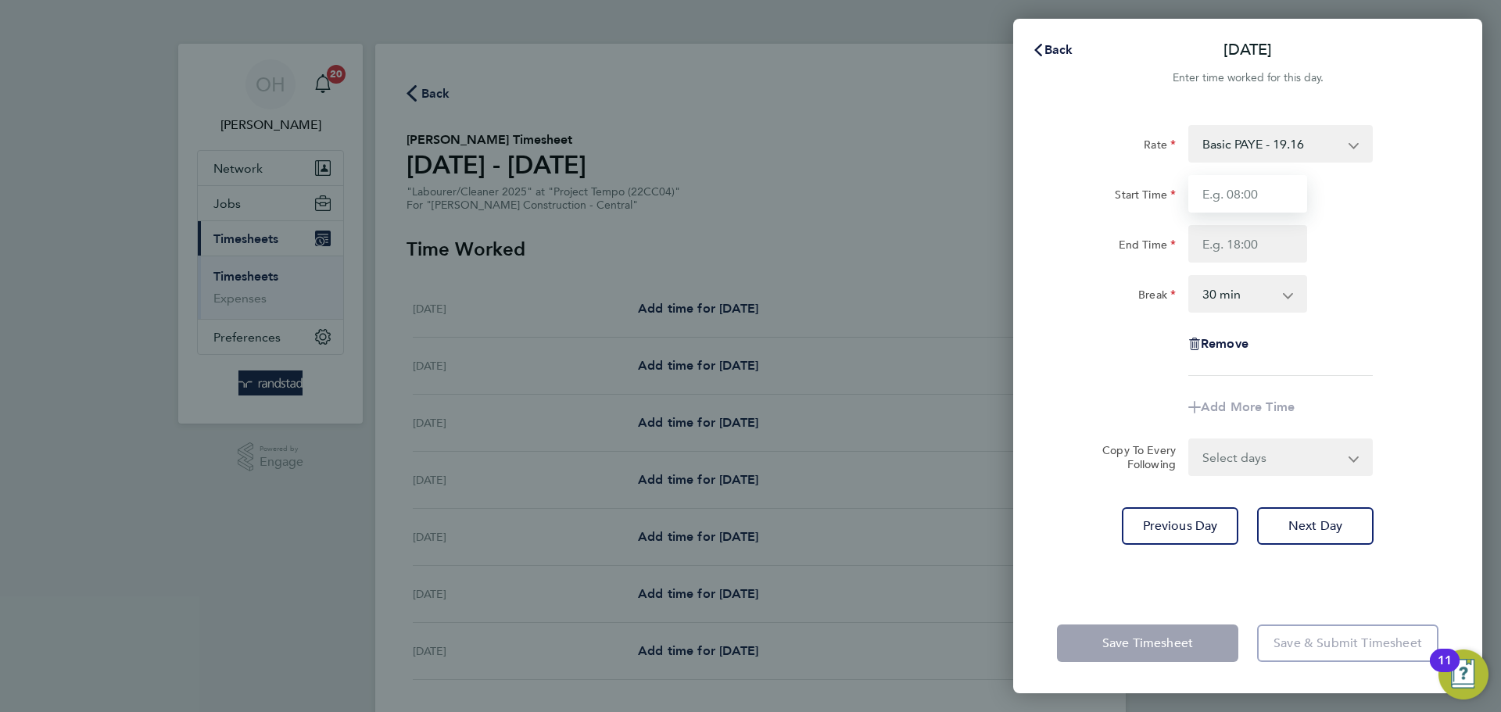
click at [1200, 189] on input "Start Time" at bounding box center [1247, 194] width 119 height 38
type input "07:30"
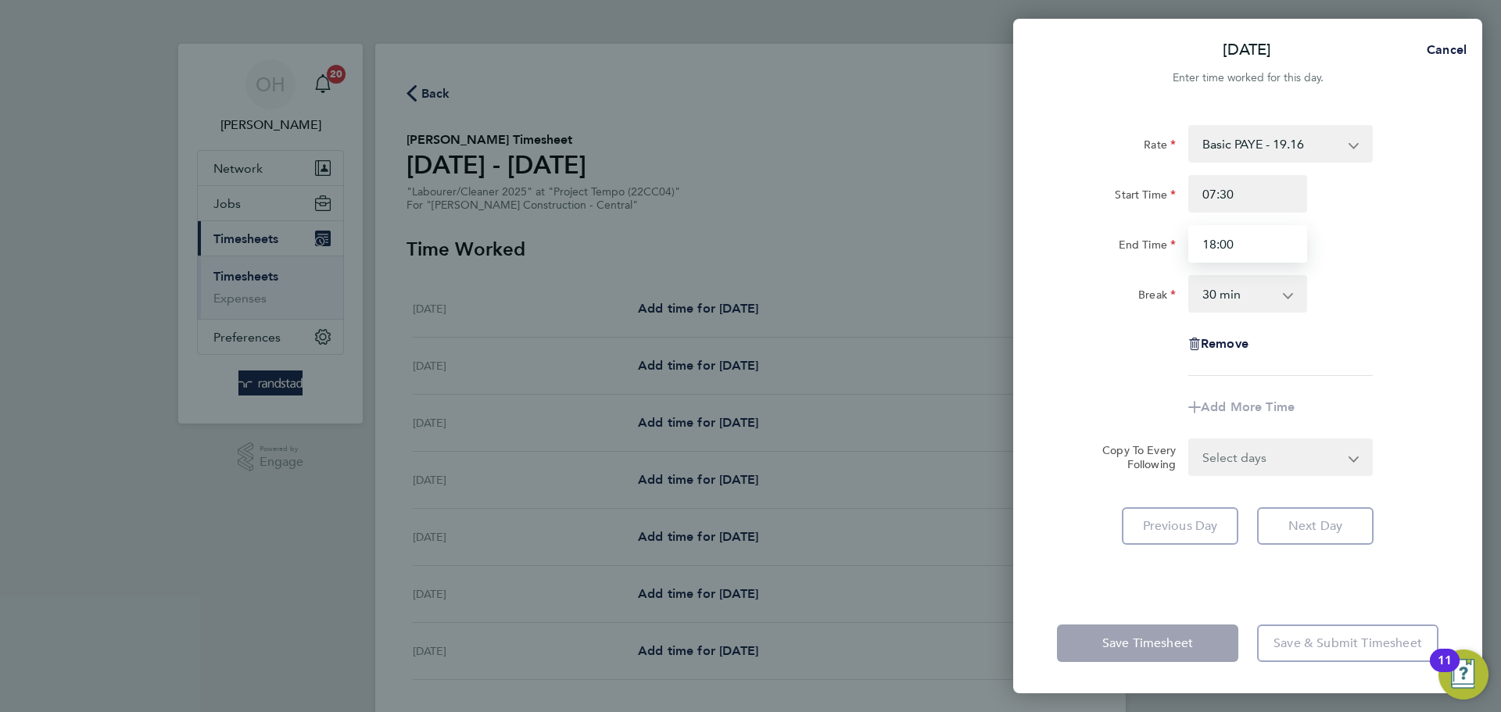
type input "18:00"
click at [1200, 314] on div "Rate Basic PAYE - 19.16 OT PAYE - 27.44 Start Time 07:30 End Time 18:00 Break 0…" at bounding box center [1247, 250] width 381 height 251
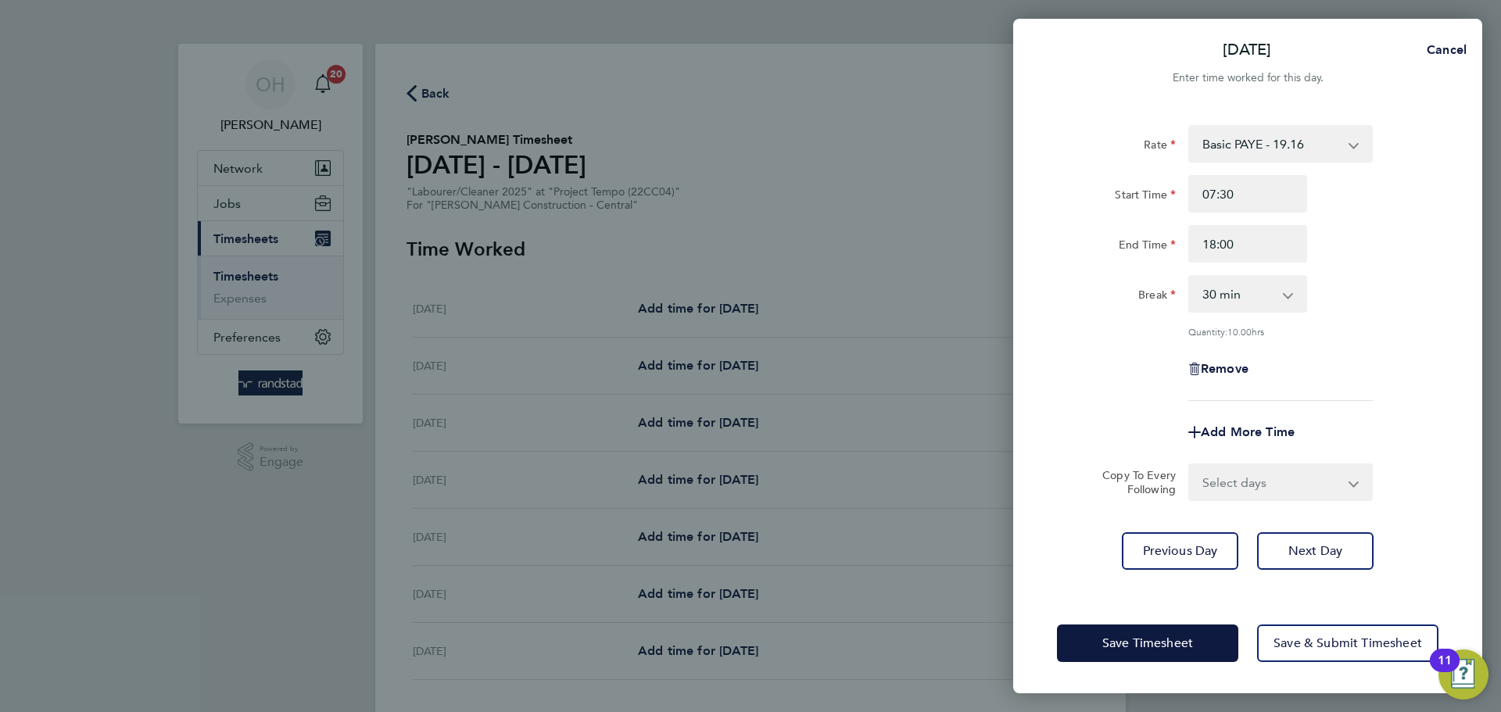
click at [1200, 493] on select "Select days Day [DATE] [DATE] [DATE] [DATE]" at bounding box center [1272, 482] width 164 height 34
select select "DAY"
click at [1190, 465] on select "Select days Day [DATE] [DATE] [DATE] [DATE]" at bounding box center [1272, 482] width 164 height 34
select select "[DATE]"
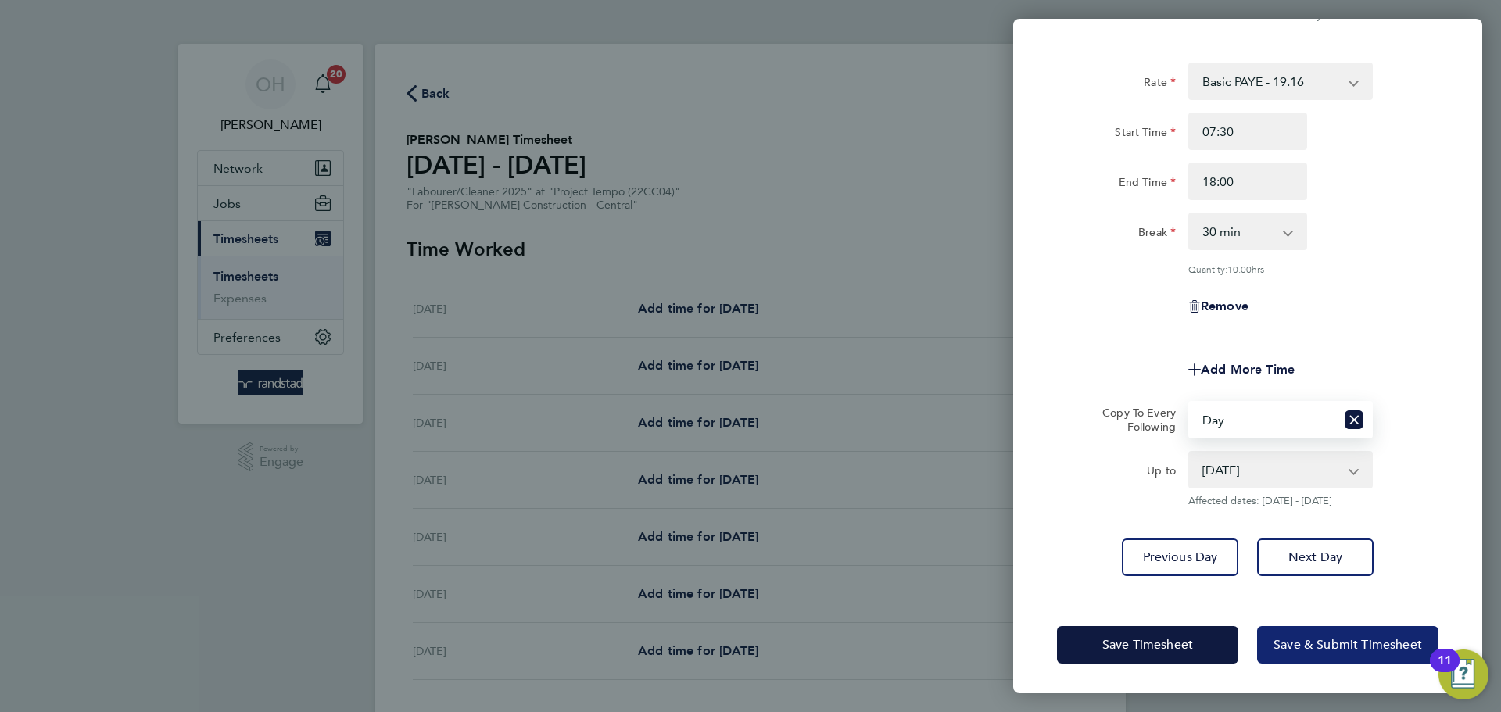
click at [1200, 542] on button "Save & Submit Timesheet" at bounding box center [1347, 645] width 181 height 38
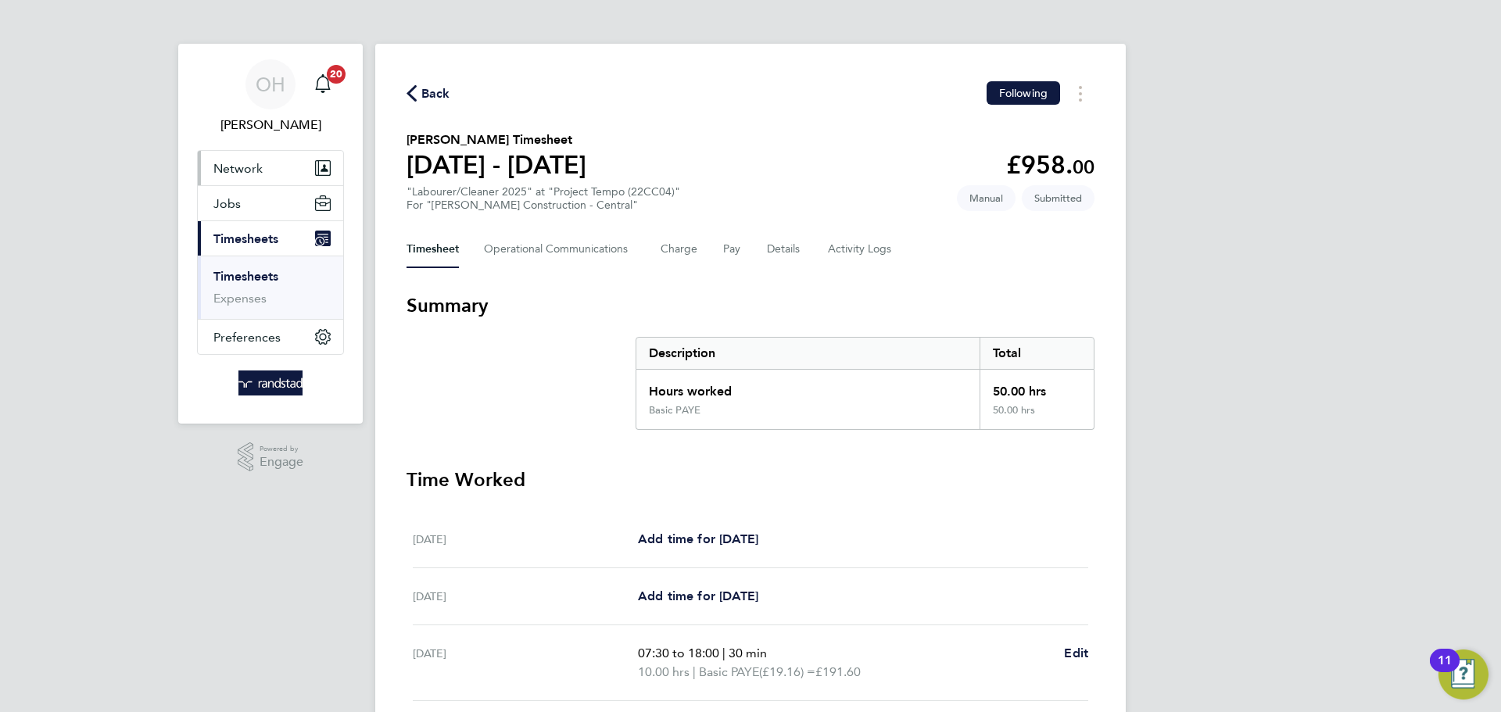
click at [255, 171] on span "Network" at bounding box center [237, 168] width 49 height 15
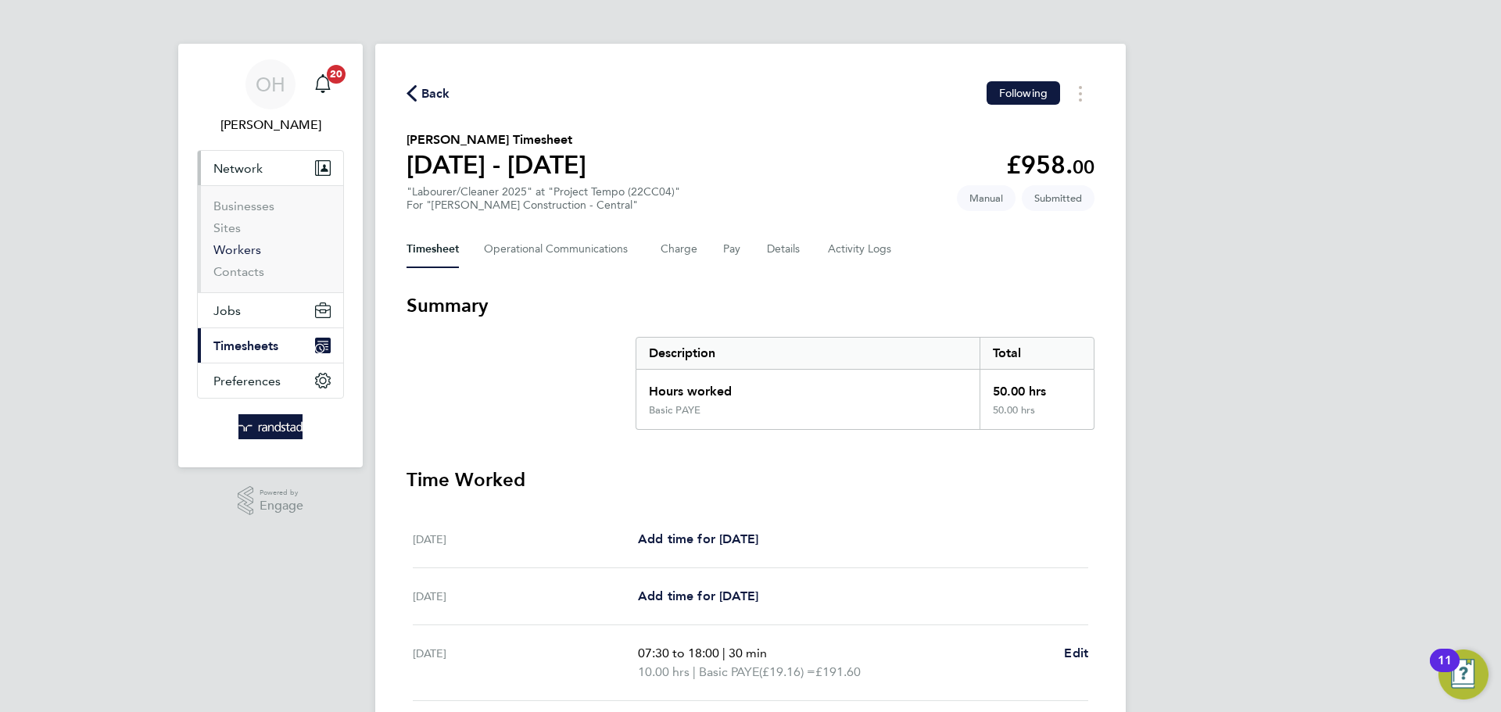
click at [240, 248] on link "Workers" at bounding box center [237, 249] width 48 height 15
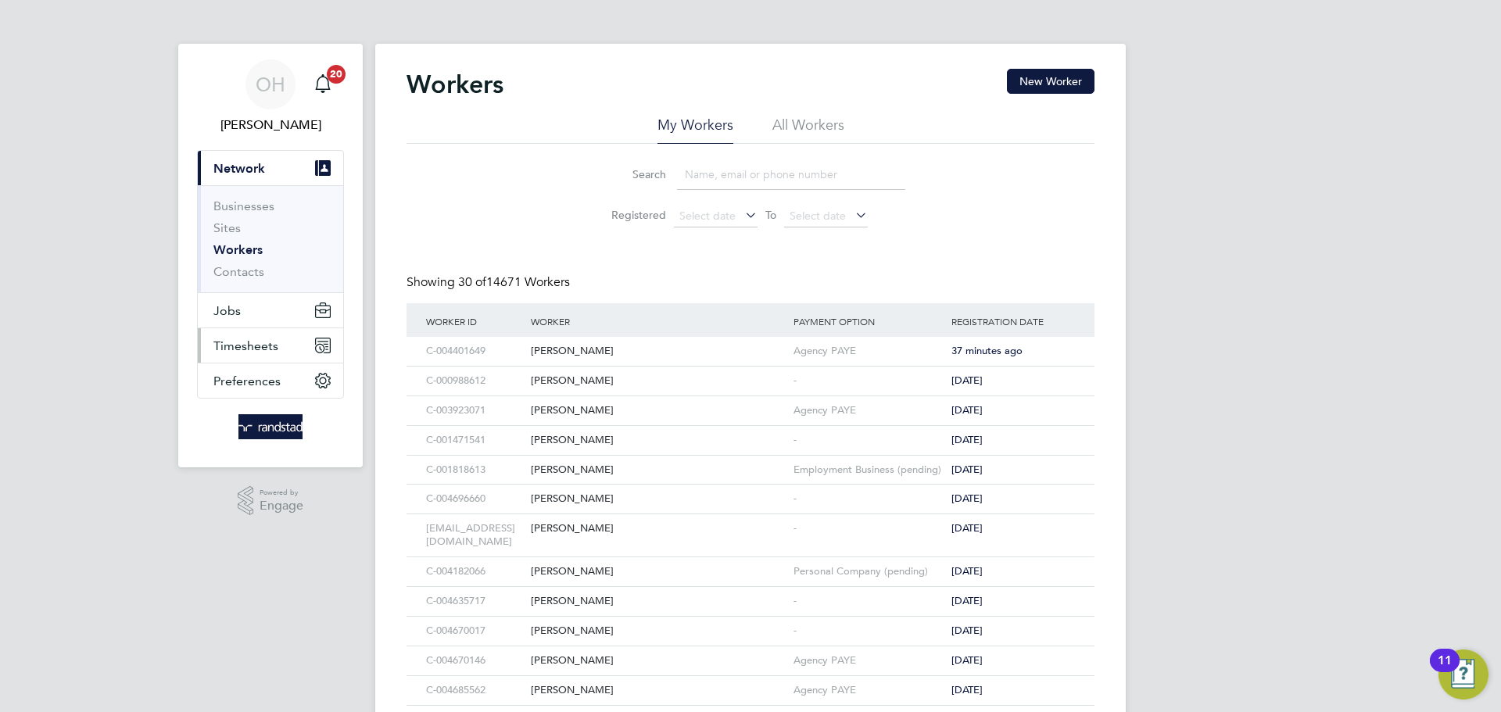
click at [242, 339] on span "Timesheets" at bounding box center [245, 345] width 65 height 15
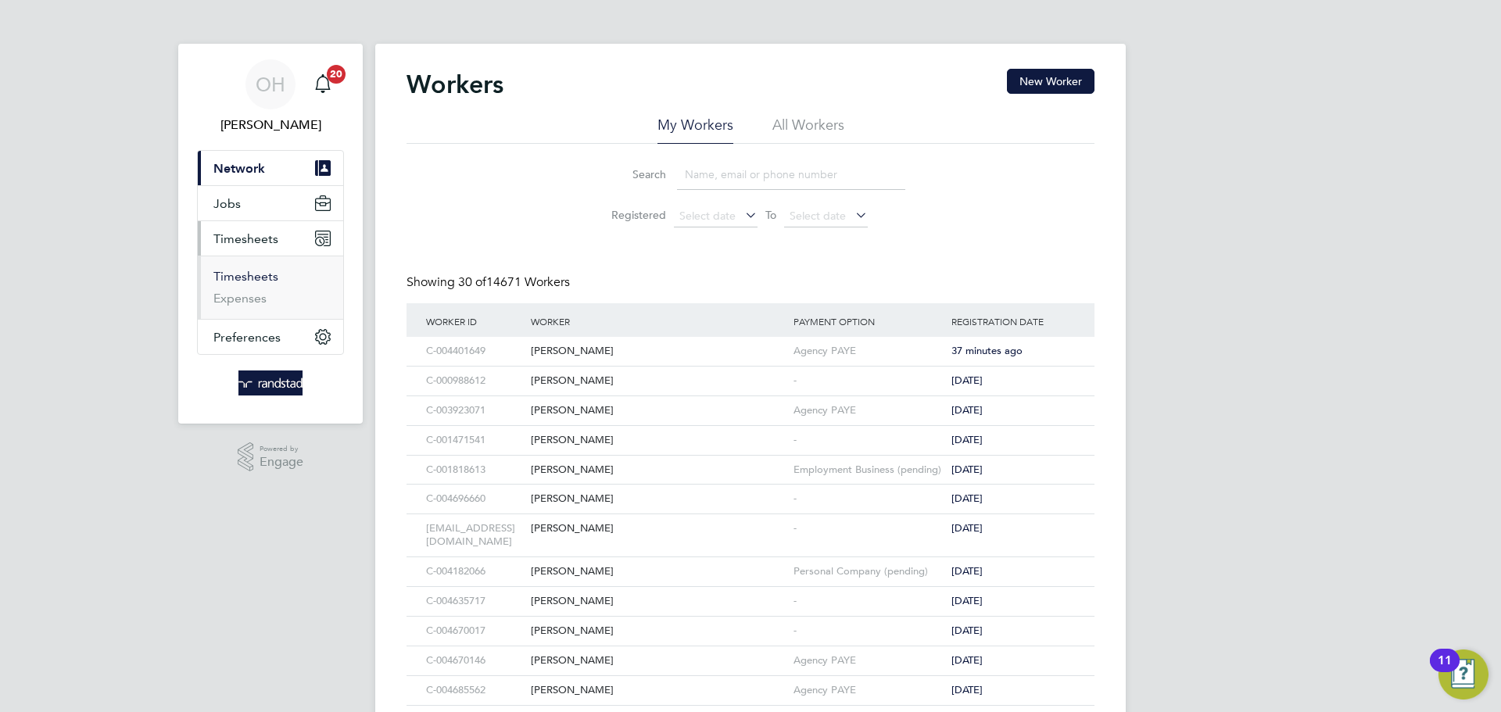
click at [245, 280] on link "Timesheets" at bounding box center [245, 276] width 65 height 15
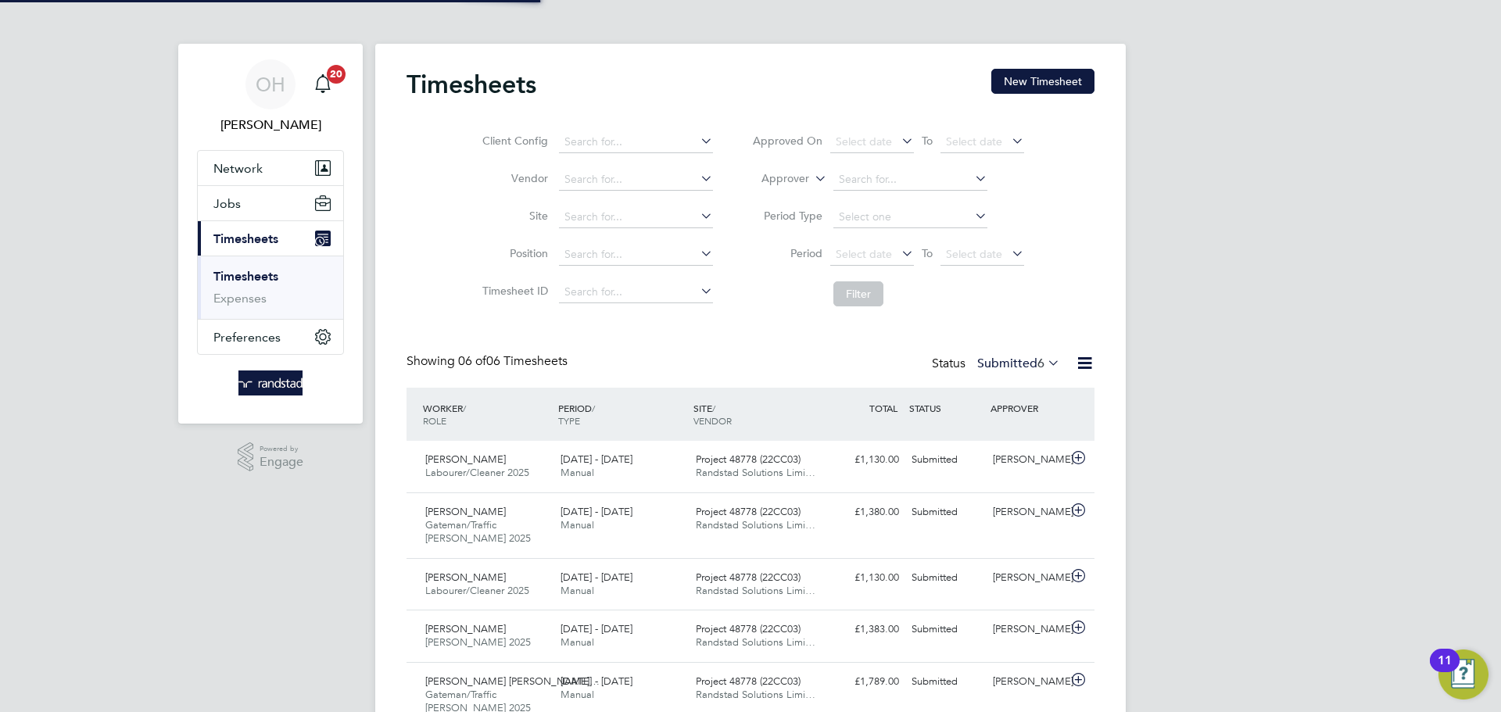
scroll to position [40, 136]
click at [1033, 76] on button "New Timesheet" at bounding box center [1042, 81] width 103 height 25
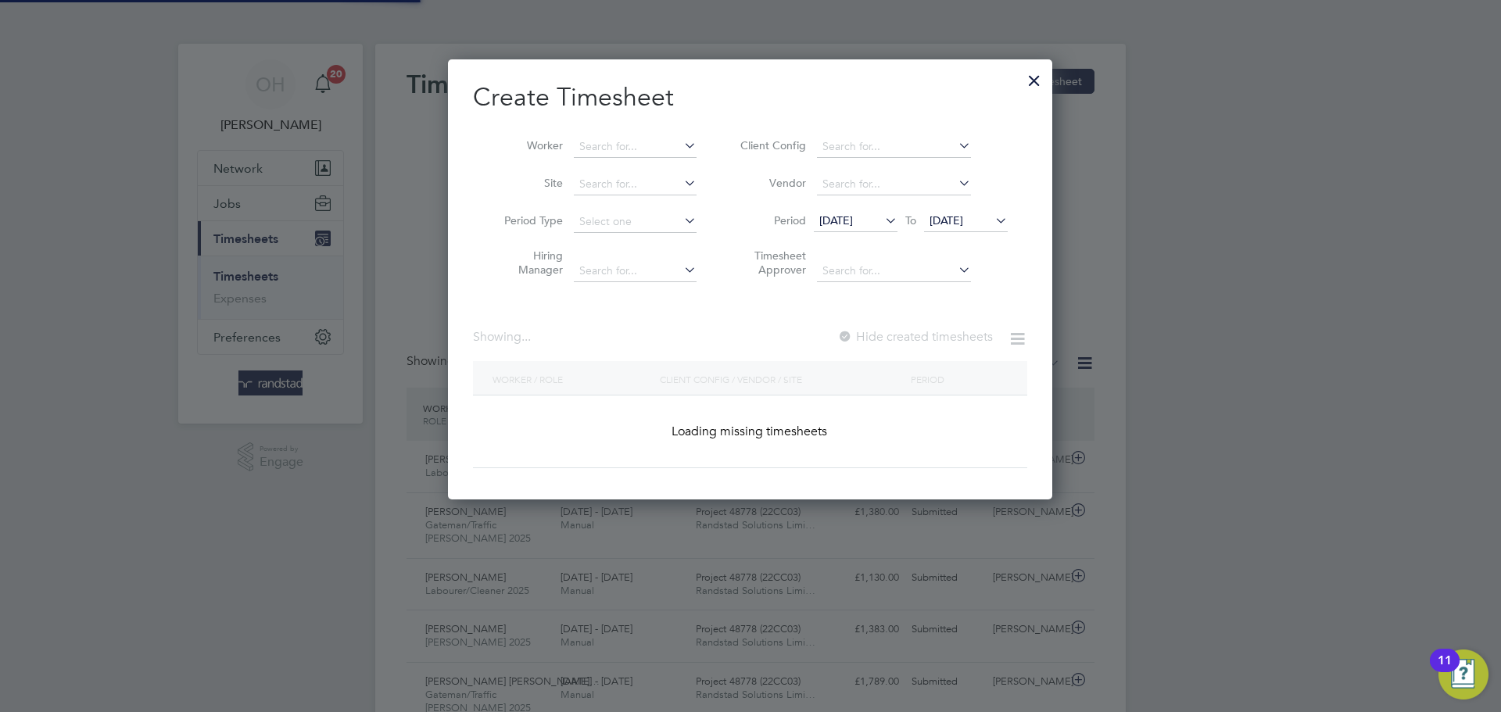
scroll to position [441, 605]
click at [625, 138] on input at bounding box center [635, 147] width 123 height 22
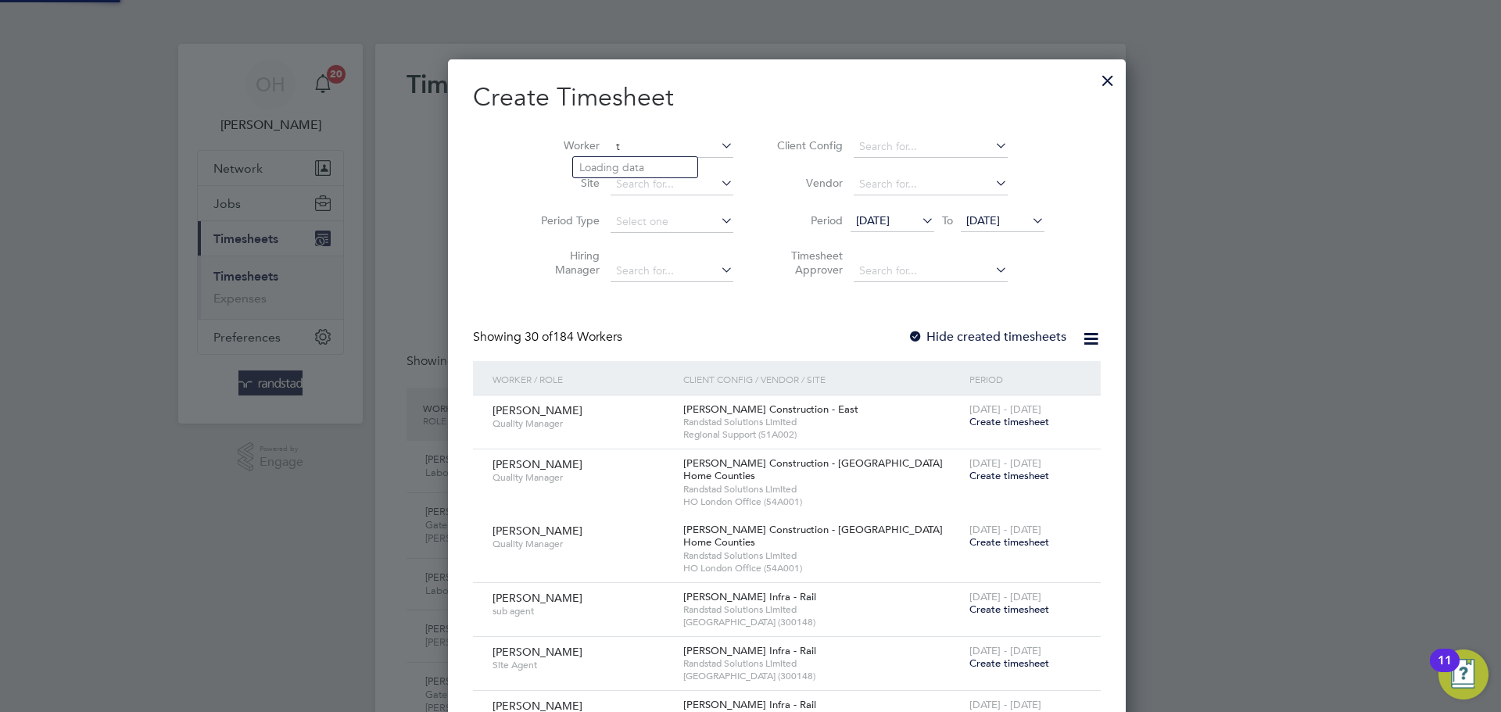
scroll to position [3203, 605]
click at [632, 205] on b "Tsa" at bounding box center [633, 209] width 16 height 13
type input "[PERSON_NAME]"
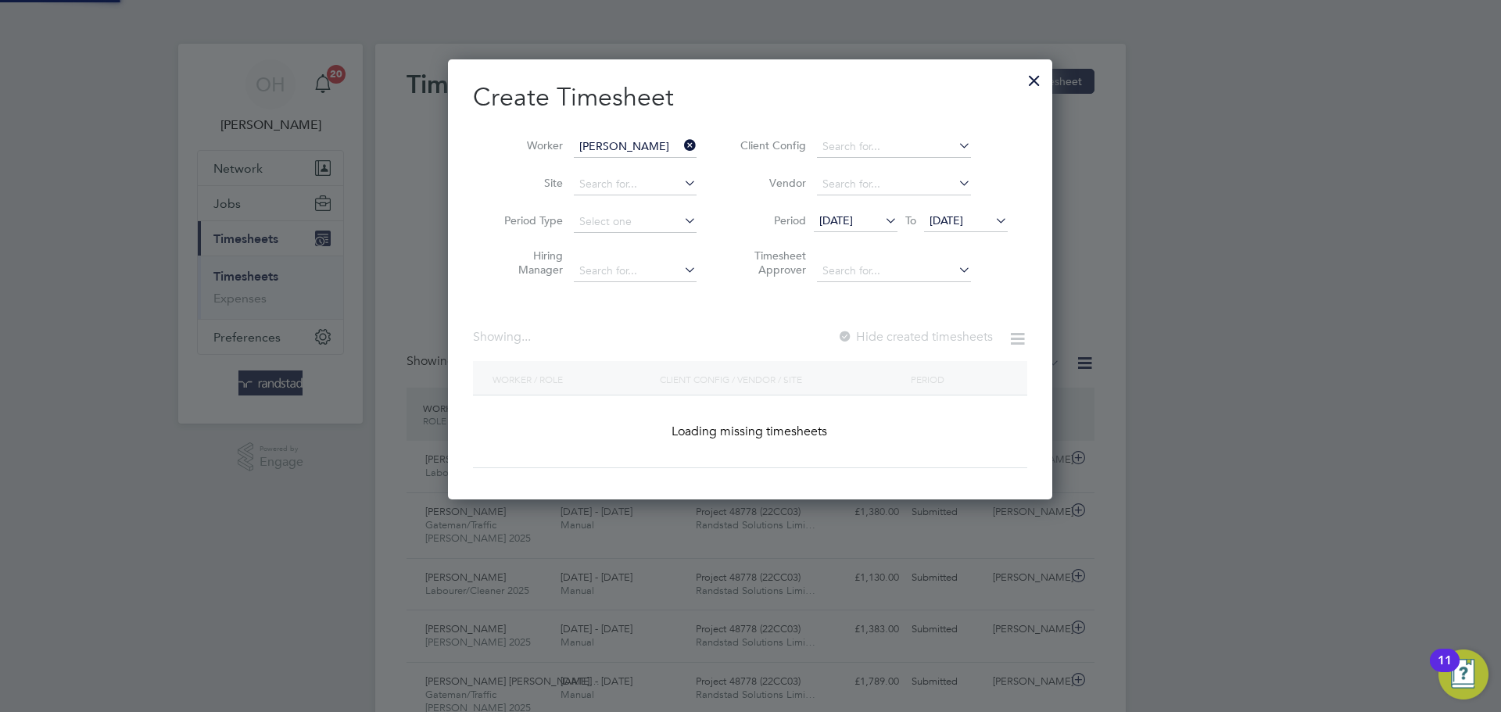
scroll to position [441, 605]
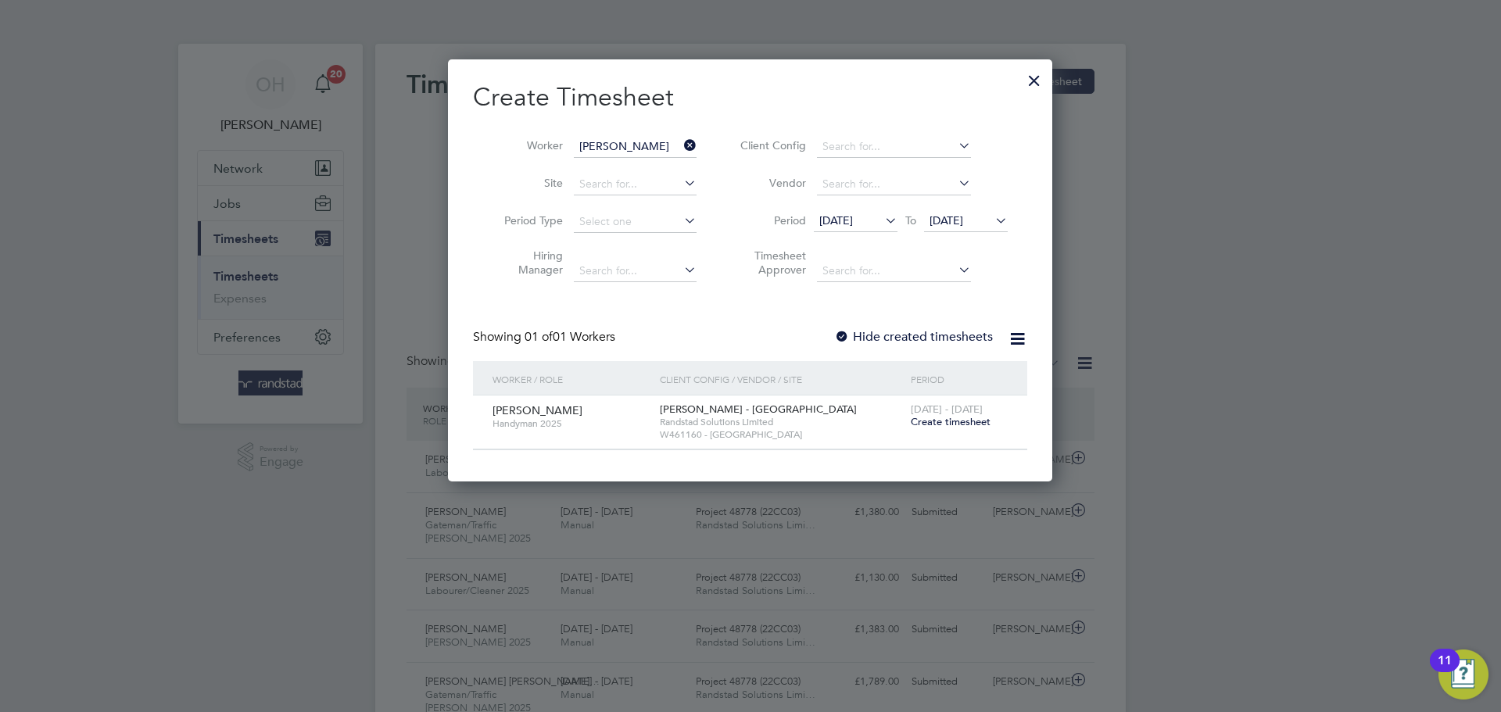
click at [945, 417] on span "Create timesheet" at bounding box center [951, 421] width 80 height 13
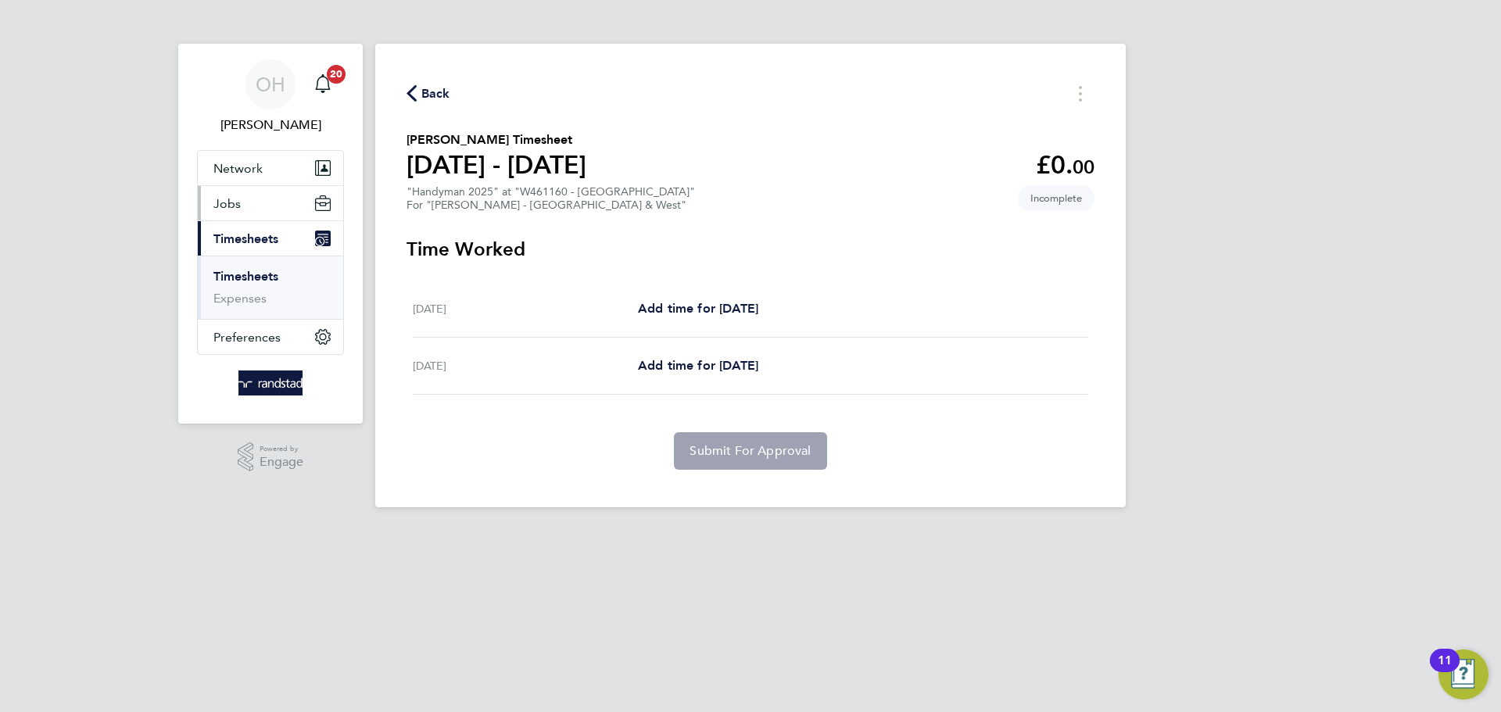
click at [245, 201] on button "Jobs" at bounding box center [270, 203] width 145 height 34
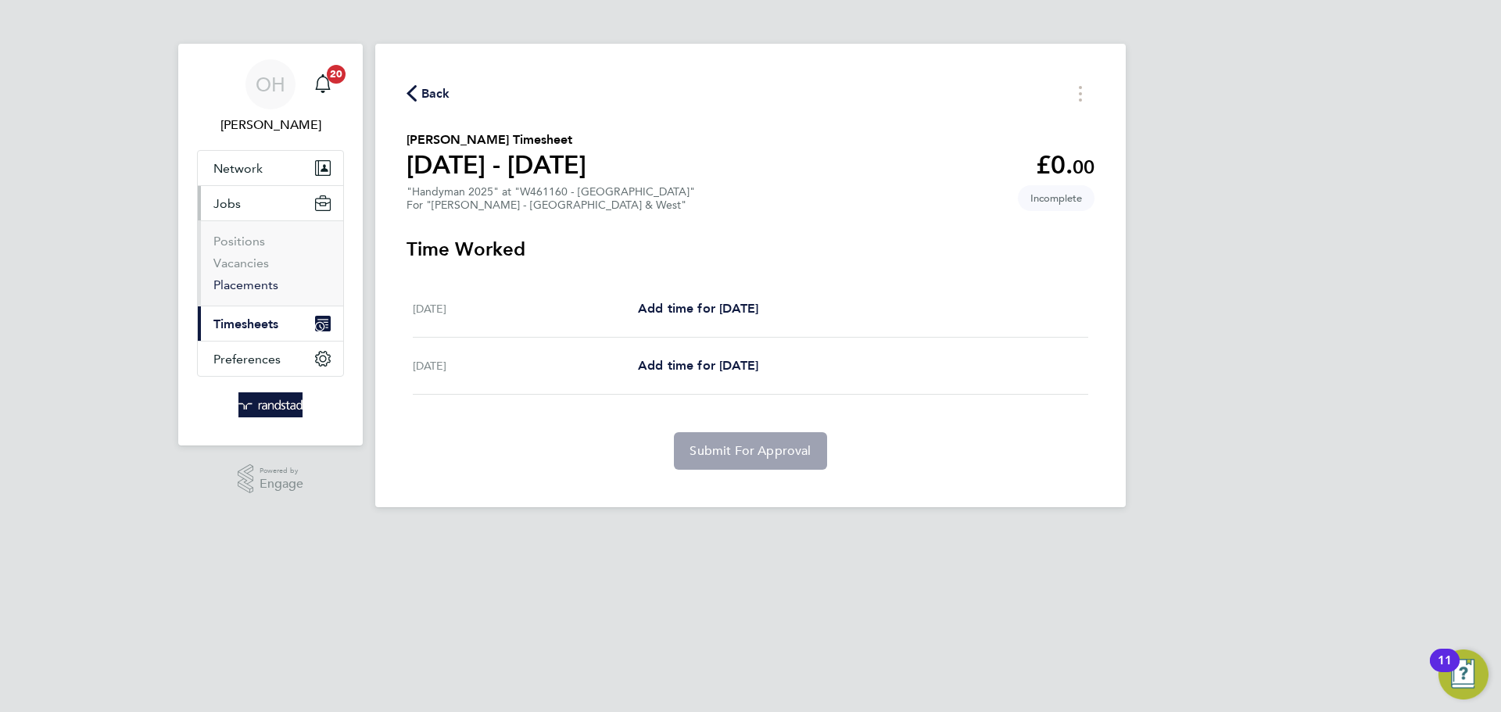
click at [246, 285] on link "Placements" at bounding box center [245, 284] width 65 height 15
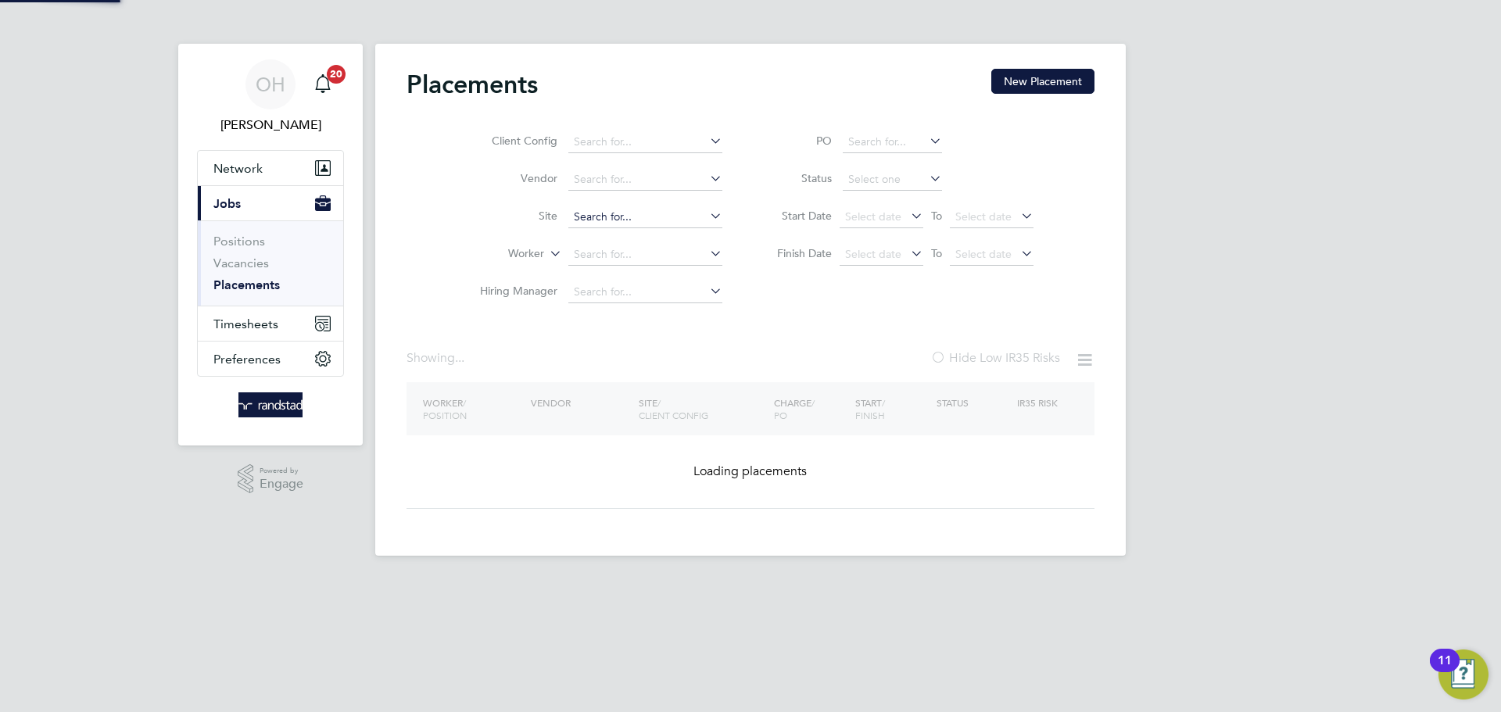
click at [629, 220] on input at bounding box center [645, 217] width 154 height 22
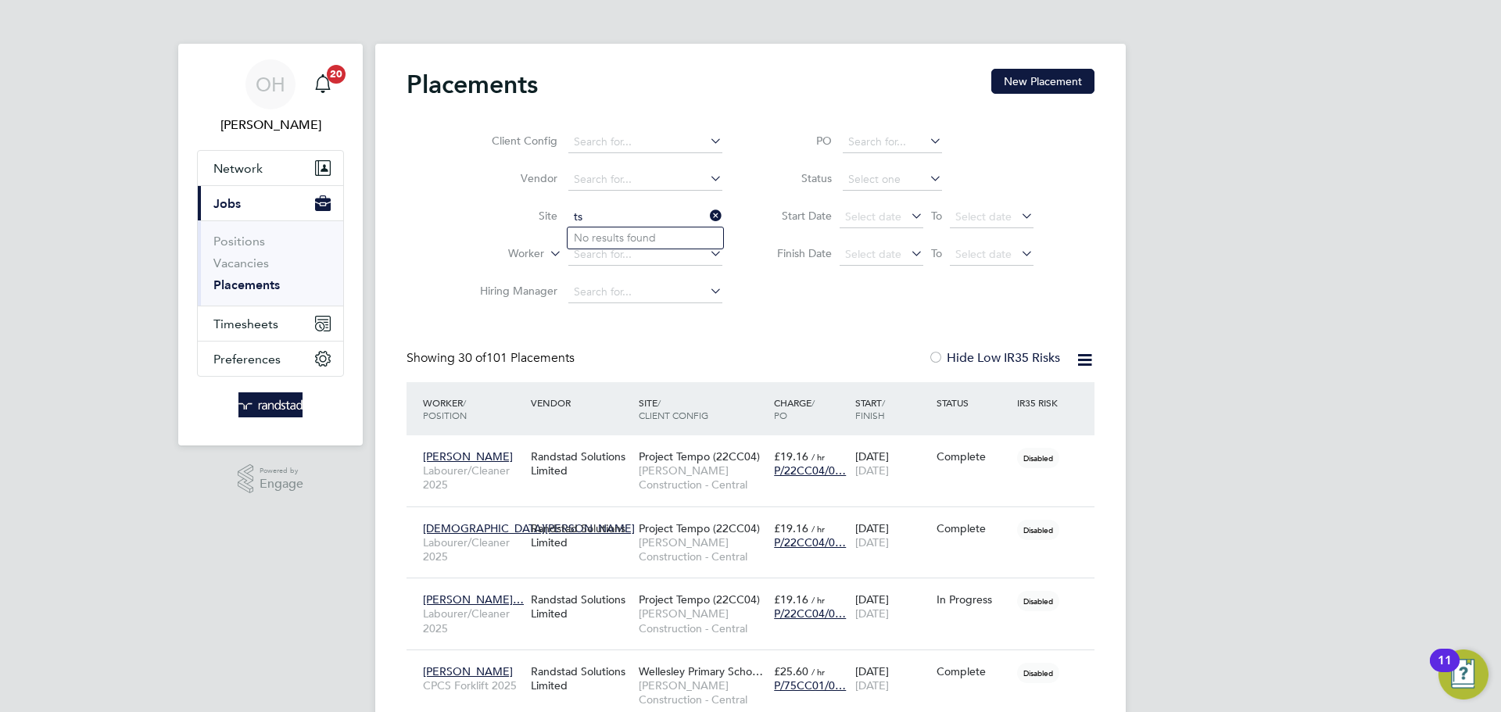
type input "t"
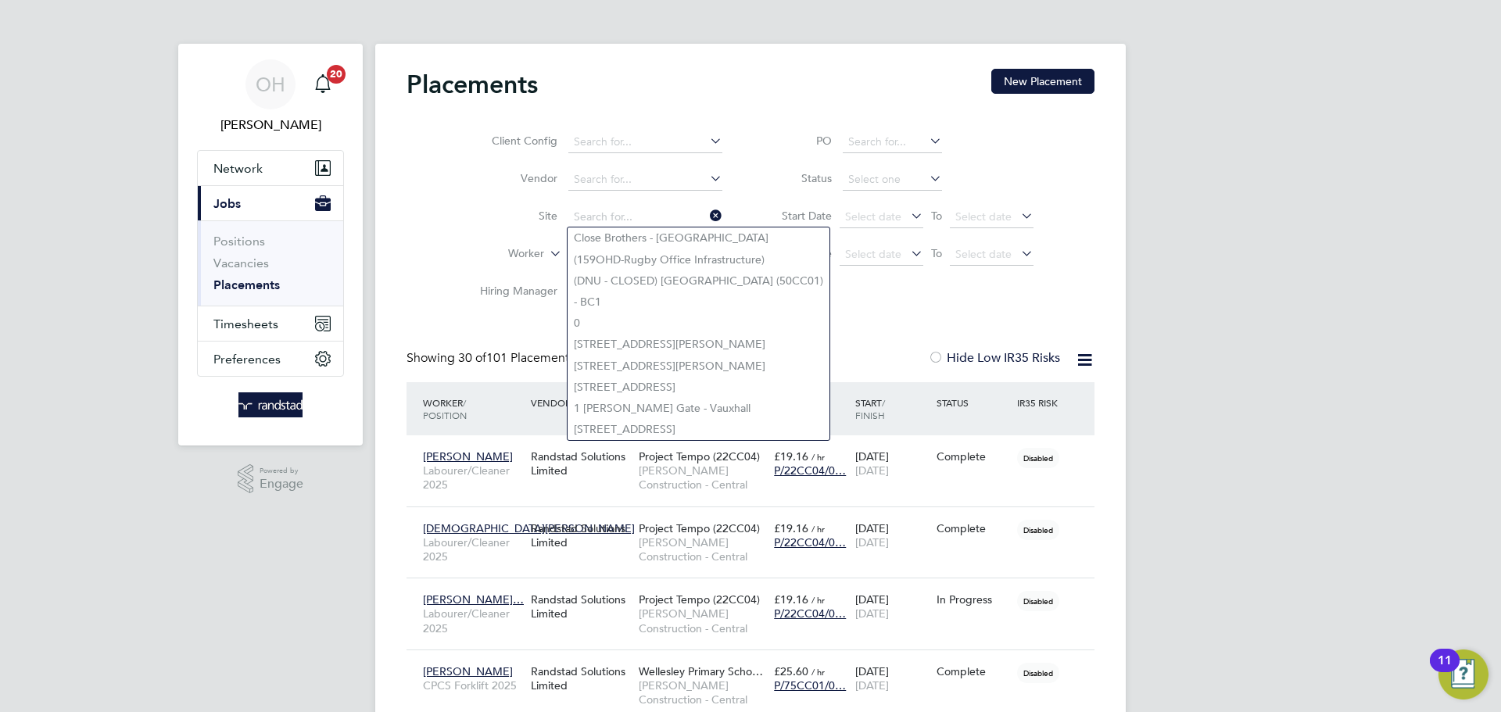
click at [476, 185] on label "Vendor" at bounding box center [512, 178] width 90 height 14
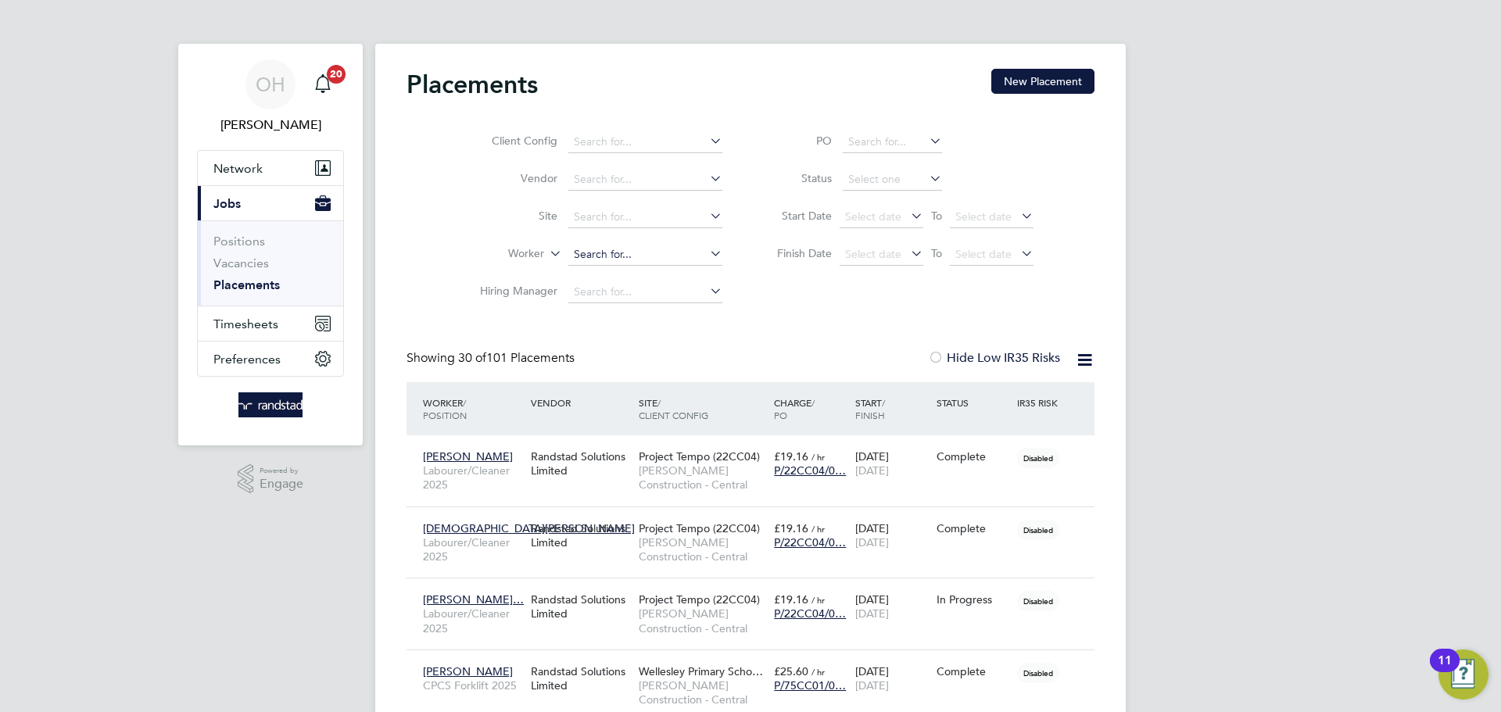
click at [590, 256] on input at bounding box center [645, 255] width 154 height 22
click at [625, 313] on b "Tsa" at bounding box center [627, 318] width 16 height 13
type input "[PERSON_NAME]"
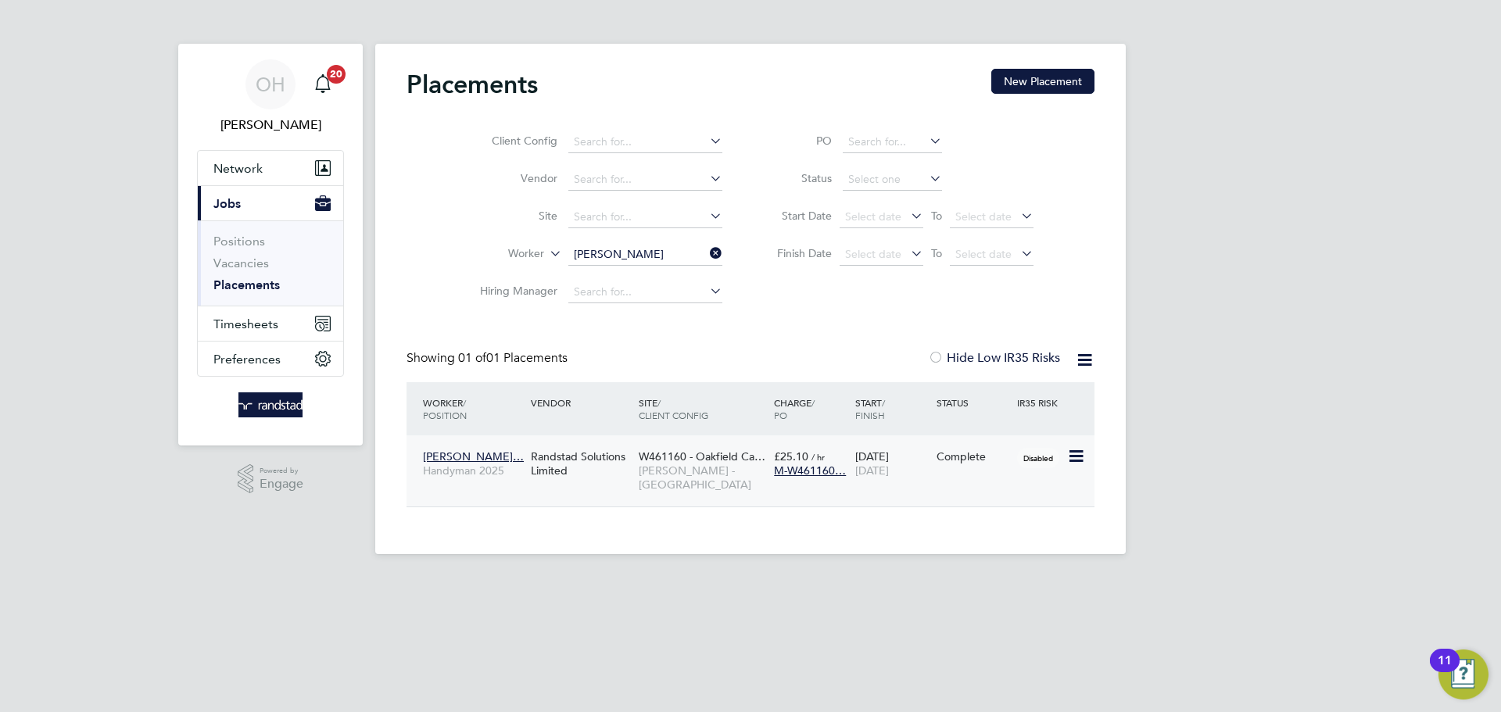
click at [1013, 464] on div "Disabled" at bounding box center [1040, 457] width 54 height 30
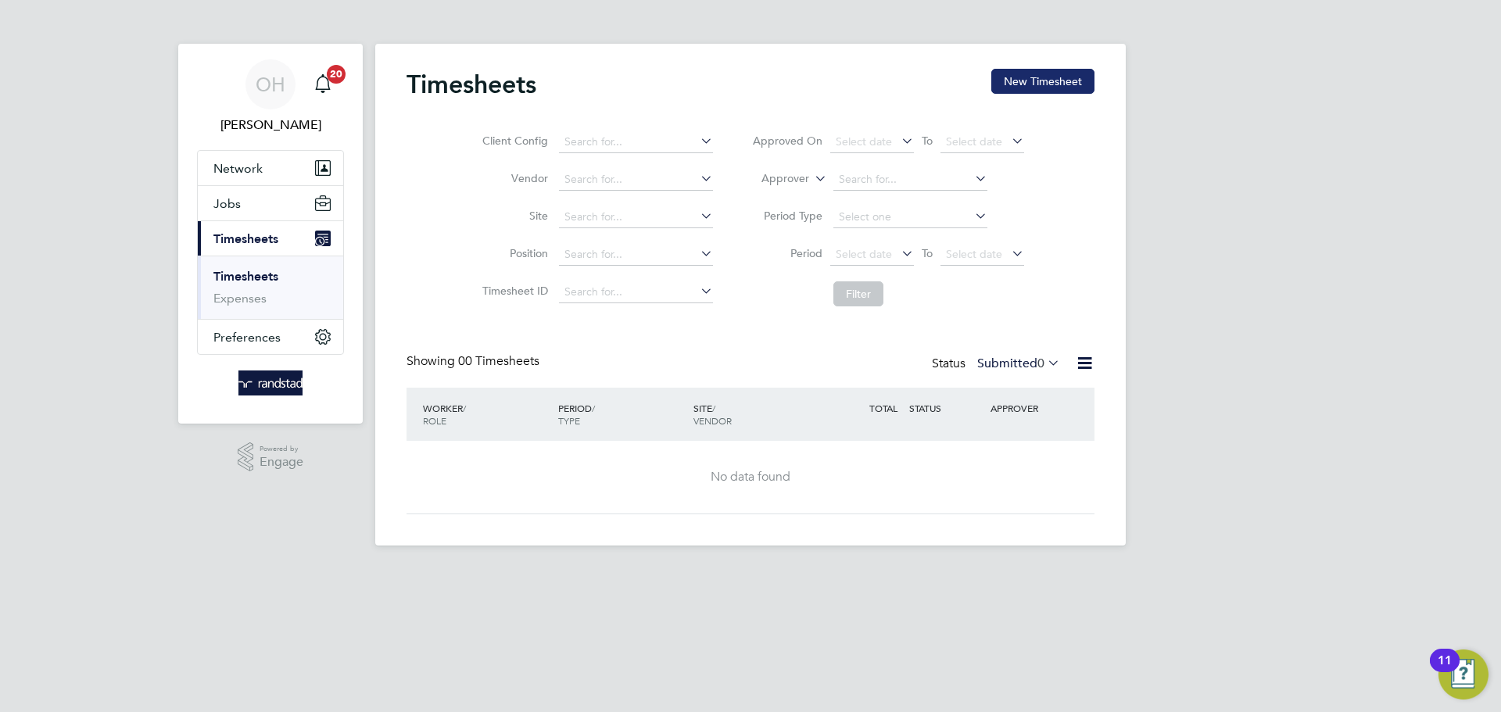
click at [1038, 82] on button "New Timesheet" at bounding box center [1042, 81] width 103 height 25
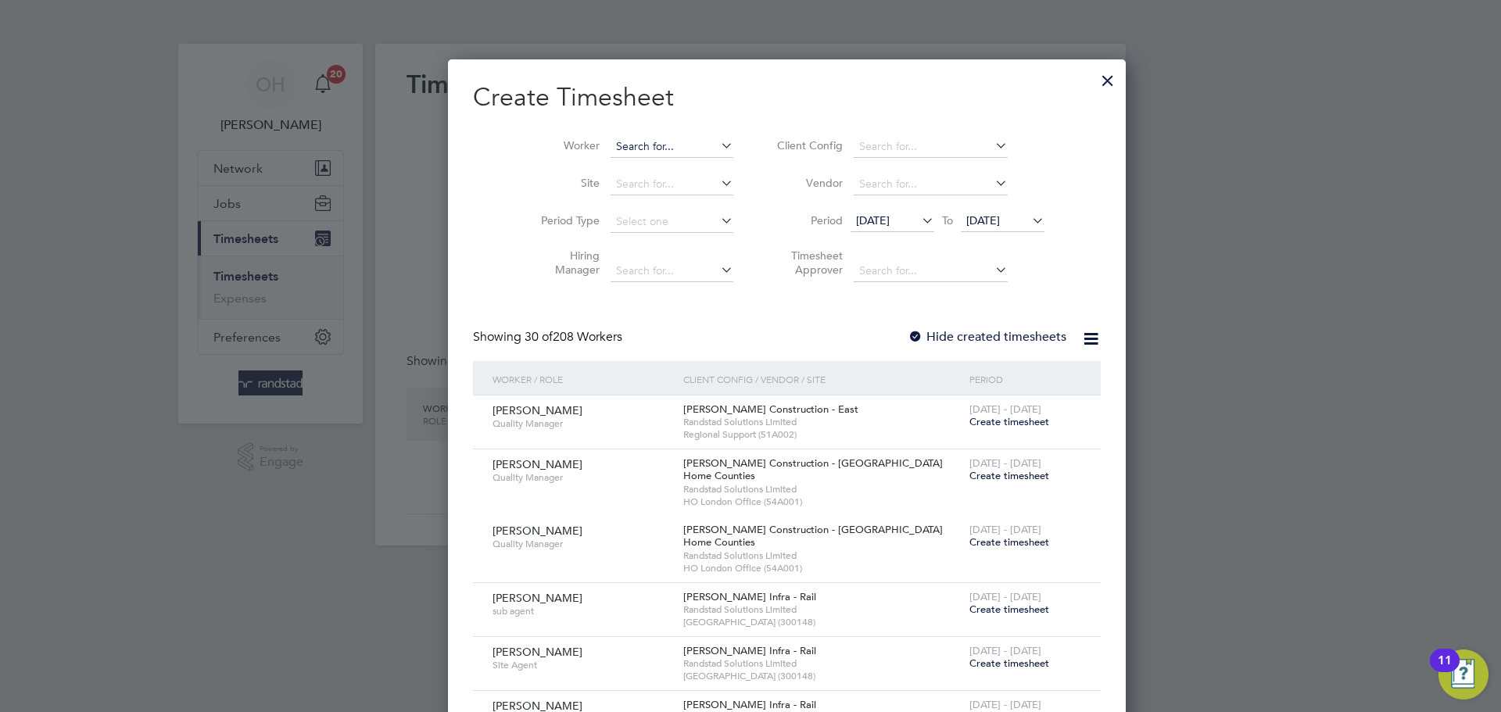
scroll to position [3203, 605]
click at [615, 144] on input at bounding box center [671, 147] width 123 height 22
click at [600, 166] on b "Alvin" at bounding box center [624, 167] width 91 height 13
type input "[PERSON_NAME]"
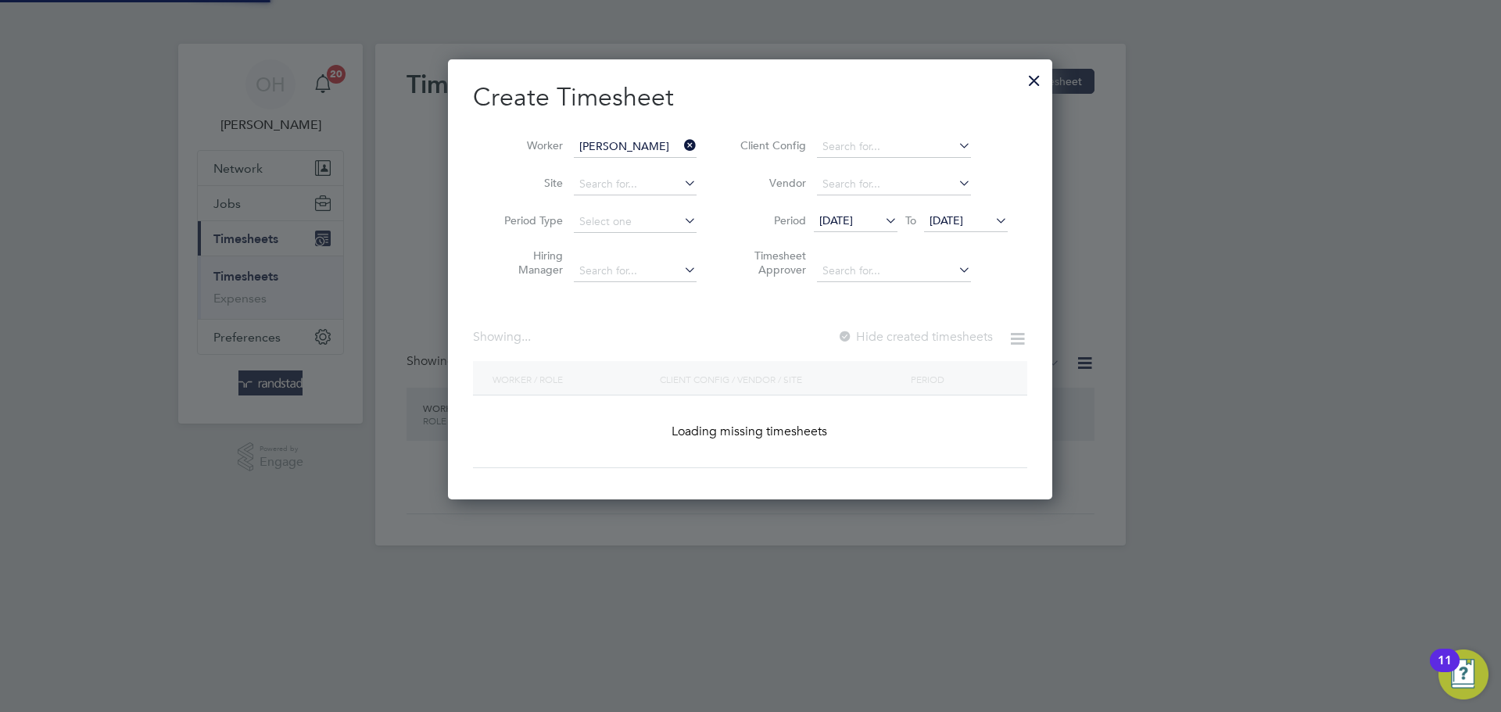
scroll to position [421, 605]
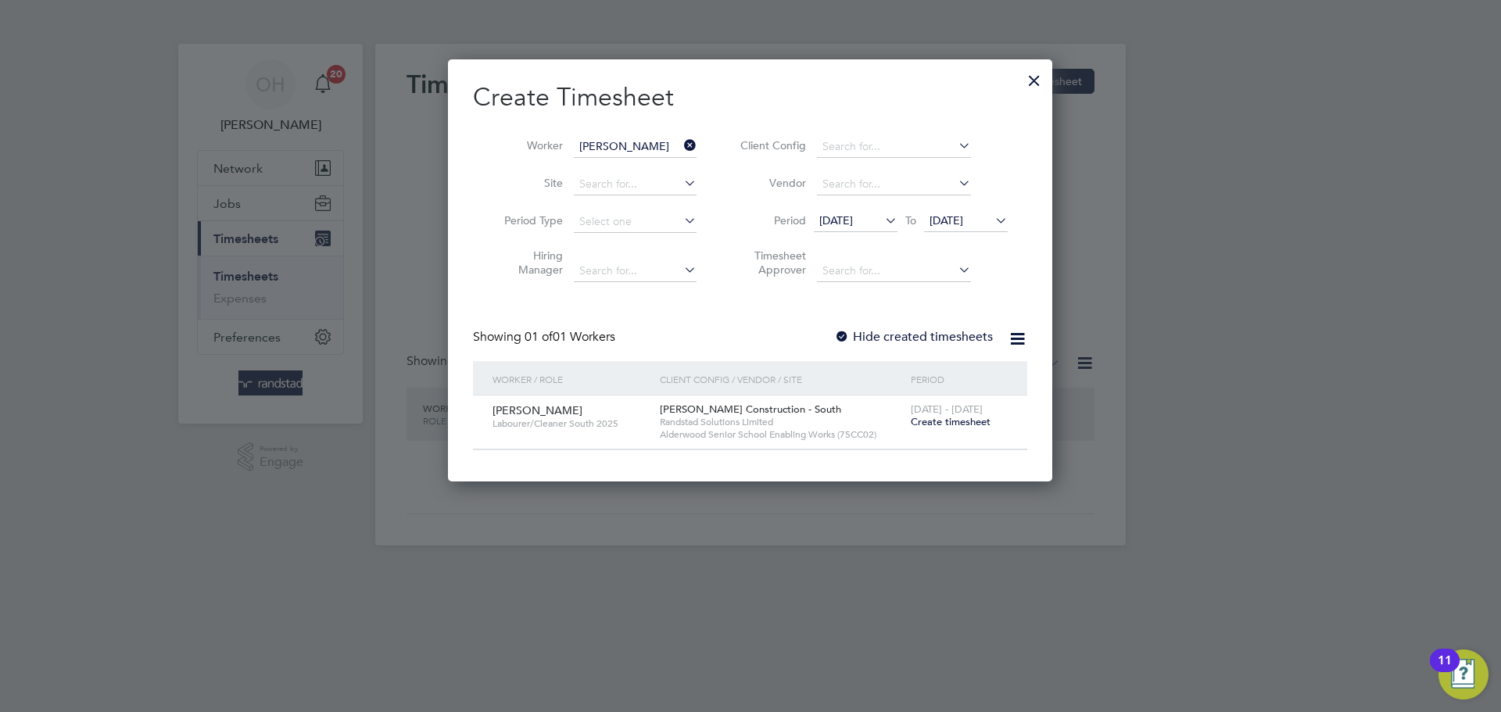
click at [924, 426] on span "Create timesheet" at bounding box center [951, 421] width 80 height 13
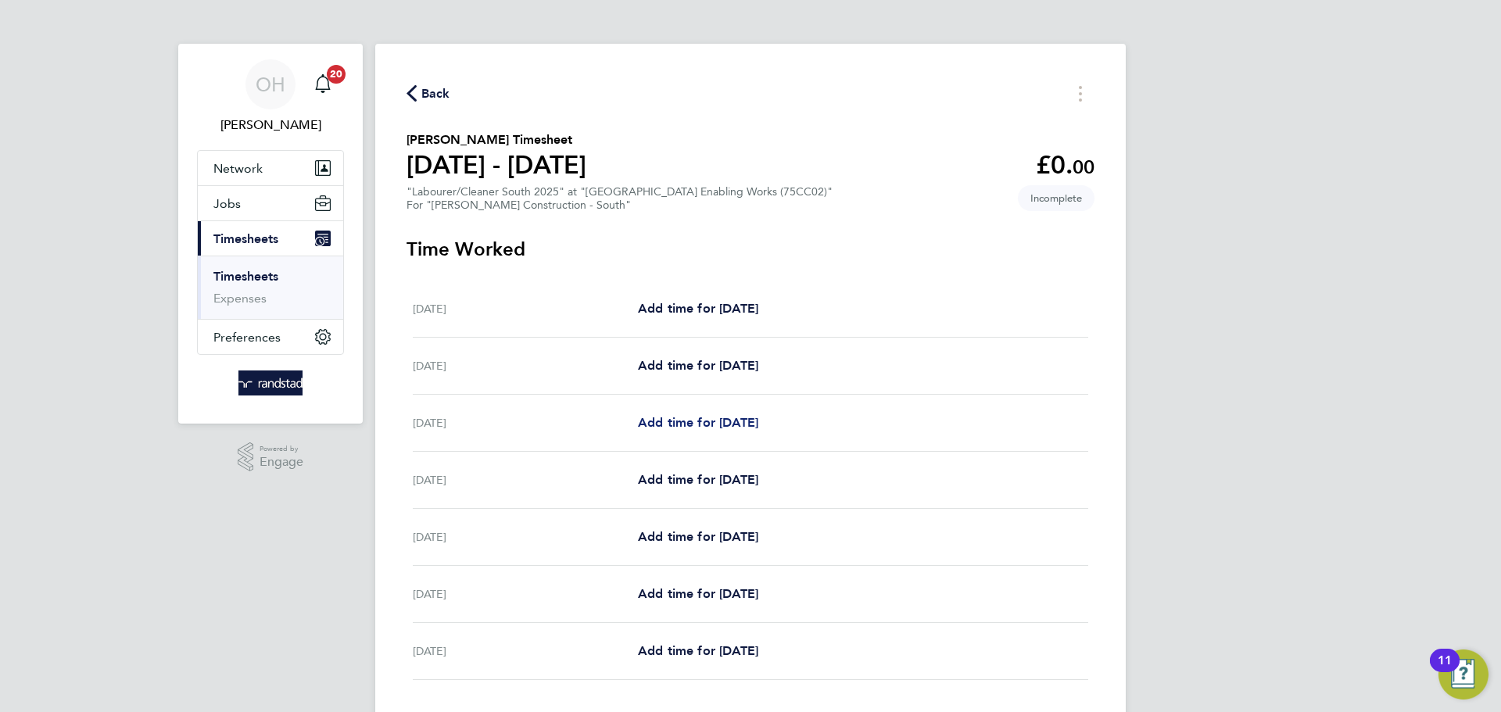
click at [667, 420] on span "Add time for [DATE]" at bounding box center [698, 422] width 120 height 15
select select "60"
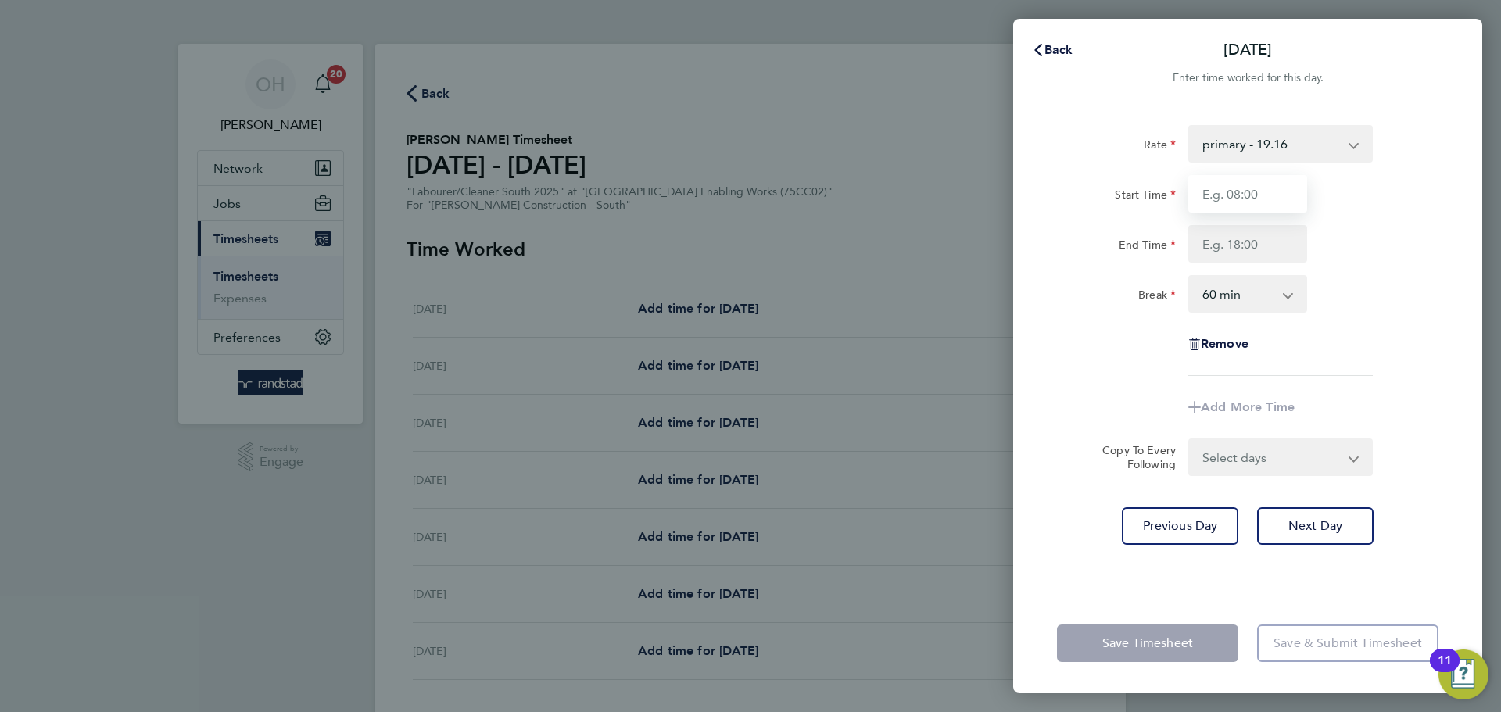
click at [1230, 203] on input "Start Time" at bounding box center [1247, 194] width 119 height 38
type input "07:30"
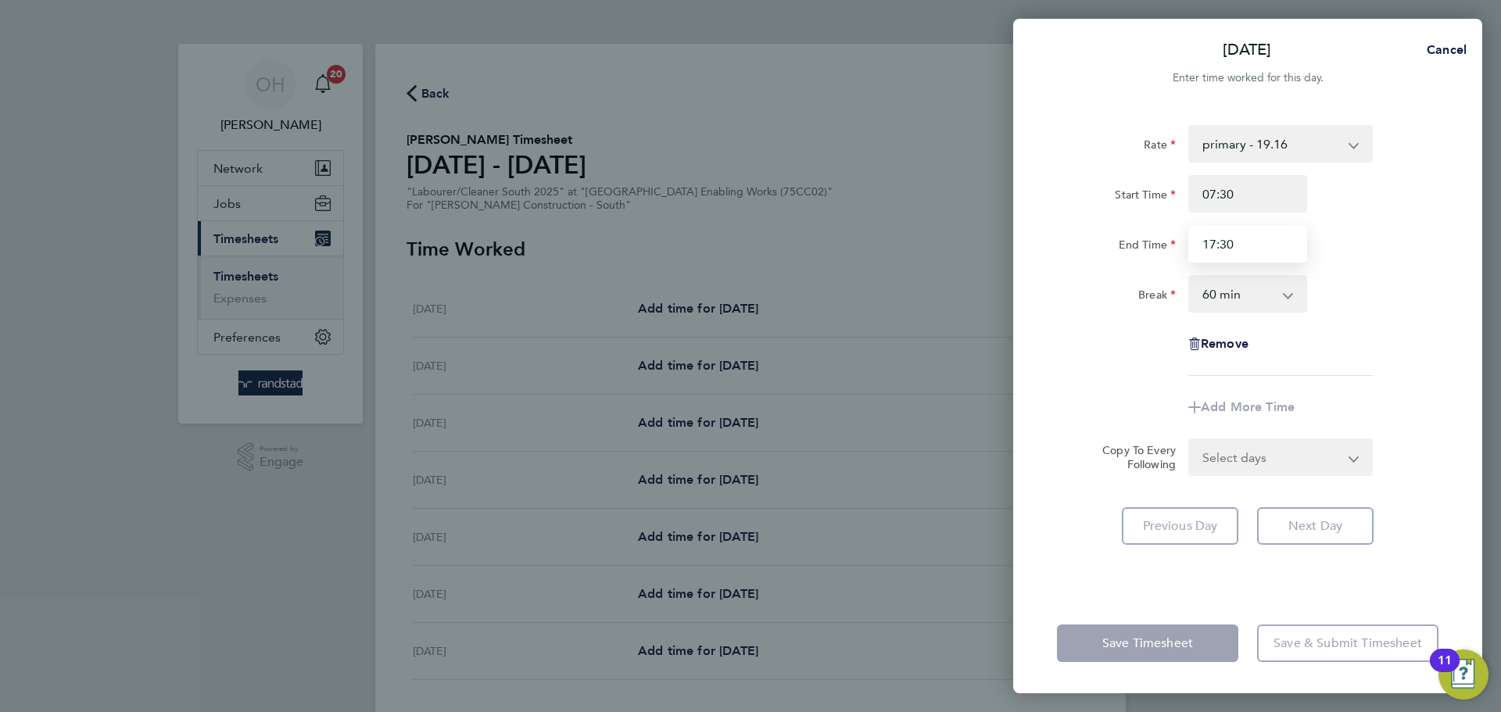
type input "17:30"
click at [1380, 266] on div "Rate primary - 19.16 Start Time 07:30 End Time 17:30 Break 0 min 15 min 30 min …" at bounding box center [1247, 250] width 381 height 251
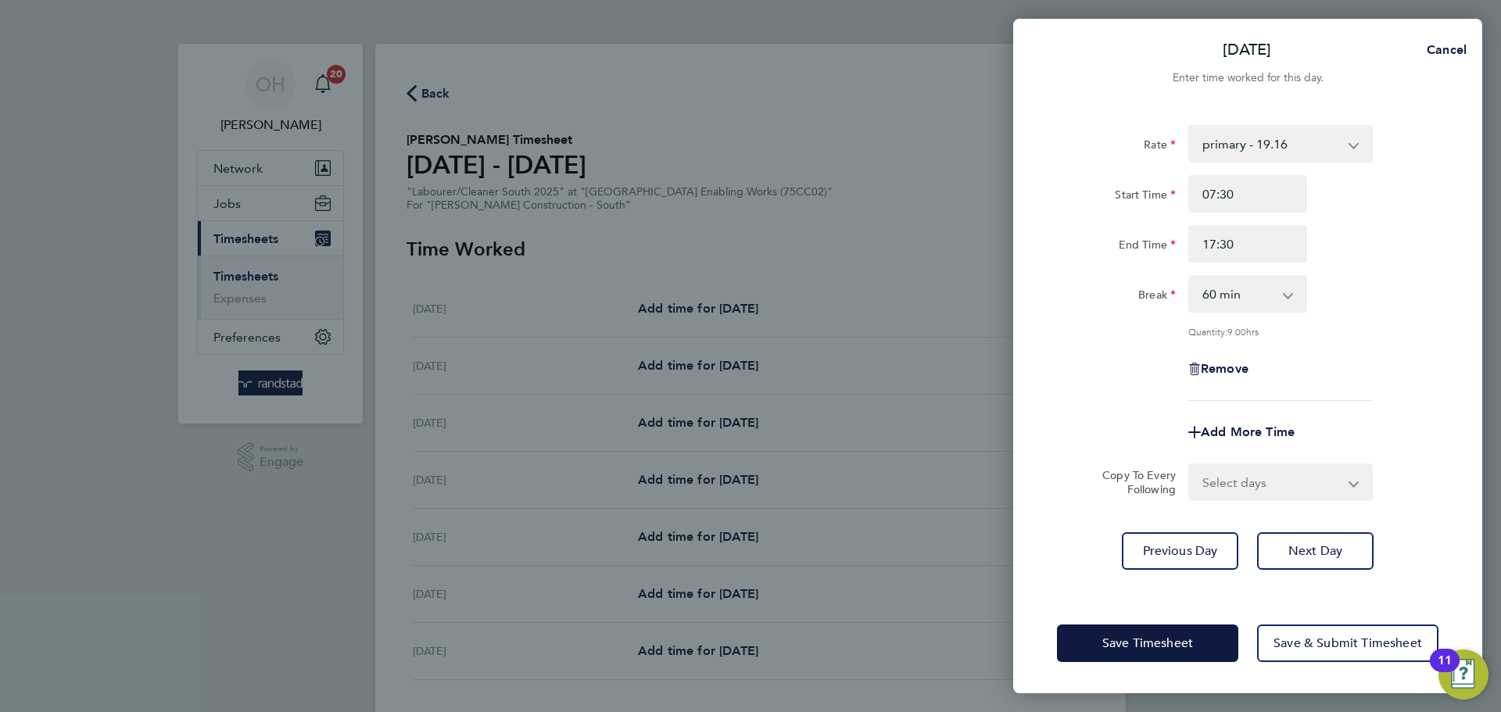
click at [1255, 303] on select "0 min 15 min 30 min 45 min 60 min 75 min 90 min" at bounding box center [1238, 294] width 97 height 34
select select "30"
click at [1190, 277] on select "0 min 15 min 30 min 45 min 60 min 75 min 90 min" at bounding box center [1238, 294] width 97 height 34
click at [1226, 491] on select "Select days Day [DATE] [DATE] [DATE] [DATE]" at bounding box center [1272, 482] width 164 height 34
select select "DAY"
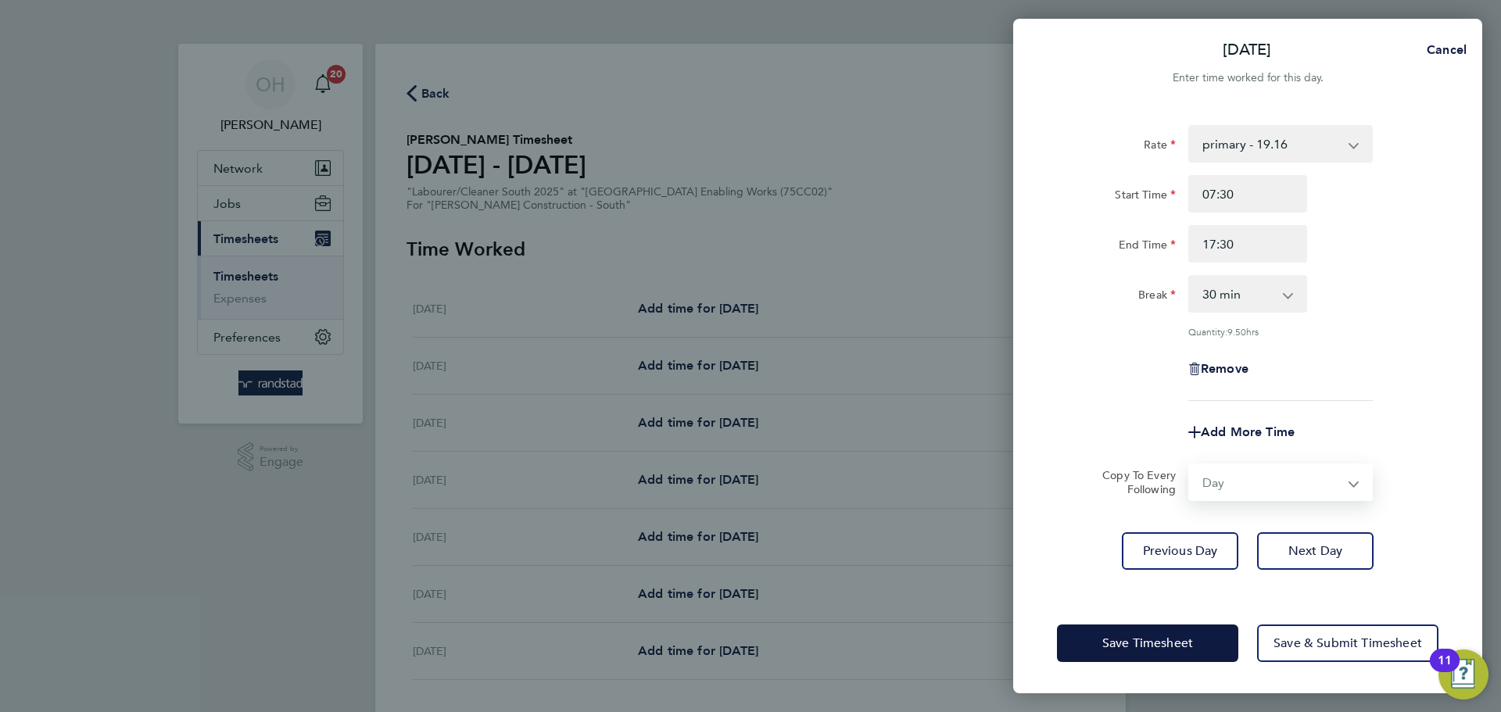
click at [1190, 465] on select "Select days Day [DATE] [DATE] [DATE] [DATE]" at bounding box center [1272, 482] width 164 height 34
select select "[DATE]"
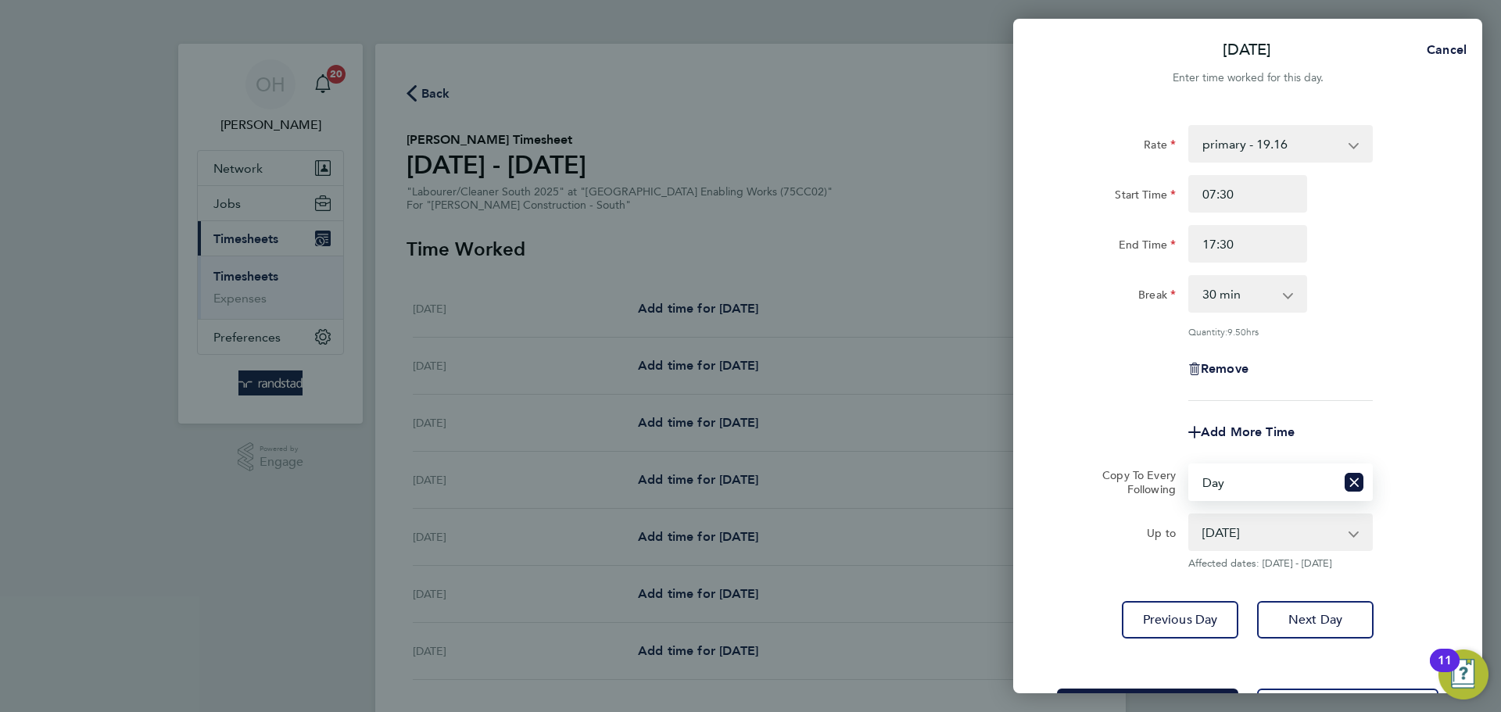
scroll to position [63, 0]
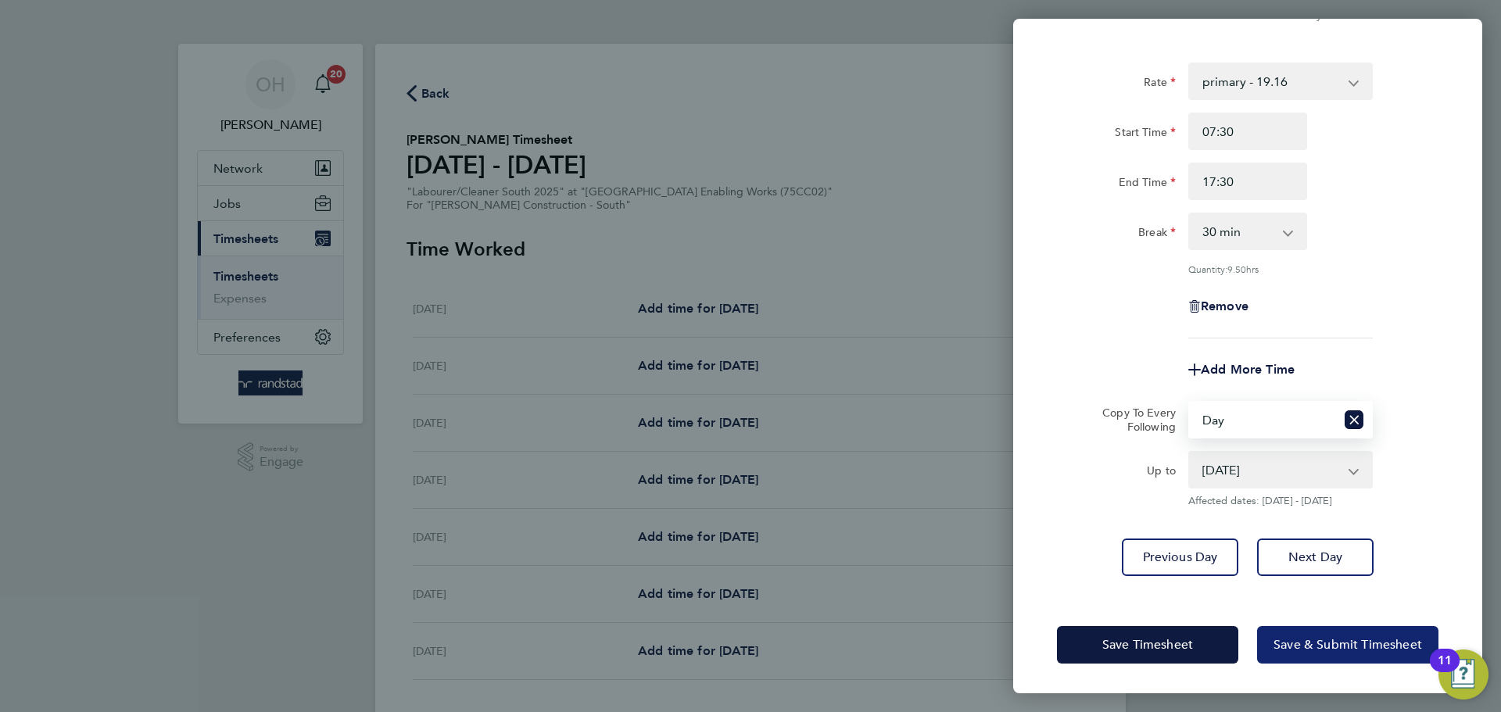
click at [1296, 653] on button "Save & Submit Timesheet" at bounding box center [1347, 645] width 181 height 38
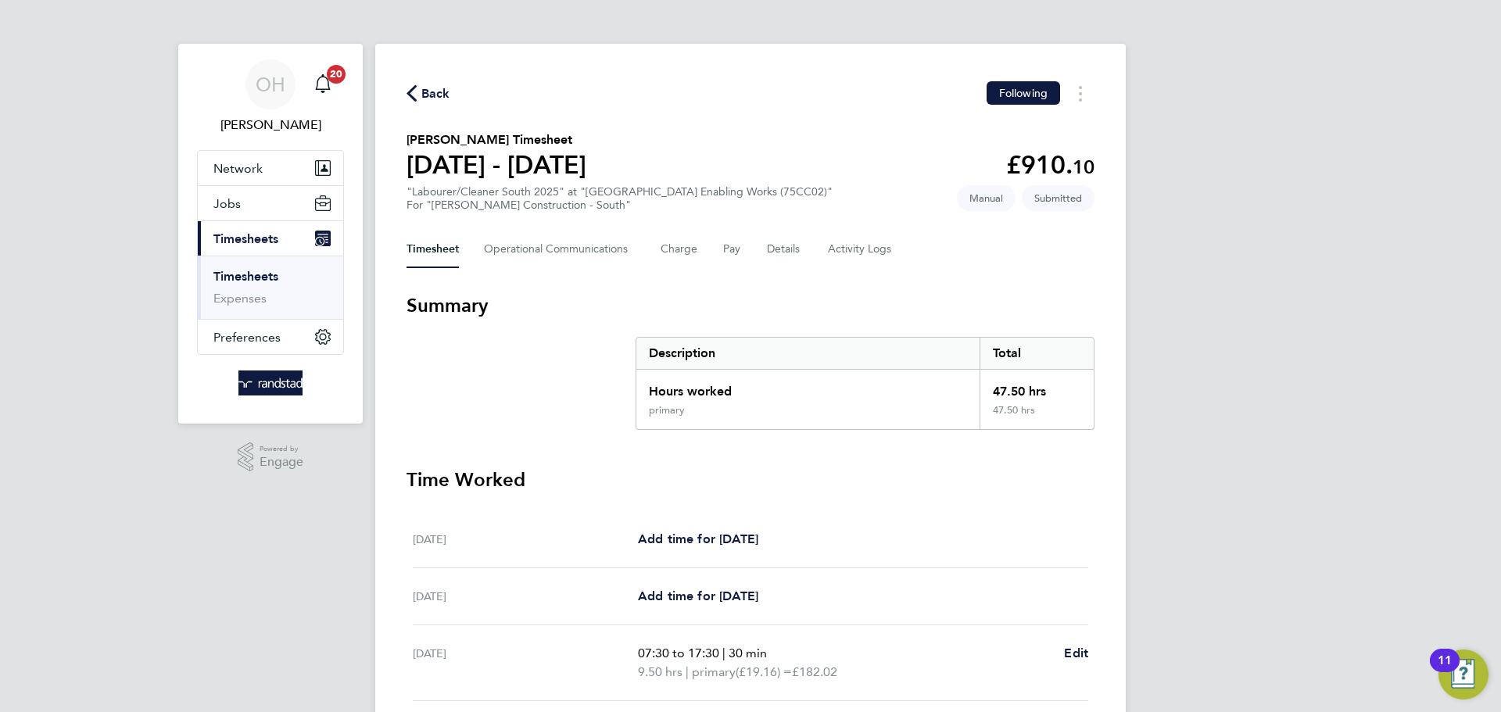
click at [428, 91] on span "Back" at bounding box center [435, 93] width 29 height 19
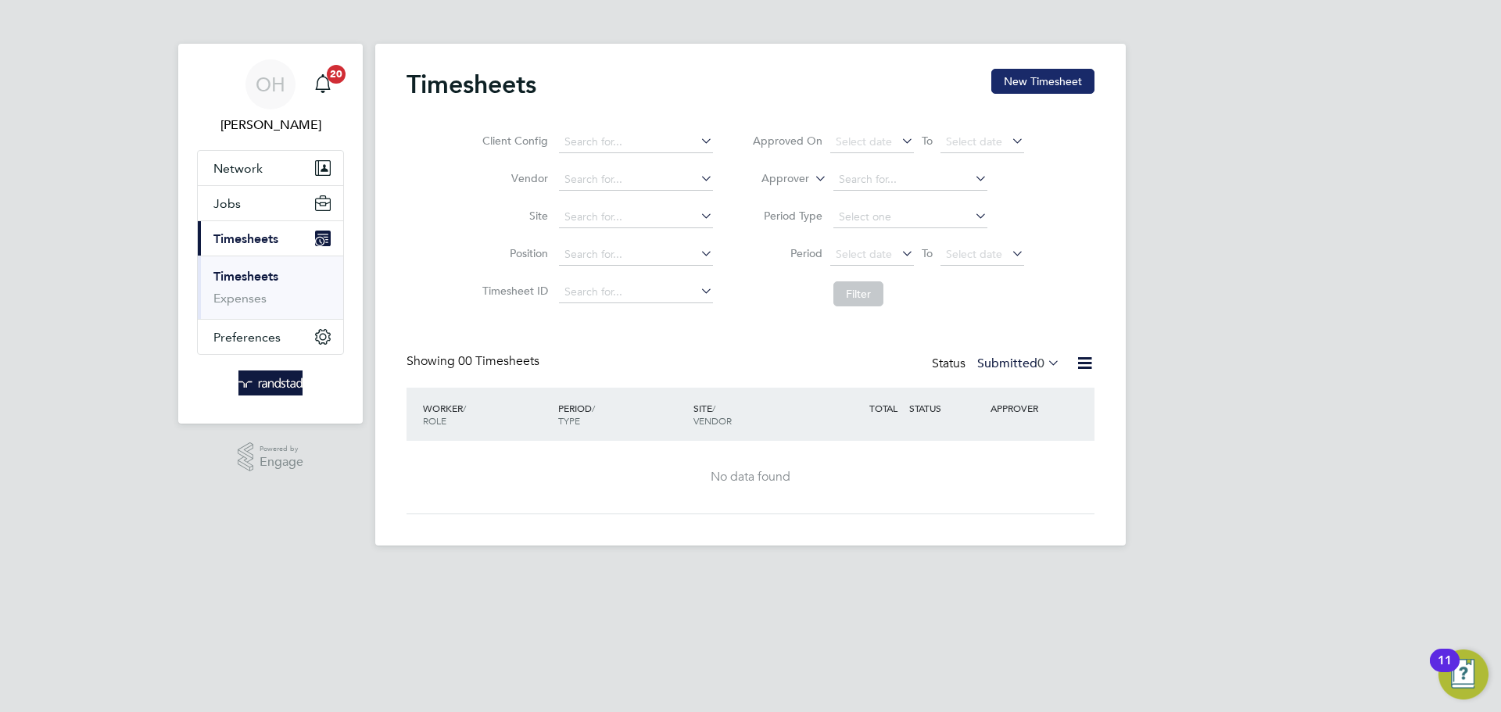
click at [1047, 77] on button "New Timesheet" at bounding box center [1042, 81] width 103 height 25
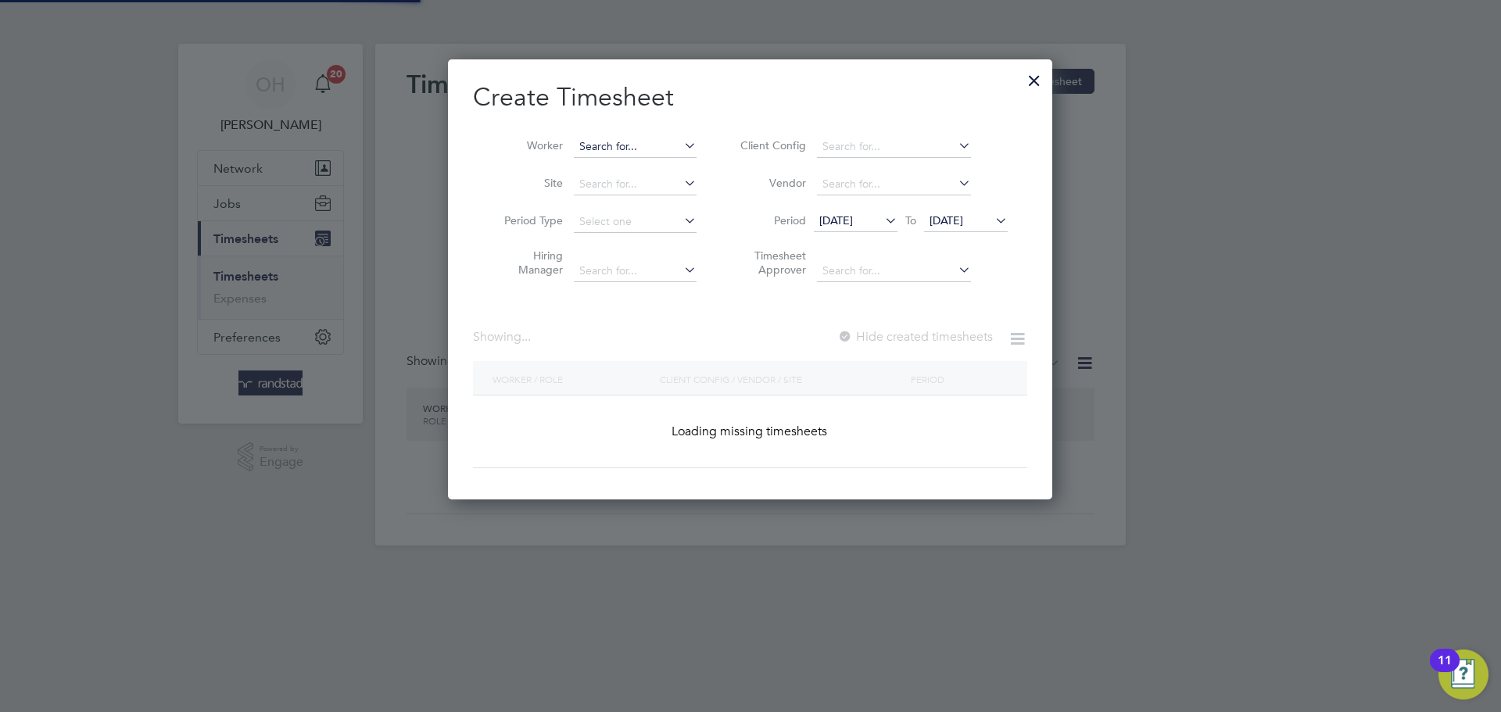
scroll to position [441, 605]
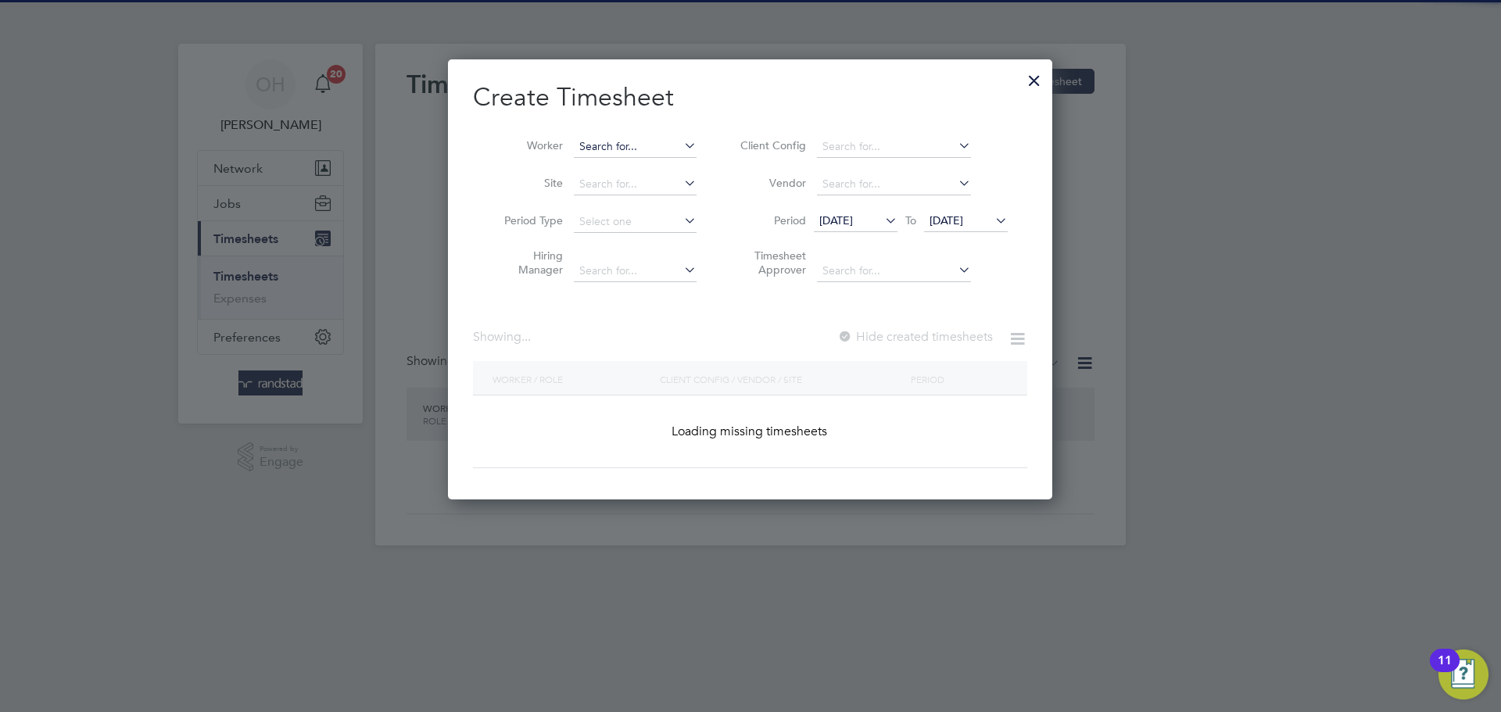
click at [587, 137] on input at bounding box center [635, 147] width 123 height 22
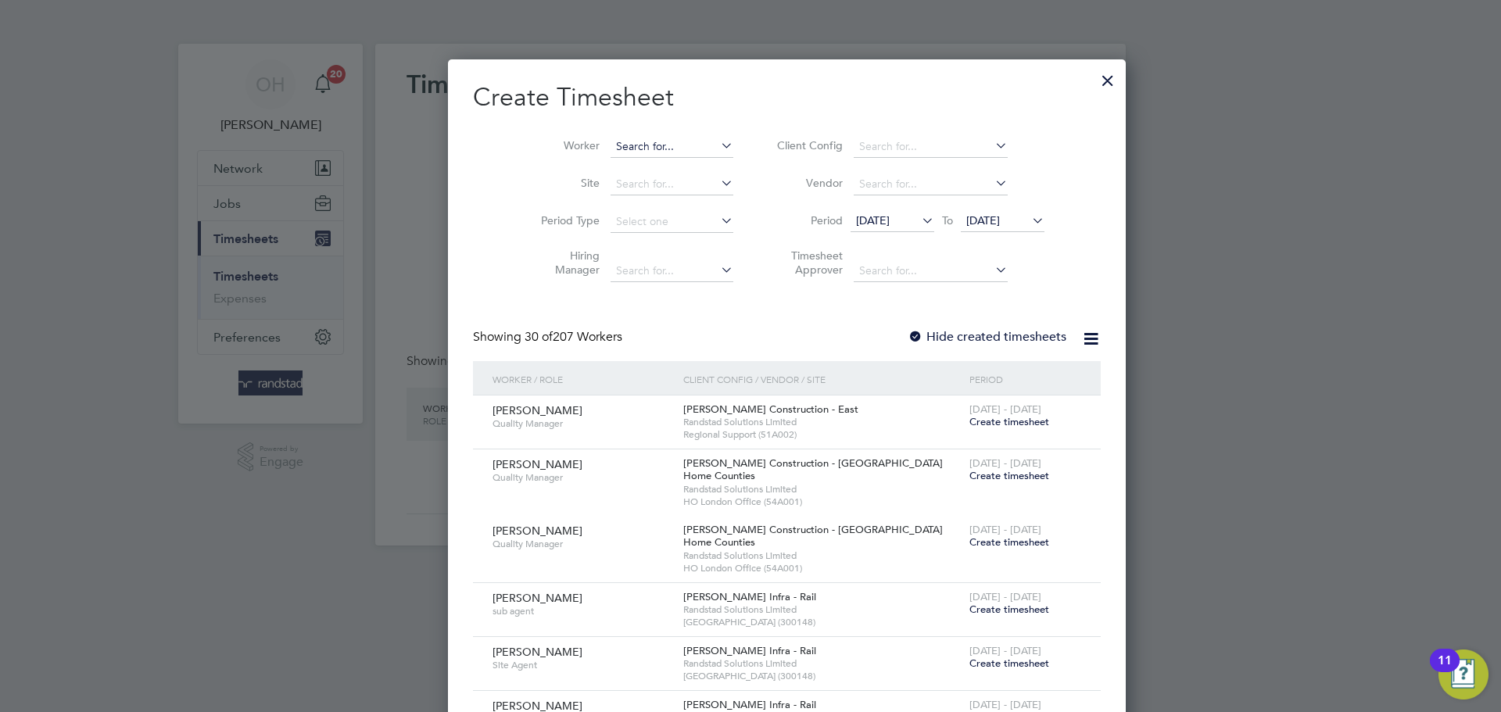
scroll to position [3203, 605]
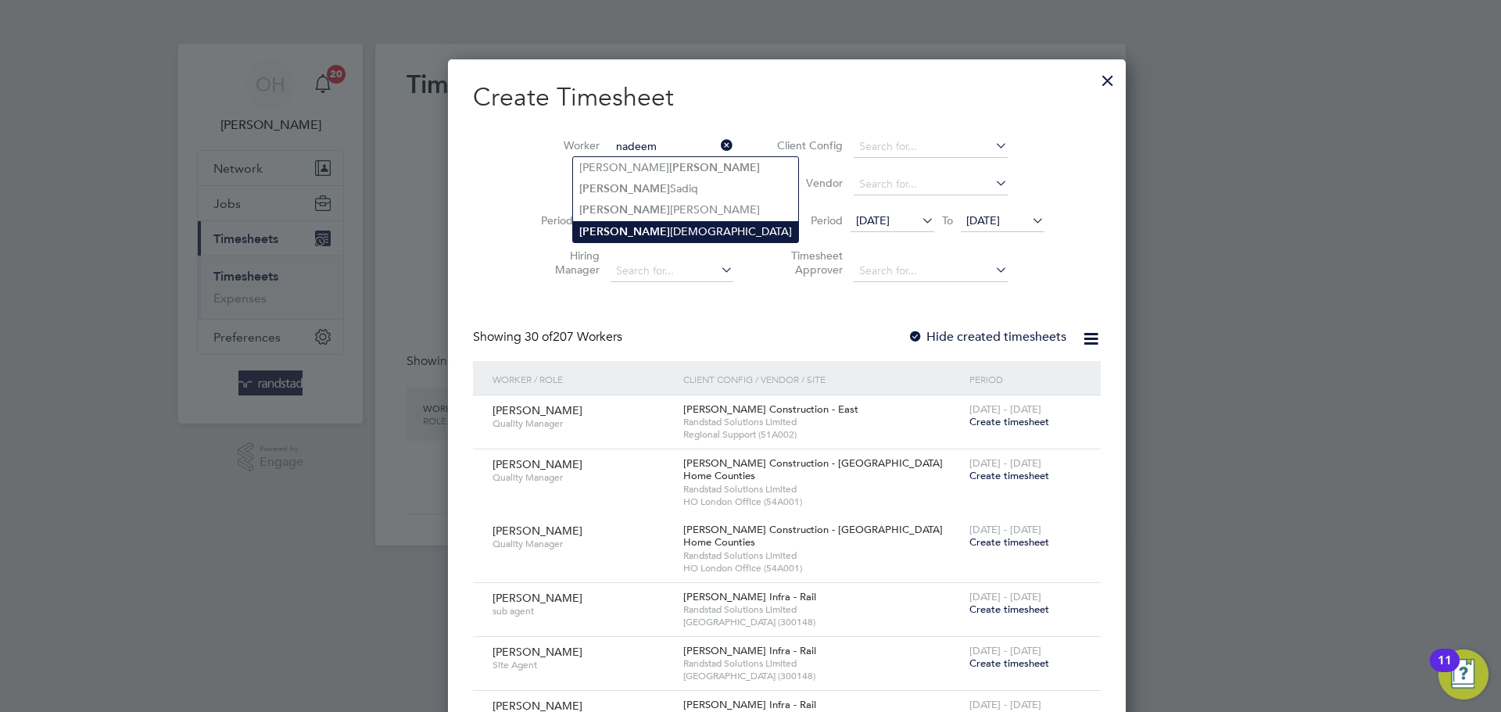
click at [615, 225] on b "Nadeem" at bounding box center [624, 231] width 91 height 13
type input "Nadeem Muhammad"
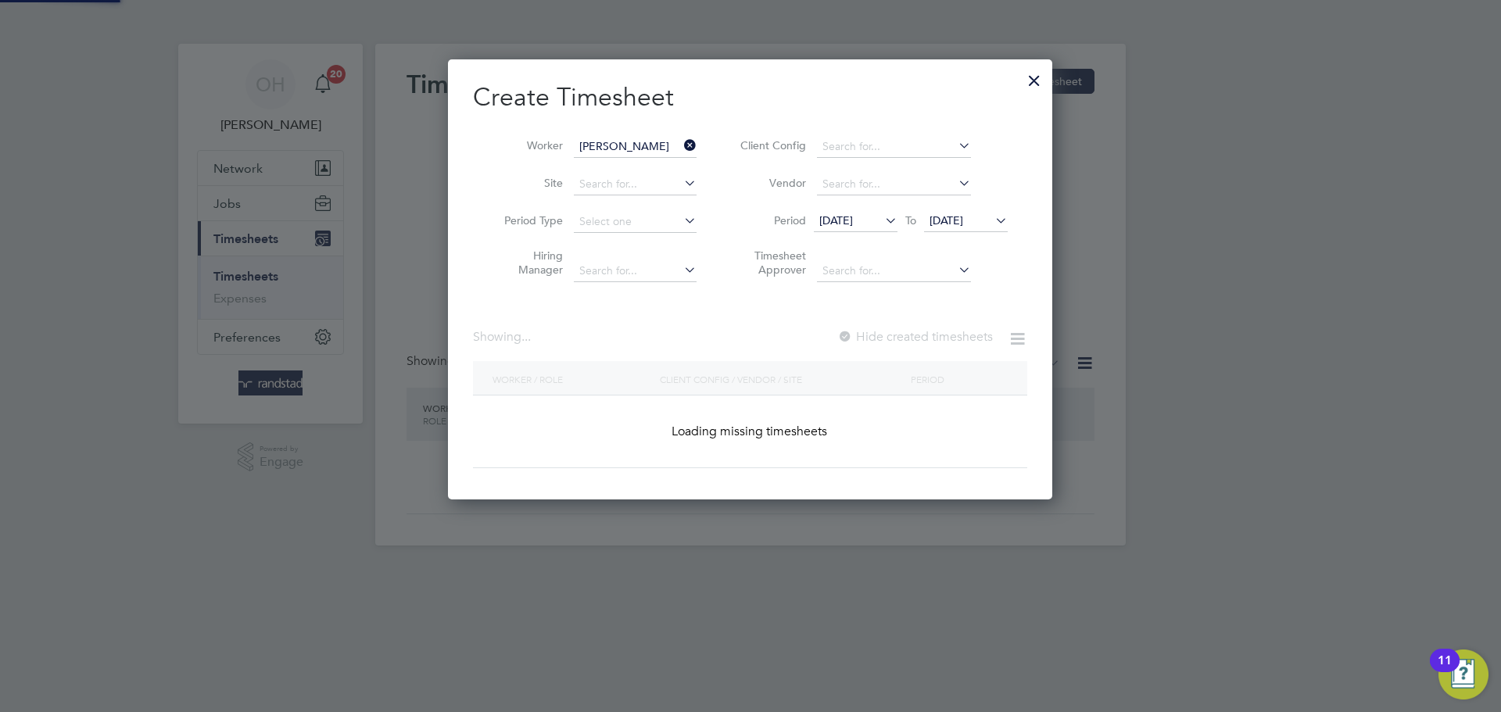
scroll to position [441, 605]
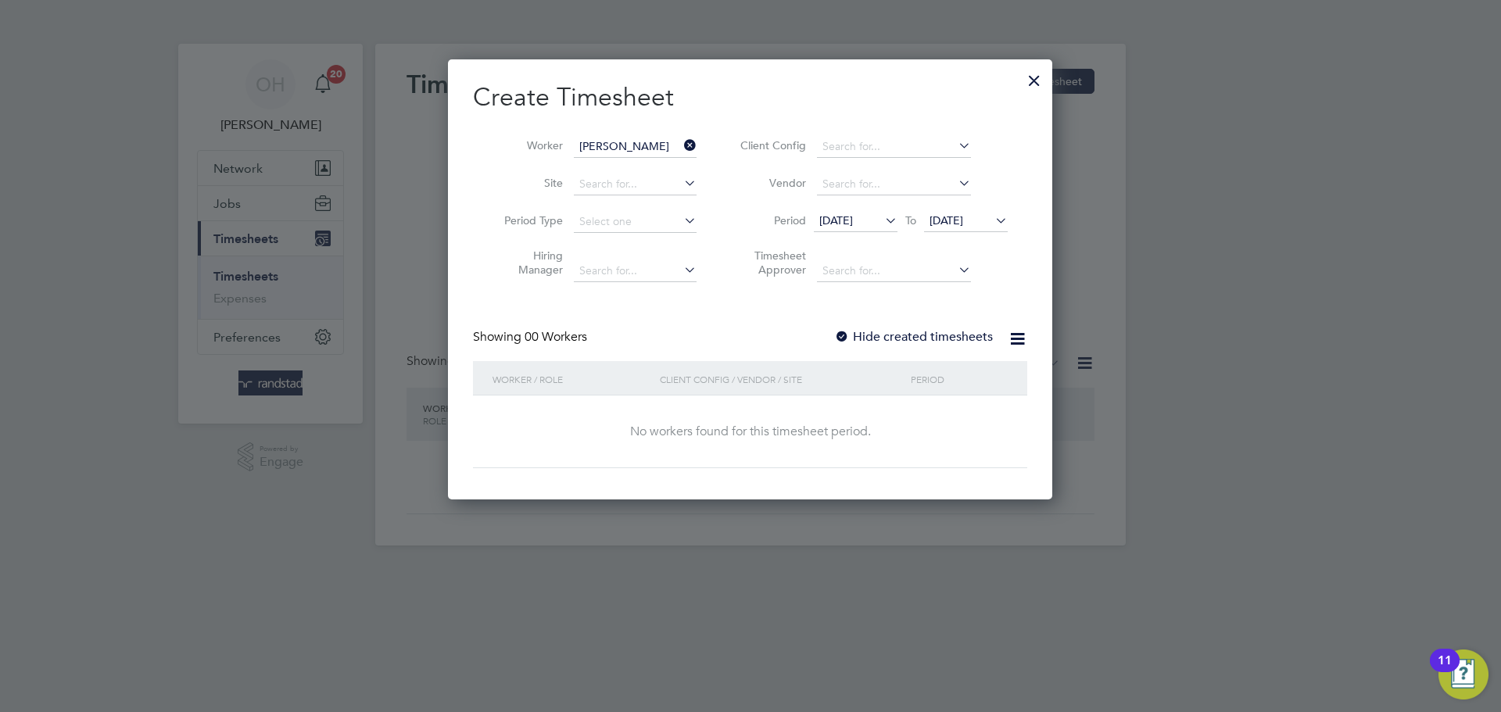
click at [963, 222] on span "[DATE]" at bounding box center [946, 220] width 34 height 14
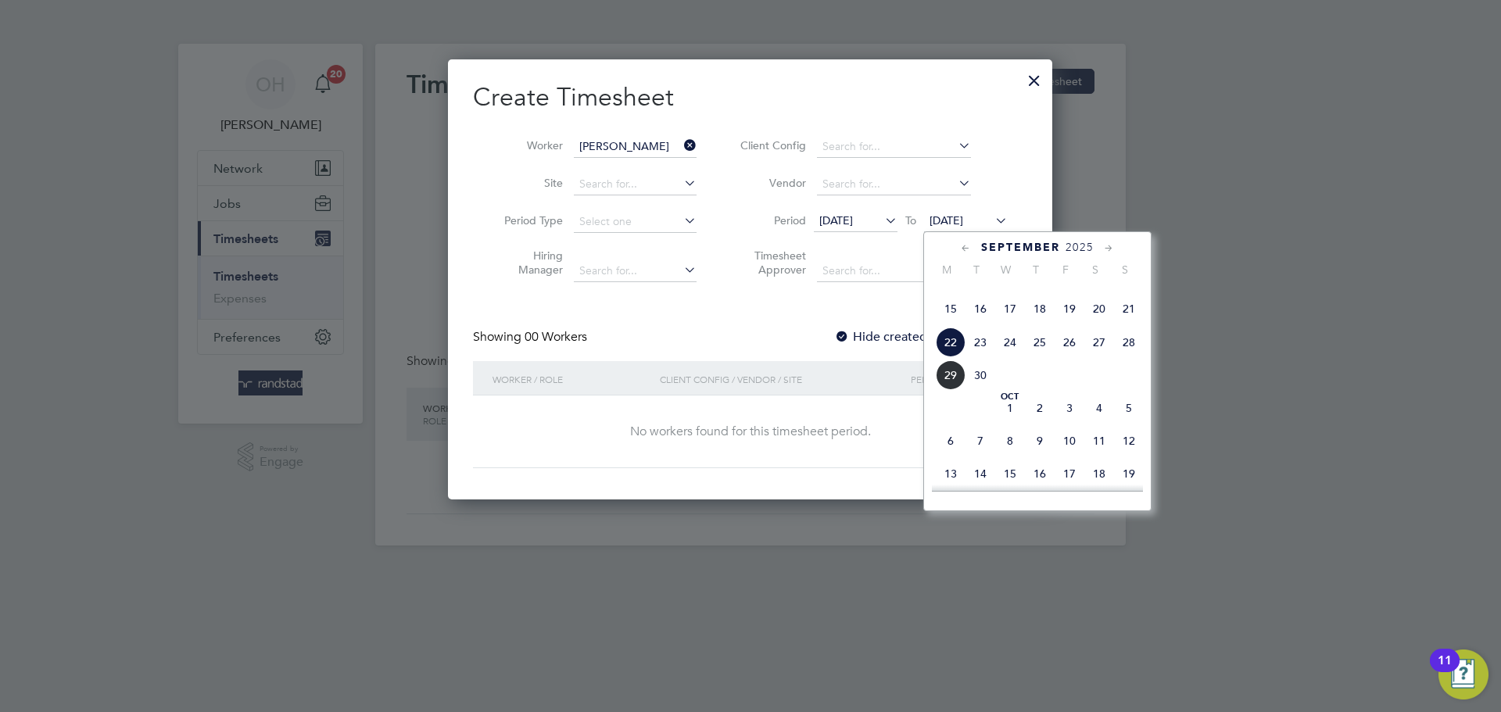
click at [1122, 456] on span "12" at bounding box center [1129, 441] width 30 height 30
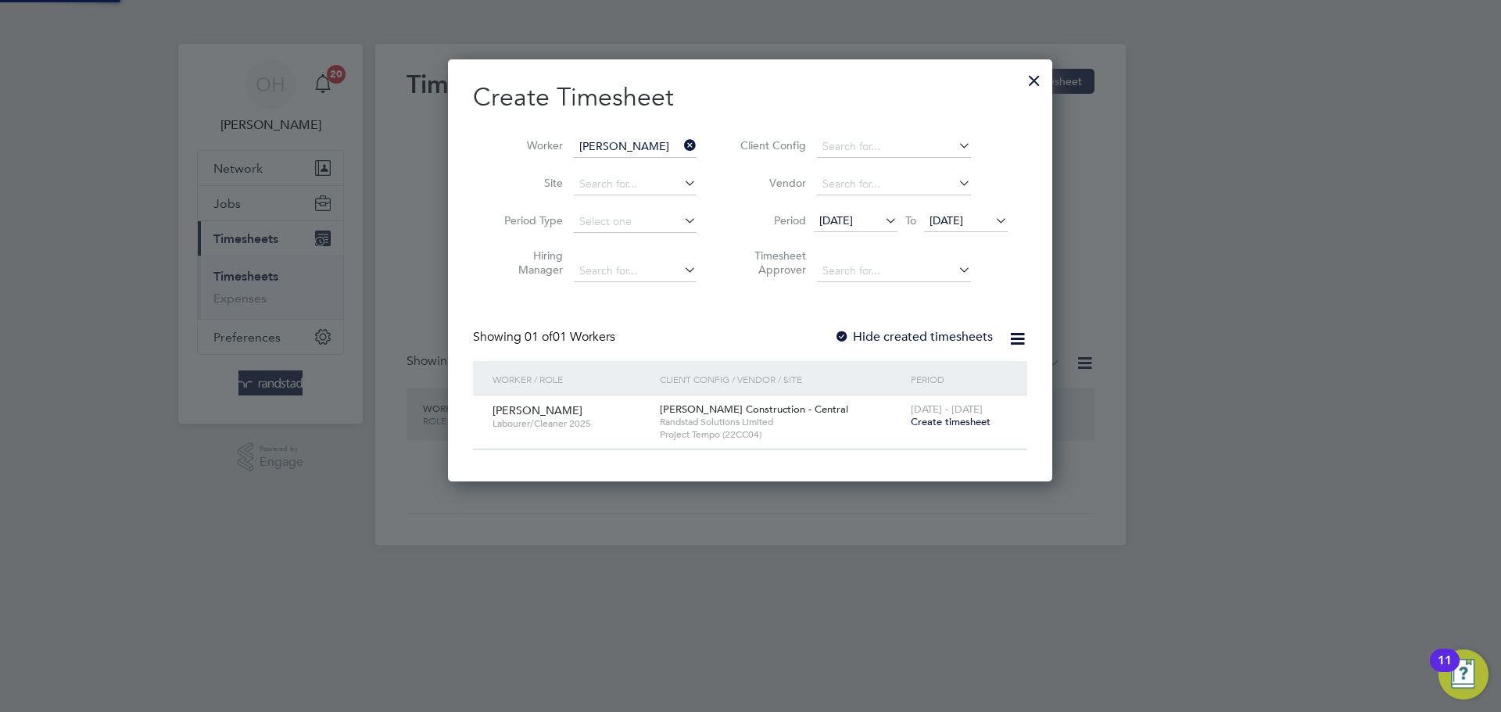
scroll to position [8, 8]
click at [862, 331] on label "Hide created timesheets" at bounding box center [913, 337] width 159 height 16
click at [882, 220] on icon at bounding box center [882, 220] width 0 height 22
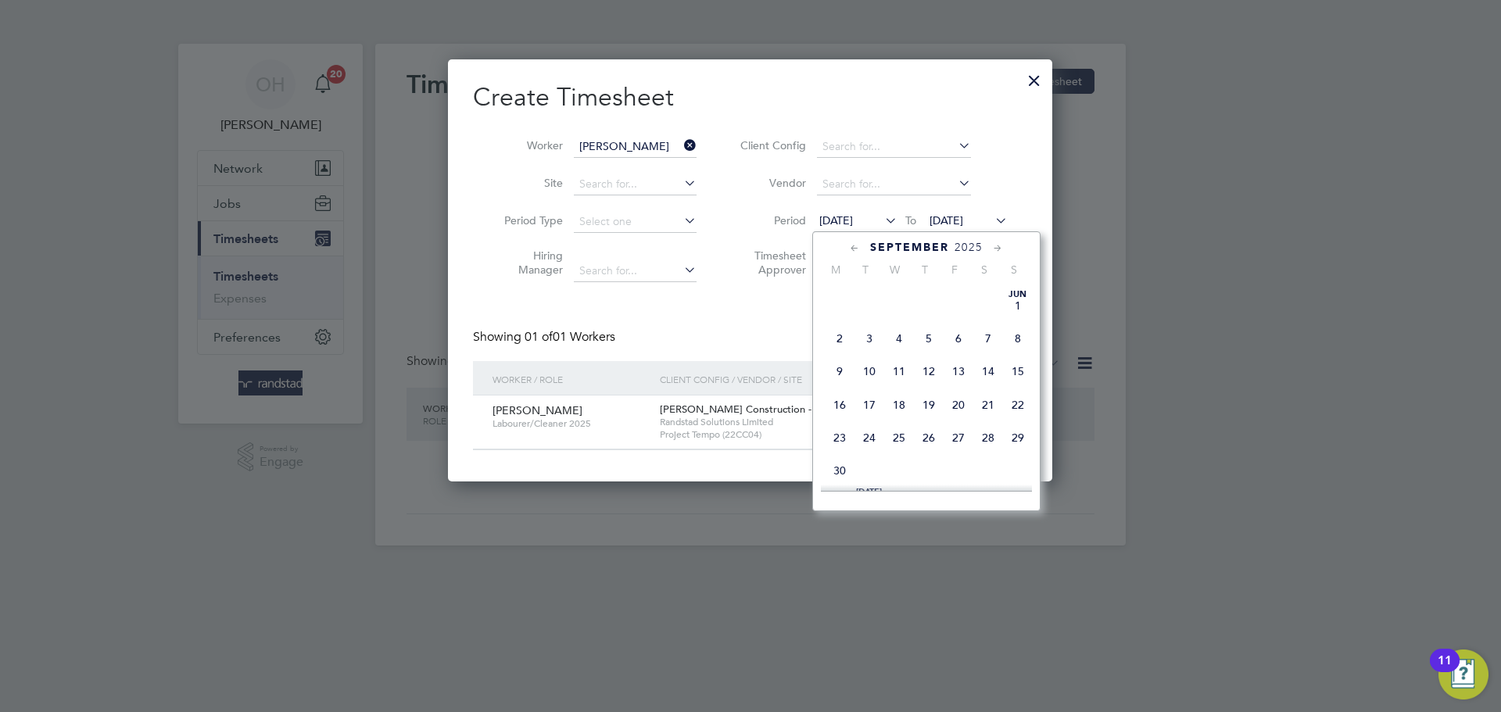
scroll to position [555, 0]
click at [837, 326] on span "8" at bounding box center [840, 311] width 30 height 30
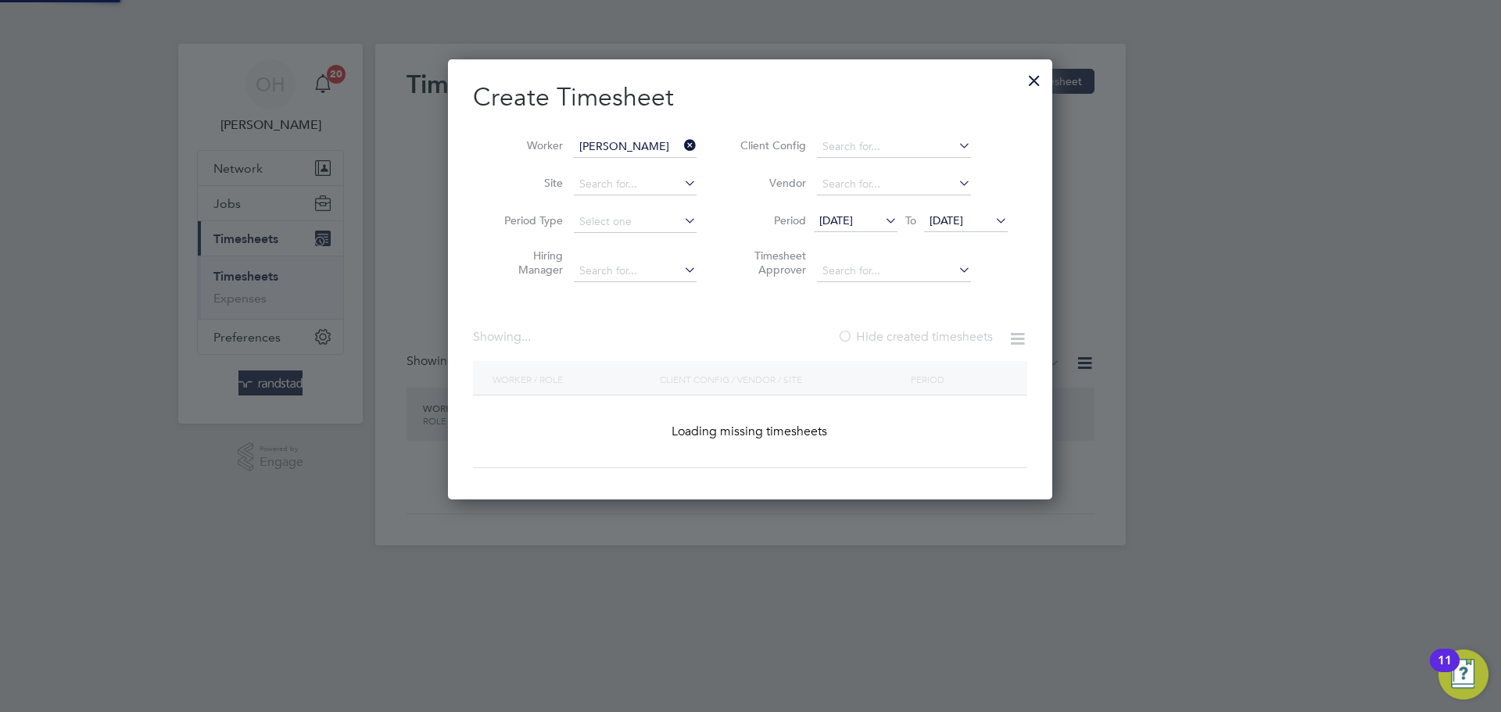
scroll to position [582, 605]
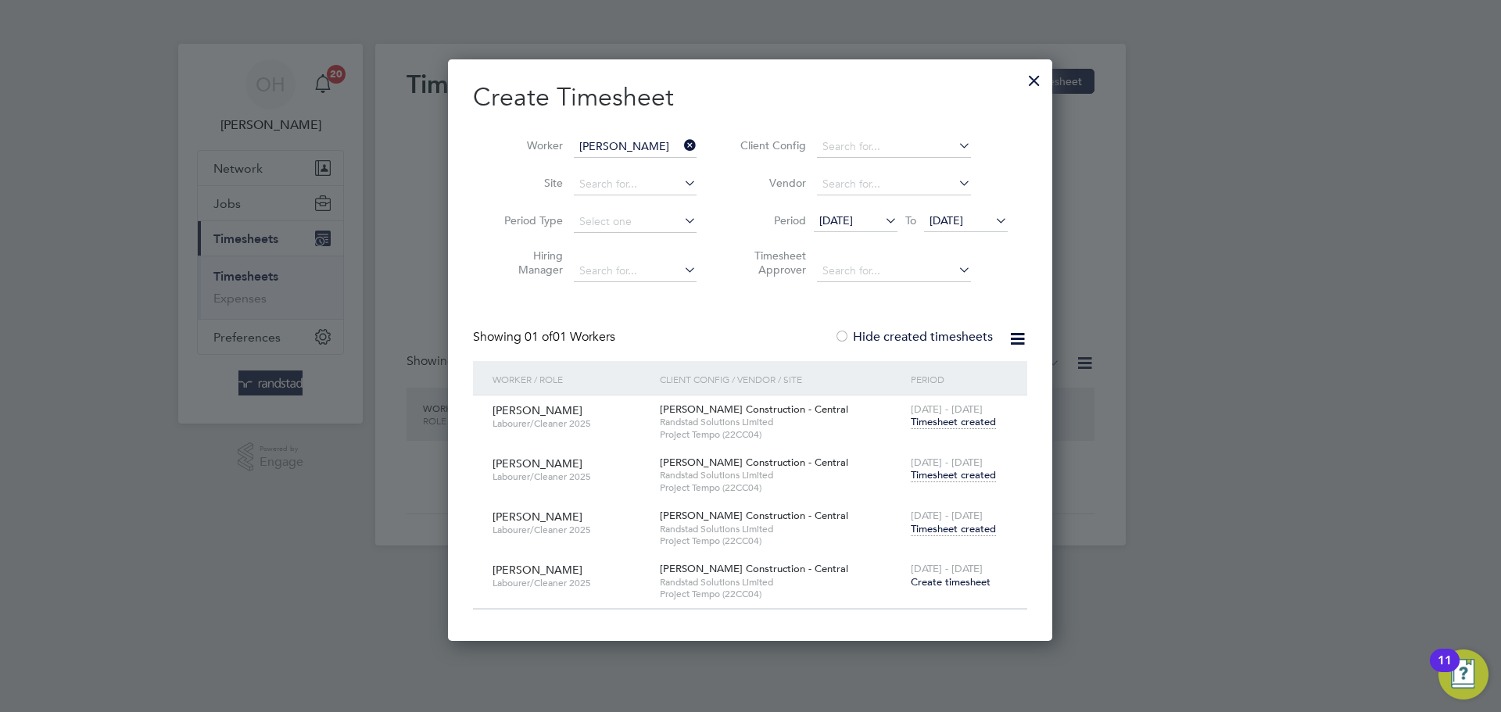
click at [681, 145] on icon at bounding box center [681, 145] width 0 height 22
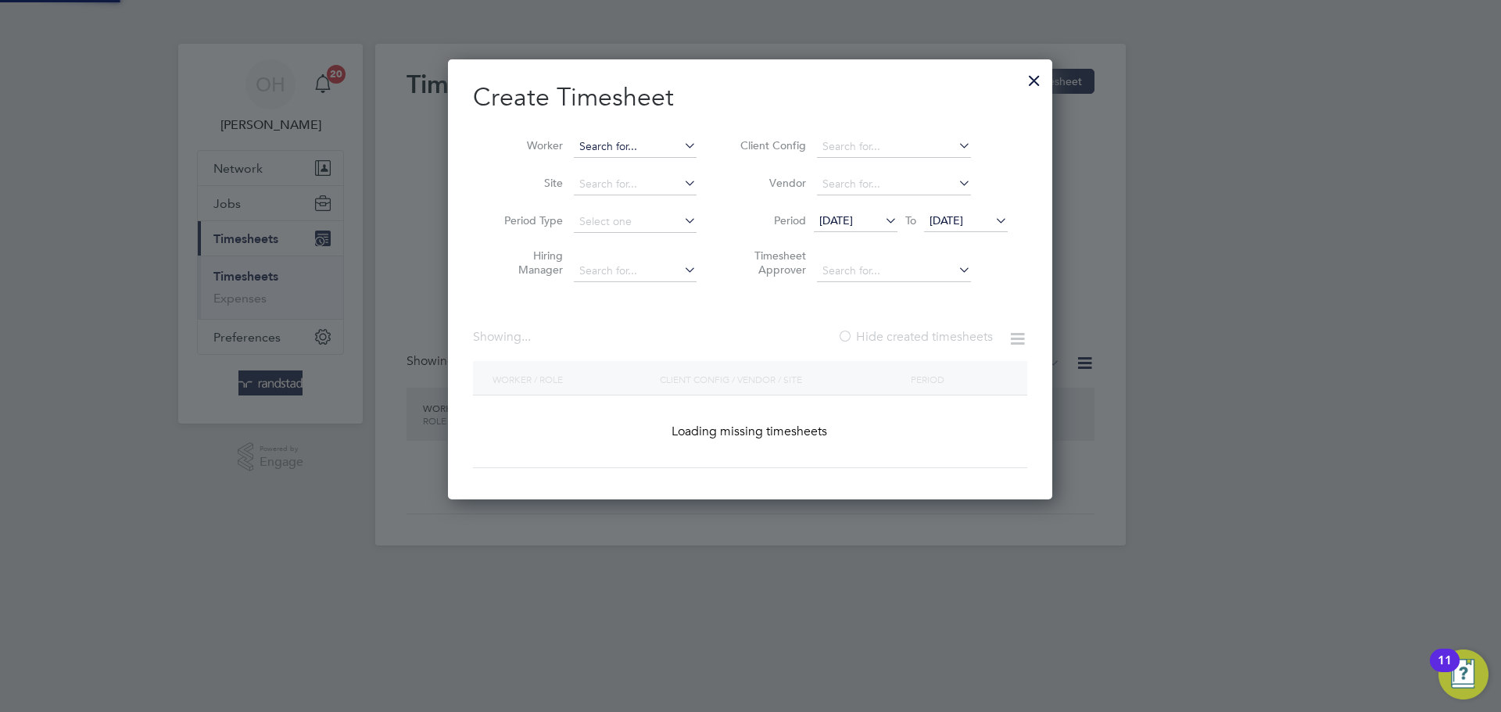
click at [636, 142] on input at bounding box center [635, 147] width 123 height 22
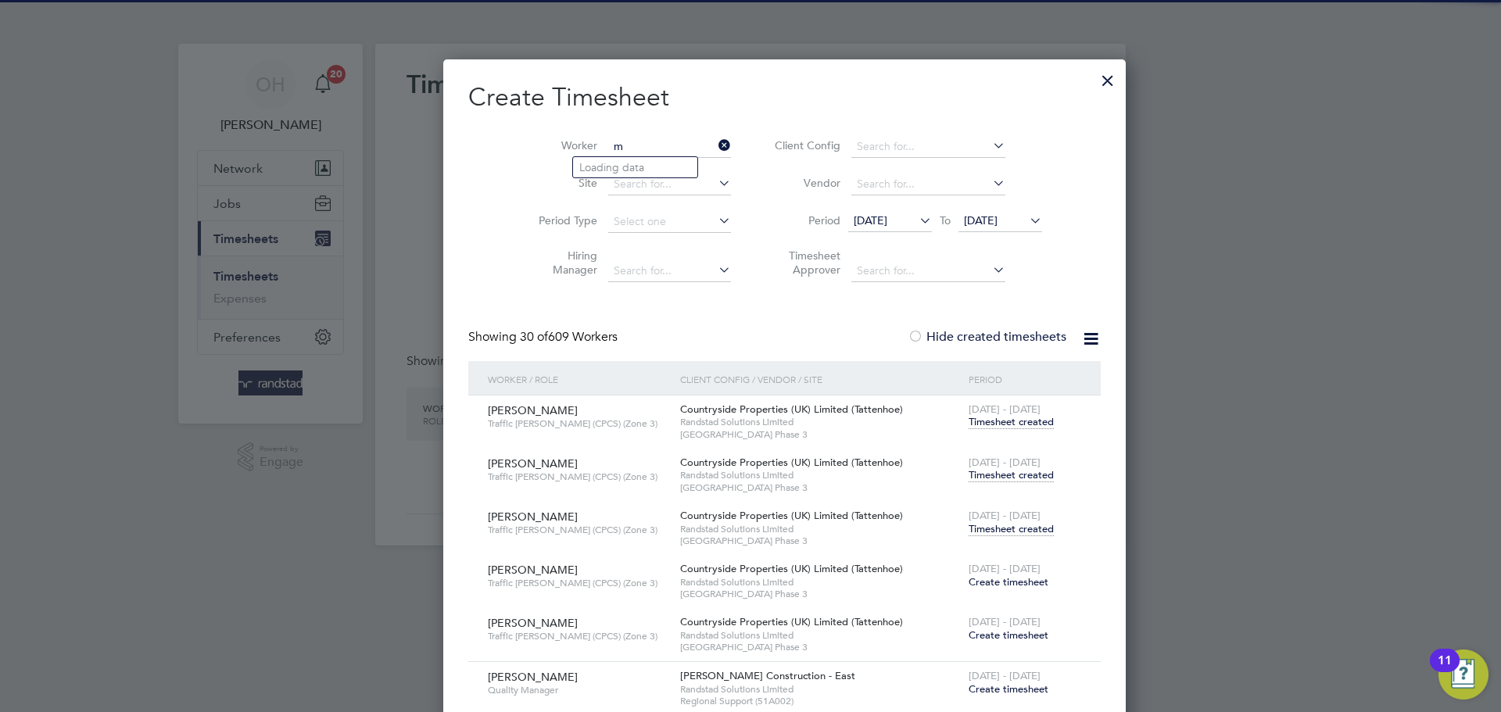
scroll to position [9389, 614]
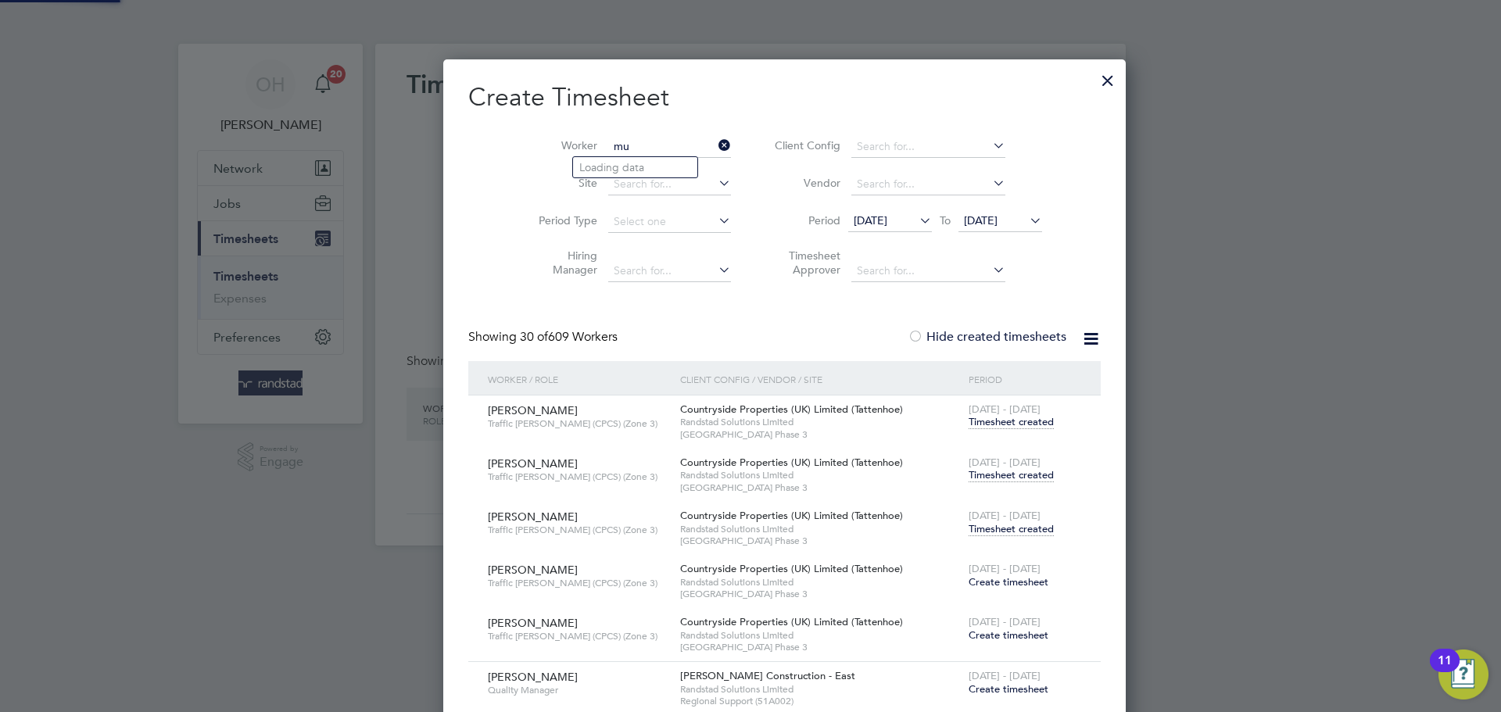
type input "m"
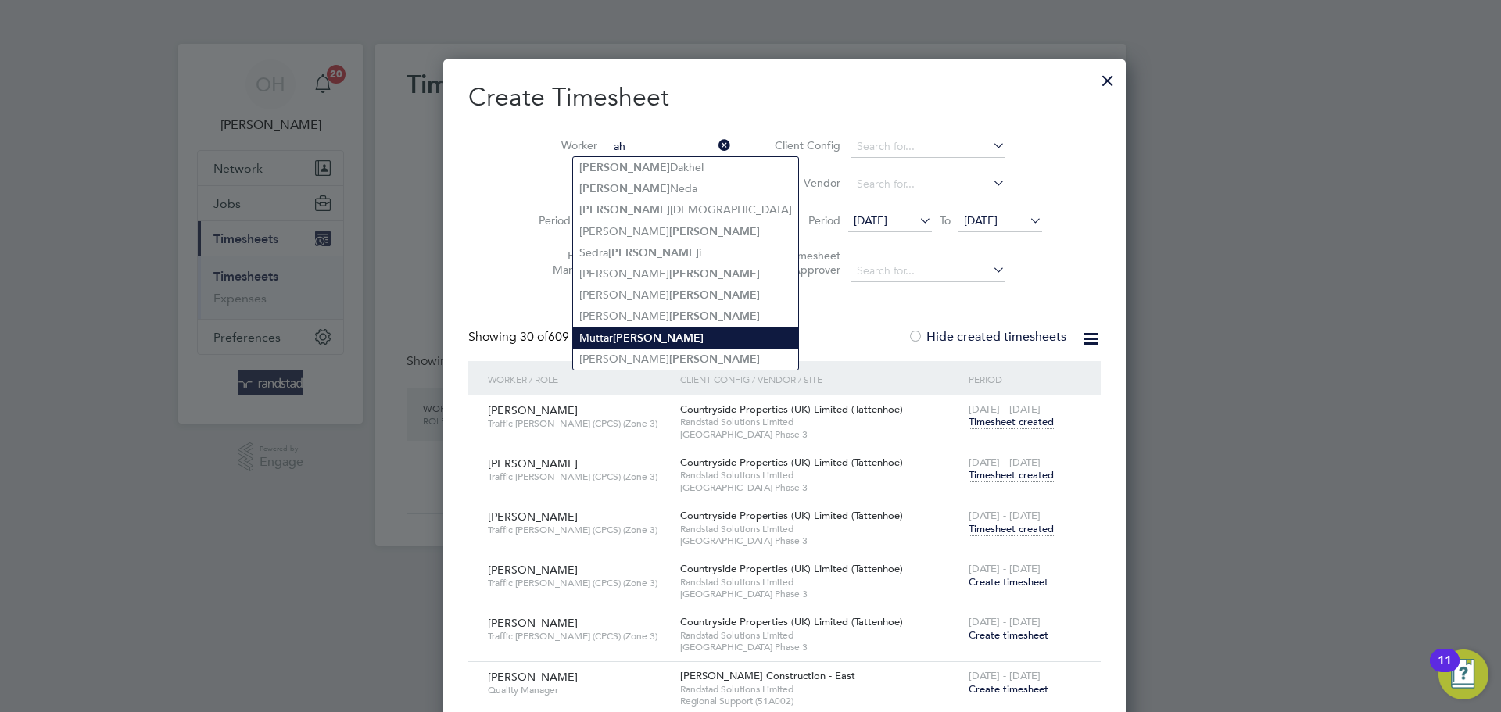
type input "a"
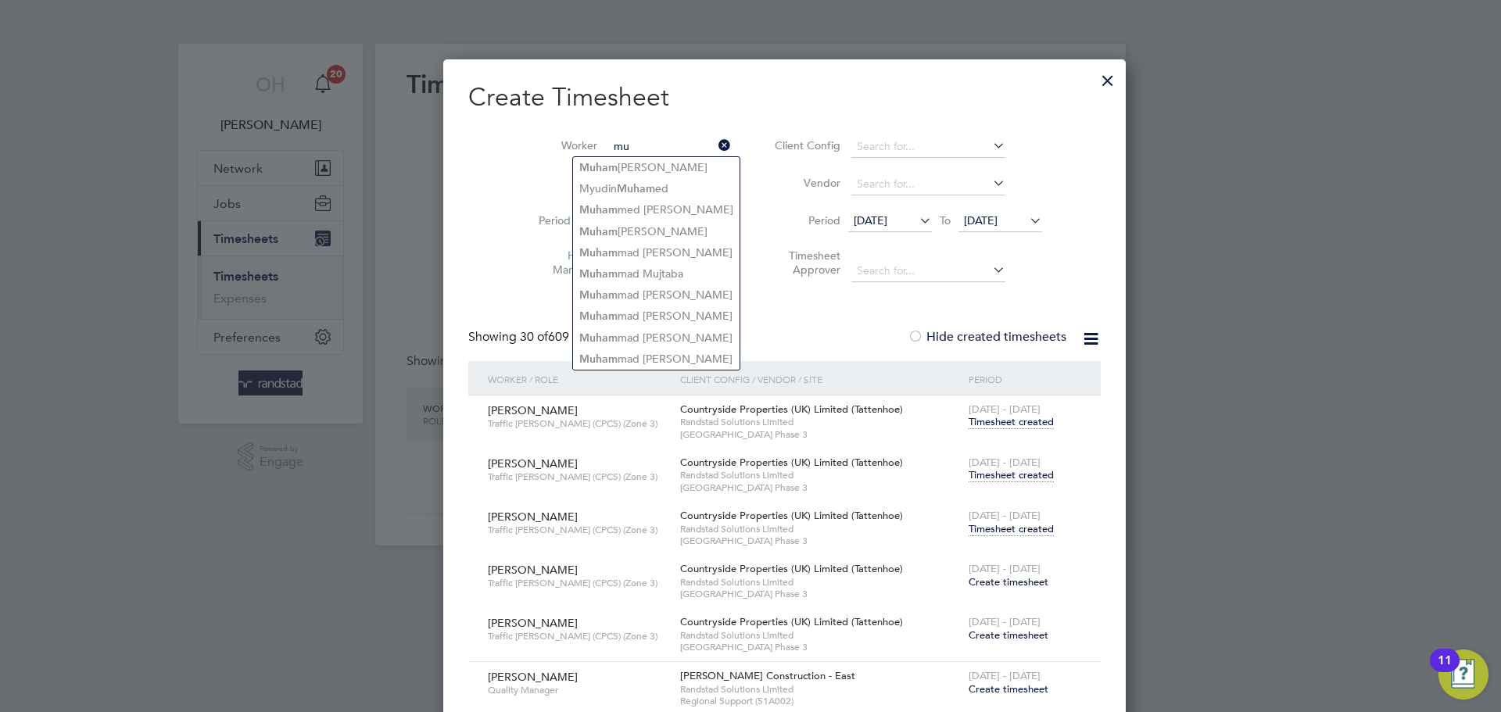
type input "m"
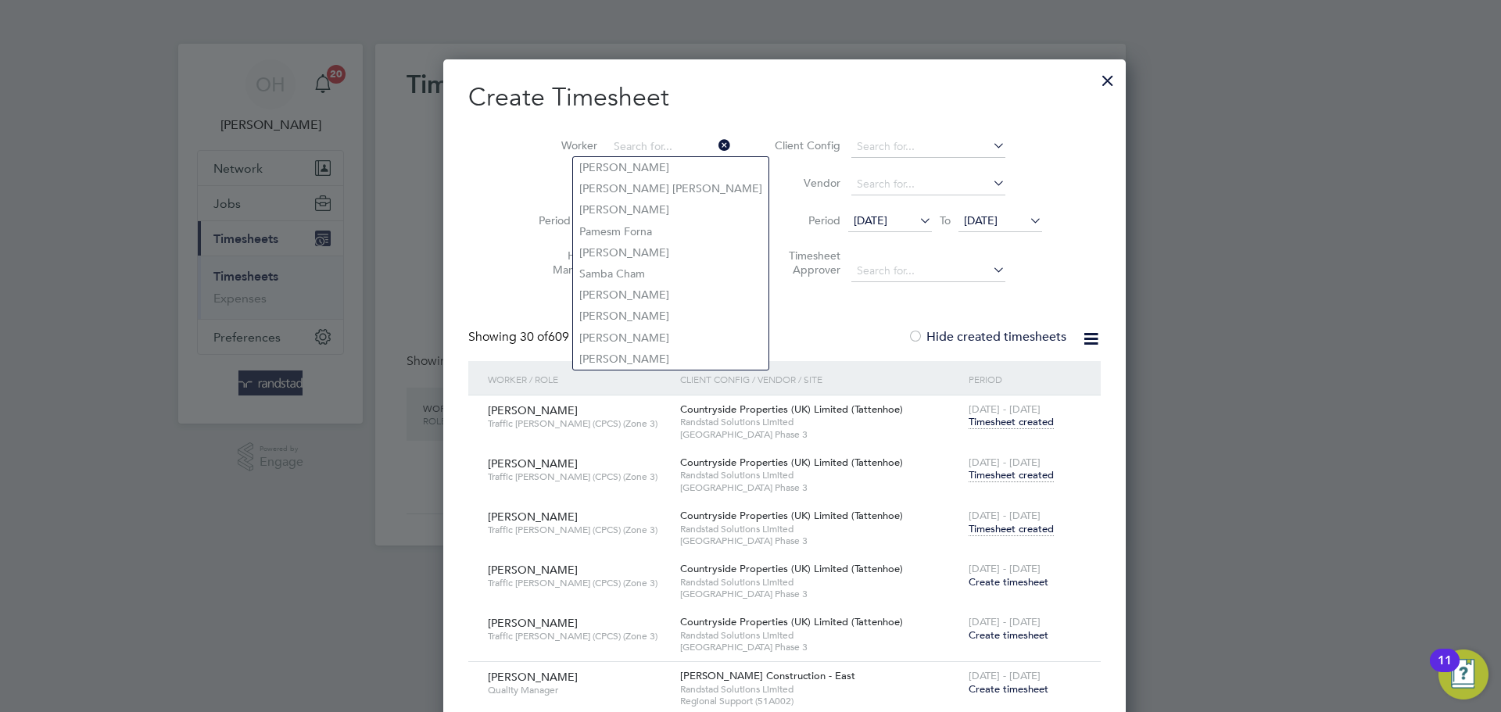
type input "a"
click at [507, 211] on li "Period Type" at bounding box center [628, 222] width 243 height 38
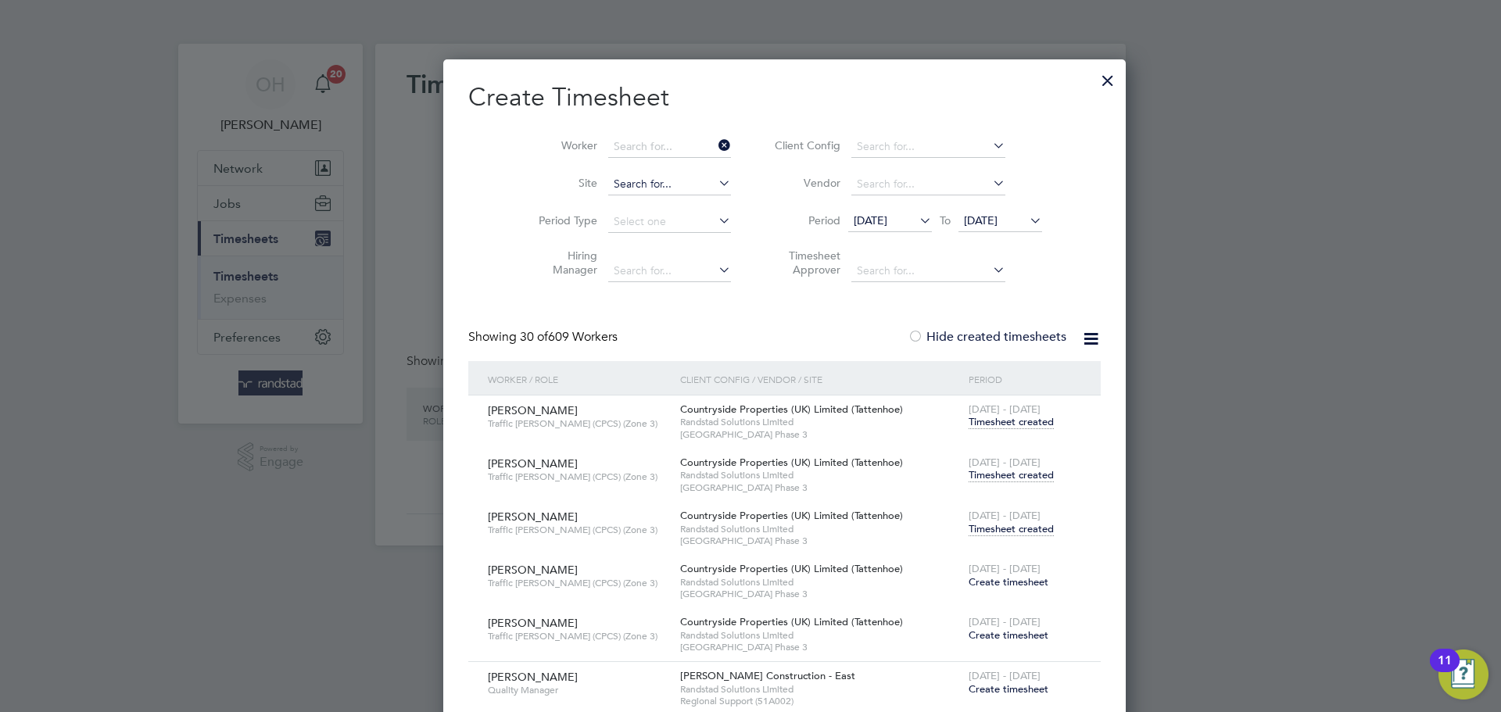
scroll to position [441, 605]
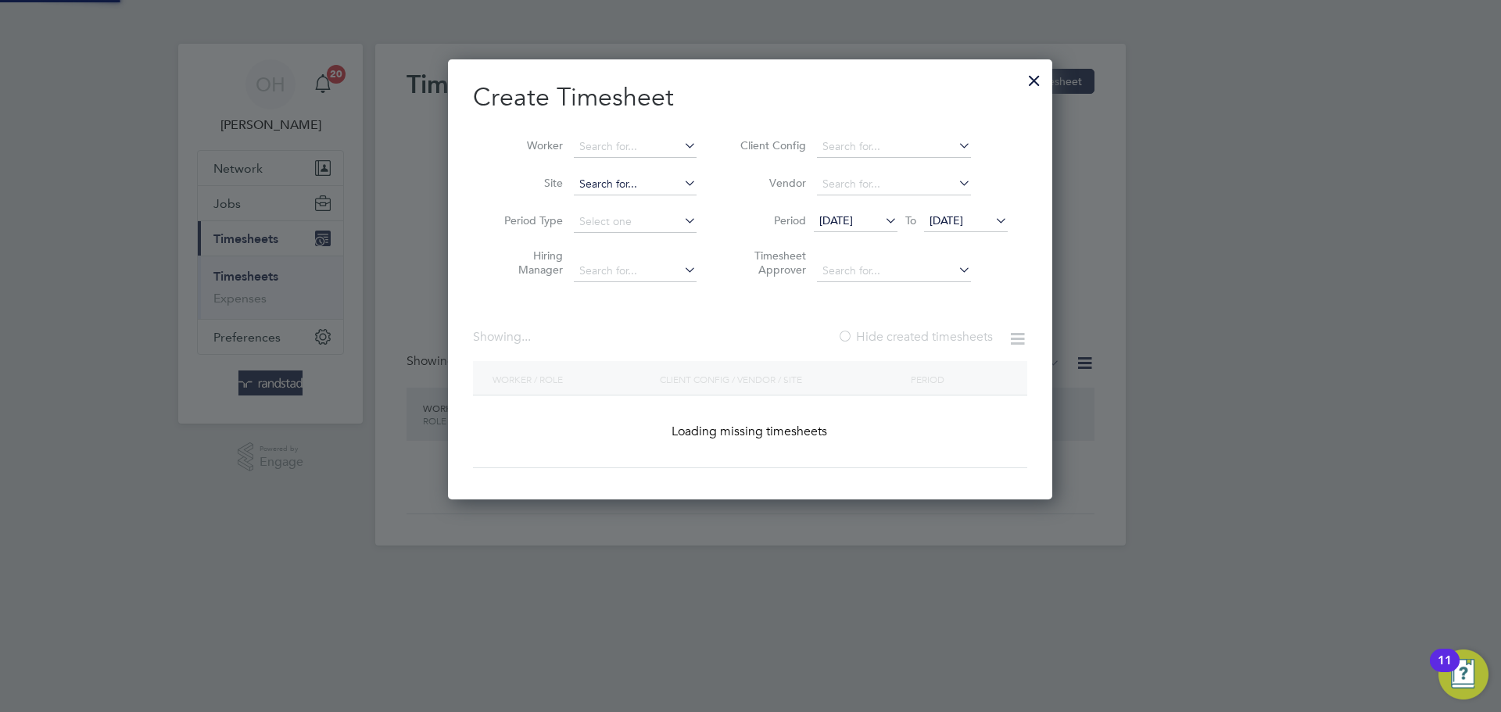
click at [586, 181] on input at bounding box center [635, 185] width 123 height 22
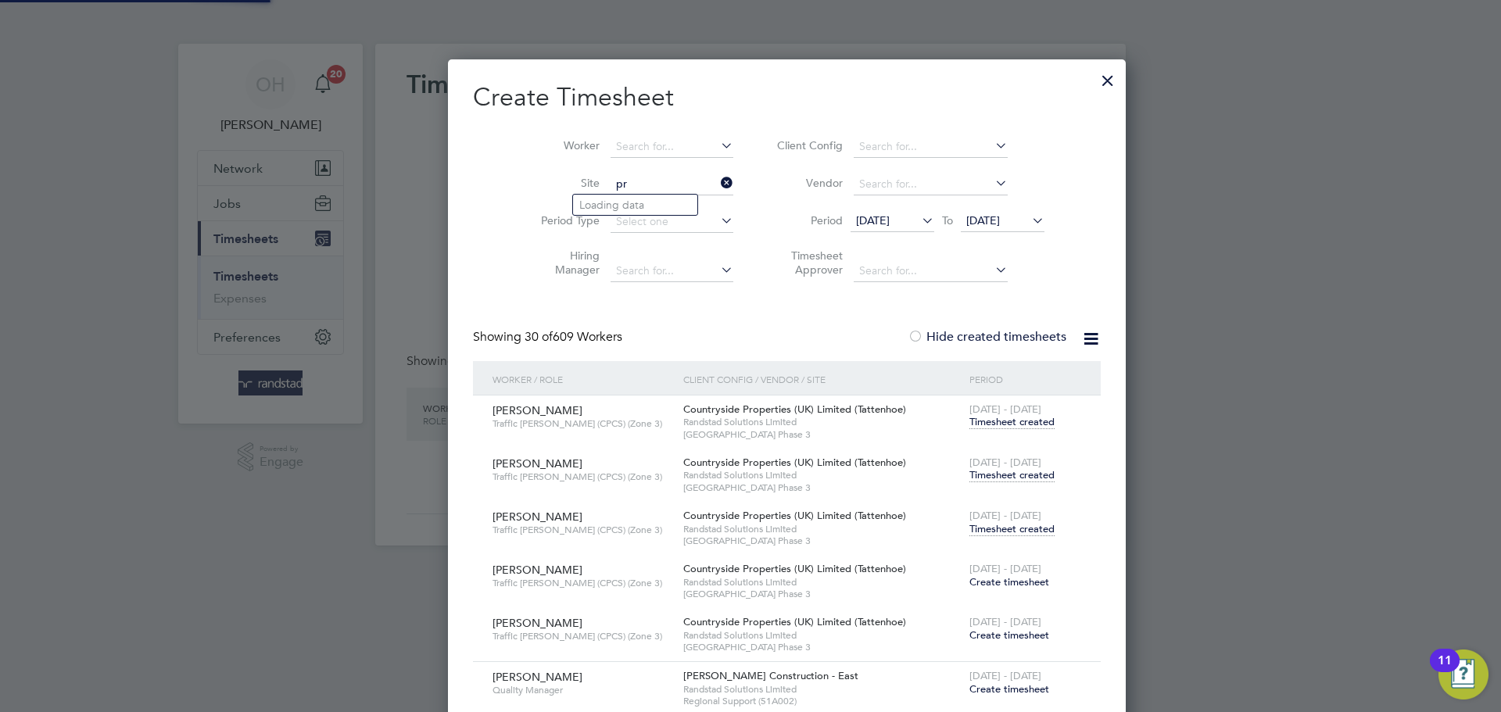
scroll to position [9389, 614]
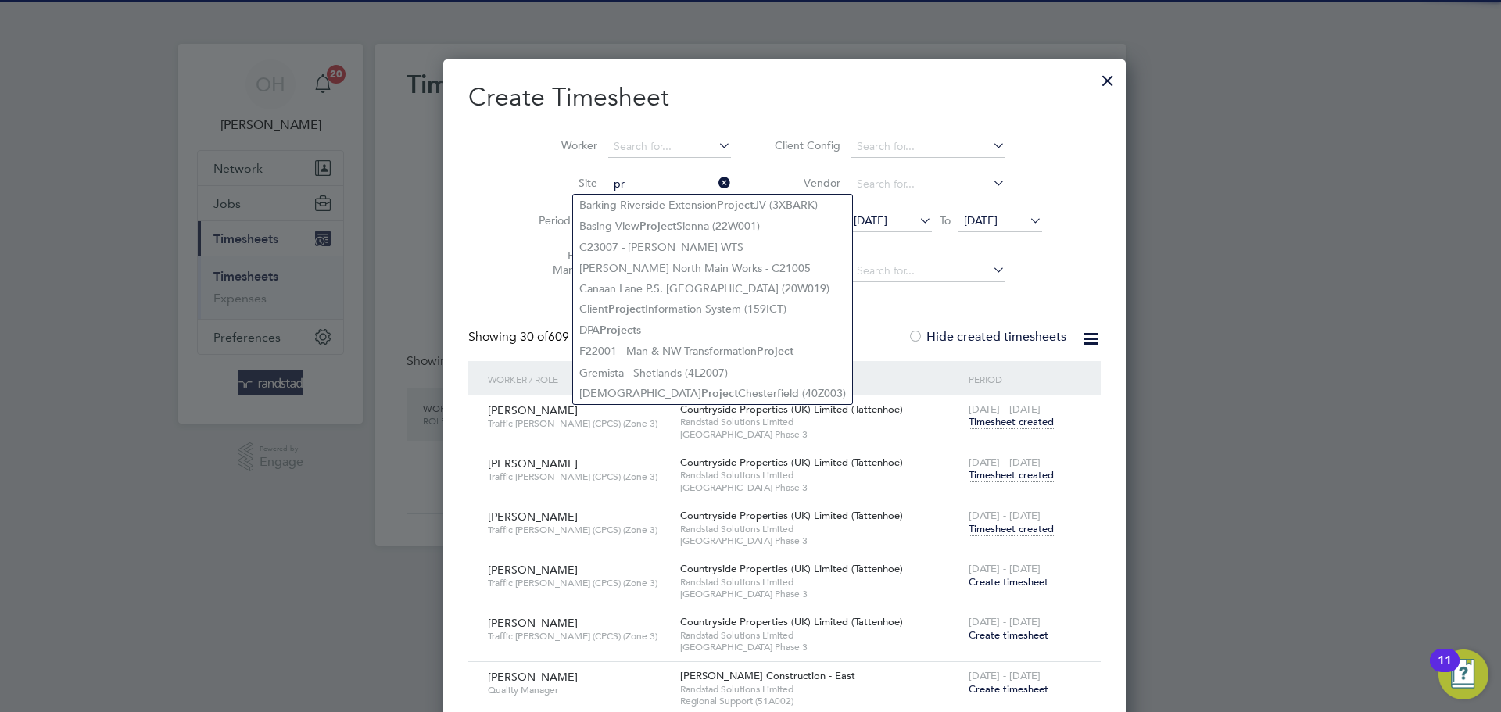
type input "p"
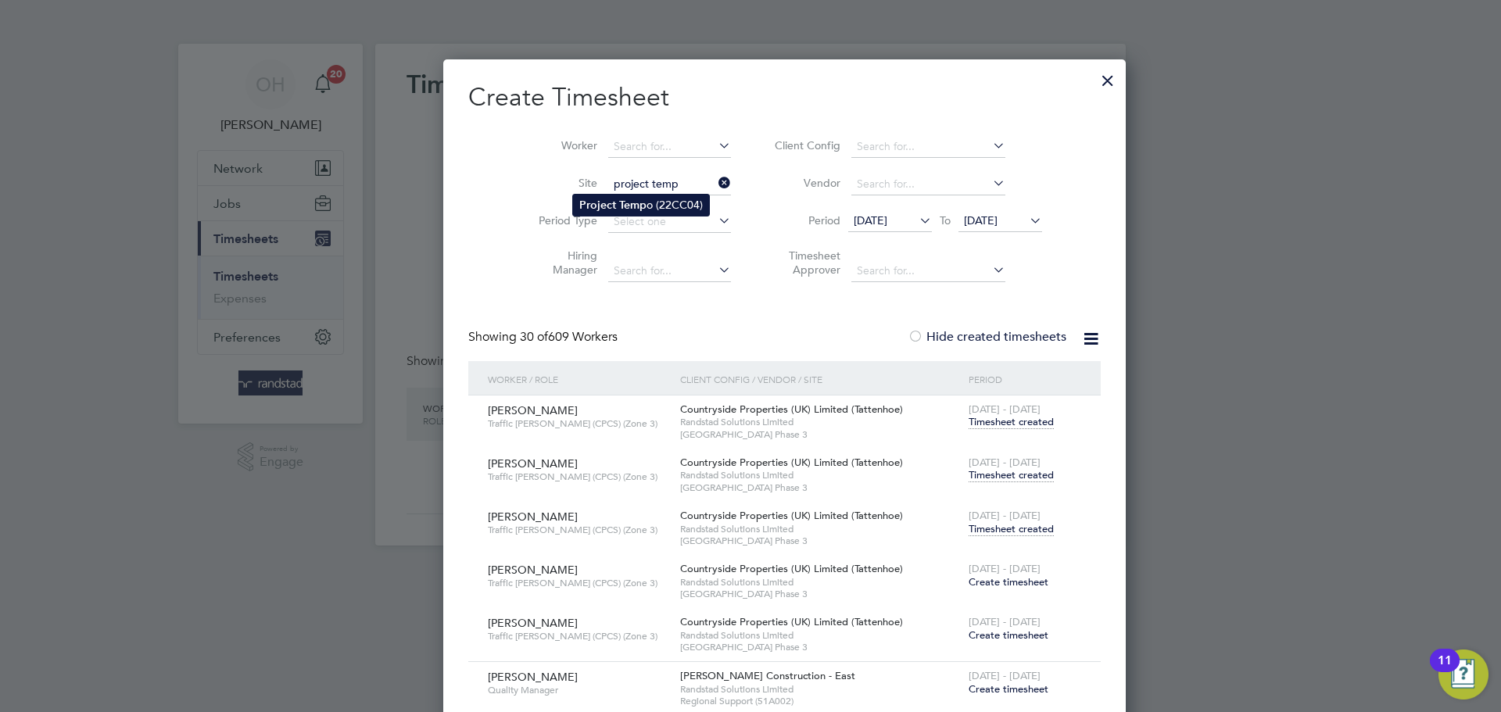
type input "Project Tempo (22CC04)"
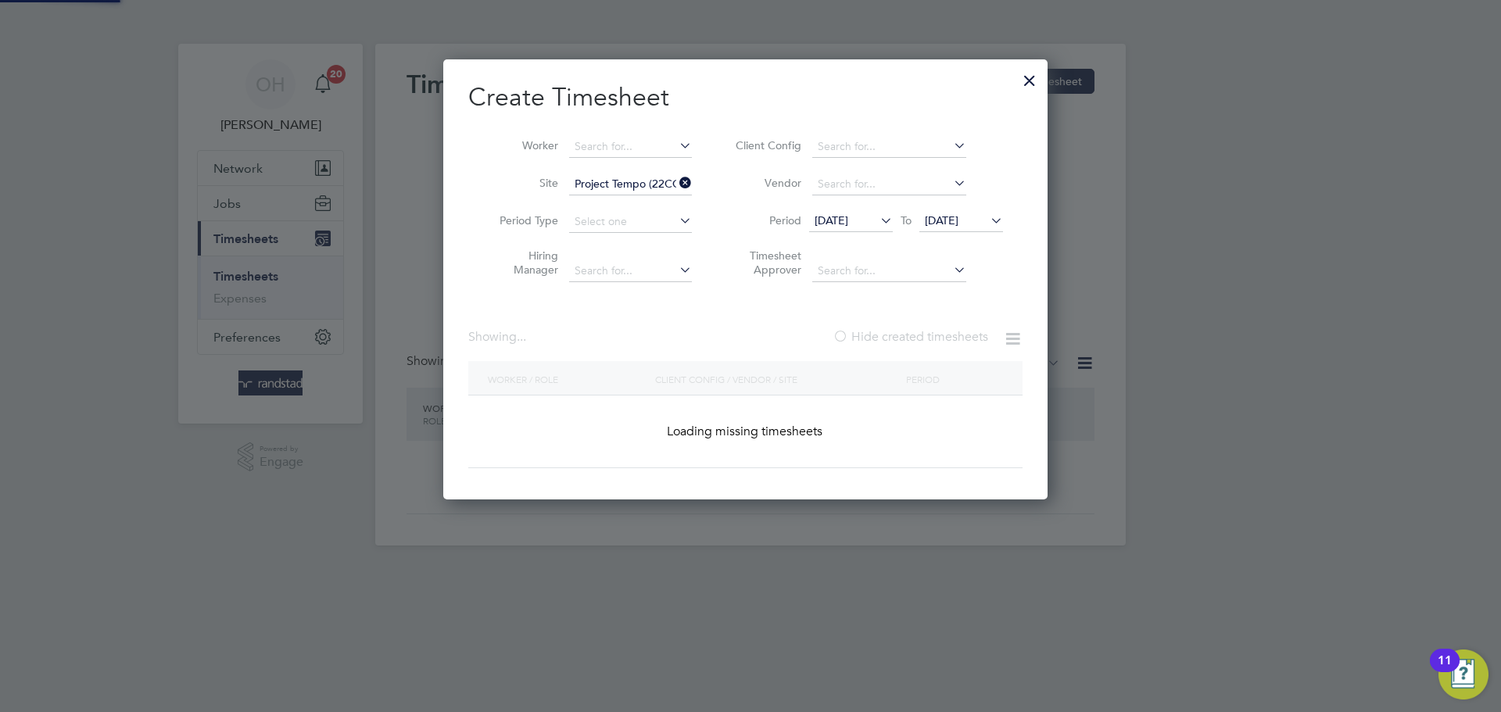
scroll to position [0, 0]
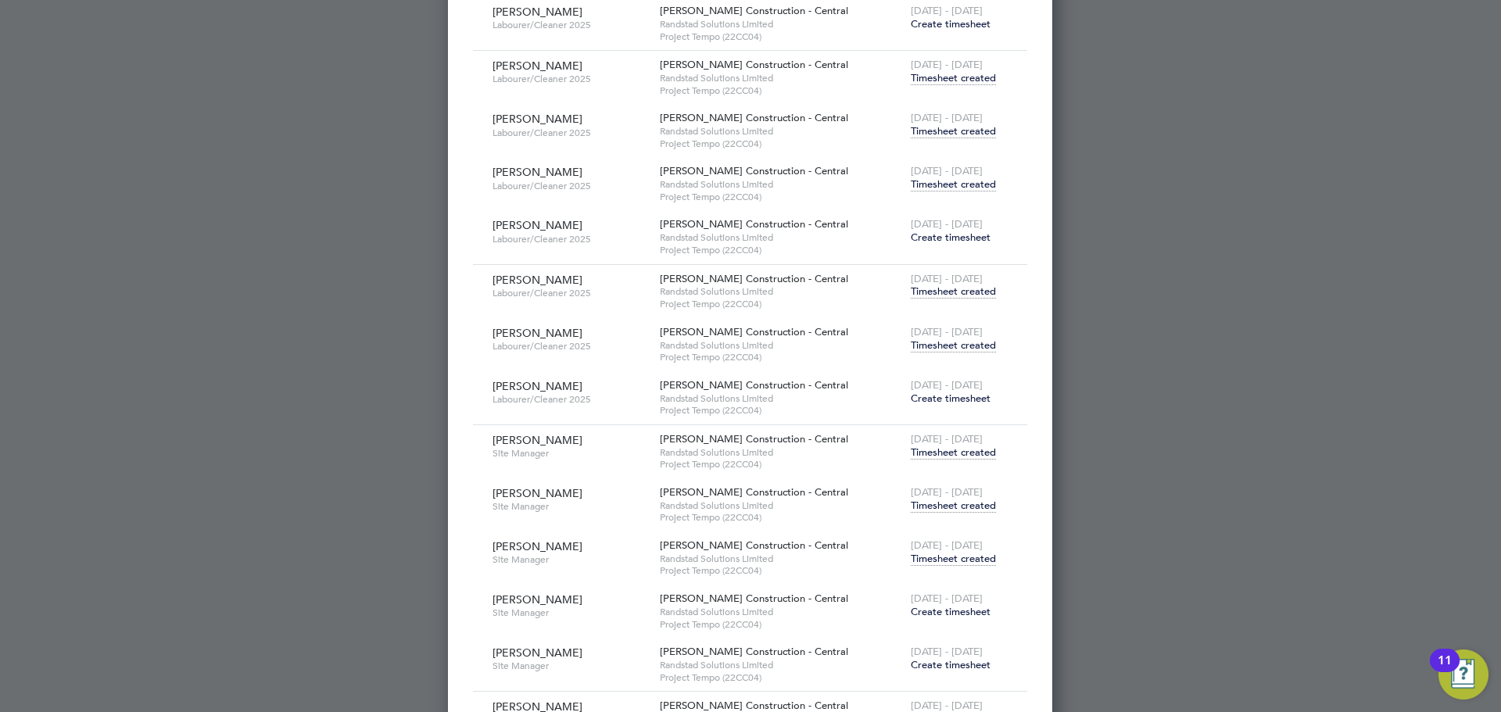
click at [931, 399] on span "Create timesheet" at bounding box center [951, 398] width 80 height 13
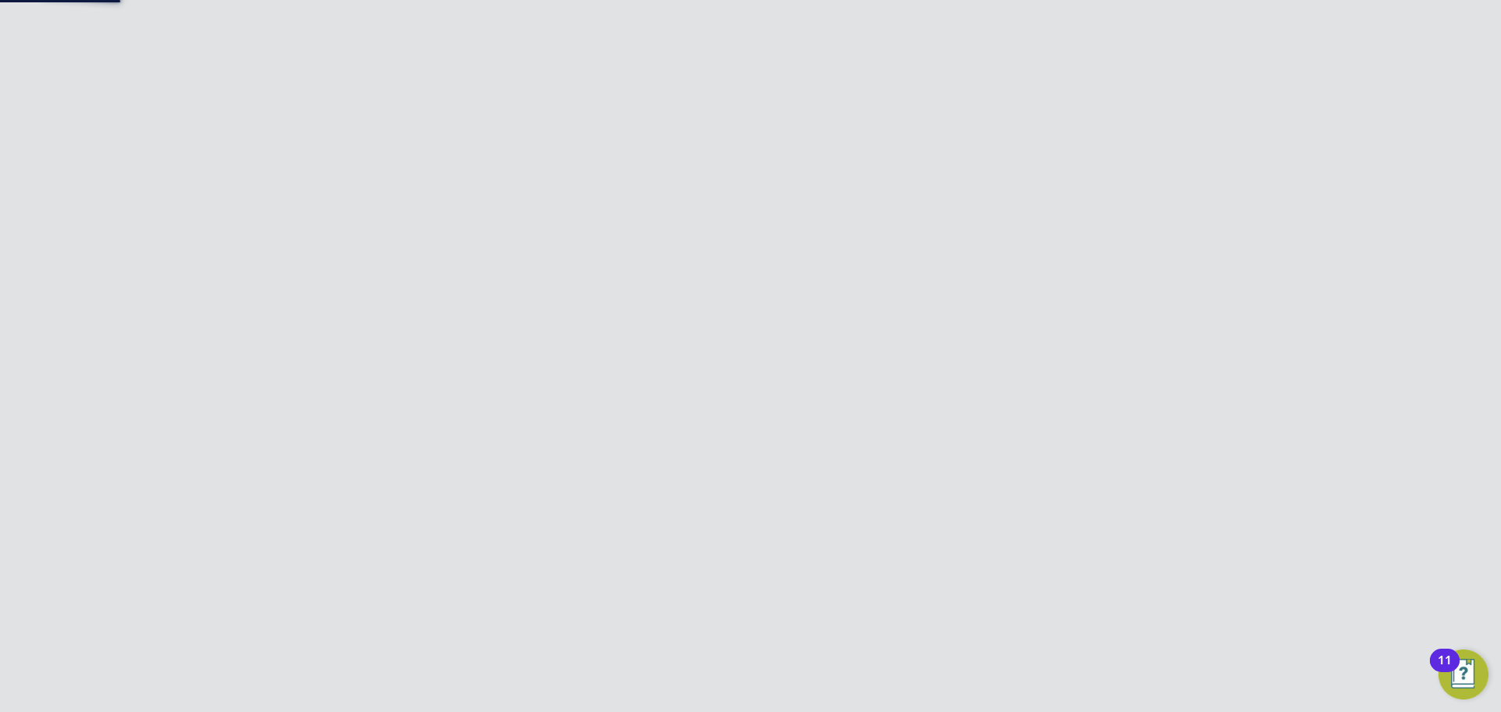
scroll to position [1545, 0]
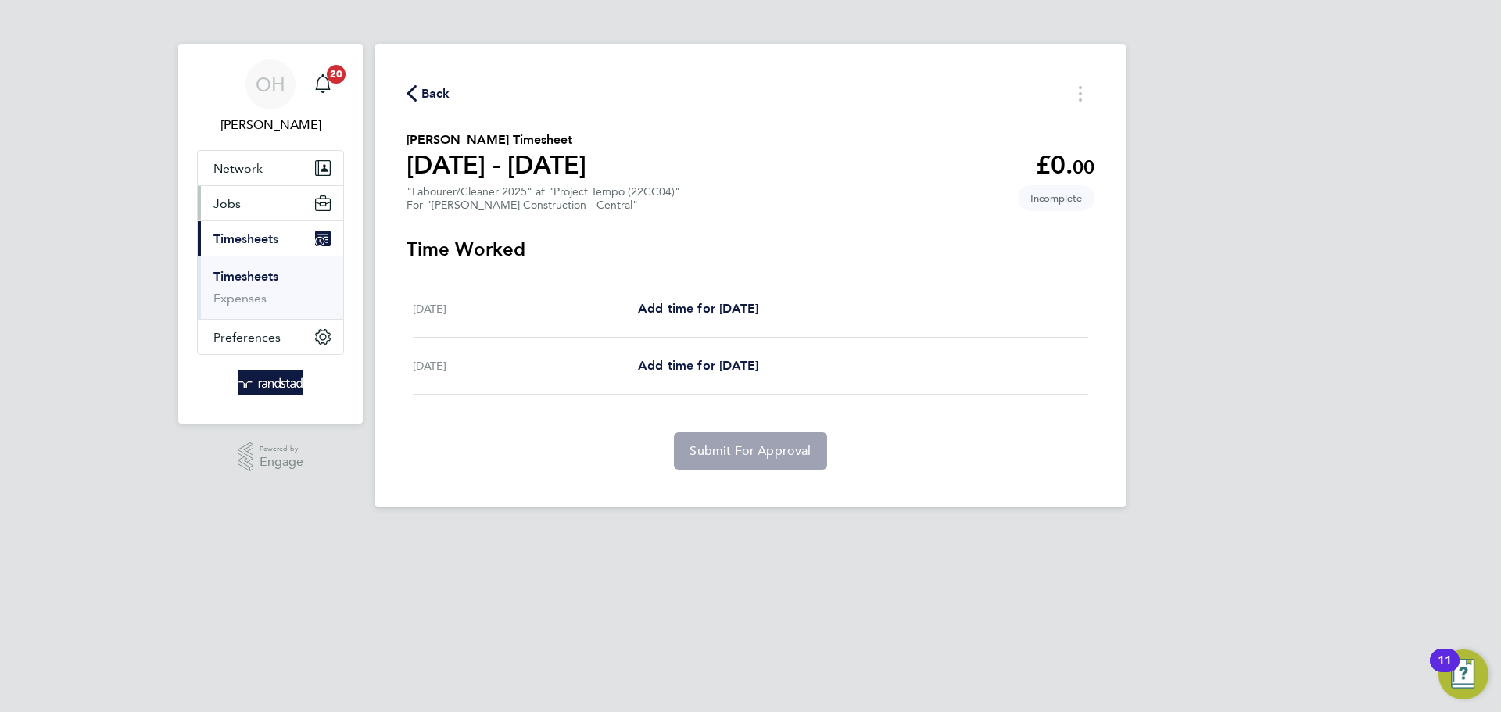
click at [256, 202] on button "Jobs" at bounding box center [270, 203] width 145 height 34
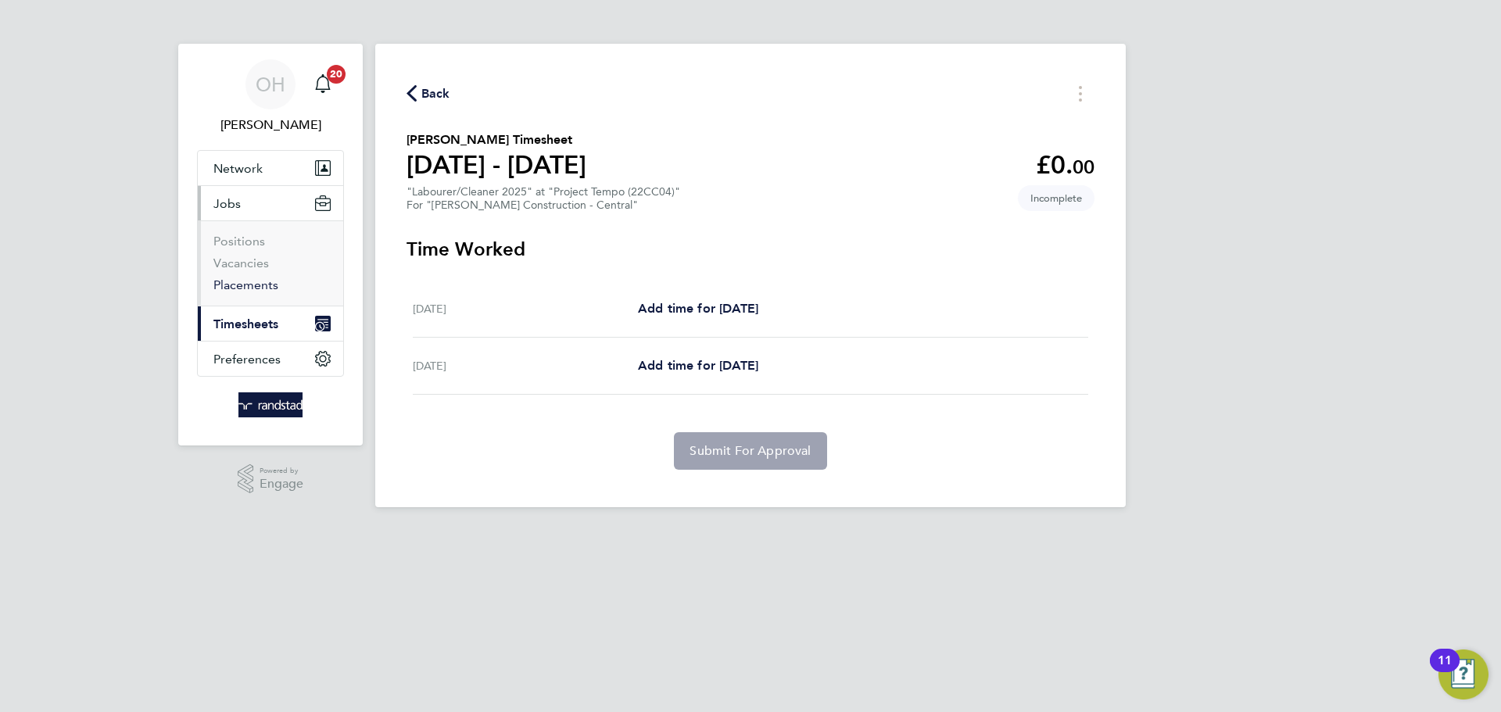
click at [250, 288] on link "Placements" at bounding box center [245, 284] width 65 height 15
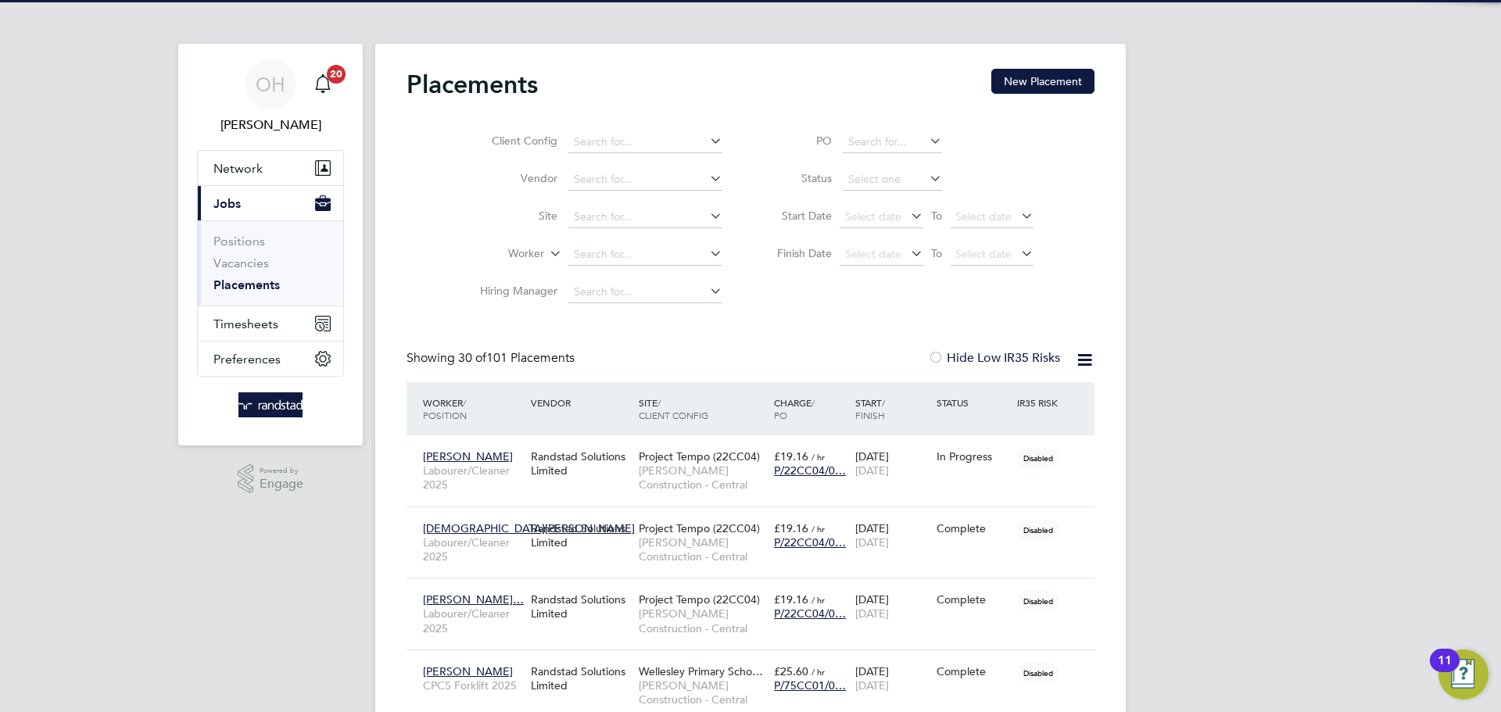
scroll to position [59, 136]
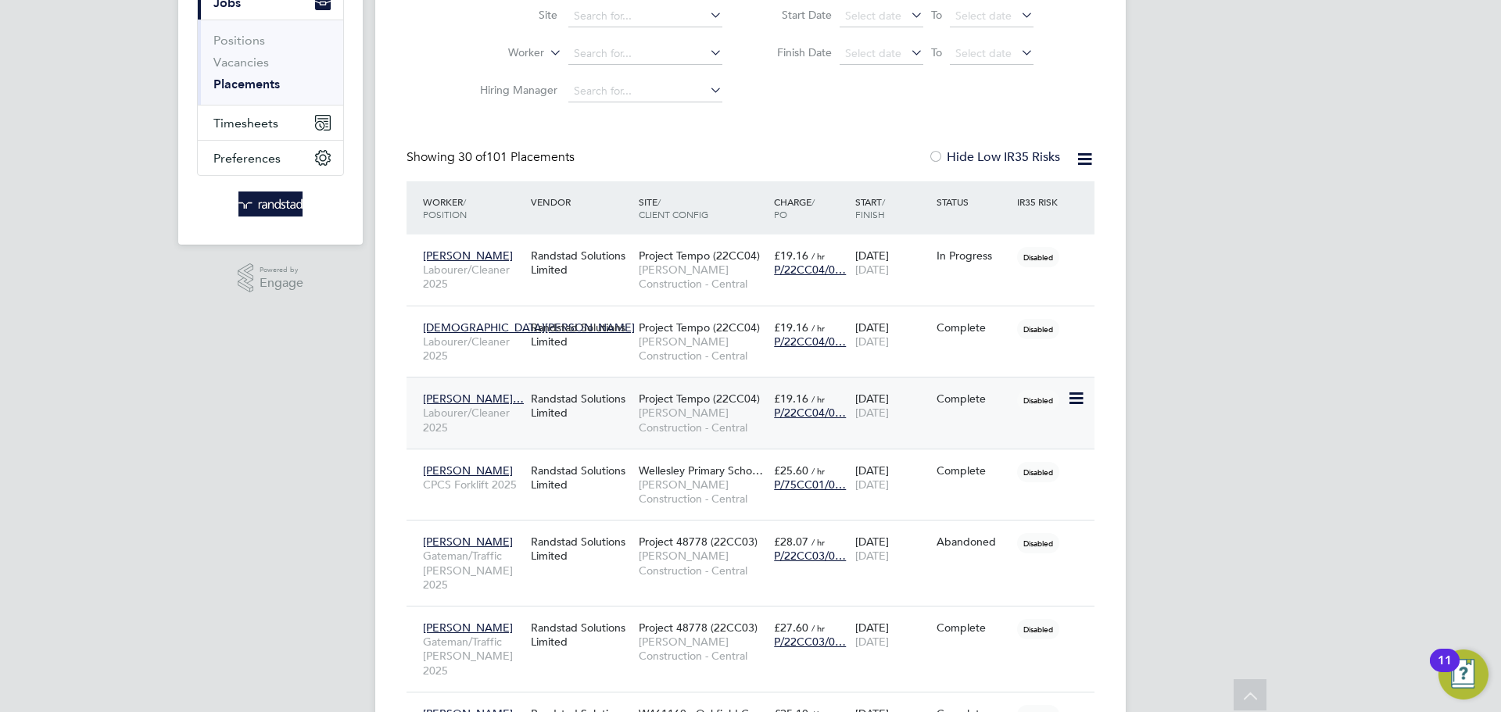
click at [965, 408] on div "Complete" at bounding box center [973, 399] width 81 height 30
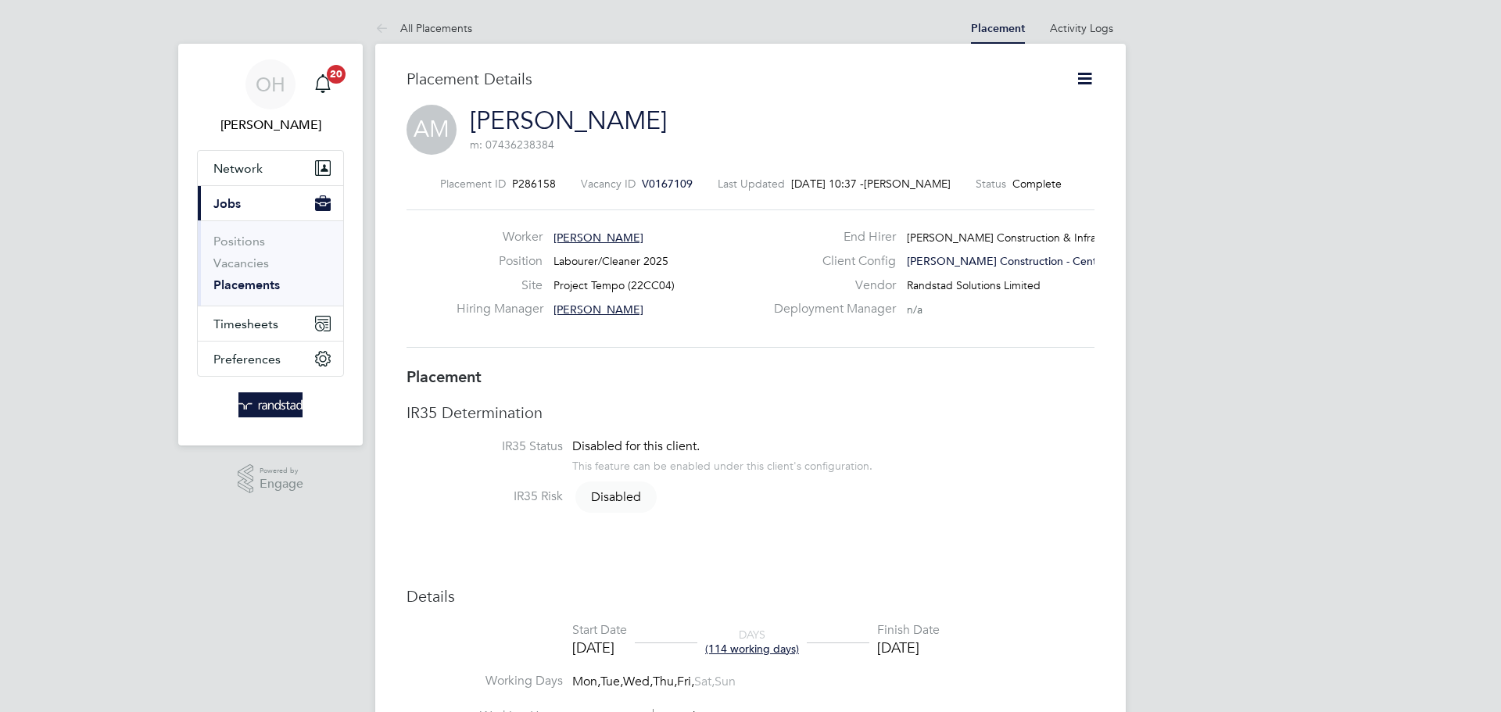
click at [1083, 76] on icon at bounding box center [1085, 79] width 20 height 20
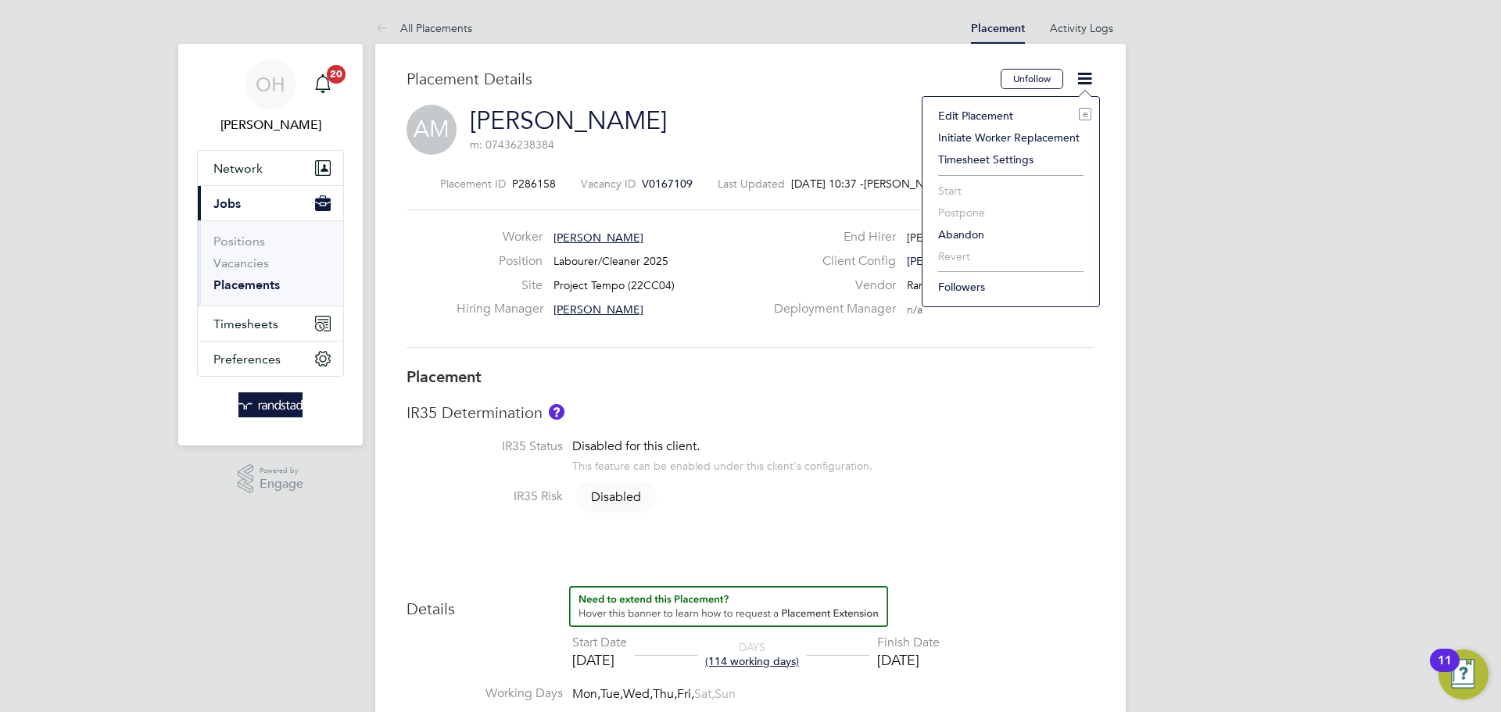
click at [999, 113] on li "Edit Placement e" at bounding box center [1010, 116] width 161 height 22
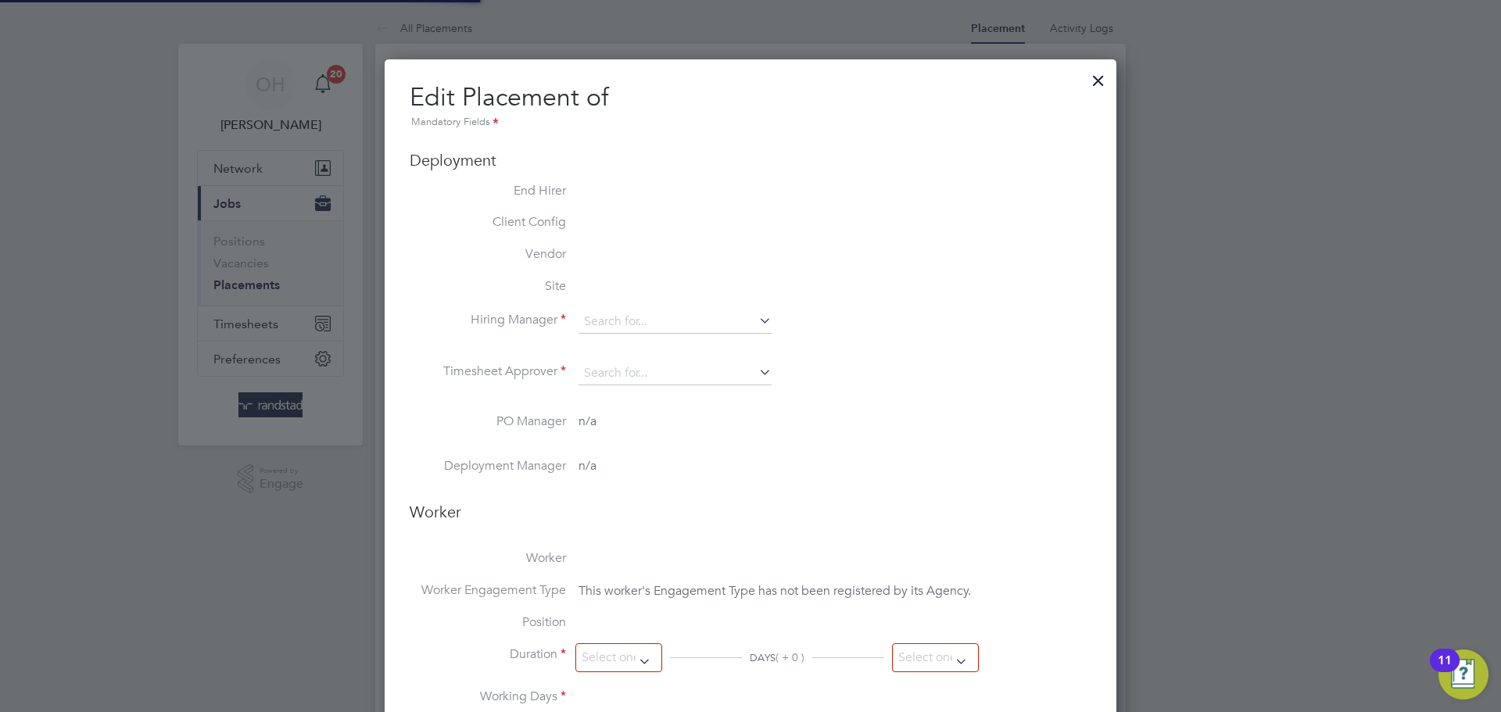
type input "[PERSON_NAME]"
type input "[DATE]"
type input "08:00"
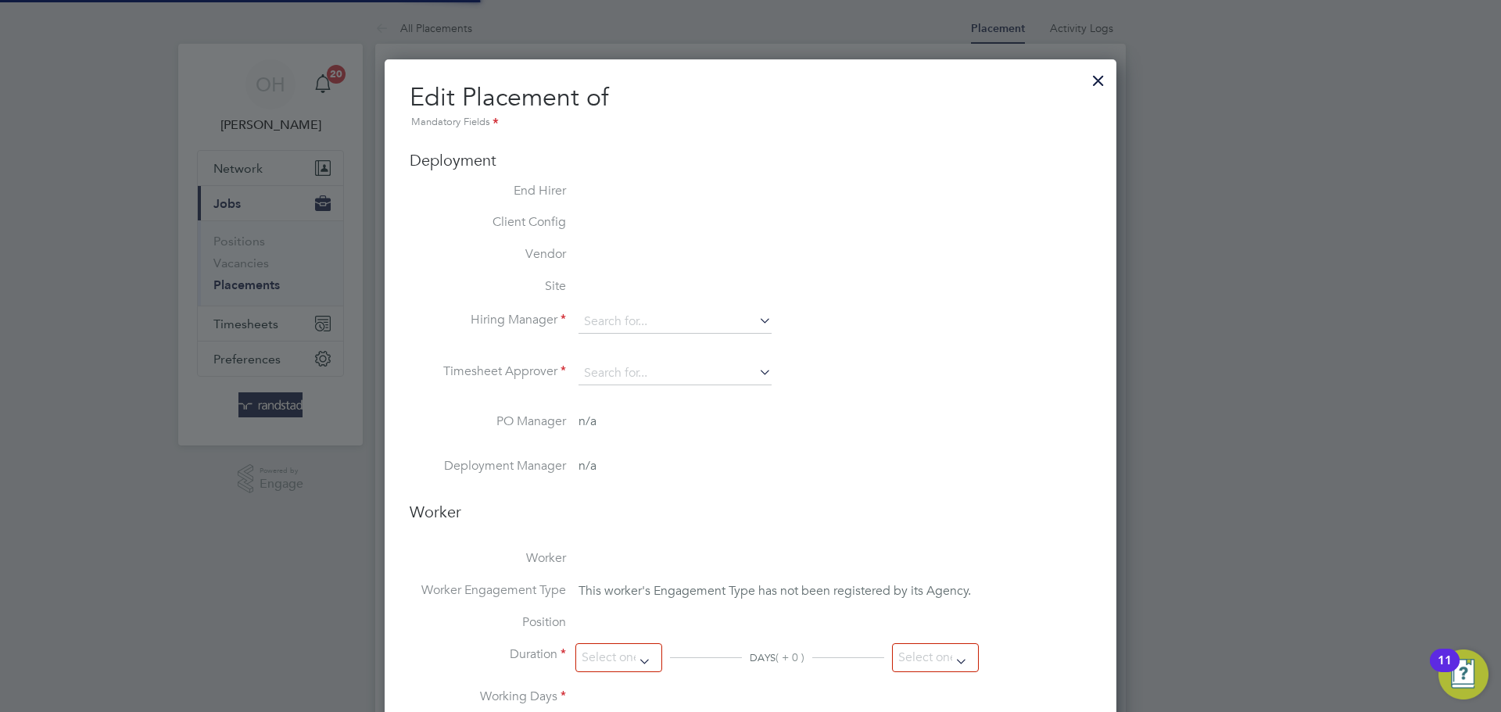
type input "18:00"
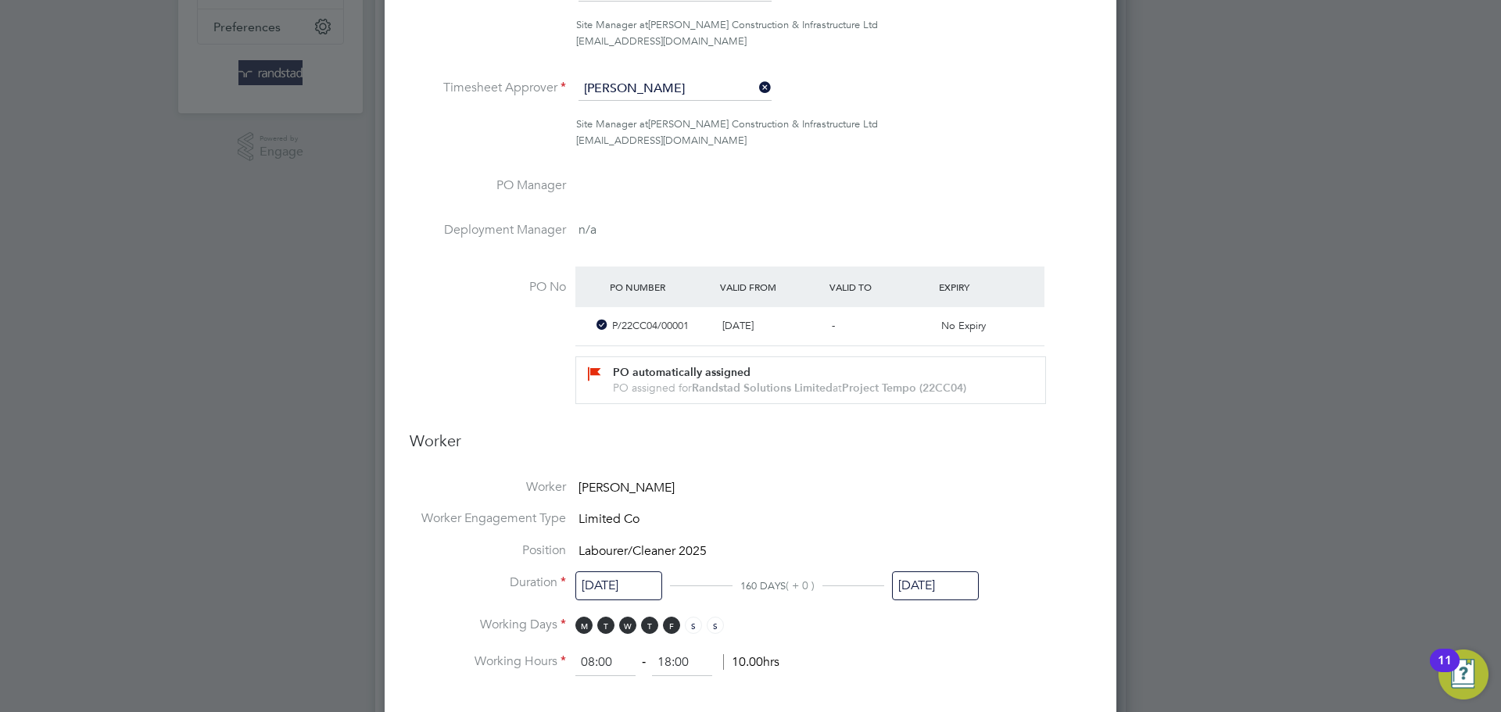
click at [933, 582] on input "[DATE]" at bounding box center [935, 585] width 87 height 29
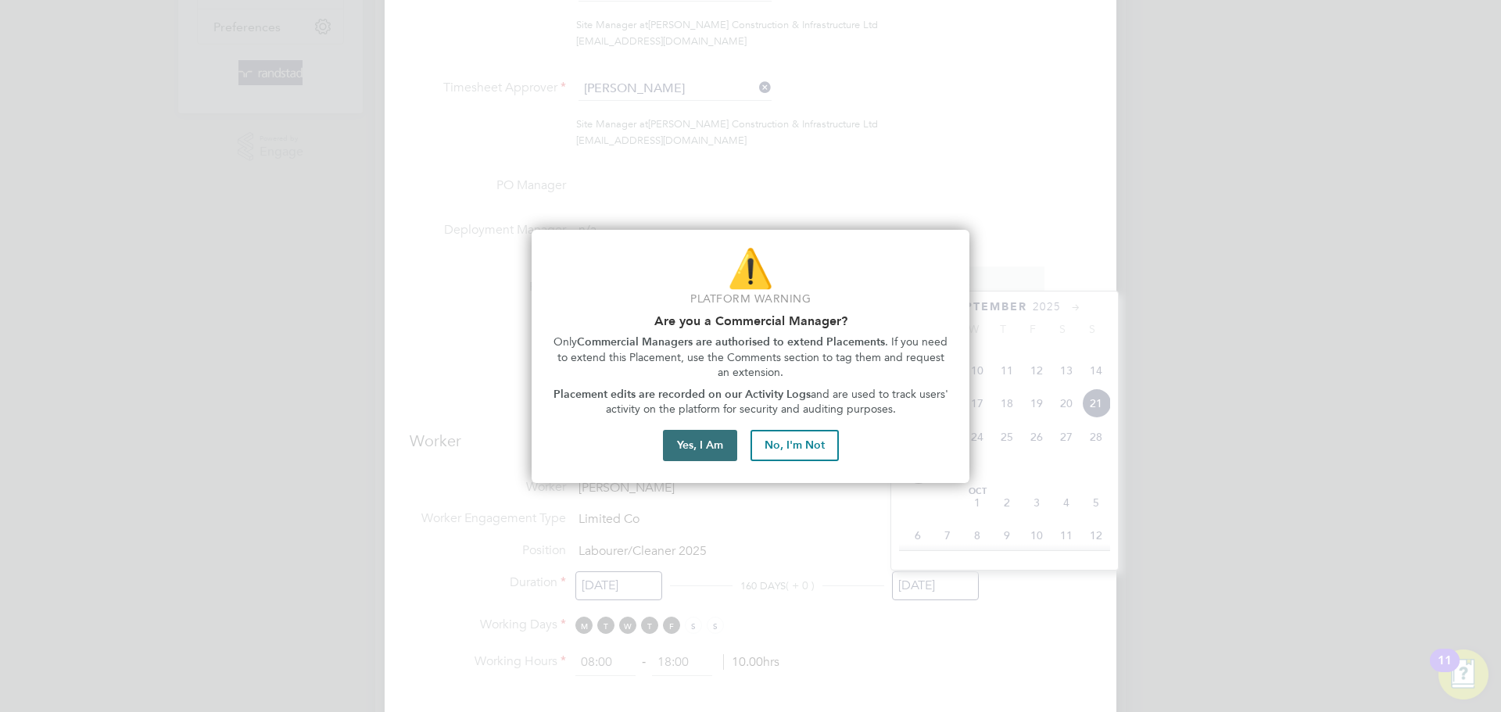
click at [680, 446] on button "Yes, I Am" at bounding box center [700, 445] width 74 height 31
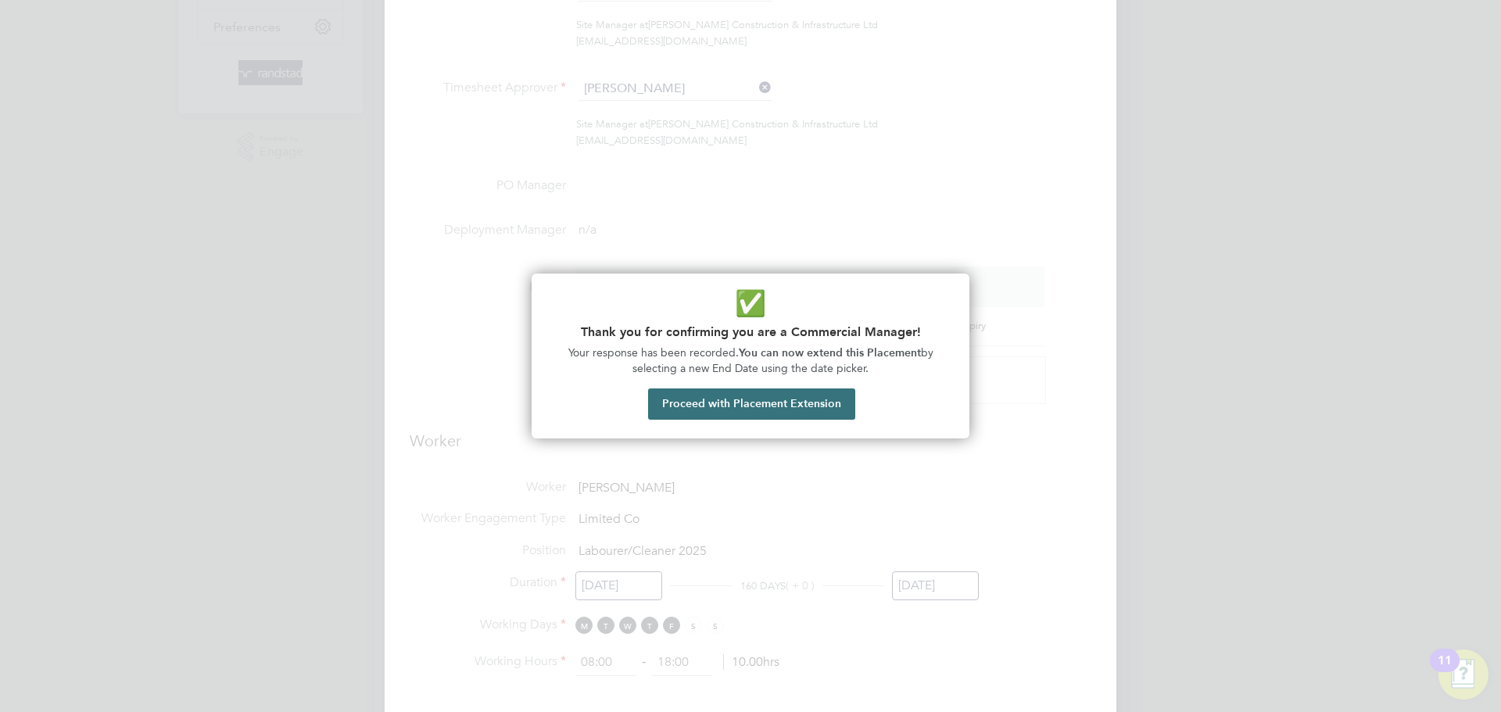
click at [750, 399] on button "Proceed with Placement Extension" at bounding box center [751, 403] width 207 height 31
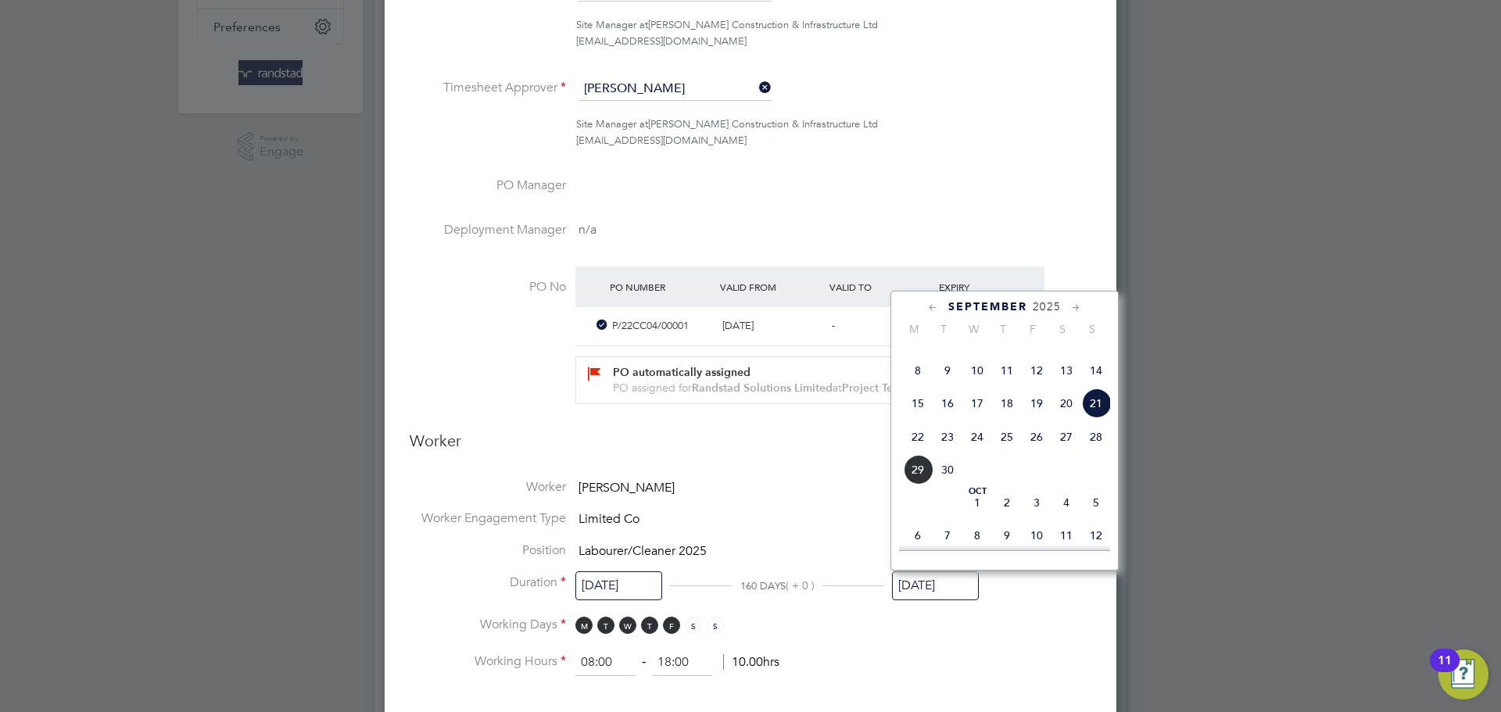
click at [1076, 310] on icon at bounding box center [1076, 307] width 15 height 17
click at [1099, 446] on span "26" at bounding box center [1096, 432] width 30 height 30
type input "[DATE]"
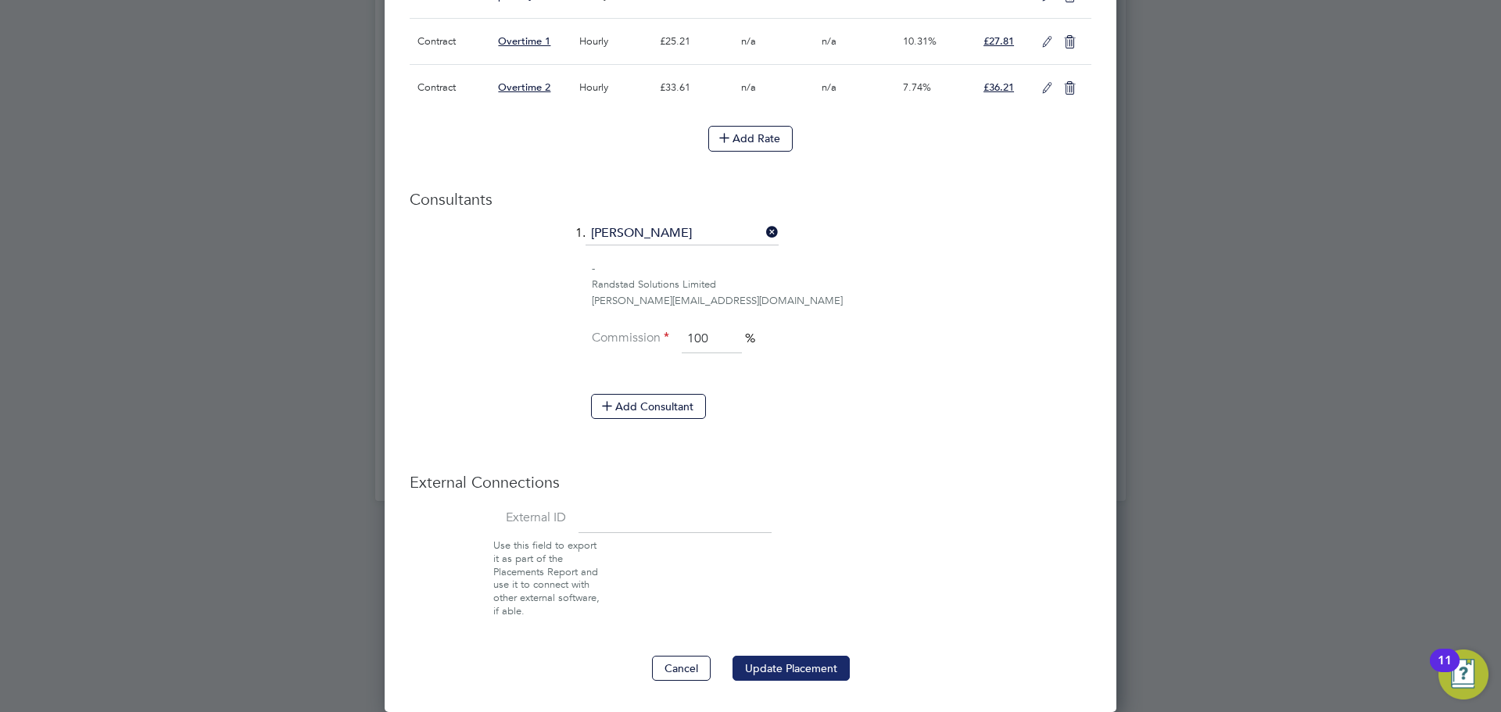
click at [761, 667] on button "Update Placement" at bounding box center [790, 668] width 117 height 25
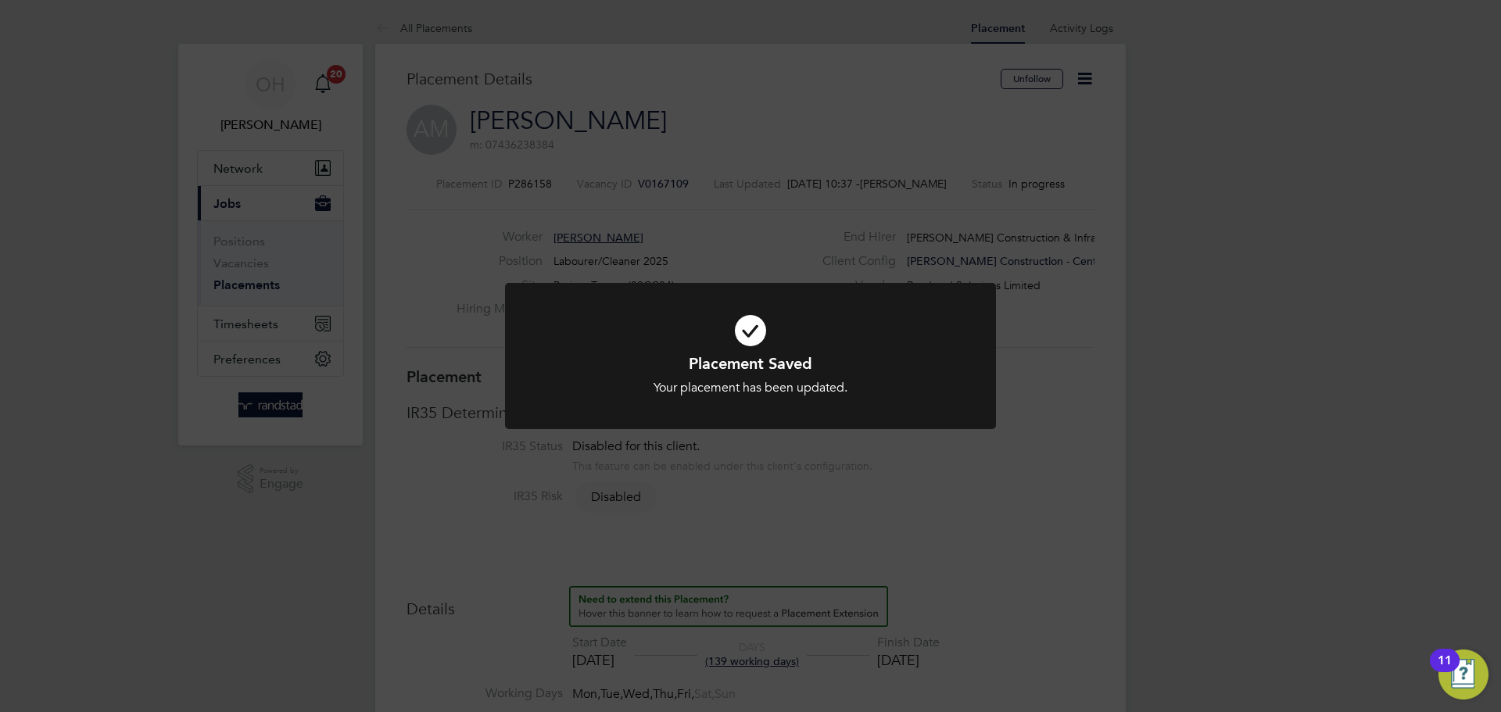
click at [495, 172] on div "Placement Saved Your placement has been updated. Cancel Okay" at bounding box center [750, 356] width 1501 height 712
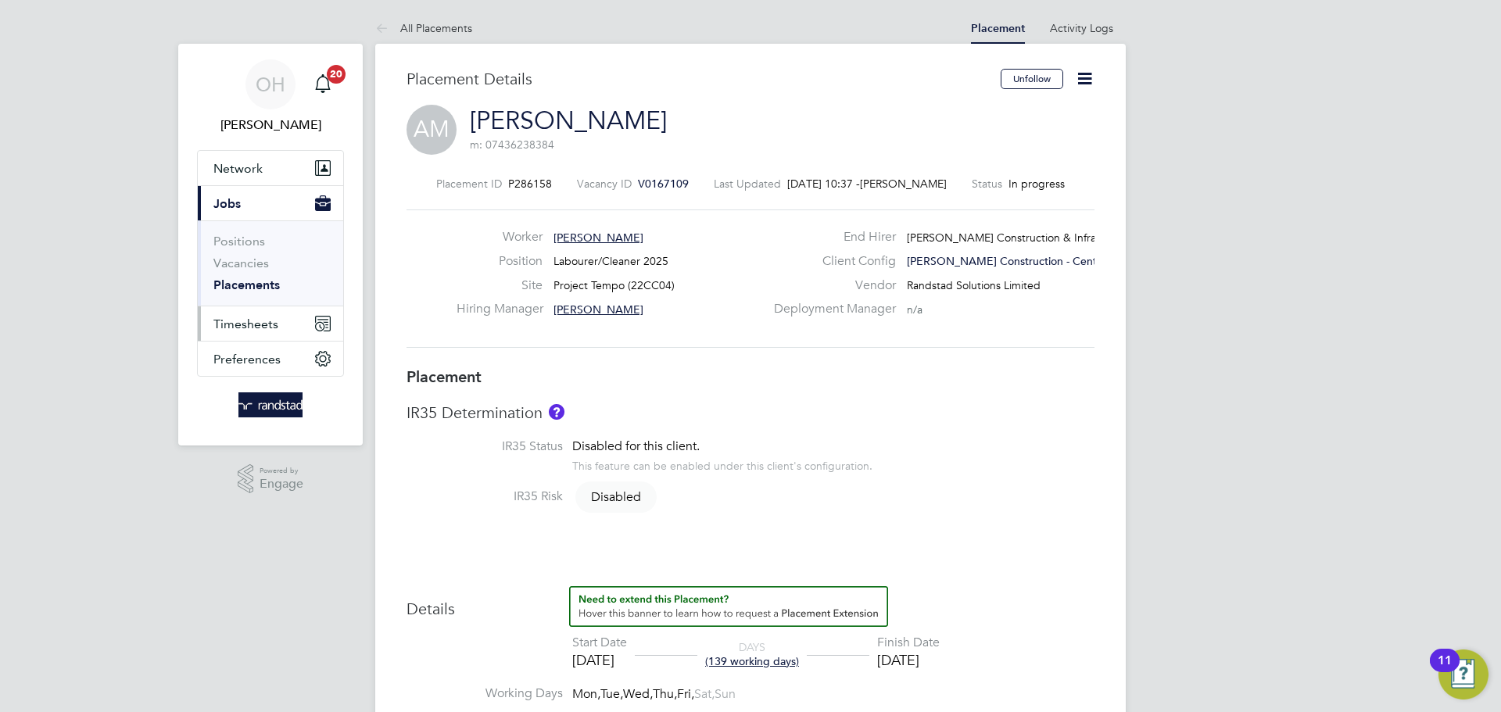
click at [234, 321] on span "Timesheets" at bounding box center [245, 324] width 65 height 15
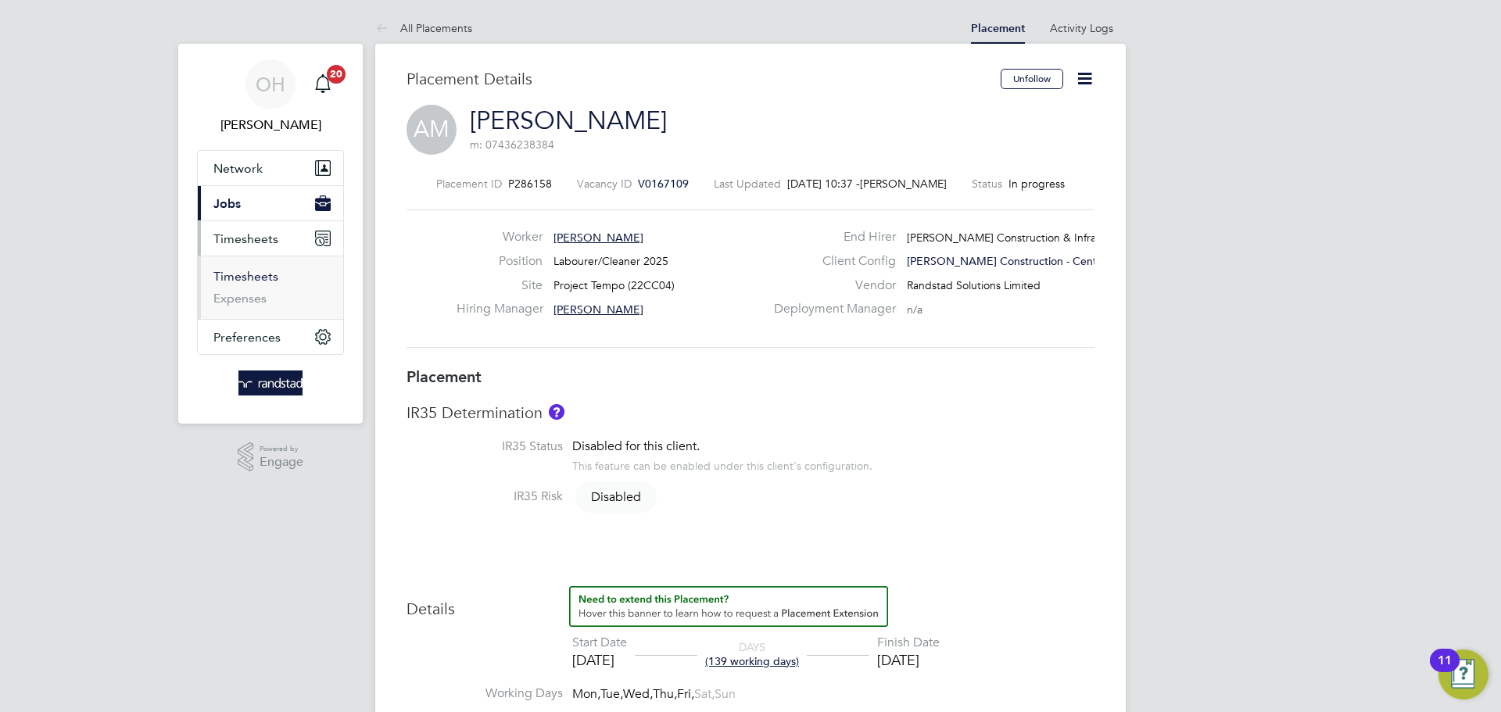
click at [236, 275] on link "Timesheets" at bounding box center [245, 276] width 65 height 15
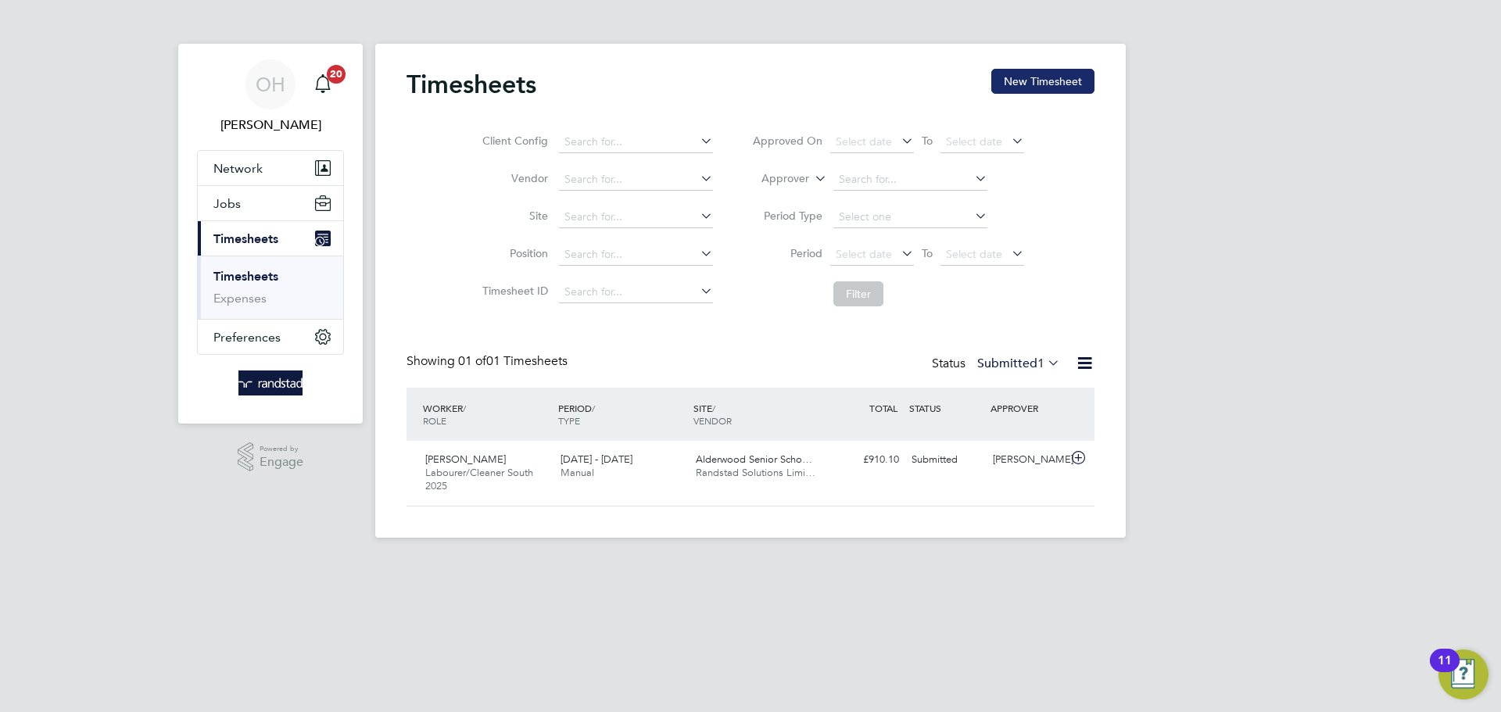
click at [1054, 86] on button "New Timesheet" at bounding box center [1042, 81] width 103 height 25
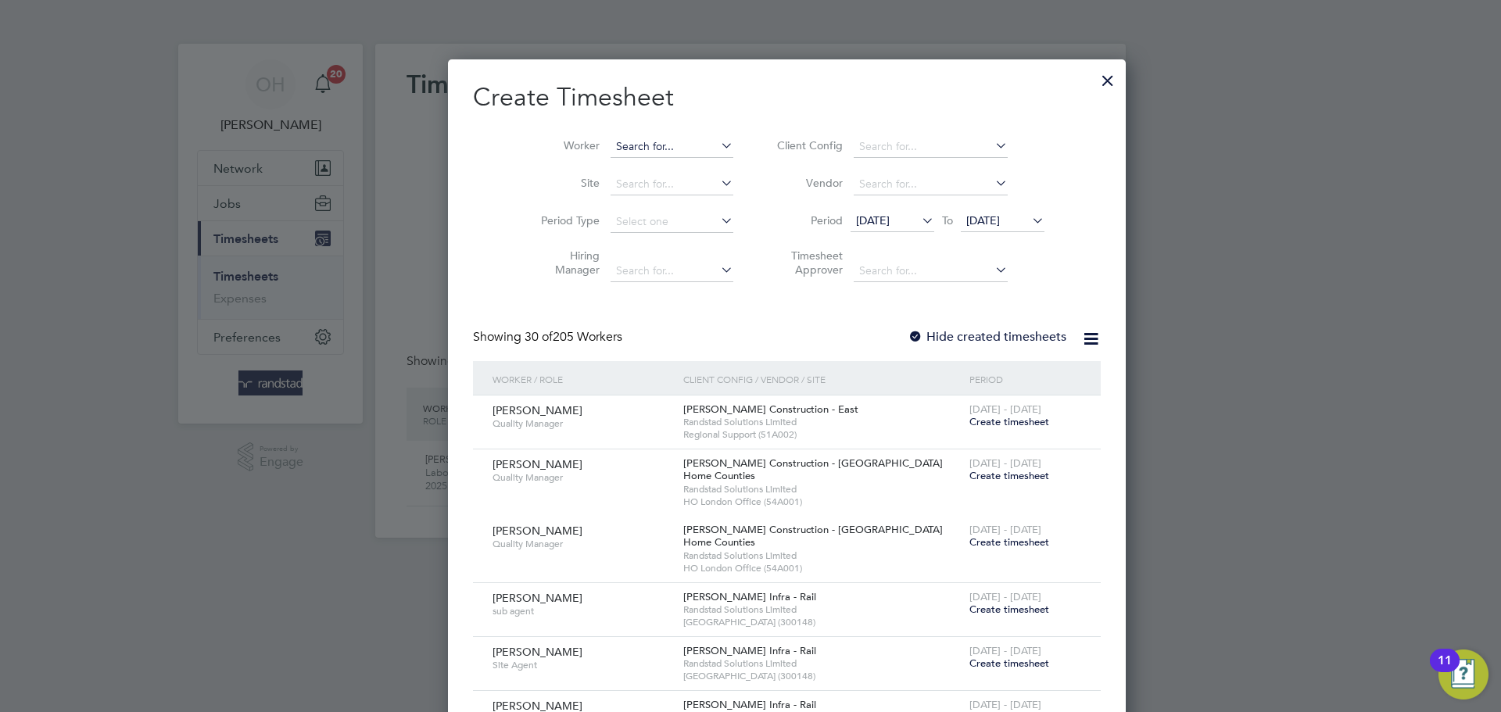
click at [638, 139] on input at bounding box center [671, 147] width 123 height 22
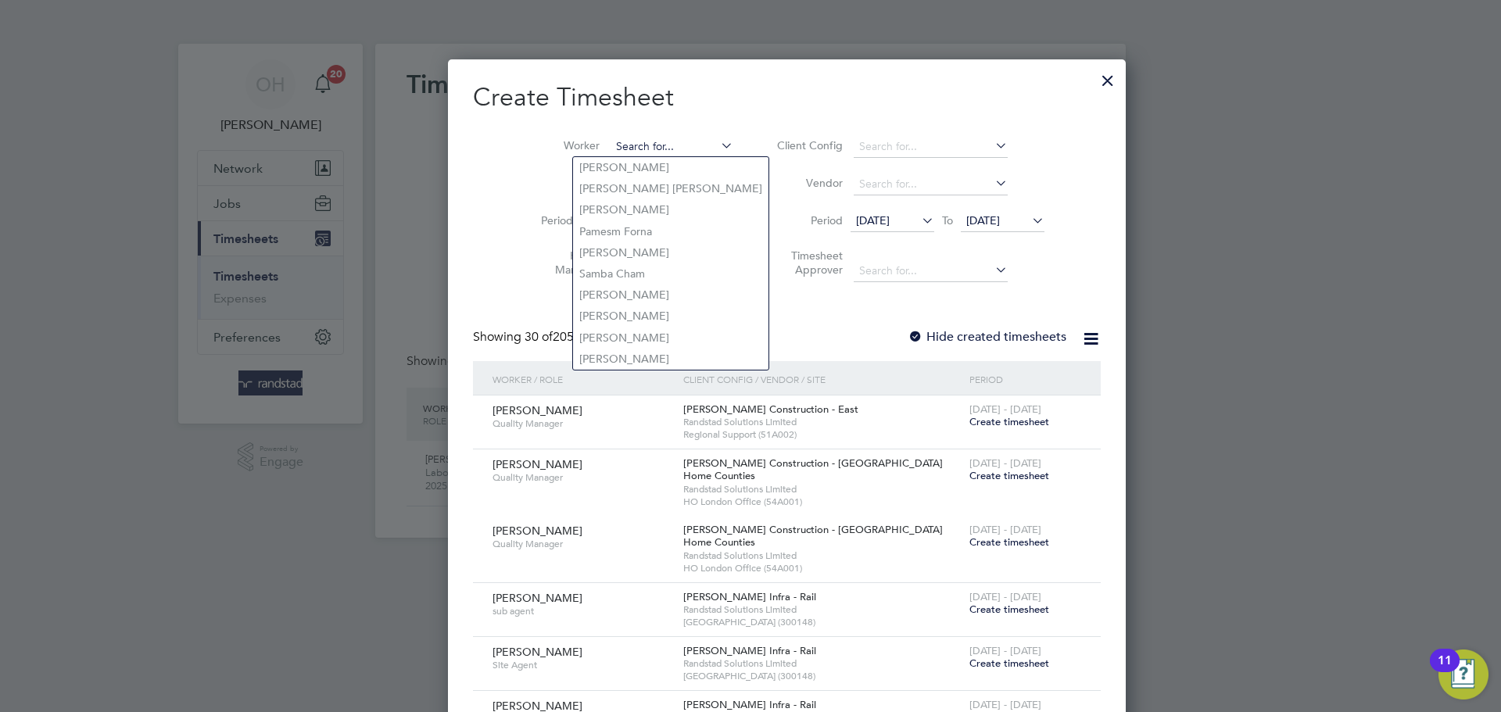
click at [611, 138] on input at bounding box center [671, 147] width 123 height 22
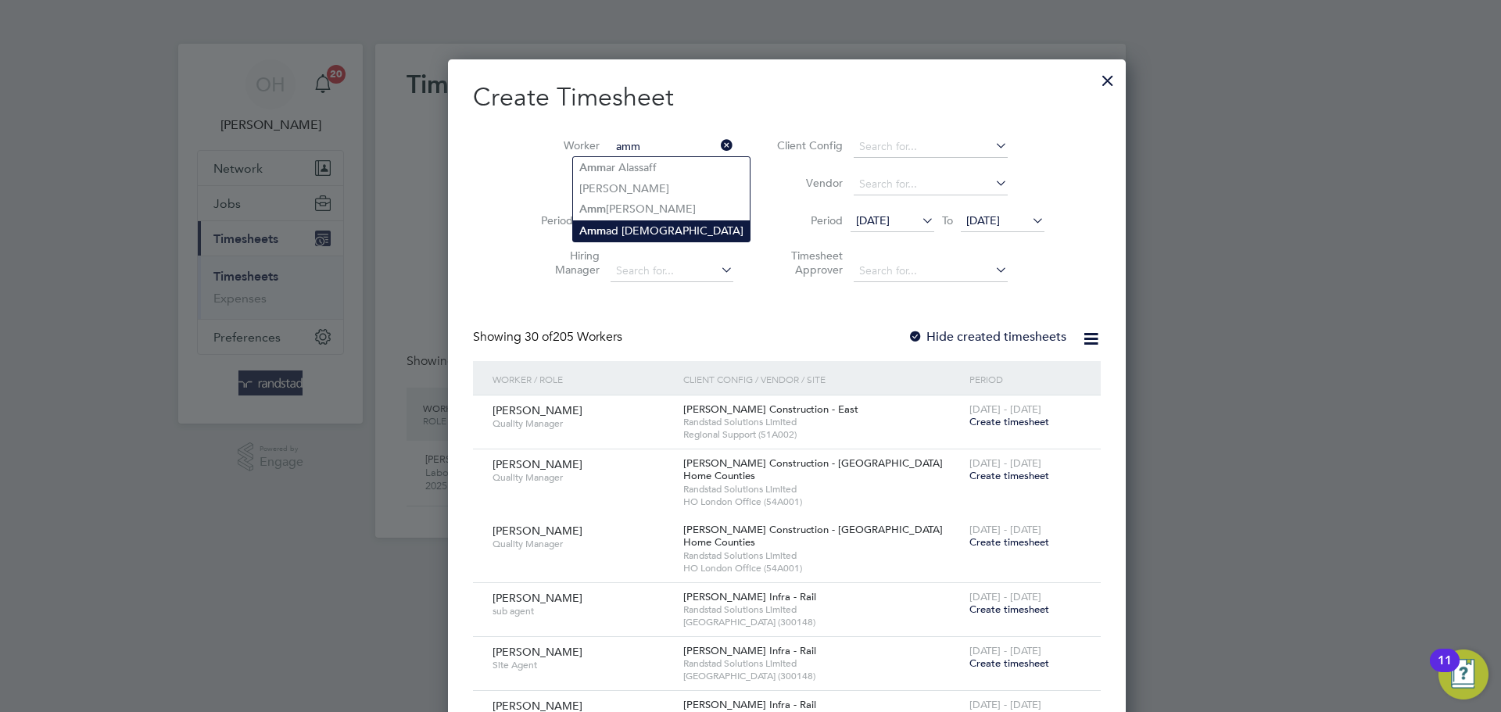
click at [615, 231] on li "Amm ad Muhammad" at bounding box center [661, 230] width 177 height 21
type input "[PERSON_NAME]"
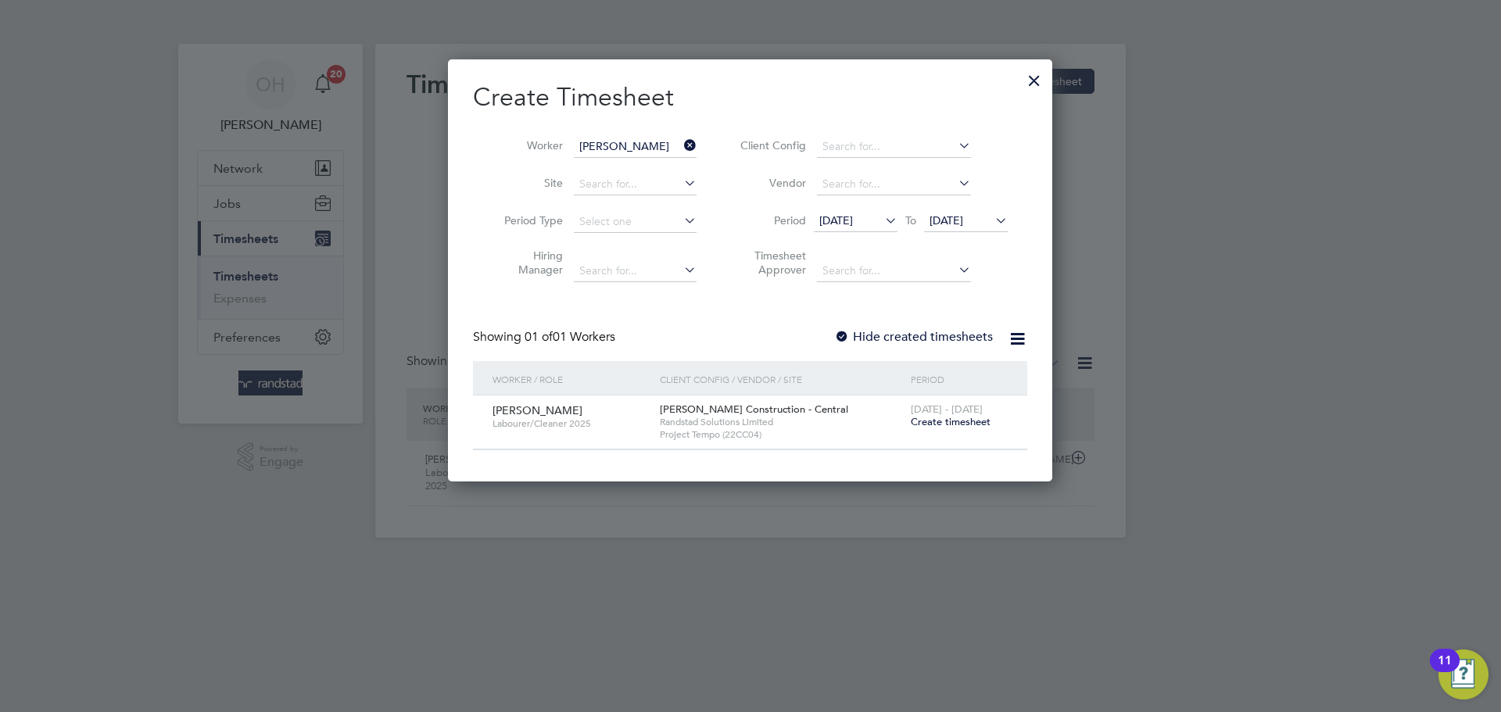
click at [957, 408] on span "[DATE] - [DATE]" at bounding box center [947, 409] width 72 height 13
click at [954, 415] on span "Create timesheet" at bounding box center [951, 421] width 80 height 13
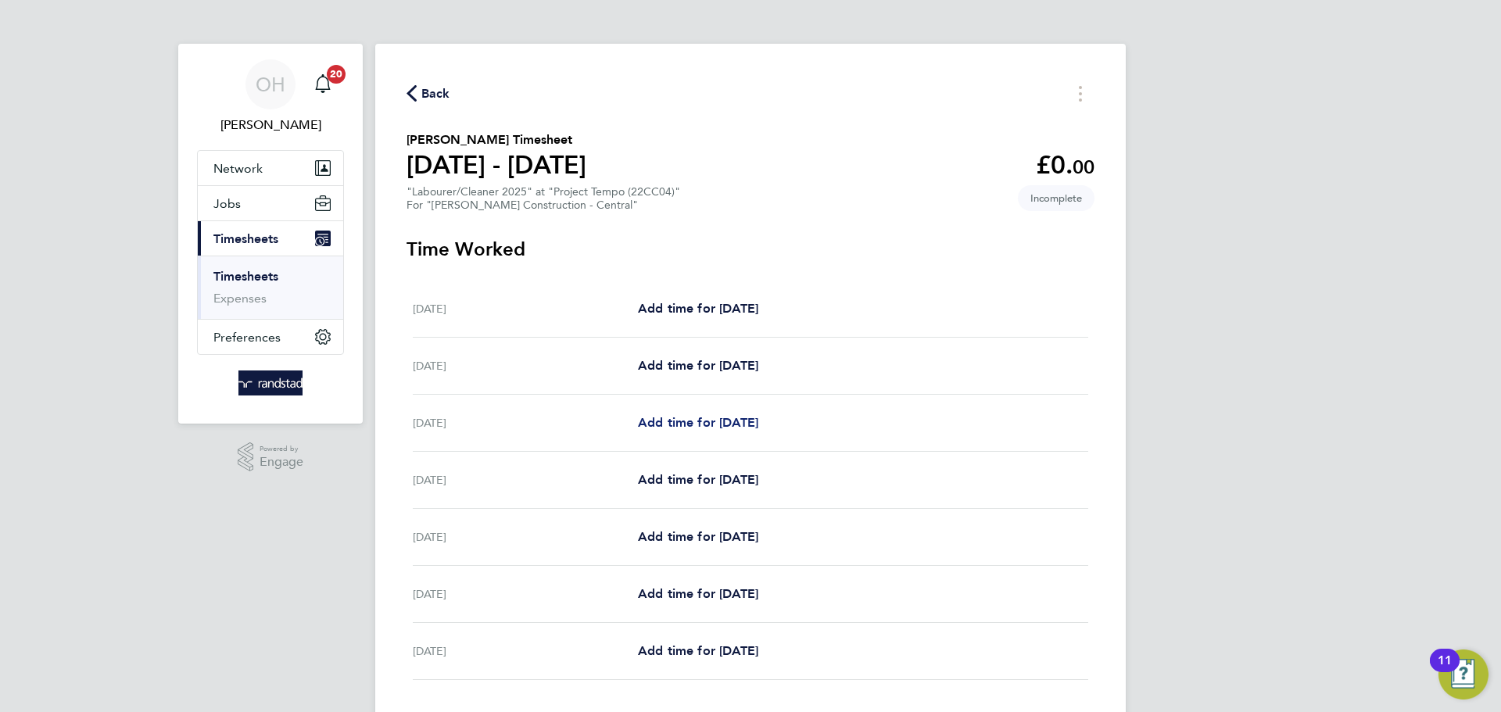
click at [704, 424] on span "Add time for [DATE]" at bounding box center [698, 422] width 120 height 15
select select "30"
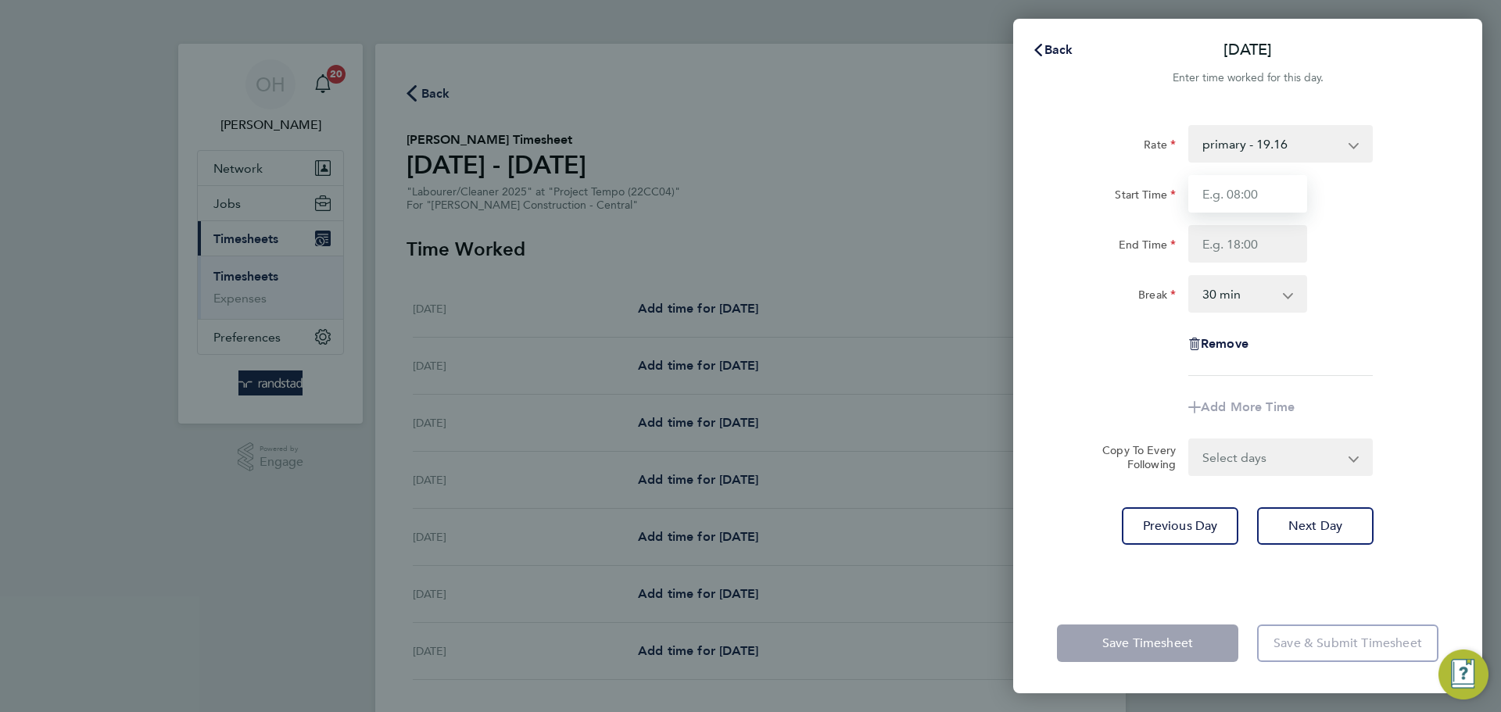
click at [1204, 201] on input "Start Time" at bounding box center [1247, 194] width 119 height 38
type input "07:30"
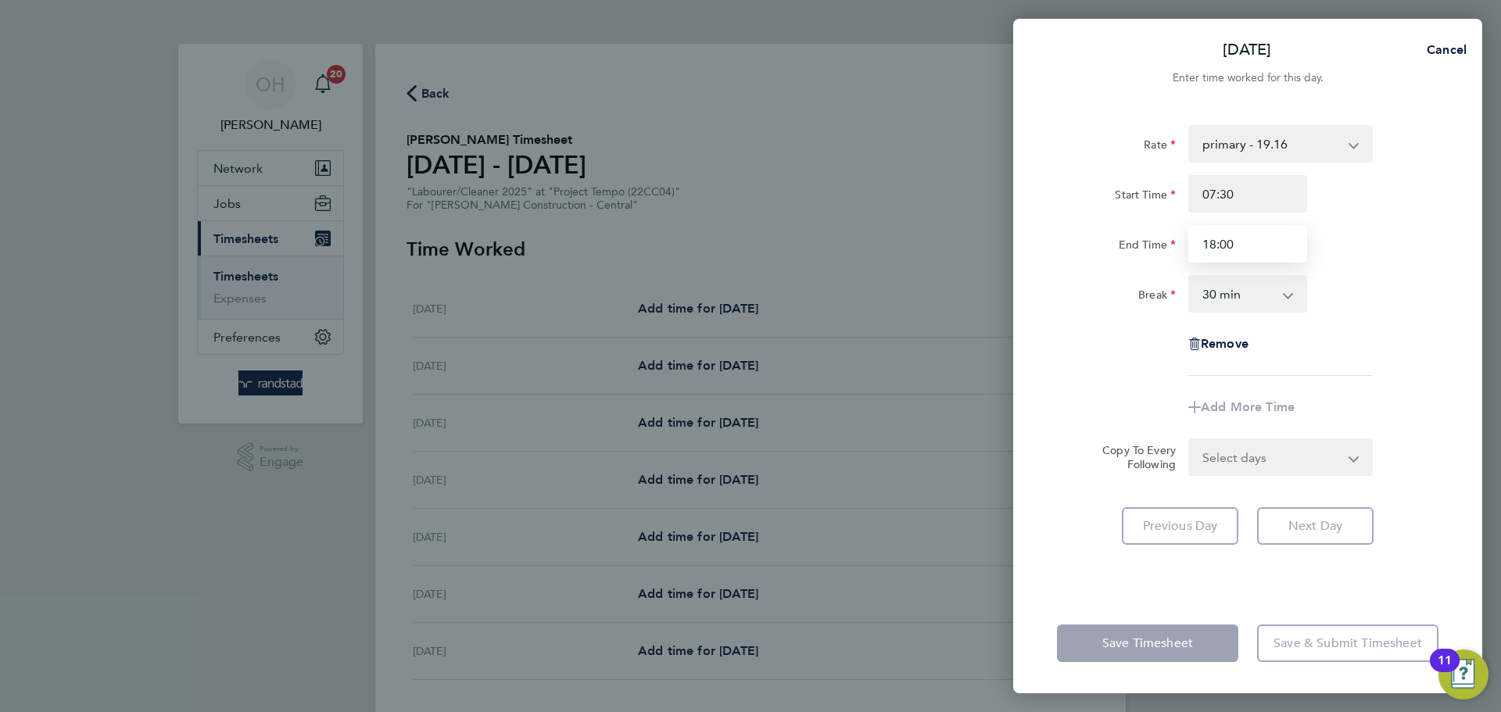
click at [1300, 228] on input "18:00" at bounding box center [1247, 244] width 119 height 38
type input "18:00"
click at [1363, 253] on div "End Time 18:00" at bounding box center [1248, 244] width 394 height 38
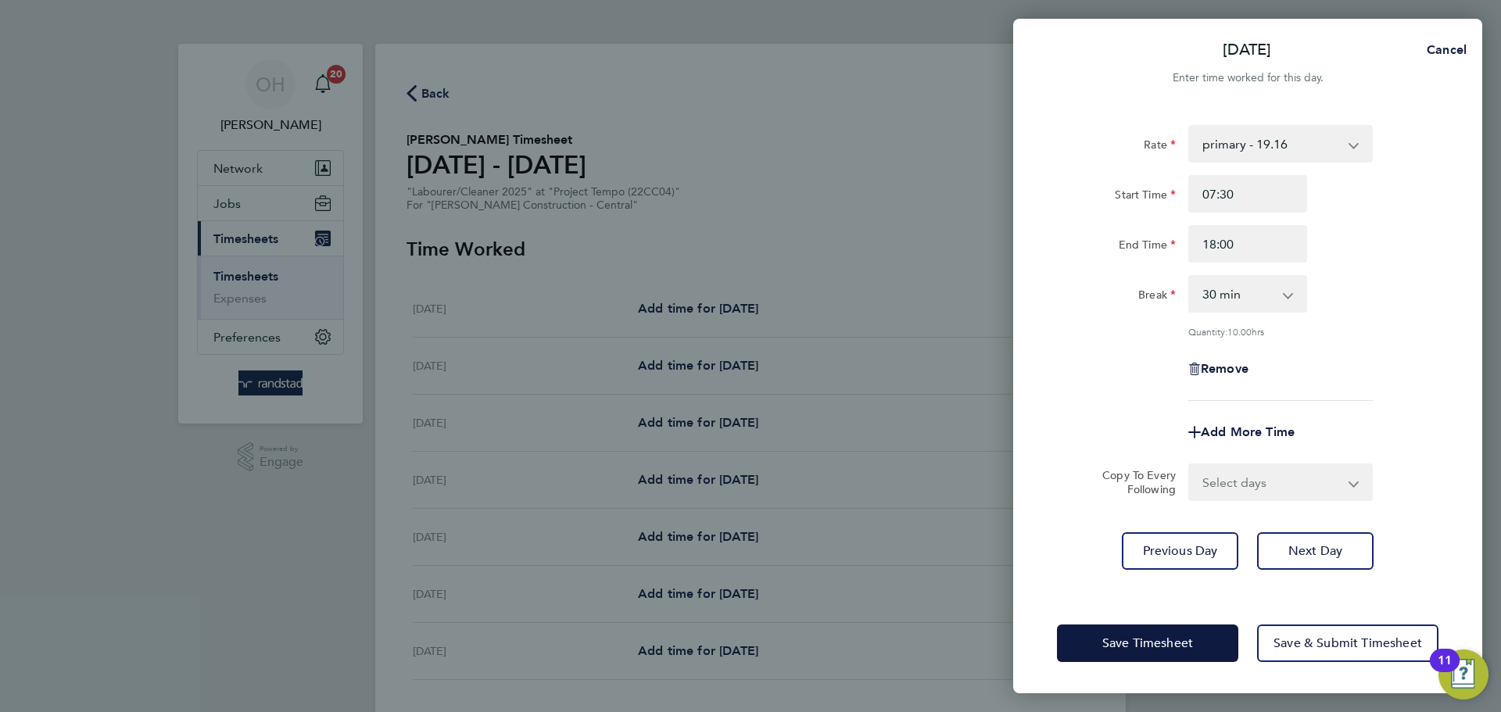
click at [1274, 487] on select "Select days Day [DATE] [DATE] [DATE] [DATE]" at bounding box center [1272, 482] width 164 height 34
select select "DAY"
click at [1190, 465] on select "Select days Day [DATE] [DATE] [DATE] [DATE]" at bounding box center [1272, 482] width 164 height 34
select select "[DATE]"
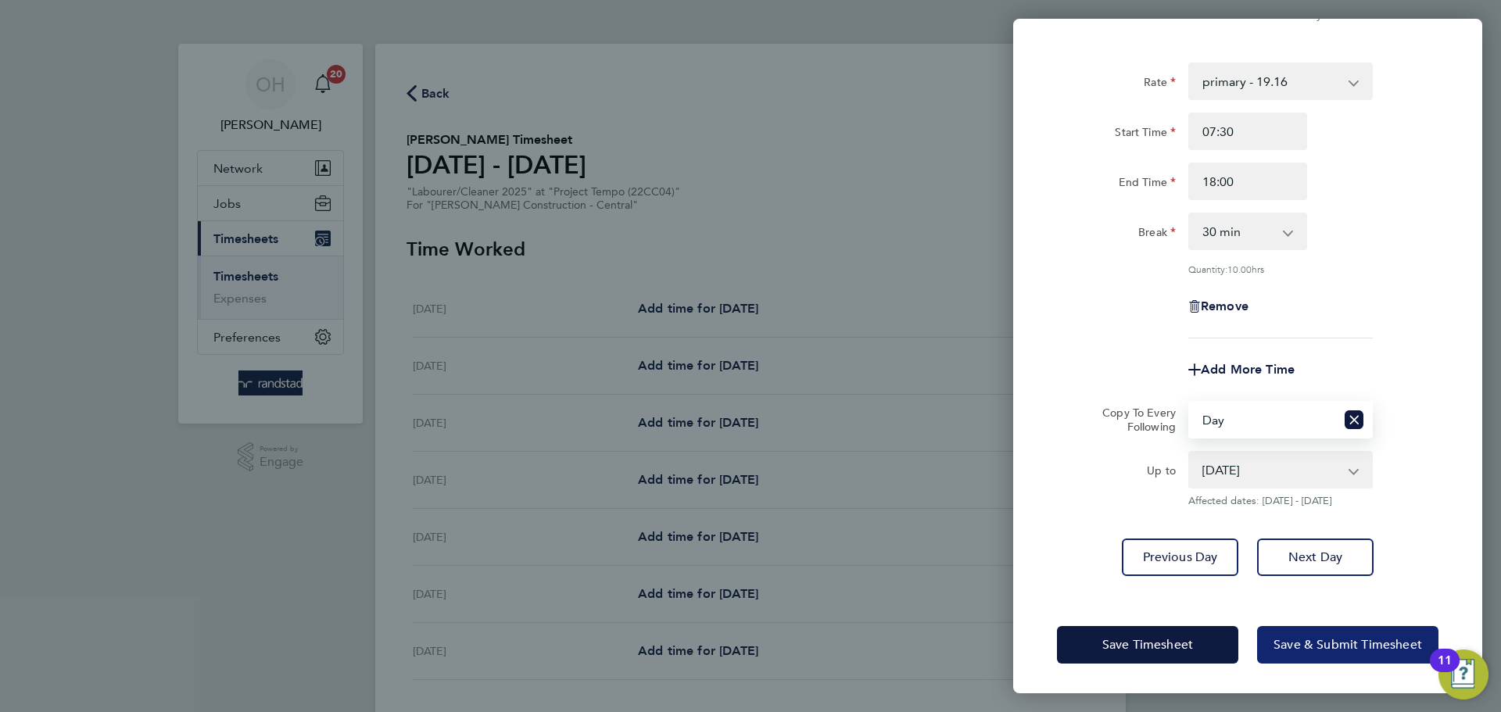
click at [1284, 646] on span "Save & Submit Timesheet" at bounding box center [1347, 645] width 149 height 16
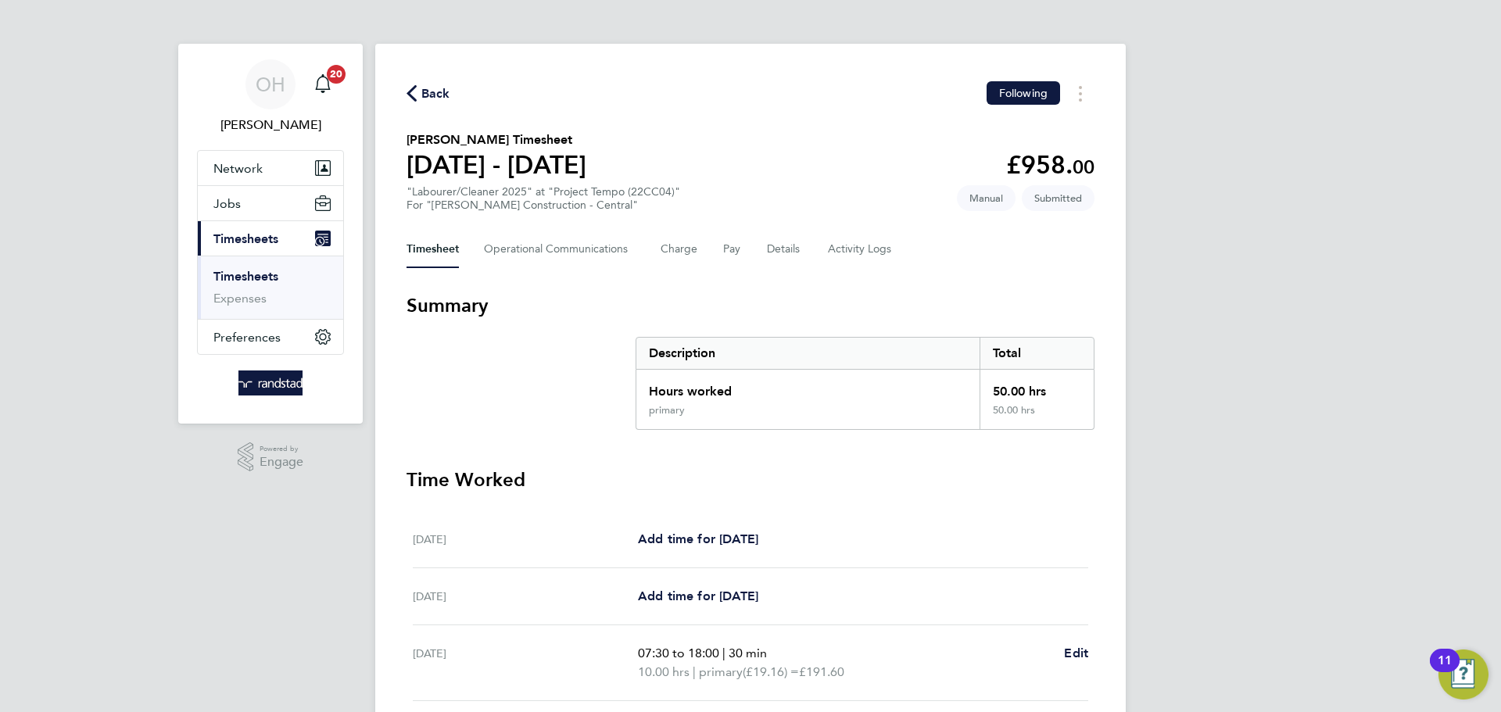
click at [422, 91] on span "Back" at bounding box center [435, 93] width 29 height 19
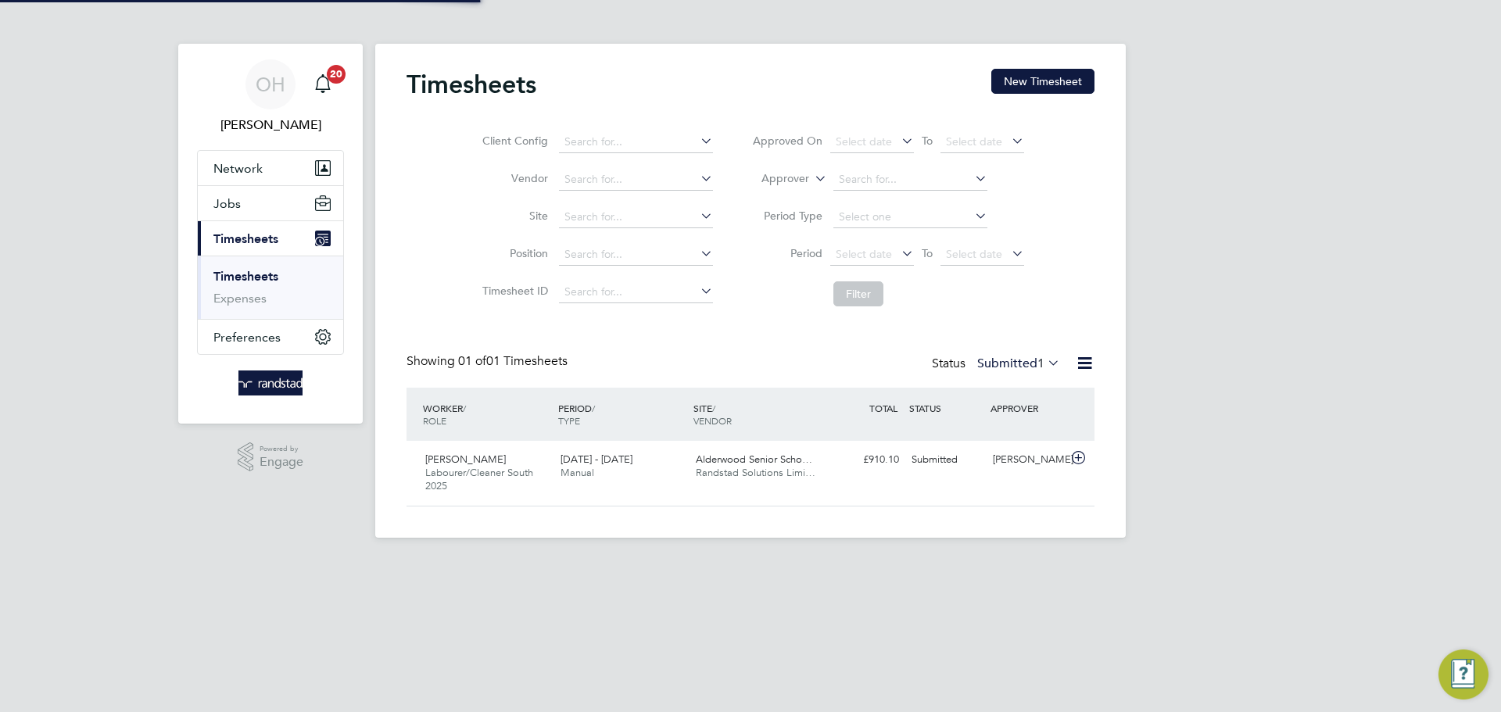
scroll to position [8, 8]
click at [1029, 102] on div "Timesheets New Timesheet" at bounding box center [750, 92] width 688 height 47
click at [1011, 86] on button "New Timesheet" at bounding box center [1042, 81] width 103 height 25
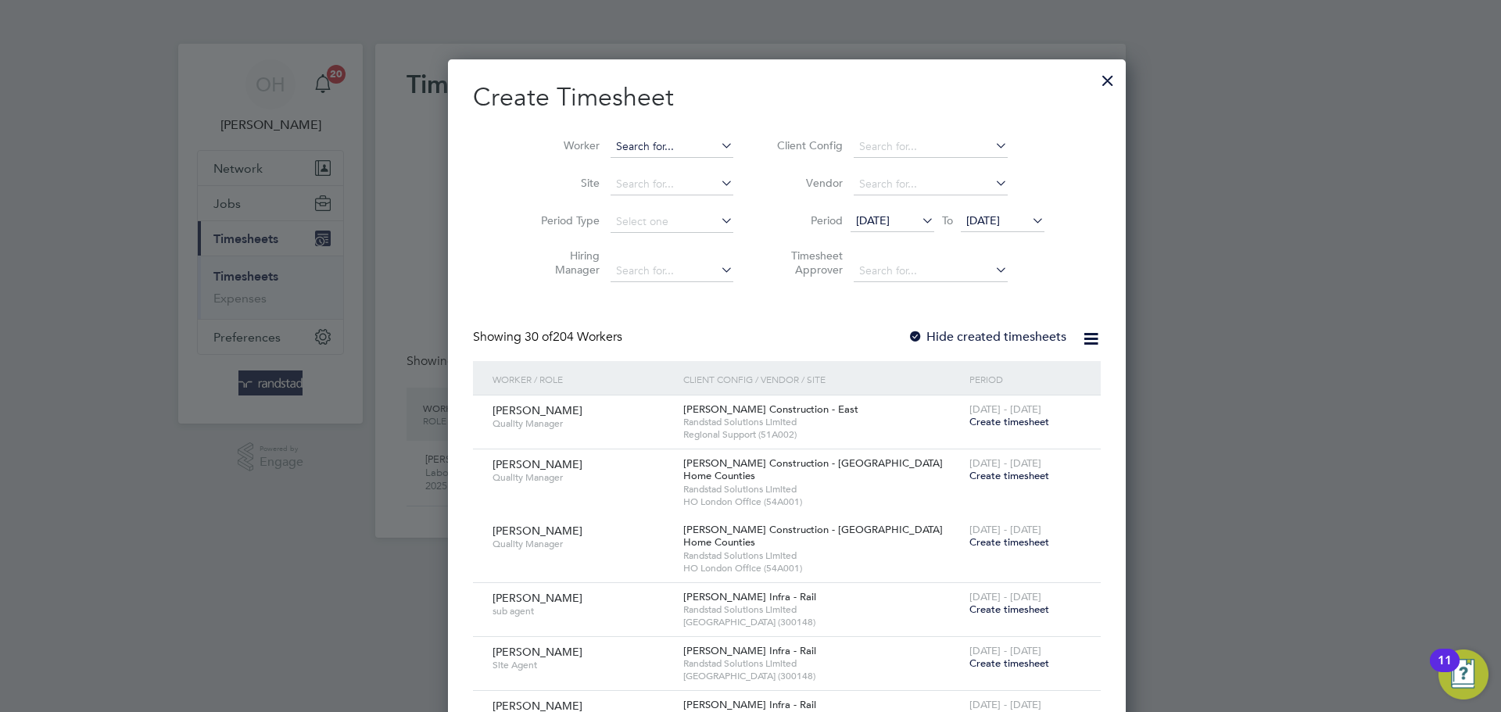
click at [642, 149] on input at bounding box center [671, 147] width 123 height 22
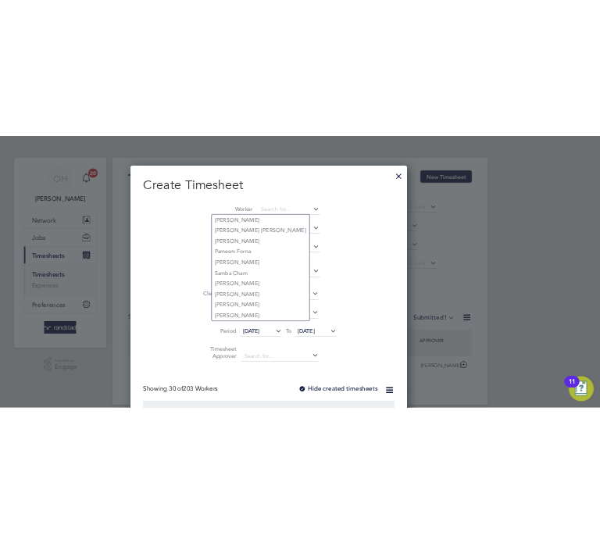
scroll to position [7, 8]
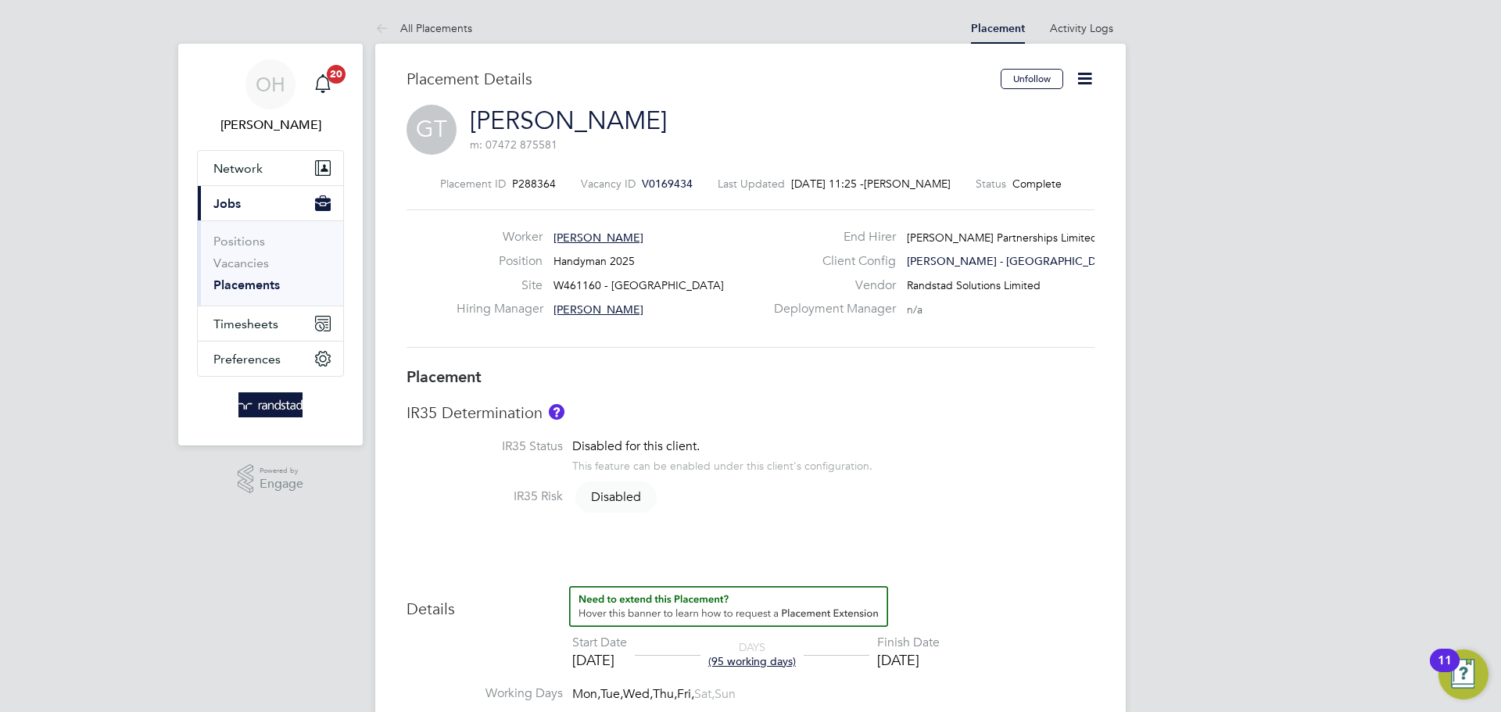
click at [1090, 72] on icon at bounding box center [1085, 79] width 20 height 20
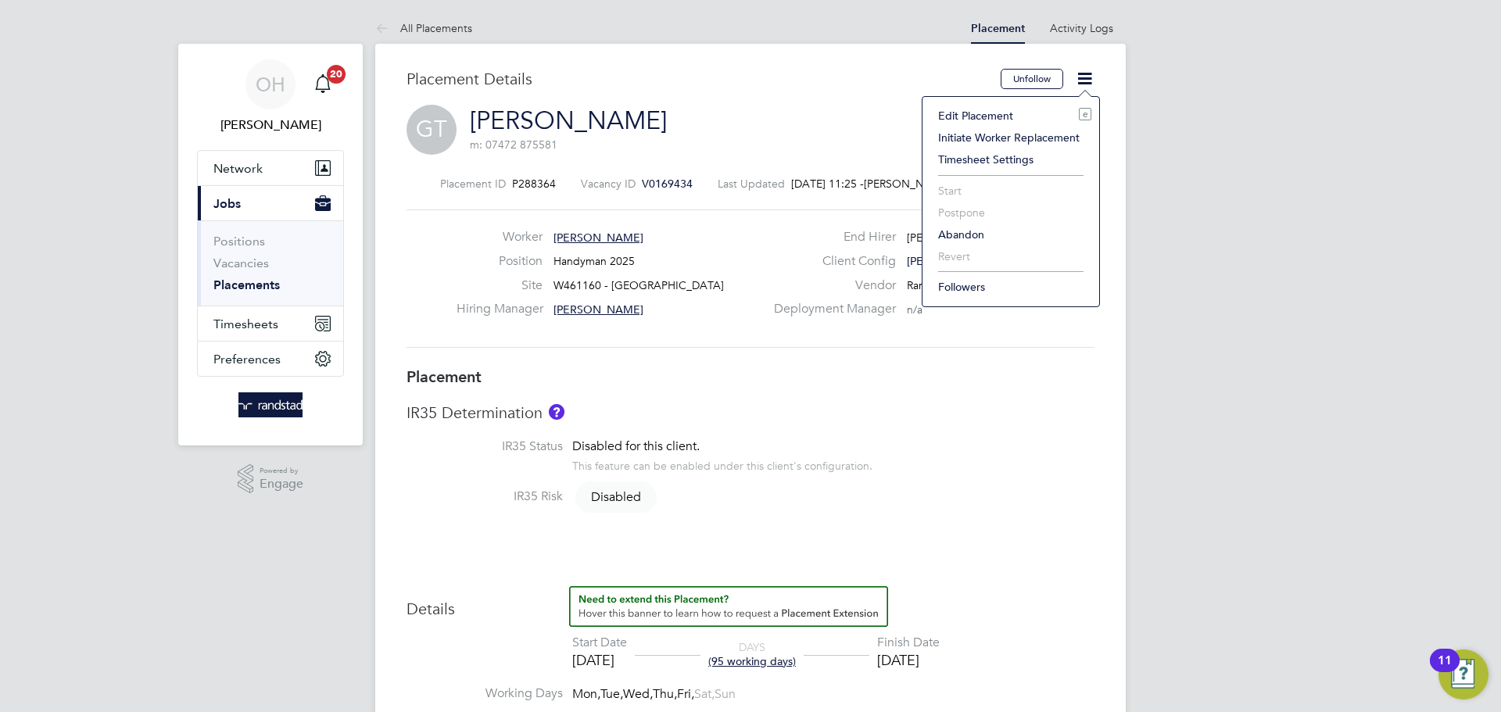
click at [1015, 109] on li "Edit Placement e" at bounding box center [1010, 116] width 161 height 22
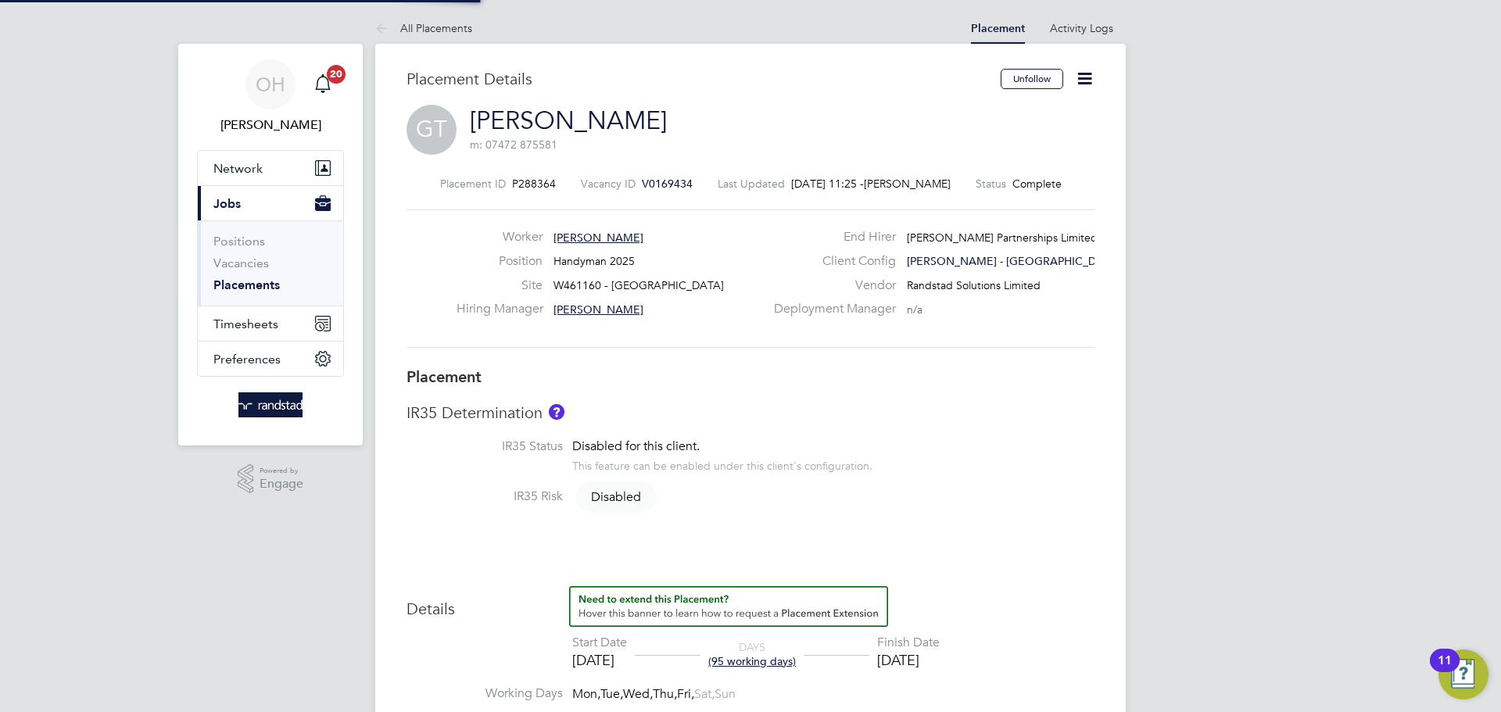
type input "Michael Darcy"
type input "[DATE]"
type input "08:00"
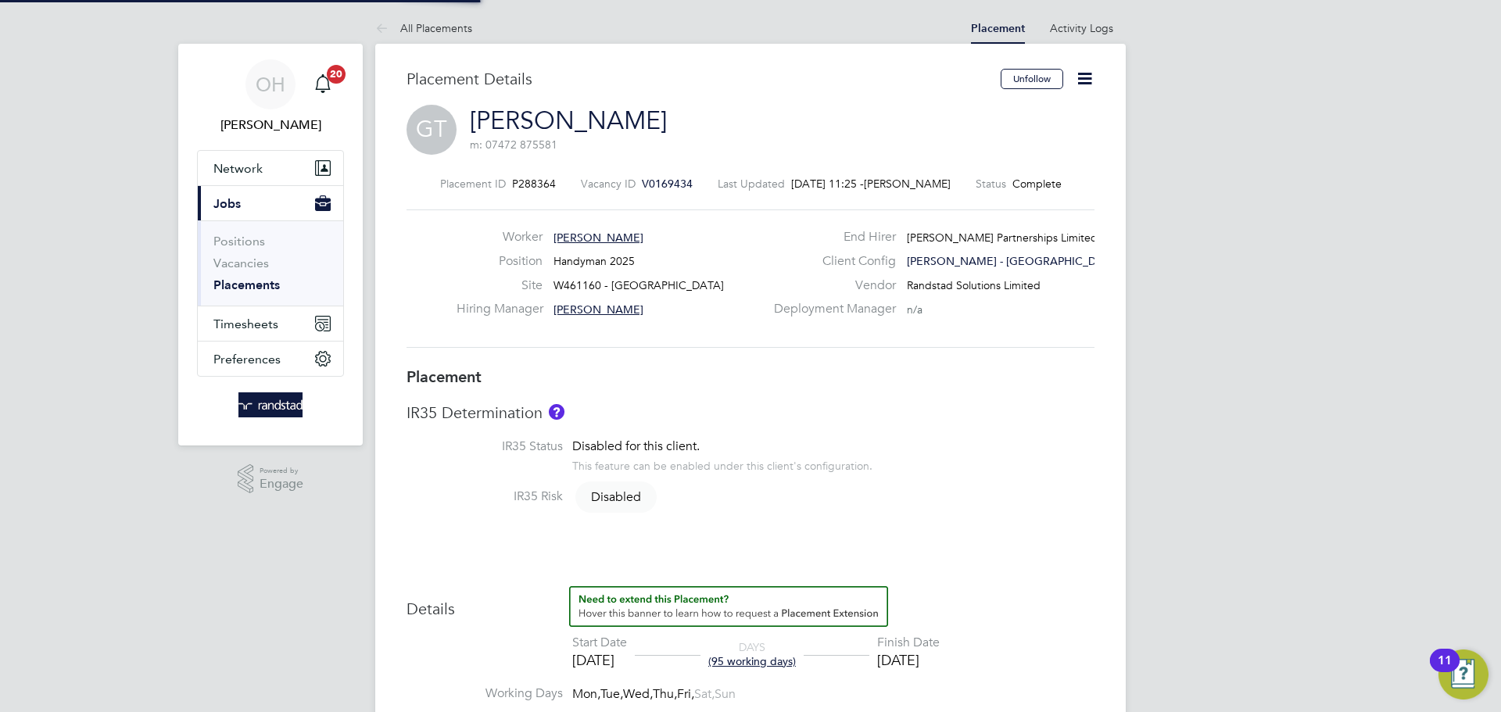
type input "18:00"
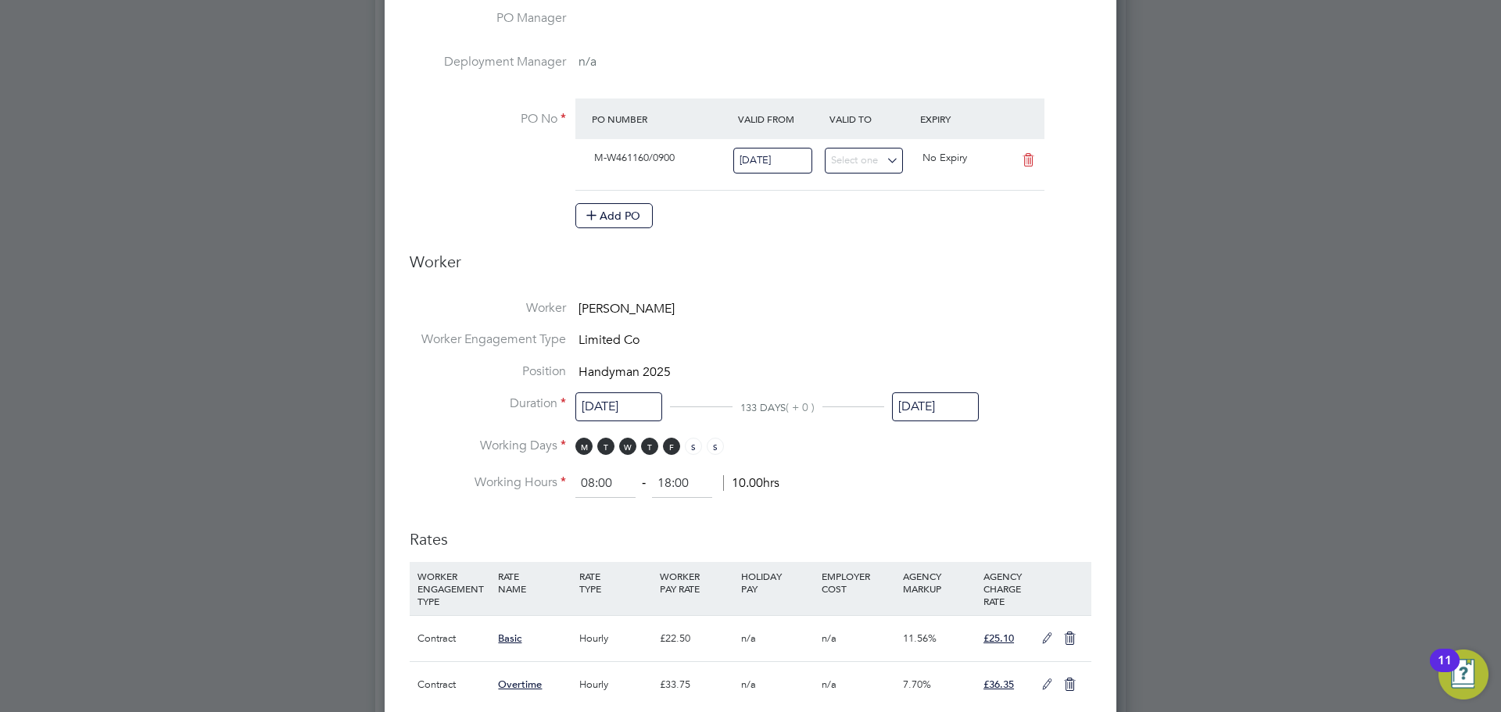
click at [924, 402] on input "[DATE]" at bounding box center [935, 406] width 87 height 29
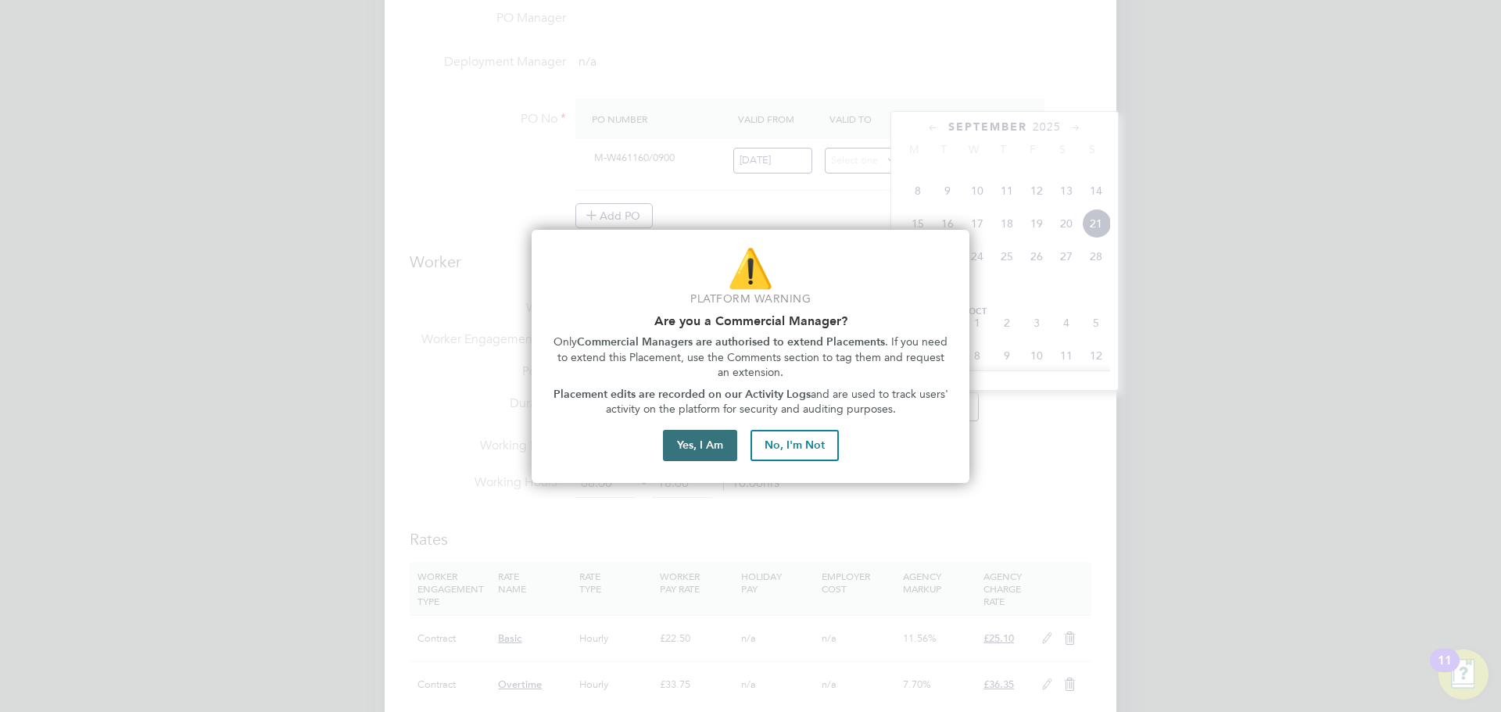
click at [712, 453] on button "Yes, I Am" at bounding box center [700, 445] width 74 height 31
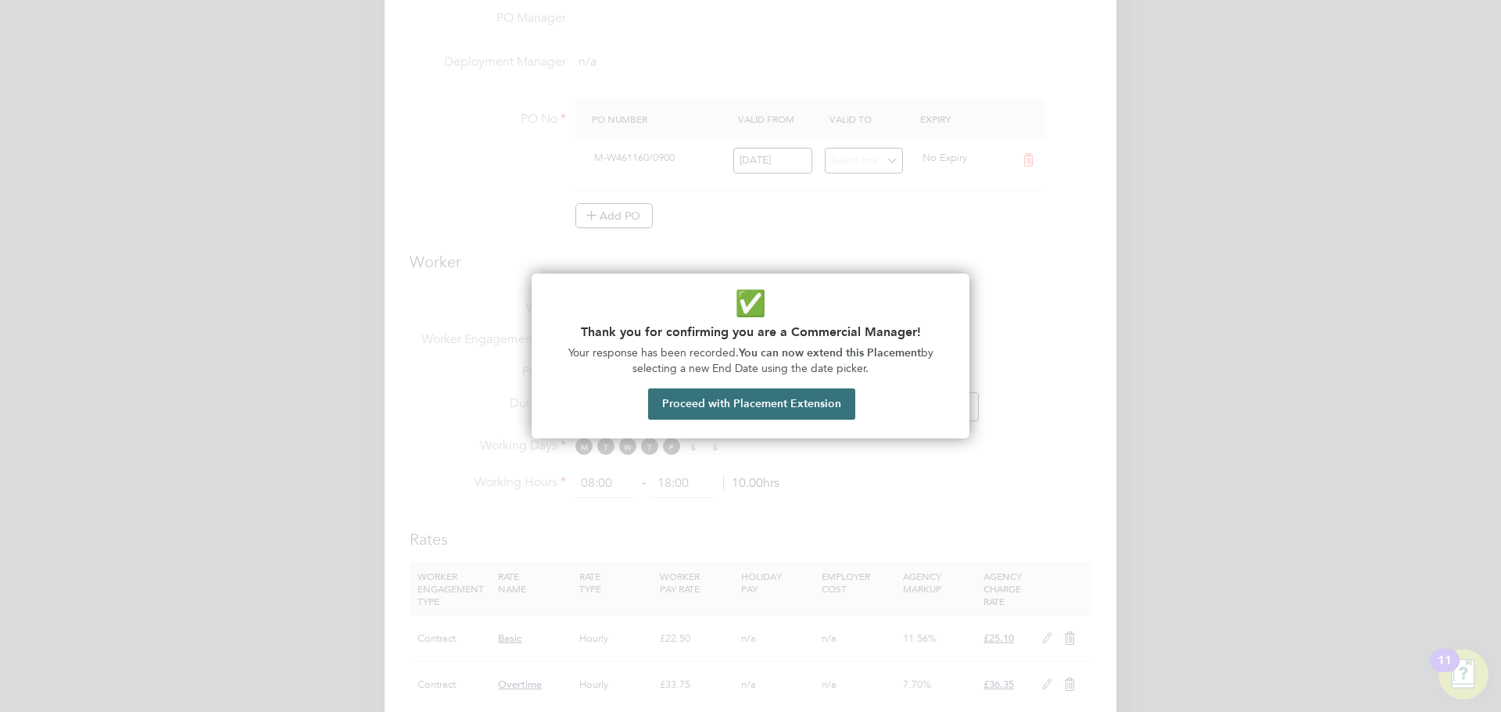
click at [756, 407] on button "Proceed with Placement Extension" at bounding box center [751, 403] width 207 height 31
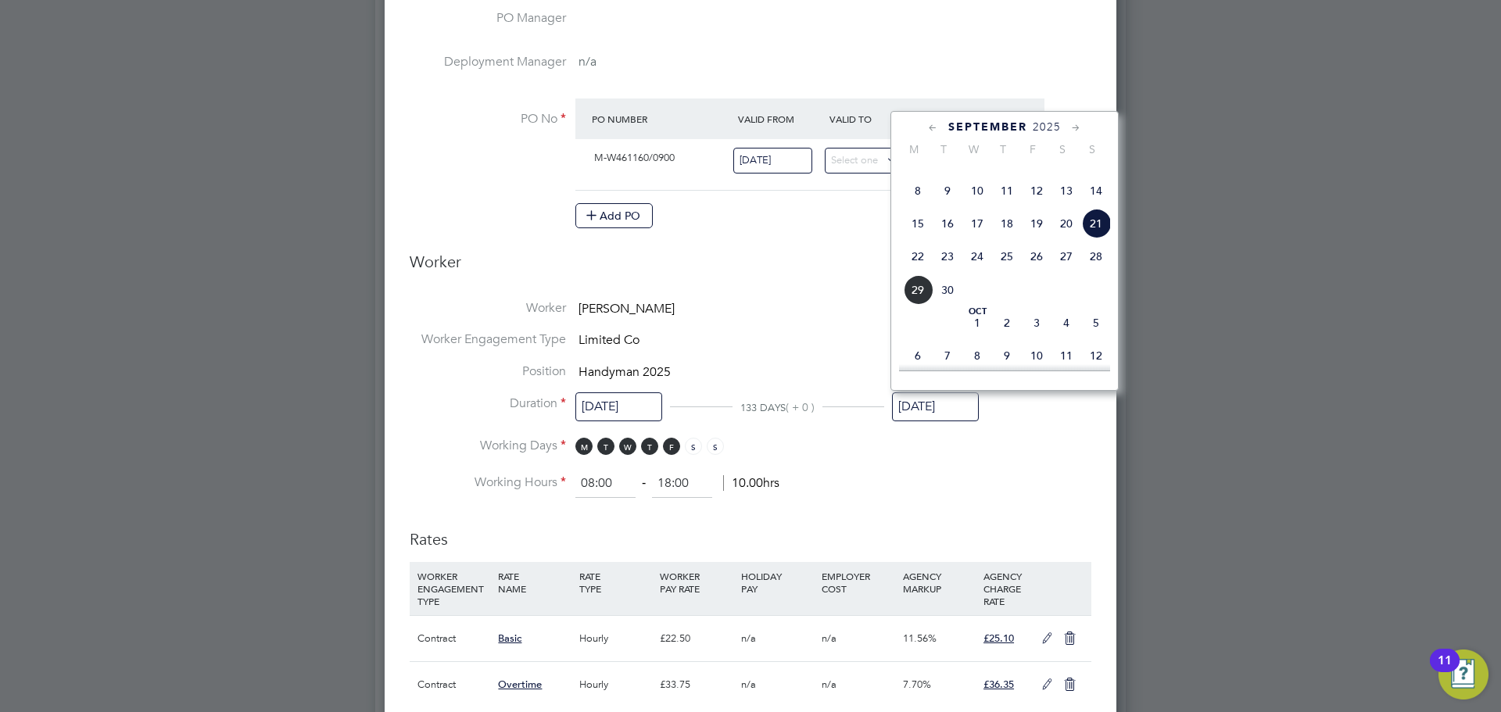
click at [1072, 123] on icon at bounding box center [1076, 128] width 15 height 17
click at [1095, 266] on span "26" at bounding box center [1096, 251] width 30 height 30
type input "[DATE]"
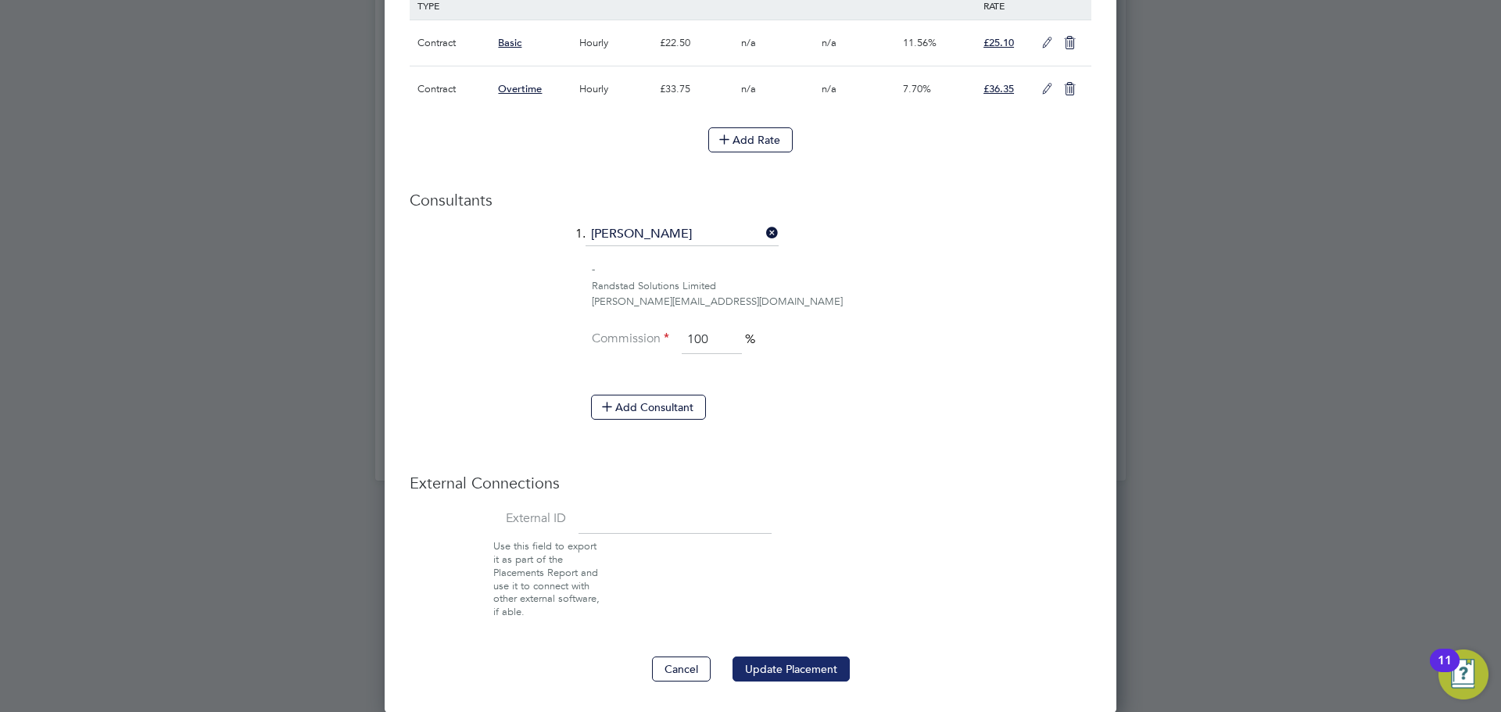
click at [761, 664] on button "Update Placement" at bounding box center [790, 669] width 117 height 25
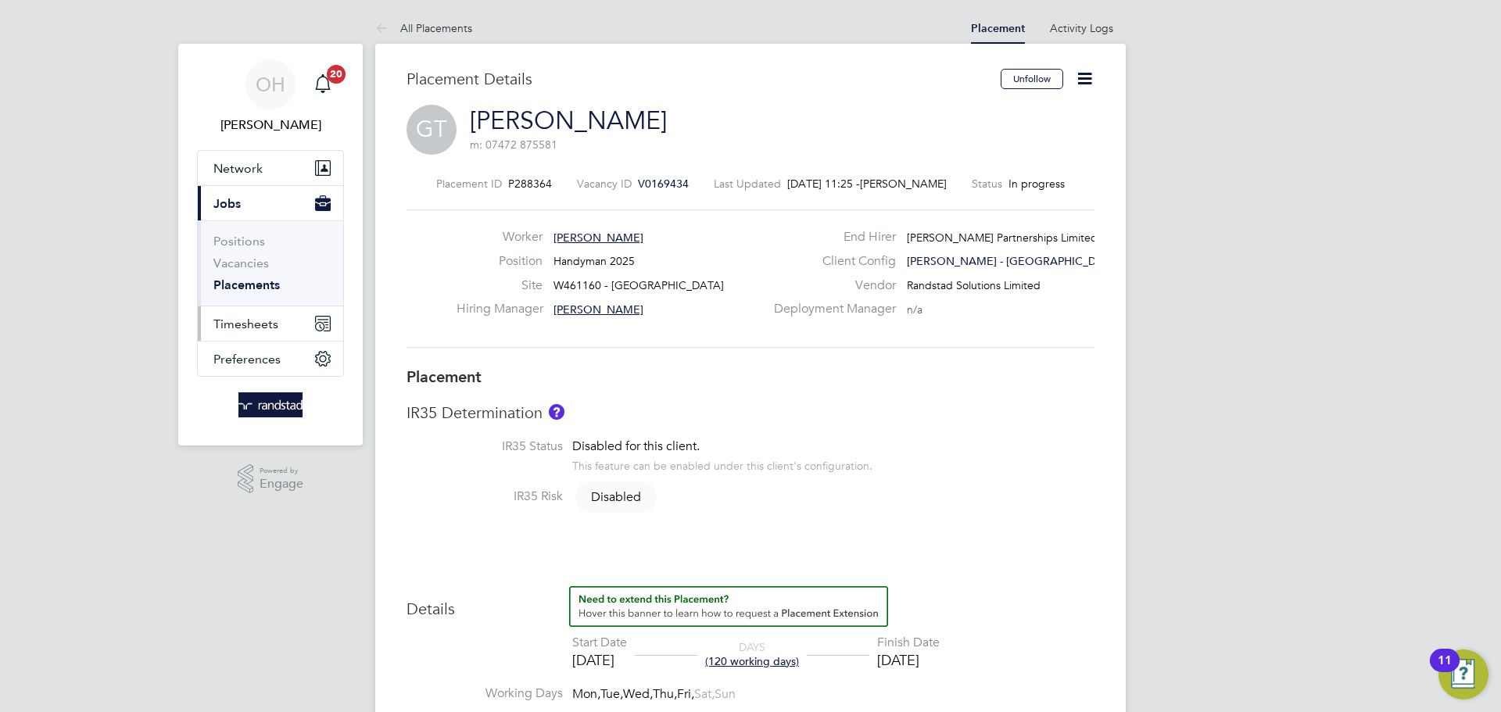
click at [270, 329] on span "Timesheets" at bounding box center [245, 324] width 65 height 15
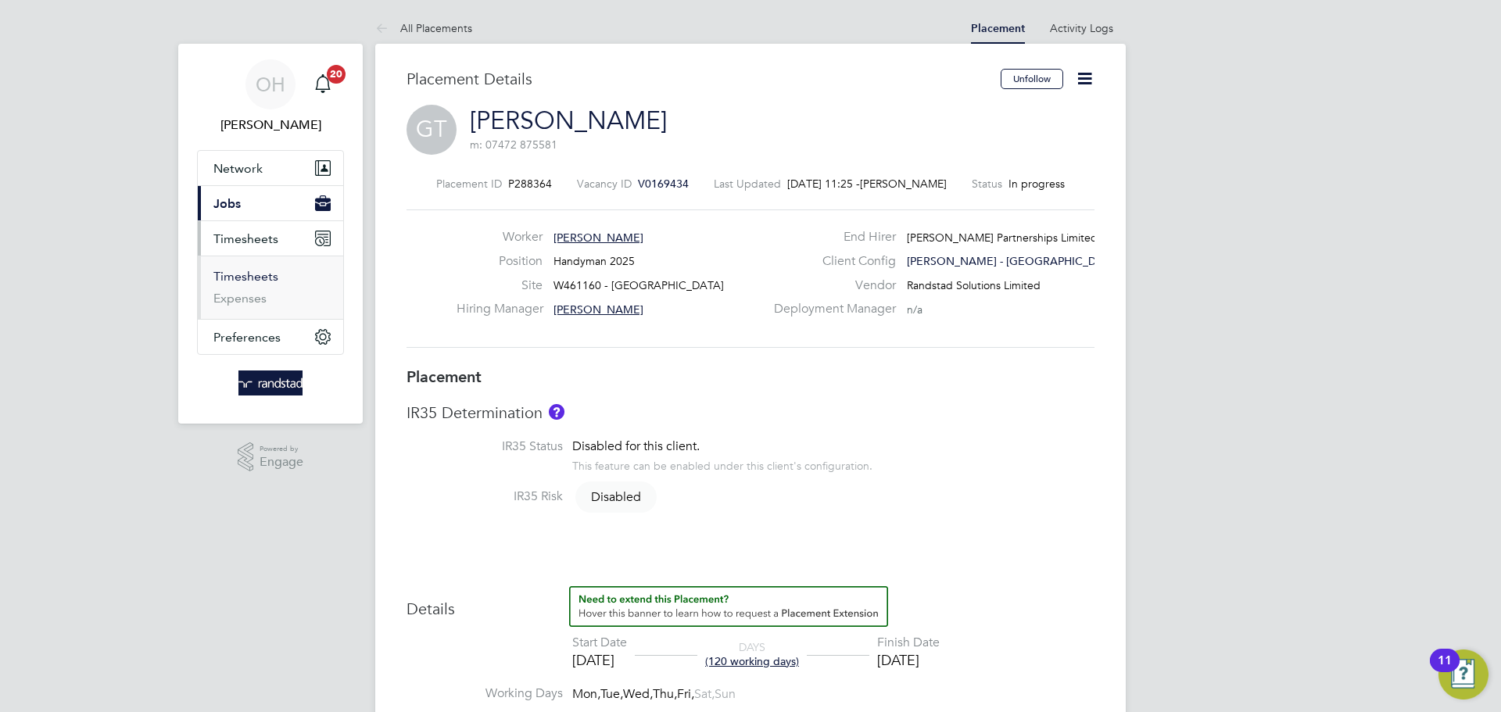
click at [228, 276] on link "Timesheets" at bounding box center [245, 276] width 65 height 15
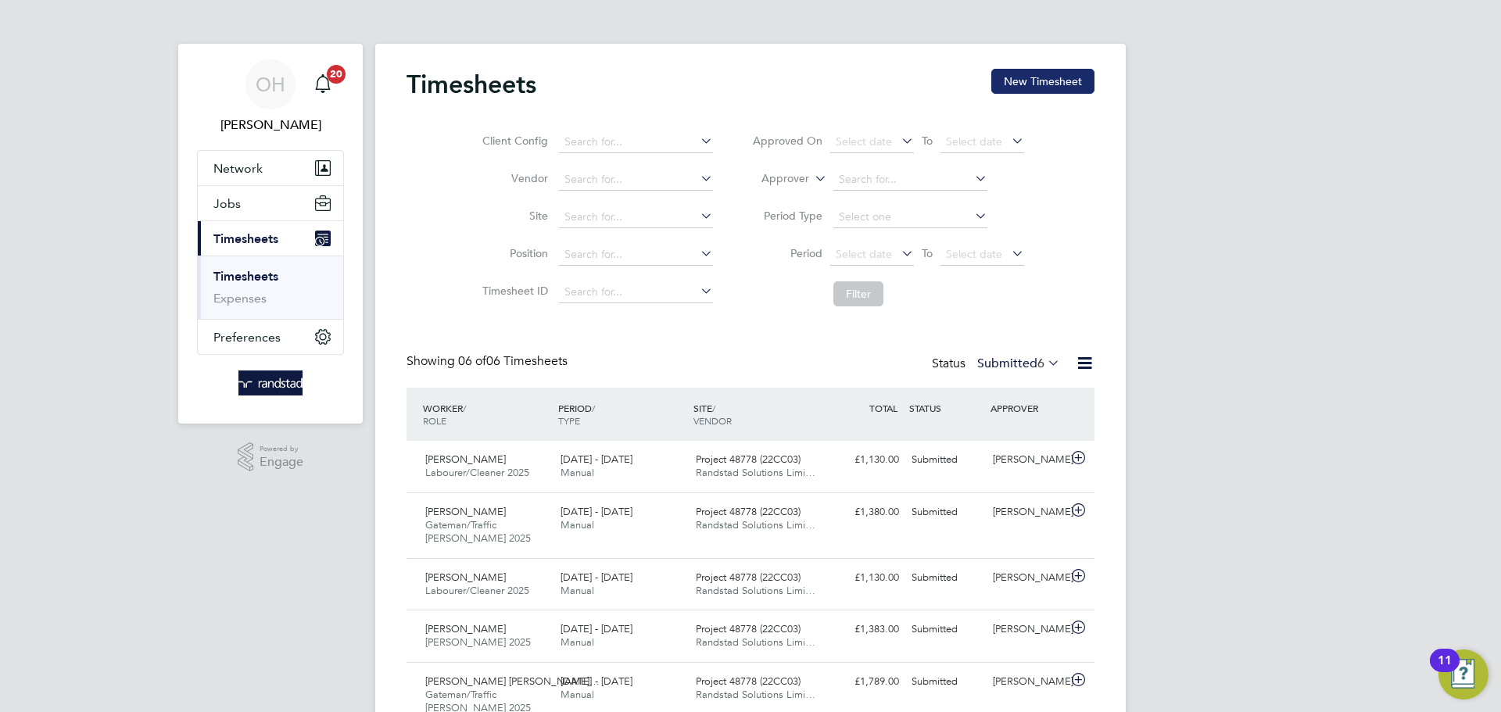
click at [1046, 91] on button "New Timesheet" at bounding box center [1042, 81] width 103 height 25
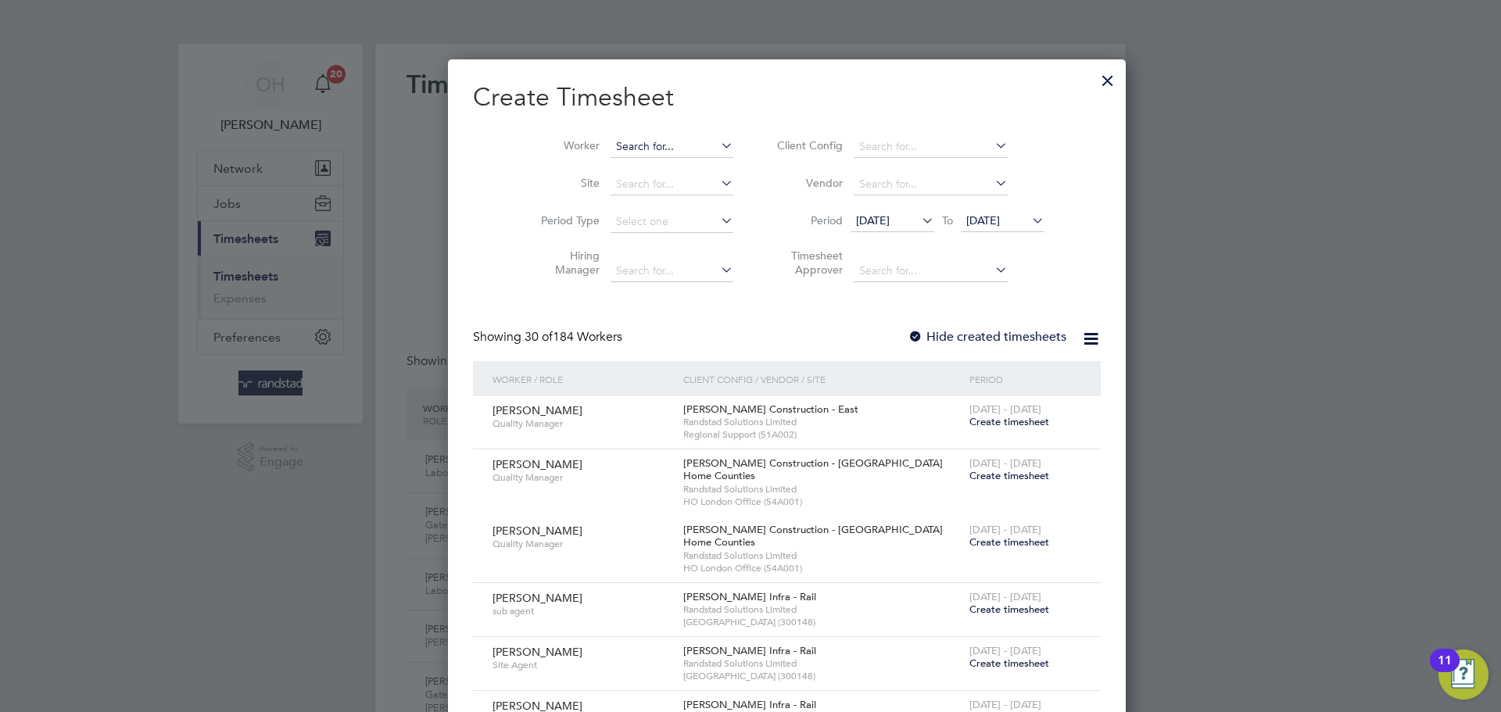
click at [610, 141] on input at bounding box center [671, 147] width 123 height 22
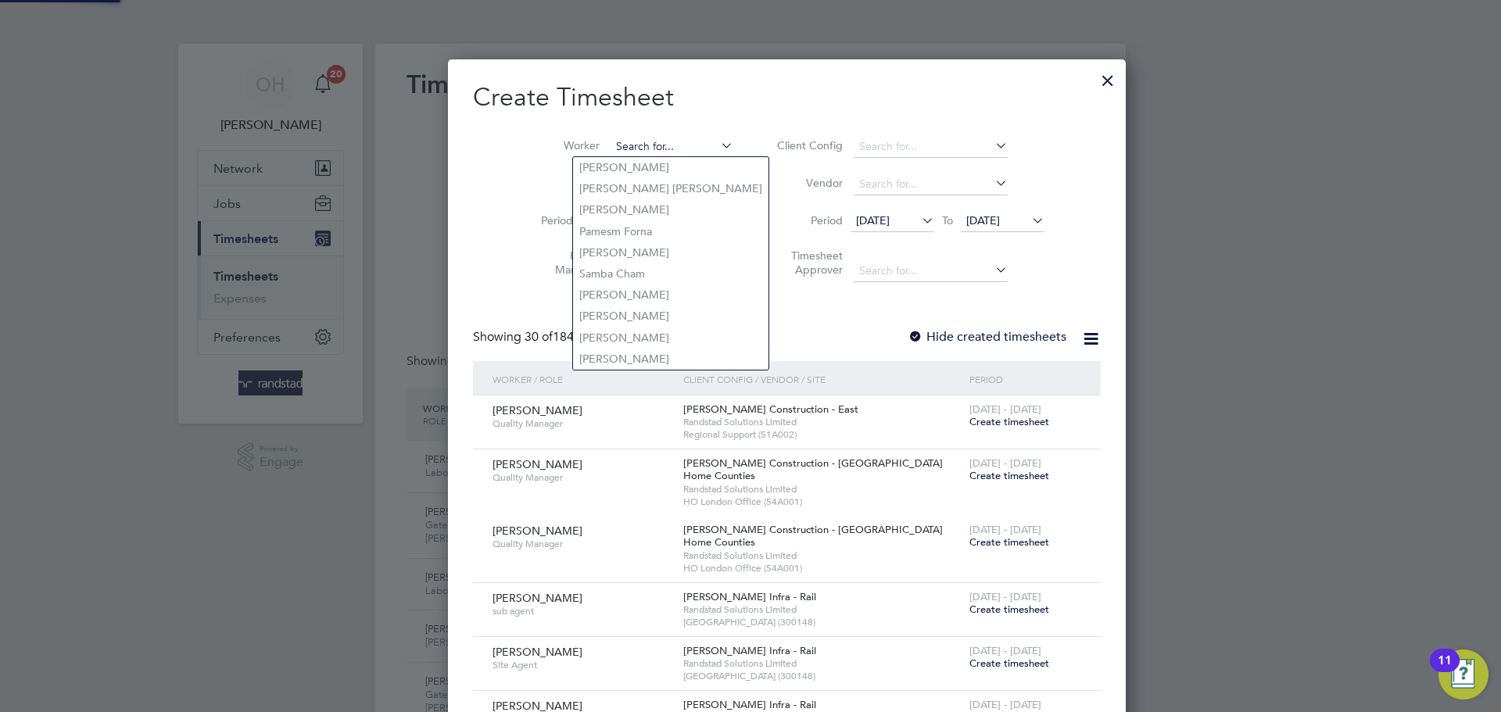
type input "r"
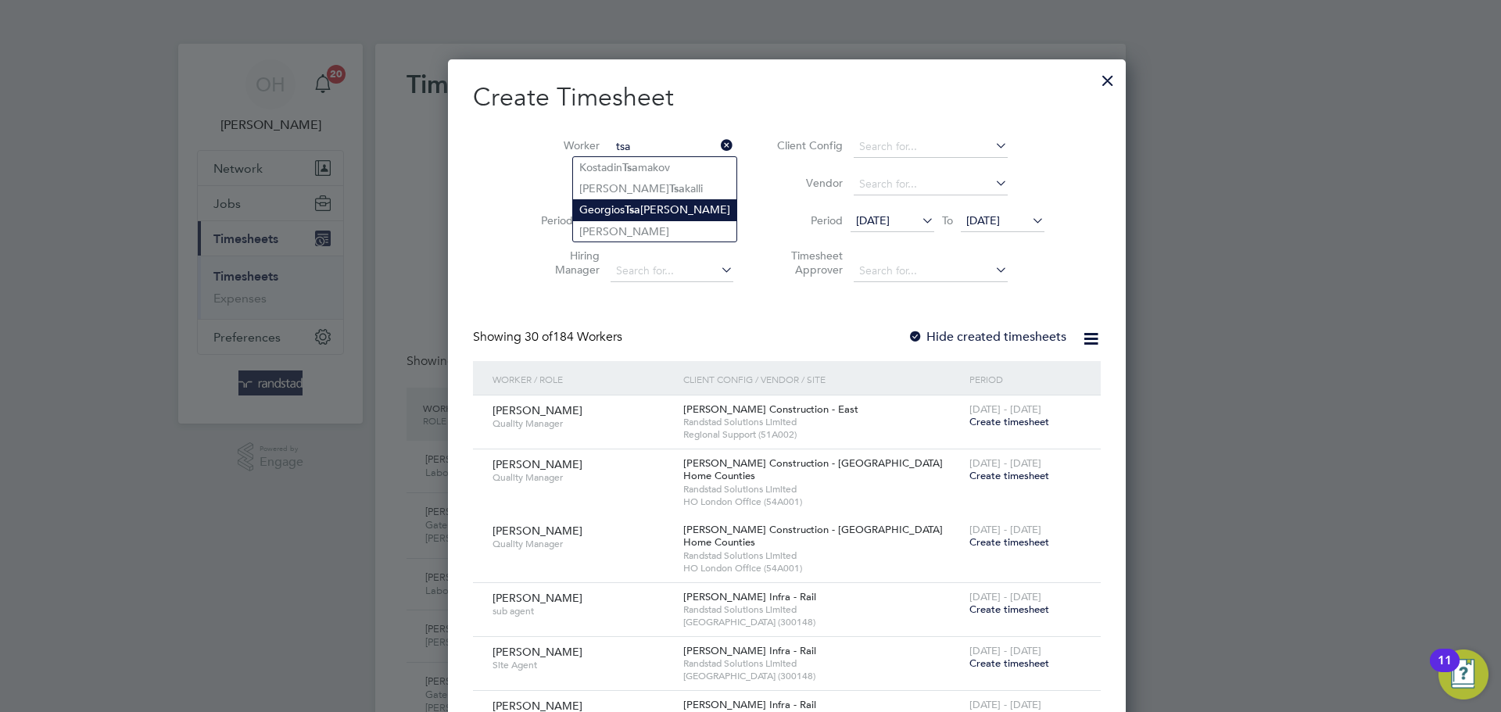
click at [601, 206] on li "Georgios Tsa kalos Tsakalos" at bounding box center [654, 209] width 163 height 21
type input "[PERSON_NAME]"
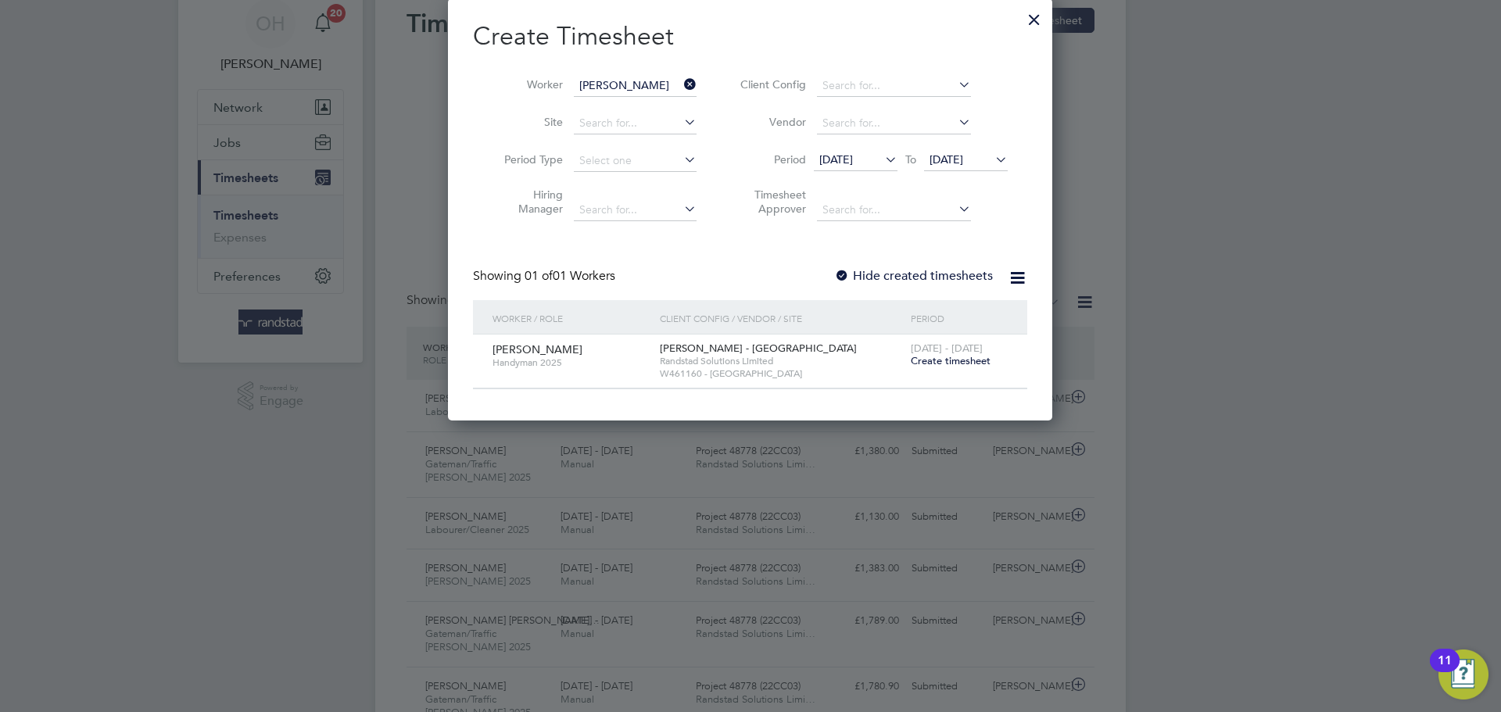
click at [934, 358] on span "Create timesheet" at bounding box center [951, 360] width 80 height 13
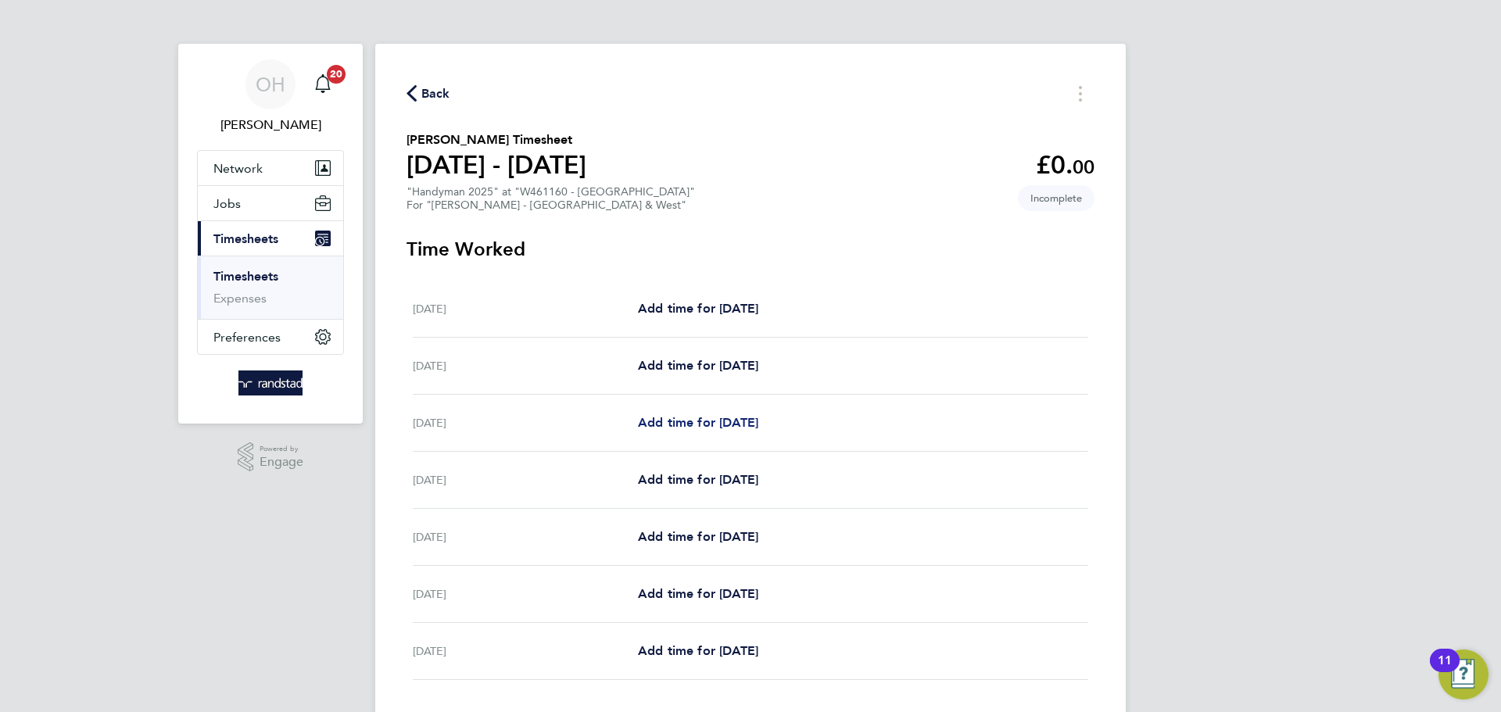
click at [693, 424] on span "Add time for [DATE]" at bounding box center [698, 422] width 120 height 15
select select "60"
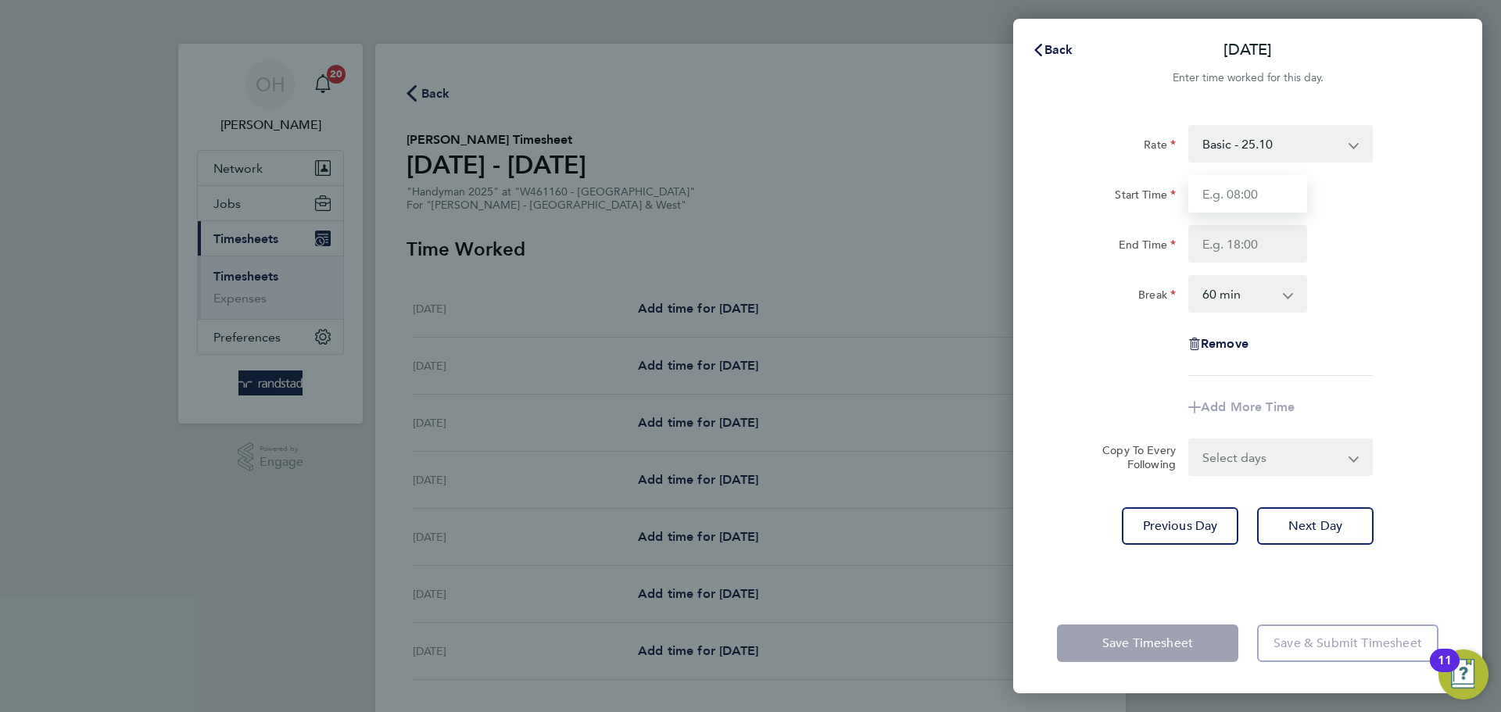
click at [1227, 193] on input "Start Time" at bounding box center [1247, 194] width 119 height 38
type input "07:30"
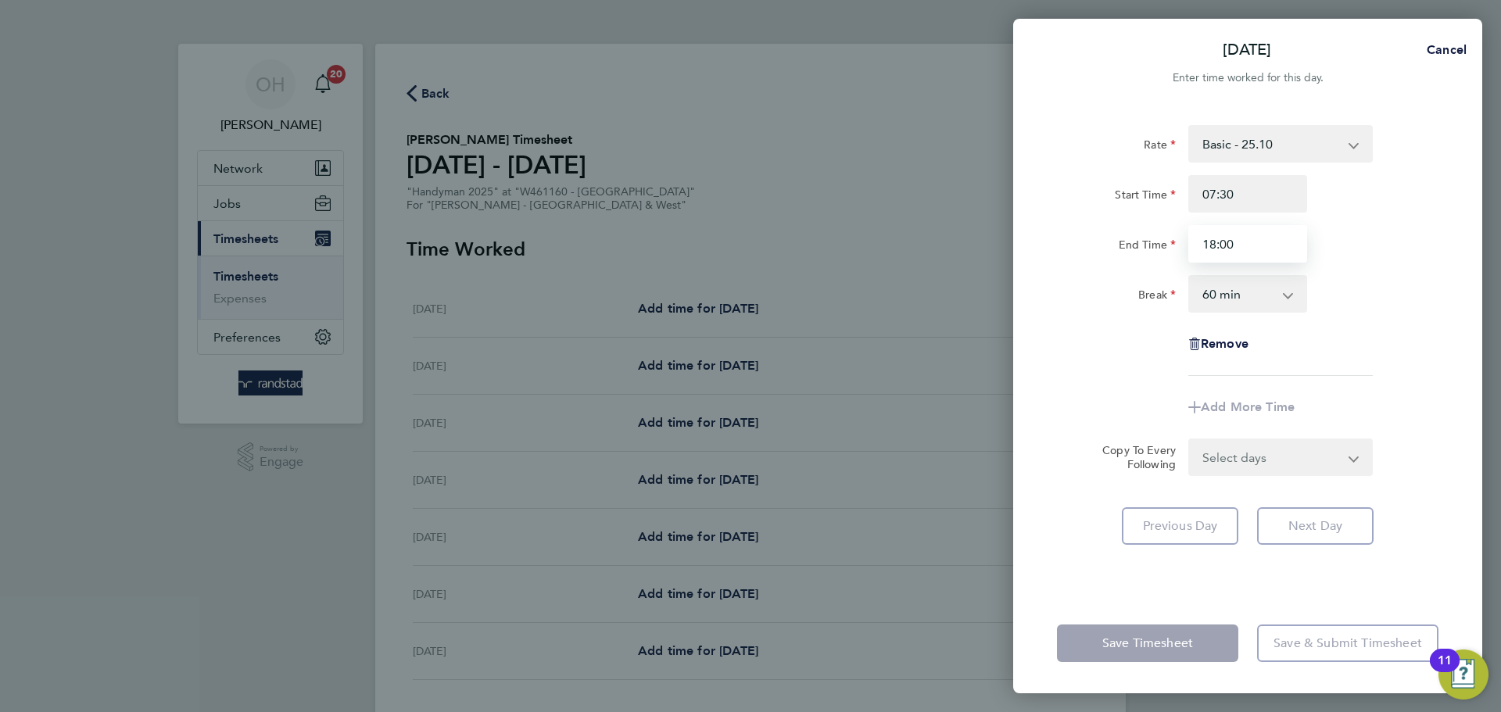
type input "18:00"
click at [1223, 292] on select "0 min 15 min 30 min 45 min 60 min 75 min 90 min" at bounding box center [1238, 294] width 97 height 34
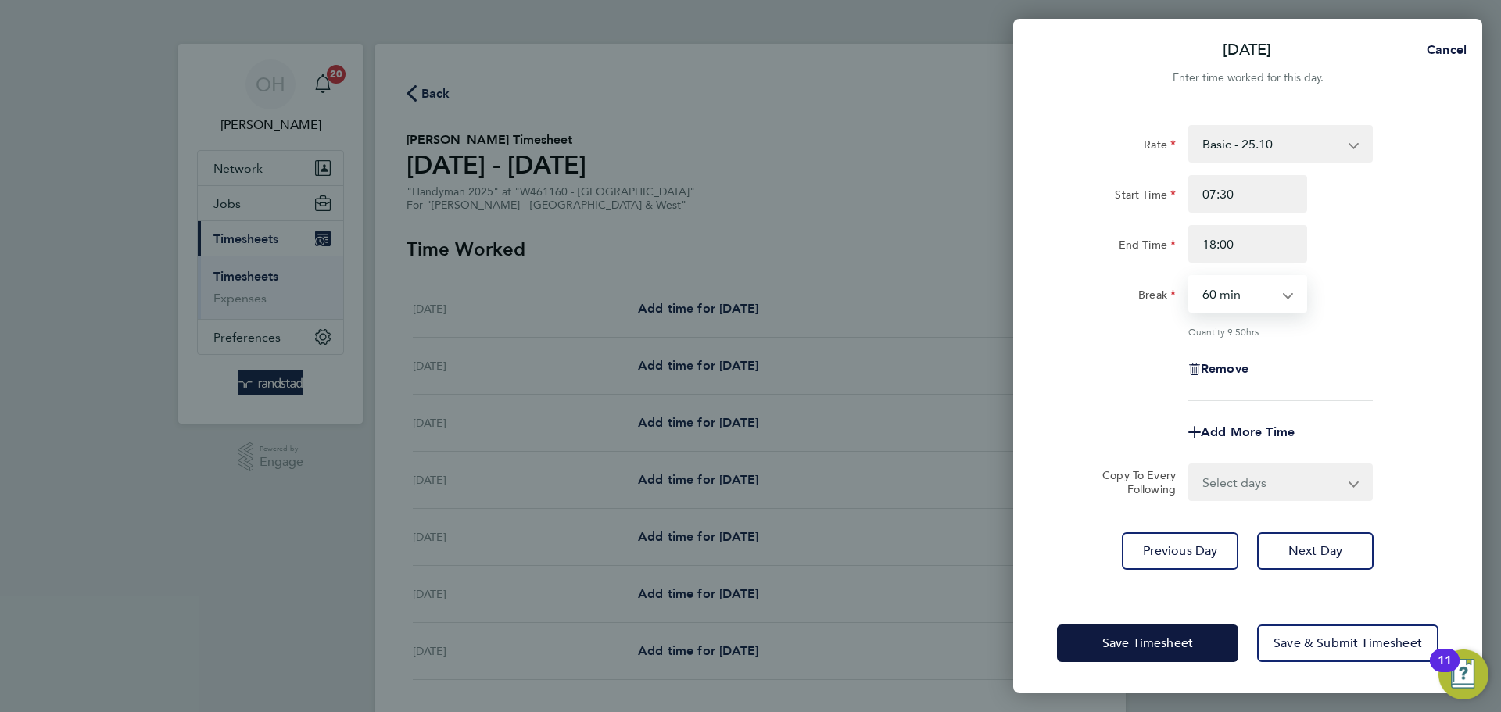
select select "30"
click at [1190, 277] on select "0 min 15 min 30 min 45 min 60 min 75 min 90 min" at bounding box center [1238, 294] width 97 height 34
click at [1223, 470] on select "Select days Day [DATE] [DATE] [DATE] [DATE]" at bounding box center [1272, 482] width 164 height 34
select select "DAY"
click at [1190, 465] on select "Select days Day [DATE] [DATE] [DATE] [DATE]" at bounding box center [1272, 482] width 164 height 34
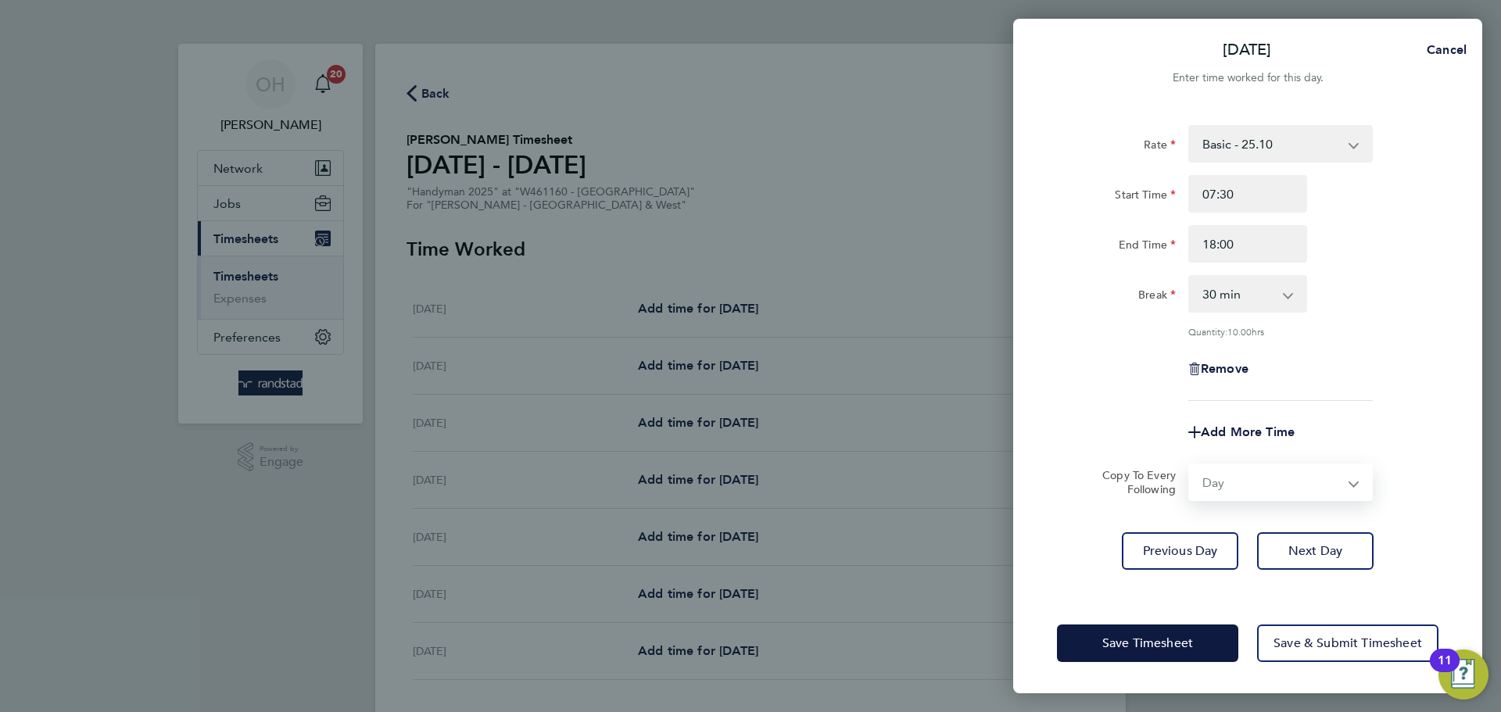
select select "[DATE]"
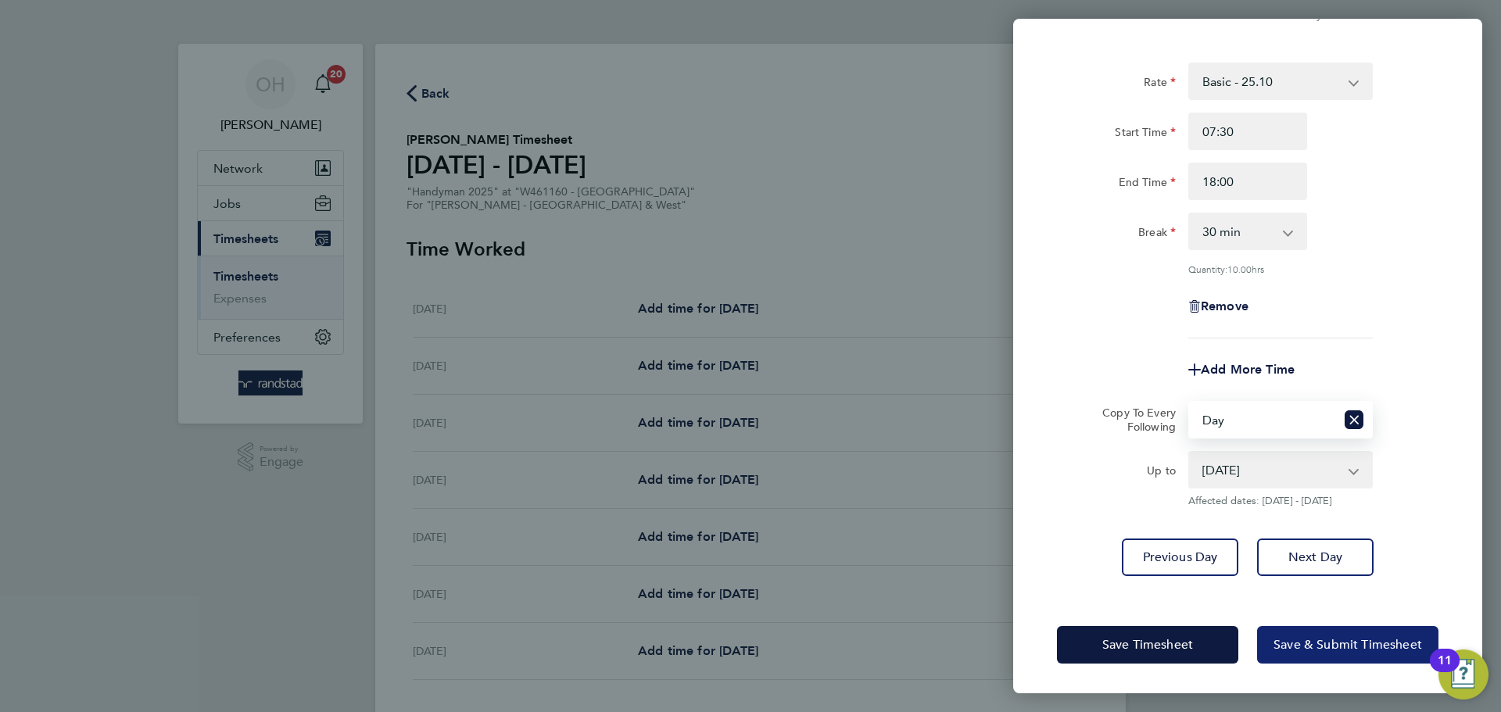
click at [1283, 646] on span "Save & Submit Timesheet" at bounding box center [1347, 645] width 149 height 16
